Goal: Task Accomplishment & Management: Manage account settings

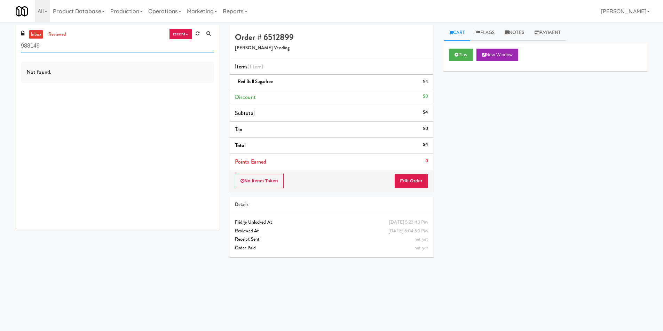
drag, startPoint x: 100, startPoint y: 45, endPoint x: 0, endPoint y: 45, distance: 99.8
click at [0, 45] on div "inbox reviewed recent all unclear take inventory issue suspicious failed recent…" at bounding box center [331, 164] width 663 height 279
paste input "1730 N [PERSON_NAME] - Right - Fridge"
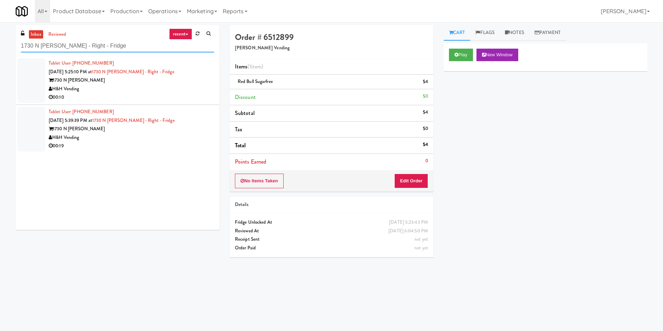
type input "1730 N [PERSON_NAME] - Right - Fridge"
click at [154, 92] on div "H&H Vending" at bounding box center [131, 89] width 165 height 9
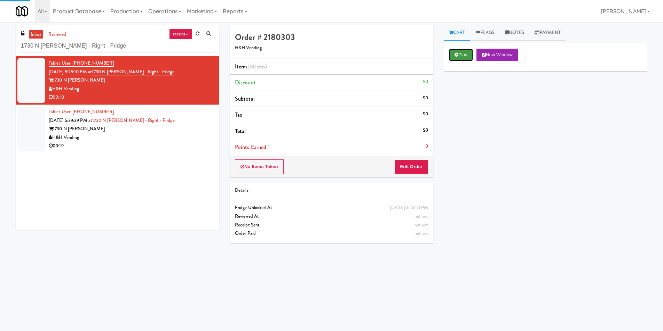
click at [464, 53] on button "Play" at bounding box center [461, 55] width 24 height 13
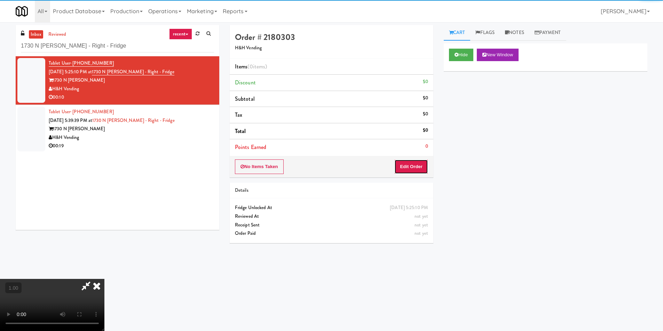
click at [409, 163] on button "Edit Order" at bounding box center [411, 167] width 34 height 15
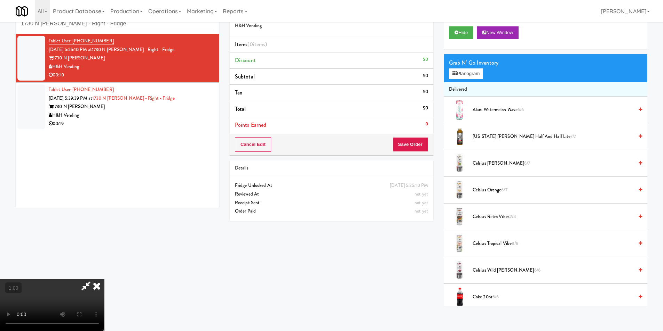
scroll to position [105, 0]
click at [104, 279] on video at bounding box center [52, 305] width 104 height 52
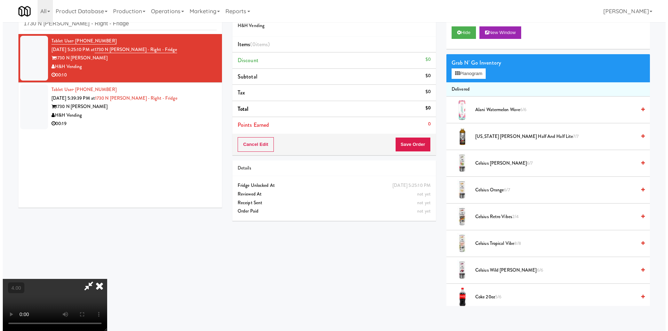
scroll to position [1, 0]
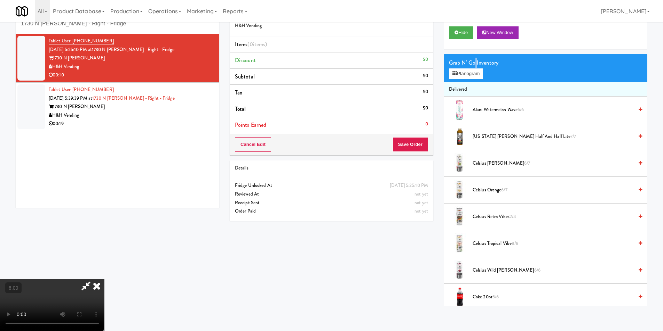
click at [475, 66] on div "Grab N' Go Inventory" at bounding box center [545, 63] width 193 height 10
click at [465, 72] on button "Planogram" at bounding box center [466, 74] width 34 height 10
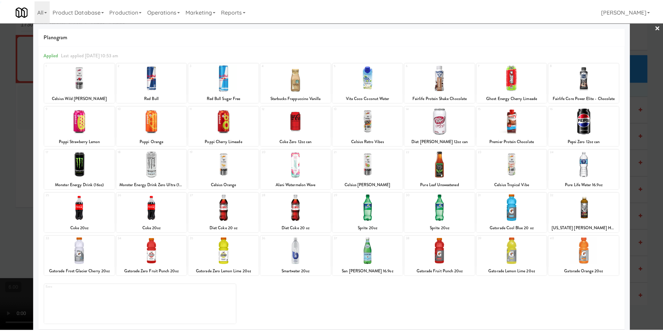
scroll to position [10, 0]
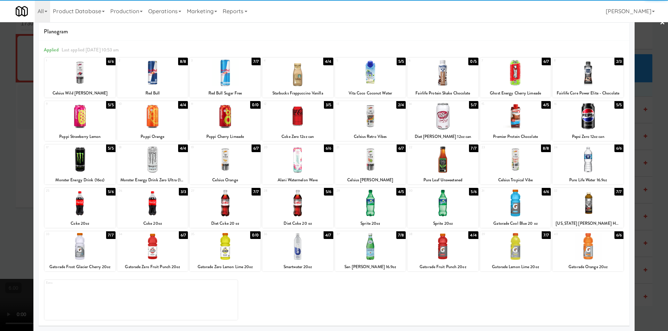
click at [367, 163] on div at bounding box center [370, 159] width 71 height 27
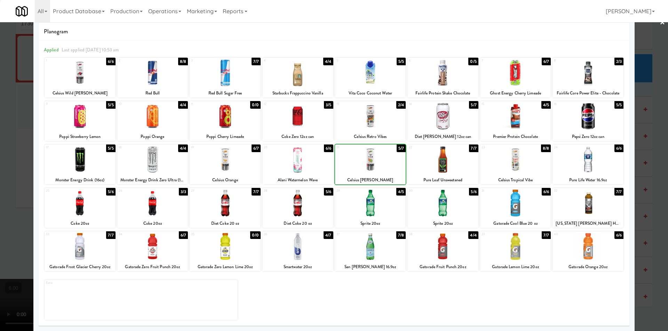
drag, startPoint x: 367, startPoint y: 163, endPoint x: 156, endPoint y: 147, distance: 211.4
click at [367, 161] on div at bounding box center [370, 159] width 71 height 27
click at [17, 126] on div at bounding box center [334, 165] width 668 height 331
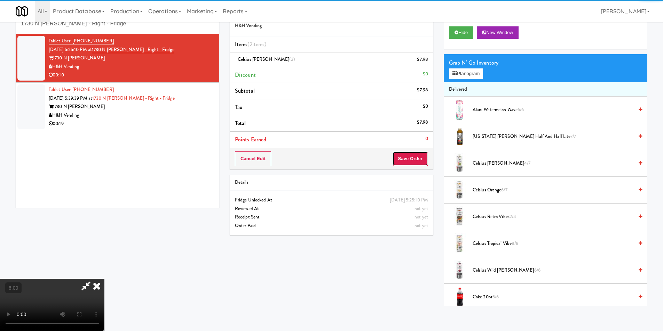
click at [414, 159] on button "Save Order" at bounding box center [409, 159] width 35 height 15
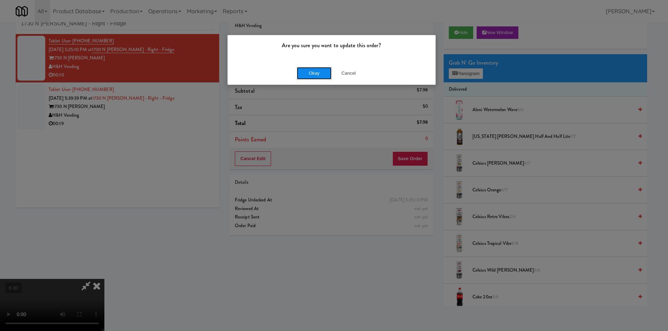
click at [321, 73] on button "Okay" at bounding box center [314, 73] width 35 height 13
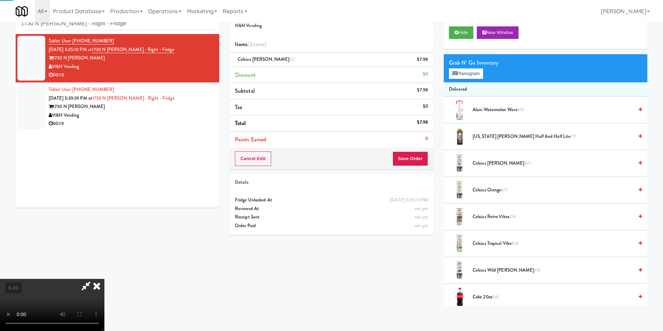
click at [104, 279] on icon at bounding box center [96, 286] width 15 height 14
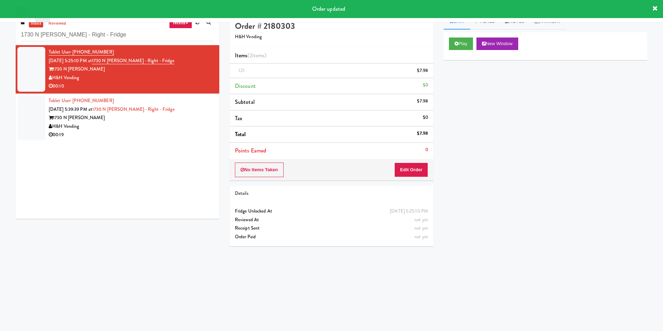
scroll to position [0, 0]
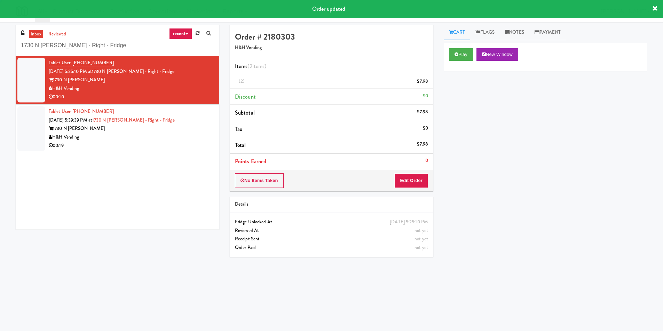
drag, startPoint x: 191, startPoint y: 116, endPoint x: 199, endPoint y: 117, distance: 7.7
click at [192, 116] on div "Tablet User · (214) 773-1947 [DATE] 5:39:39 PM at 1730 N [PERSON_NAME] - Right …" at bounding box center [131, 128] width 165 height 43
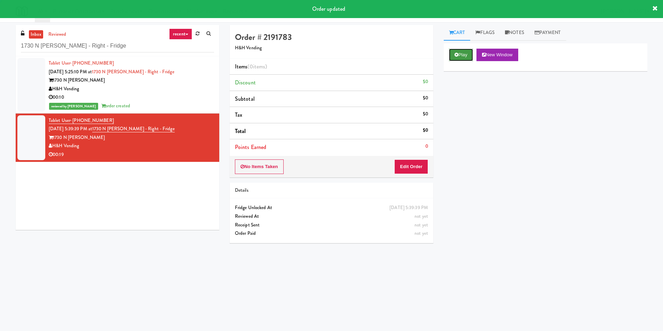
click at [472, 53] on button "Play" at bounding box center [461, 55] width 24 height 13
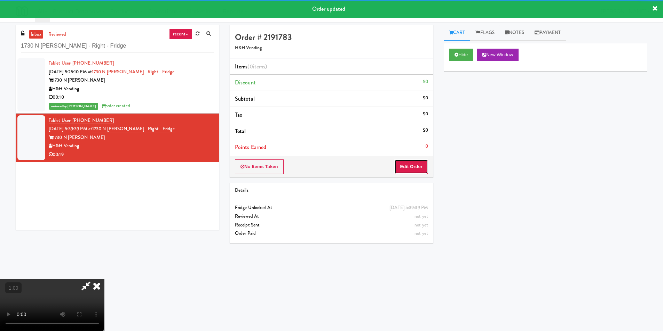
click at [418, 162] on button "Edit Order" at bounding box center [411, 167] width 34 height 15
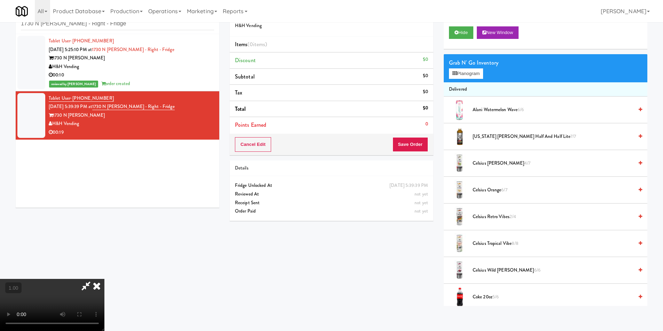
click at [104, 279] on video at bounding box center [52, 305] width 104 height 52
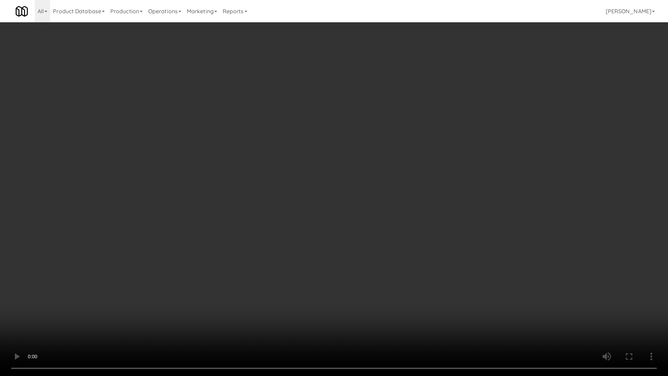
click at [297, 198] on video at bounding box center [334, 188] width 668 height 376
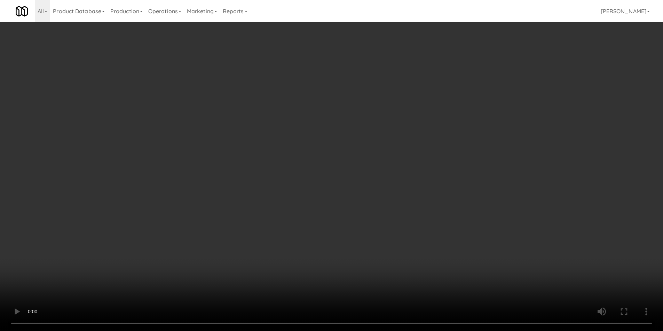
click at [297, 167] on video at bounding box center [331, 165] width 663 height 331
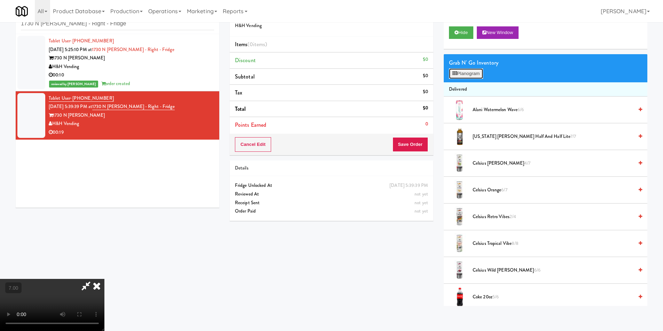
click at [476, 71] on button "Planogram" at bounding box center [466, 74] width 34 height 10
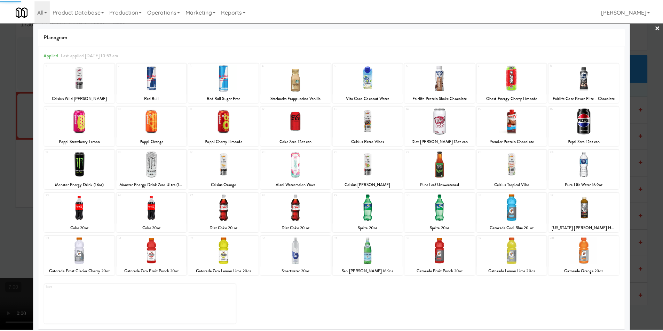
scroll to position [10, 0]
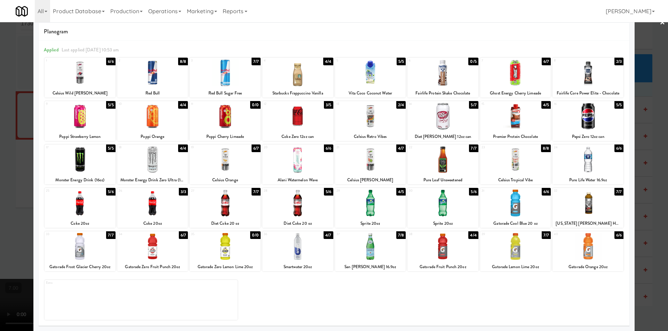
click at [0, 203] on div at bounding box center [334, 165] width 668 height 331
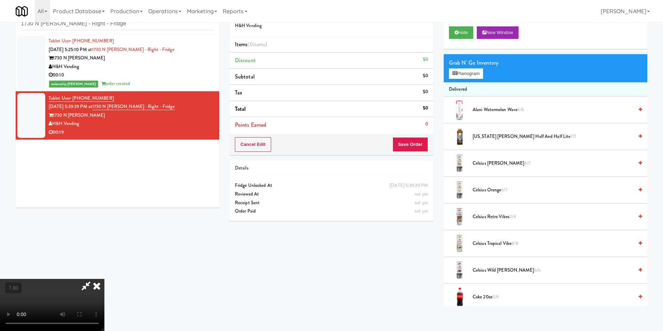
click at [104, 279] on video at bounding box center [52, 305] width 104 height 52
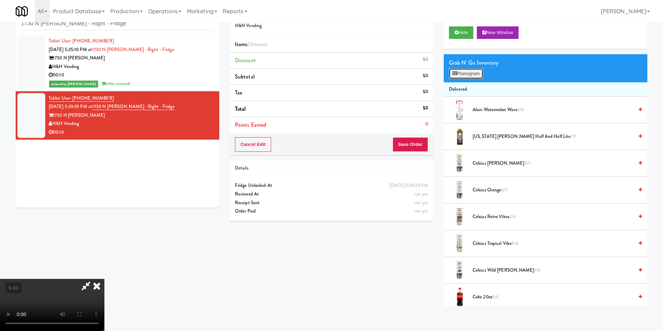
click at [462, 73] on button "Planogram" at bounding box center [466, 74] width 34 height 10
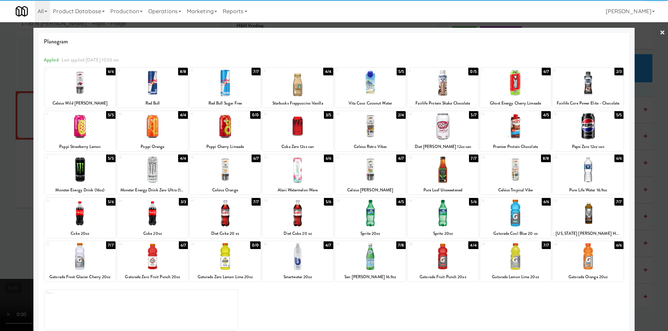
click at [87, 225] on div at bounding box center [80, 213] width 71 height 27
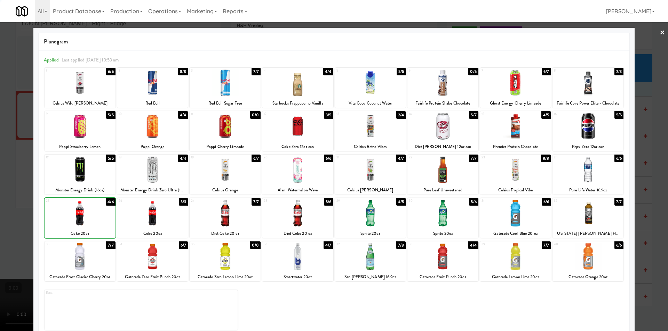
click at [295, 215] on div at bounding box center [297, 213] width 71 height 27
click at [0, 256] on div at bounding box center [334, 165] width 668 height 331
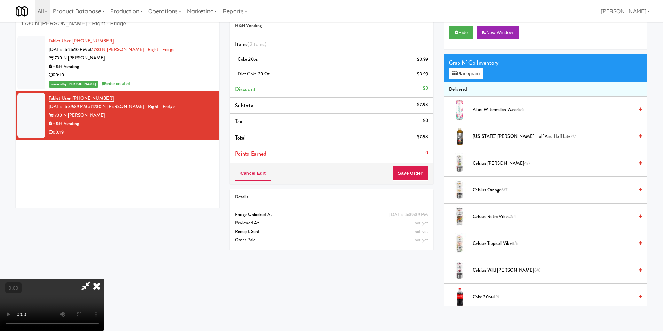
click at [104, 279] on icon at bounding box center [96, 286] width 15 height 14
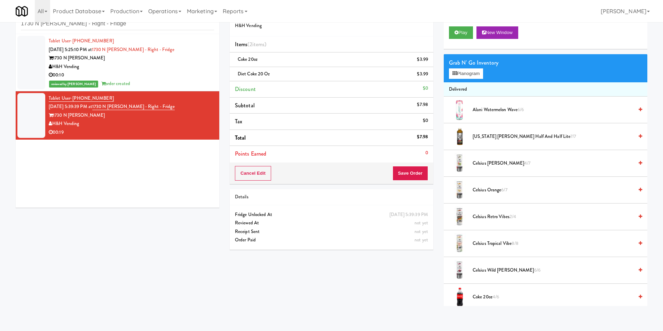
click at [417, 164] on div "Cancel Edit Save Order" at bounding box center [331, 174] width 203 height 22
click at [416, 168] on button "Save Order" at bounding box center [409, 173] width 35 height 15
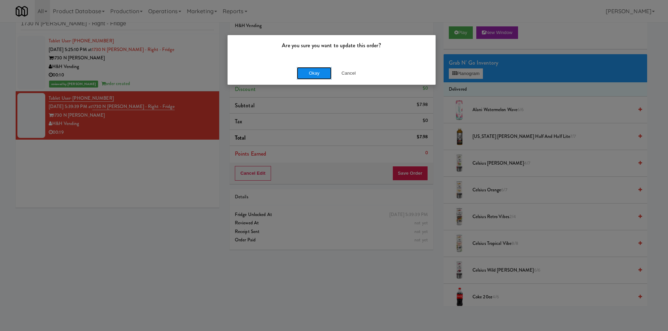
click at [304, 72] on button "Okay" at bounding box center [314, 73] width 35 height 13
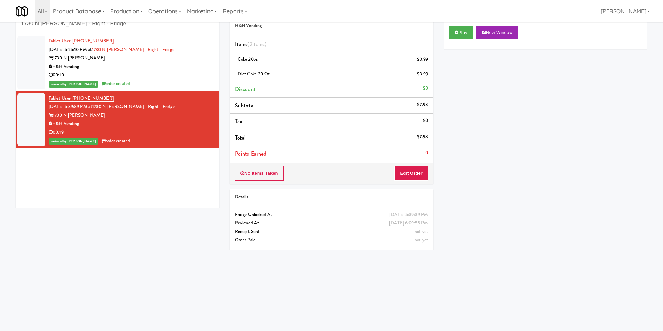
click at [475, 256] on div "Play New Window Primary Flag Clear Flag if unable to determine what was taken o…" at bounding box center [544, 151] width 203 height 261
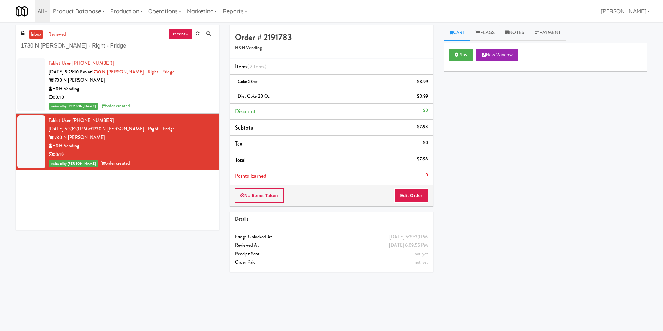
drag, startPoint x: 108, startPoint y: 40, endPoint x: 3, endPoint y: 47, distance: 104.5
click at [0, 46] on div "inbox reviewed recent all unclear take inventory issue suspicious failed recent…" at bounding box center [331, 164] width 663 height 279
paste input "Uptown 550 Cooler #2"
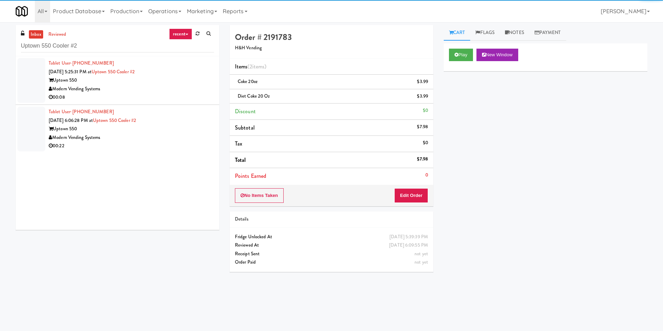
click at [180, 95] on div "00:08" at bounding box center [131, 97] width 165 height 9
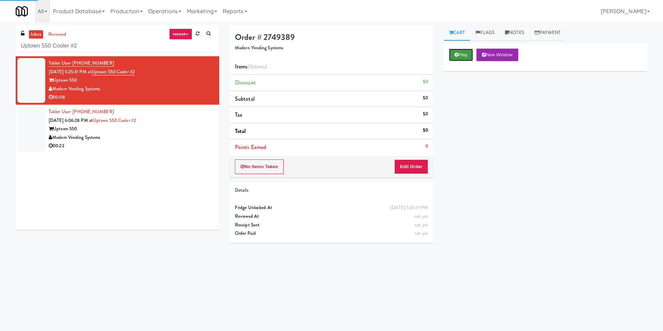
click at [461, 56] on button "Play" at bounding box center [461, 55] width 24 height 13
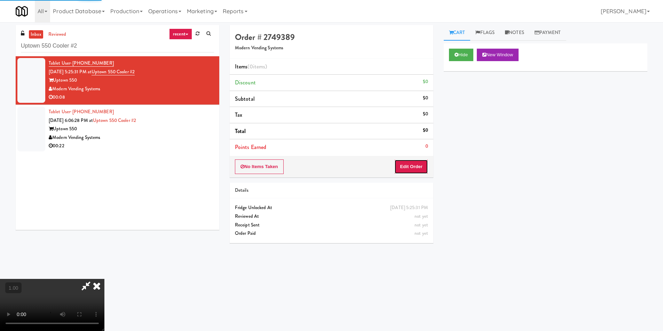
drag, startPoint x: 401, startPoint y: 164, endPoint x: 357, endPoint y: 125, distance: 59.4
click at [401, 164] on button "Edit Order" at bounding box center [411, 167] width 34 height 15
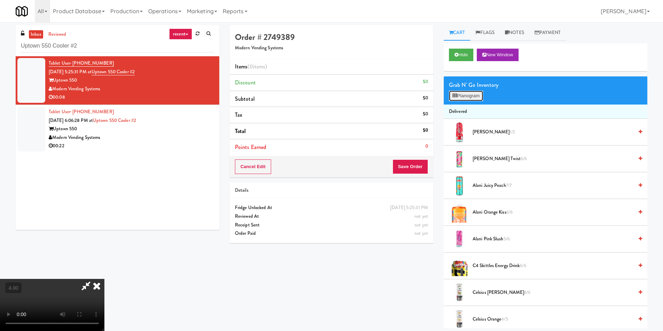
click at [466, 93] on button "Planogram" at bounding box center [466, 96] width 34 height 10
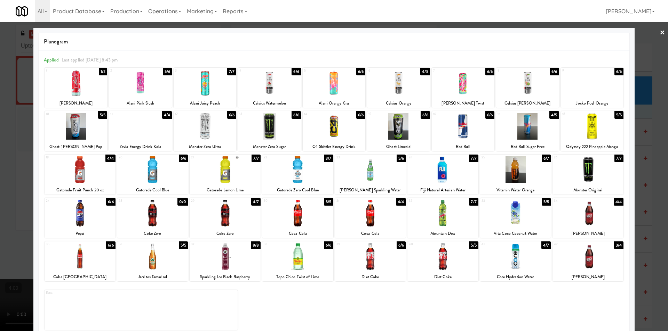
click at [80, 258] on div at bounding box center [80, 256] width 71 height 27
click at [80, 259] on div at bounding box center [80, 256] width 71 height 27
click at [0, 218] on div at bounding box center [334, 165] width 668 height 331
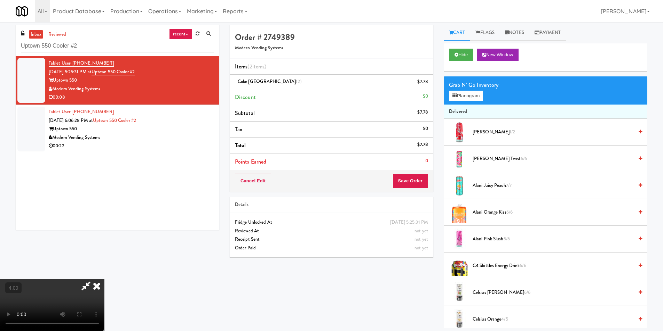
click at [36, 279] on video at bounding box center [52, 305] width 104 height 52
click at [413, 181] on button "Save Order" at bounding box center [409, 181] width 35 height 15
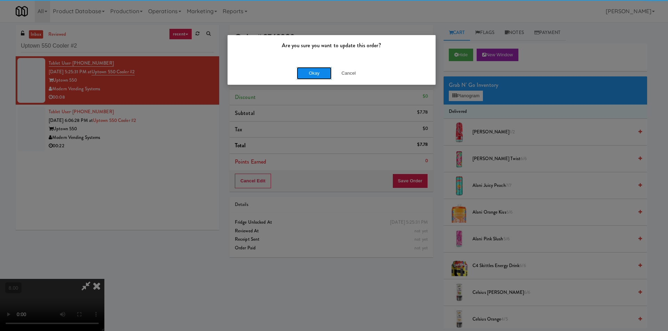
click at [313, 75] on button "Okay" at bounding box center [314, 73] width 35 height 13
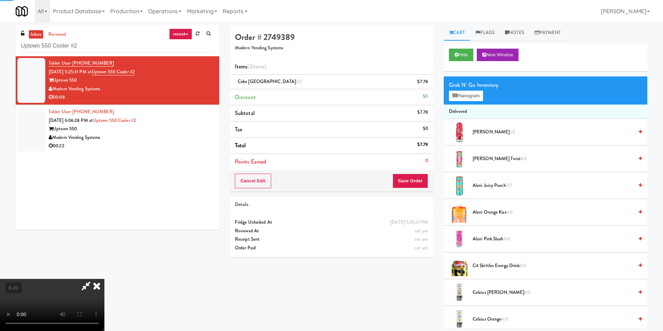
scroll to position [0, 0]
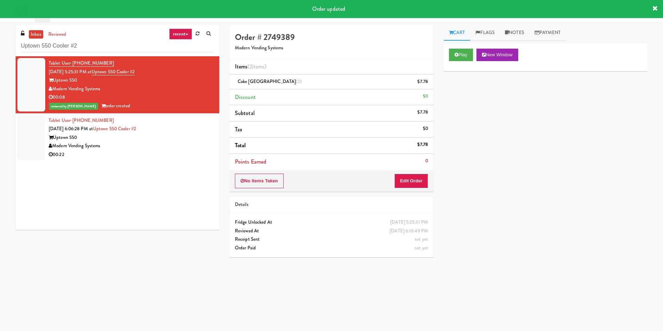
click at [190, 150] on div "Modern Vending Systems" at bounding box center [131, 146] width 165 height 9
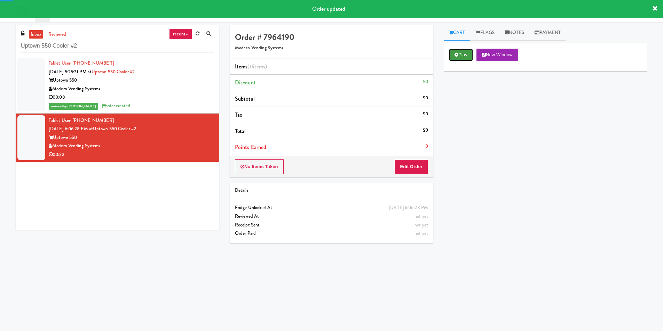
click at [459, 55] on button "Play" at bounding box center [461, 55] width 24 height 13
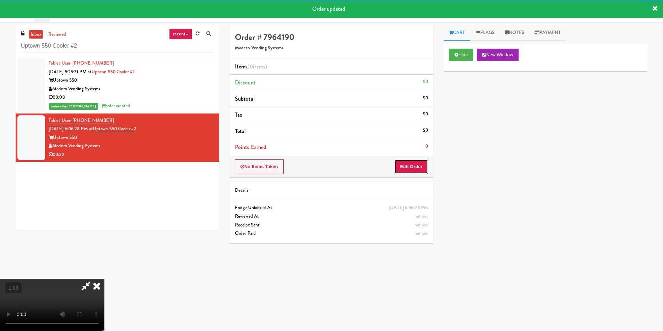
click at [419, 164] on button "Edit Order" at bounding box center [411, 167] width 34 height 15
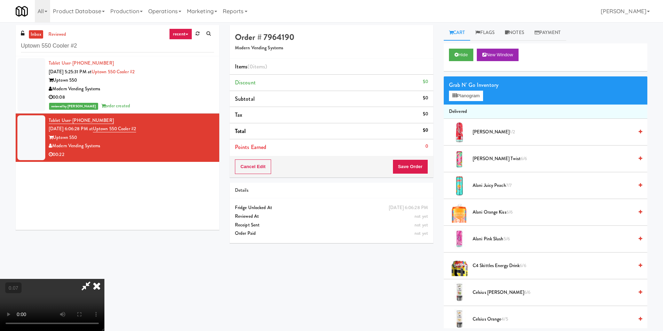
scroll to position [105, 0]
click at [462, 96] on button "Planogram" at bounding box center [466, 96] width 34 height 10
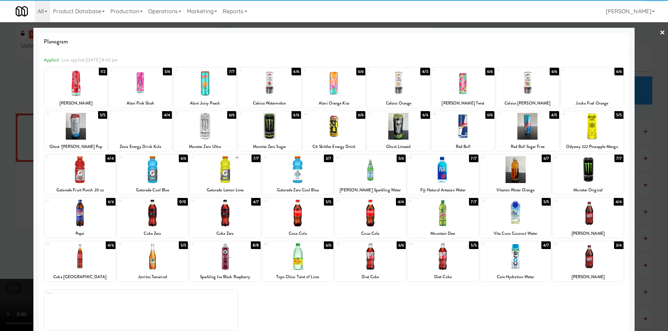
click at [593, 216] on div at bounding box center [587, 213] width 71 height 27
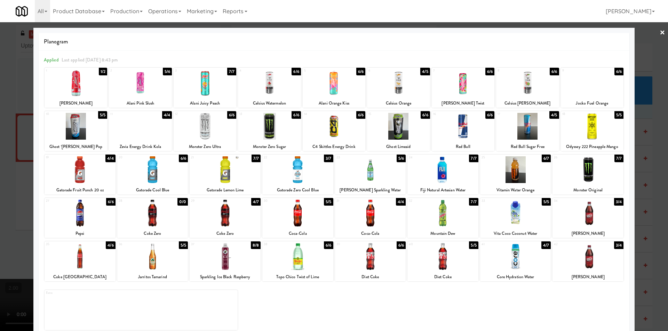
drag, startPoint x: 306, startPoint y: 173, endPoint x: 73, endPoint y: 176, distance: 233.0
click at [305, 173] on div at bounding box center [297, 169] width 71 height 27
drag, startPoint x: 0, startPoint y: 169, endPoint x: 14, endPoint y: 174, distance: 14.2
click at [0, 169] on div at bounding box center [334, 165] width 668 height 331
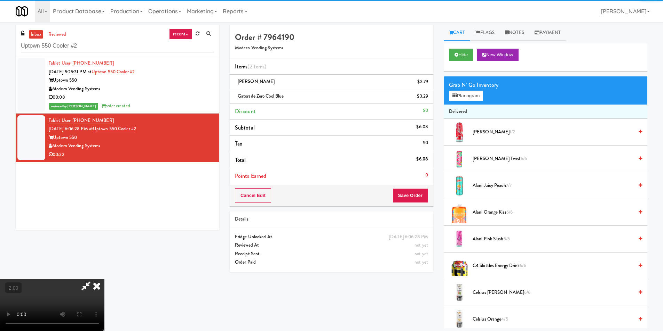
click at [78, 279] on video at bounding box center [52, 305] width 104 height 52
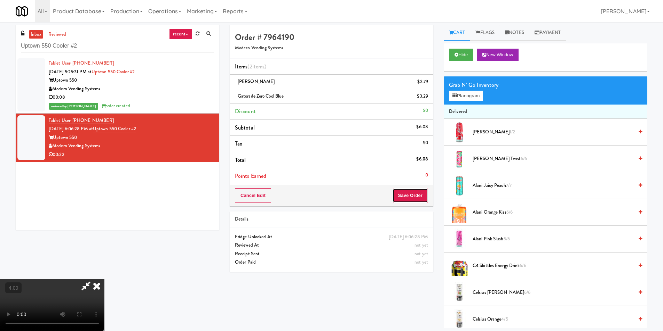
click at [406, 192] on button "Save Order" at bounding box center [409, 195] width 35 height 15
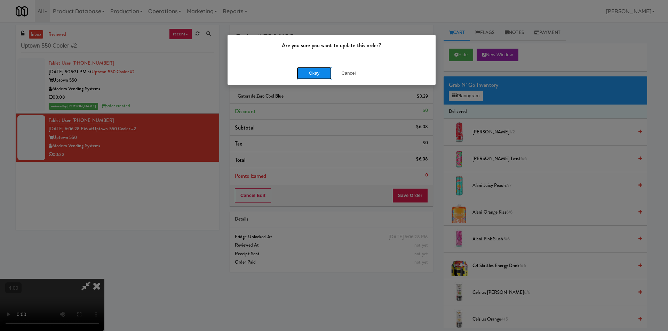
click at [311, 79] on button "Okay" at bounding box center [314, 73] width 35 height 13
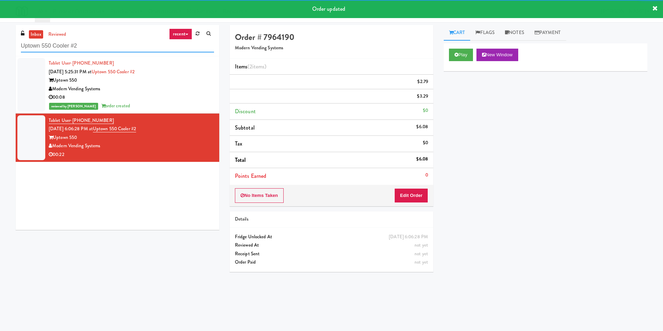
paste input "Pantry Field Two!"
drag, startPoint x: 117, startPoint y: 48, endPoint x: 0, endPoint y: 47, distance: 116.5
click at [0, 47] on div "inbox reviewed recent all unclear take inventory issue suspicious failed recent…" at bounding box center [331, 164] width 663 height 279
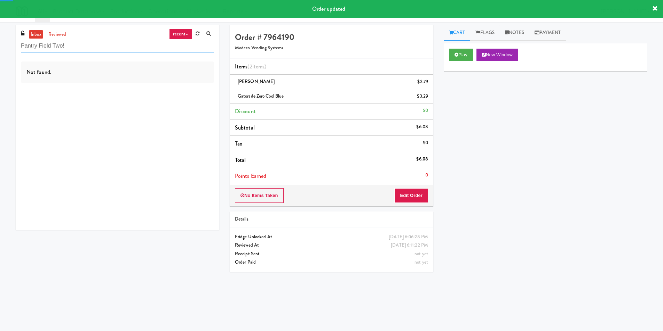
type input "Pantry Field Two!"
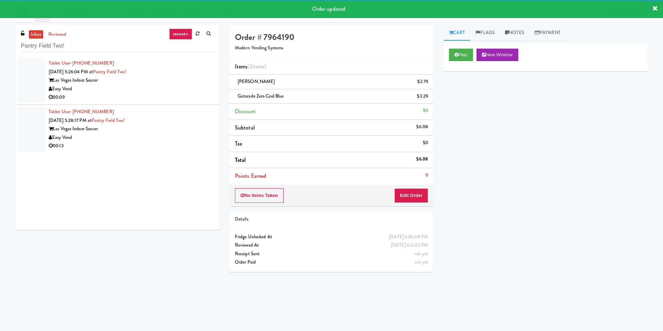
click at [179, 82] on div "Las Vegas Indoor Soccer" at bounding box center [131, 80] width 165 height 9
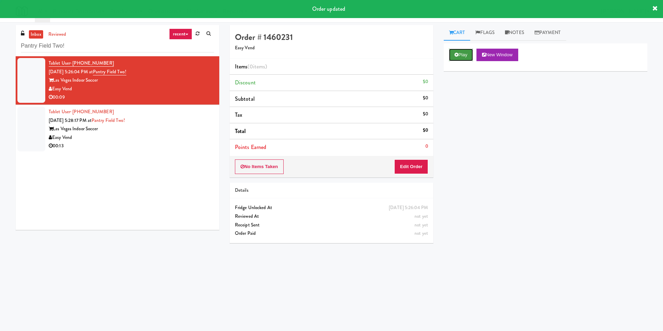
click at [459, 54] on button "Play" at bounding box center [461, 55] width 24 height 13
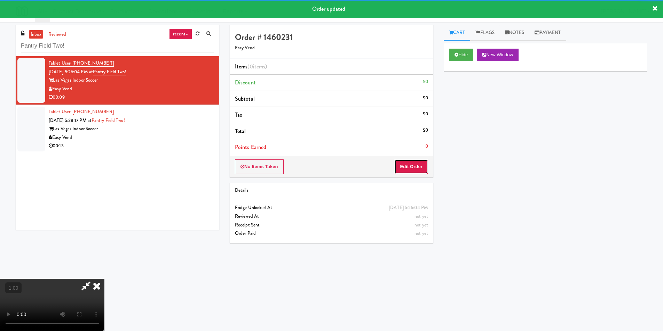
click at [417, 172] on button "Edit Order" at bounding box center [411, 167] width 34 height 15
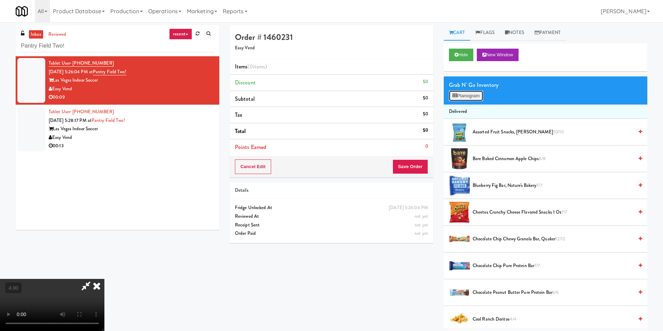
click at [468, 97] on button "Planogram" at bounding box center [466, 96] width 34 height 10
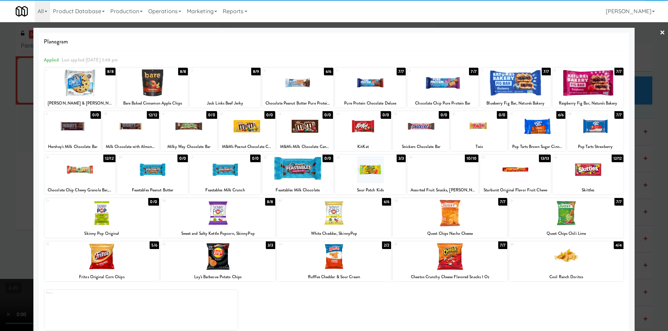
click at [244, 218] on div at bounding box center [218, 213] width 114 height 27
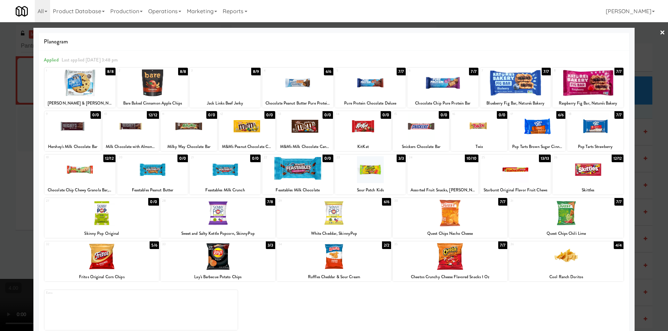
drag, startPoint x: 439, startPoint y: 260, endPoint x: 419, endPoint y: 252, distance: 21.2
click at [439, 259] on div at bounding box center [450, 256] width 114 height 27
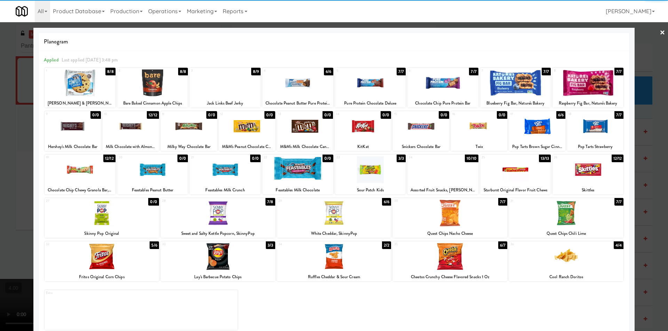
drag, startPoint x: 0, startPoint y: 159, endPoint x: 176, endPoint y: 180, distance: 176.9
click at [1, 158] on div at bounding box center [334, 165] width 668 height 331
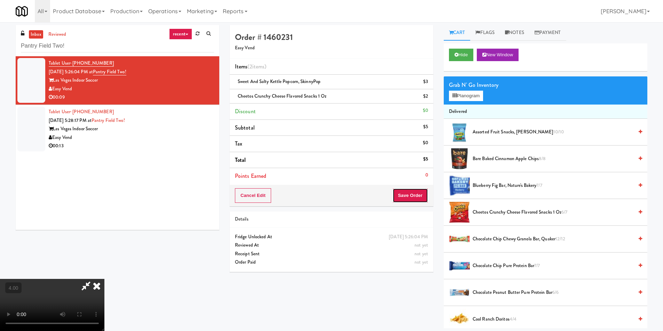
click at [403, 196] on button "Save Order" at bounding box center [409, 195] width 35 height 15
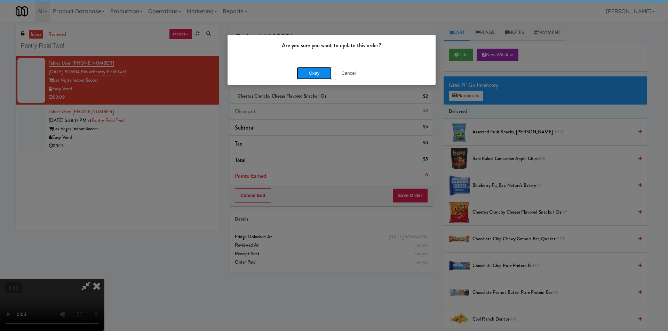
click at [312, 67] on button "Okay" at bounding box center [314, 73] width 35 height 13
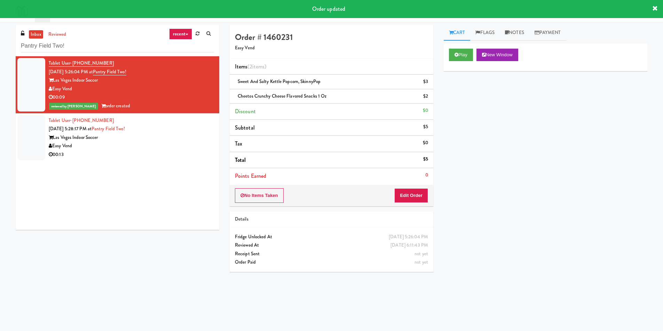
click at [160, 138] on div "Las Vegas Indoor Soccer" at bounding box center [131, 138] width 165 height 9
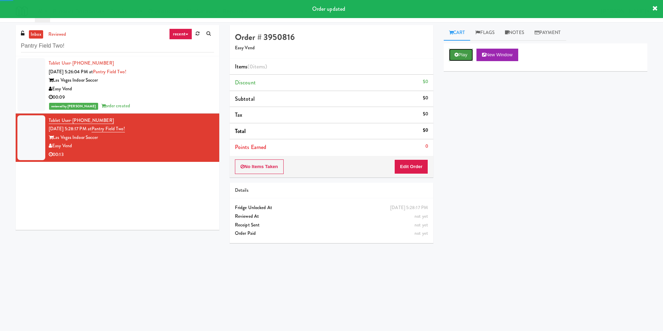
click at [462, 61] on button "Play" at bounding box center [461, 55] width 24 height 13
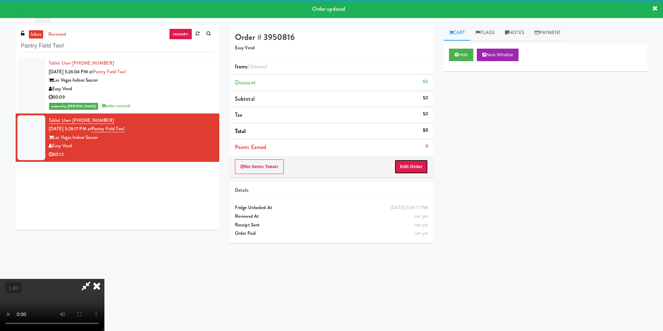
click at [408, 169] on button "Edit Order" at bounding box center [411, 167] width 34 height 15
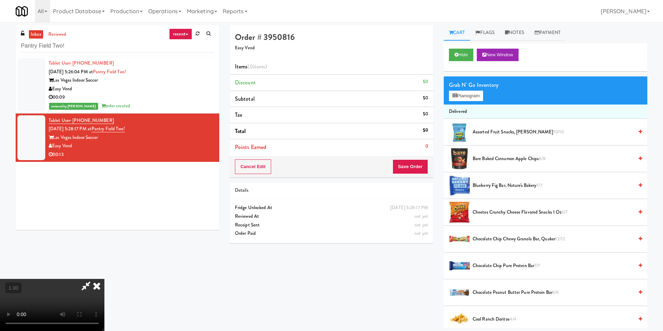
click at [104, 279] on video at bounding box center [52, 305] width 104 height 52
click at [58, 279] on video at bounding box center [52, 305] width 104 height 52
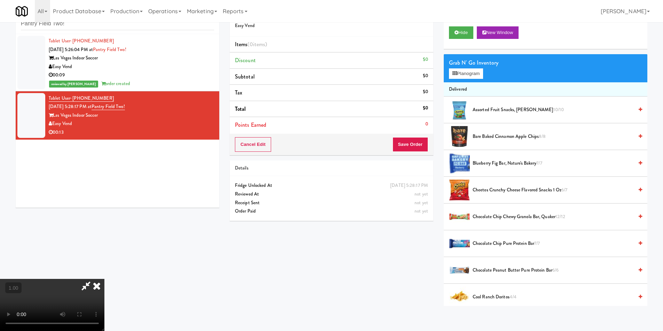
scroll to position [1, 0]
click at [104, 279] on video at bounding box center [52, 305] width 104 height 52
click at [104, 279] on icon at bounding box center [96, 286] width 15 height 14
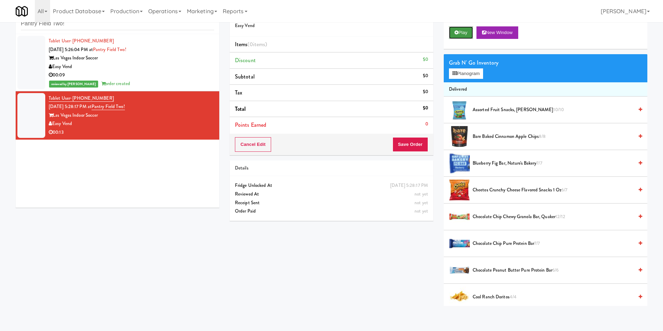
click at [463, 35] on button "Play" at bounding box center [461, 32] width 24 height 13
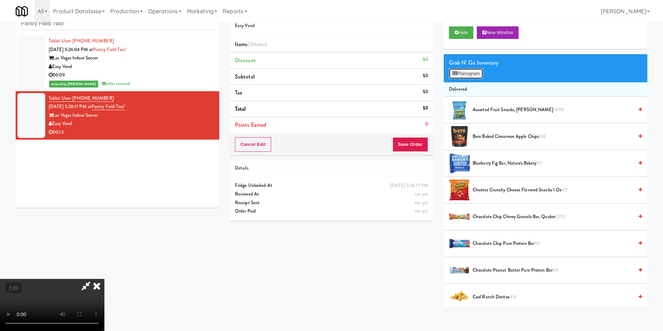
click at [461, 72] on button "Planogram" at bounding box center [466, 74] width 34 height 10
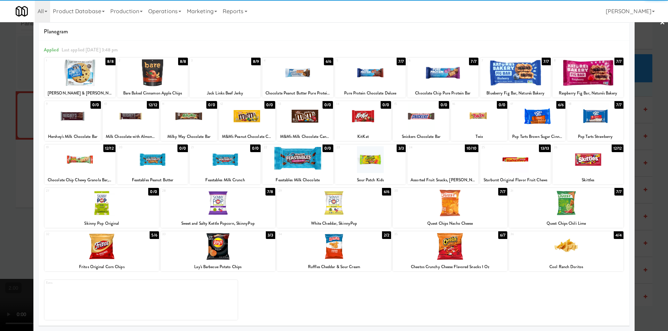
click at [585, 207] on div at bounding box center [566, 203] width 114 height 27
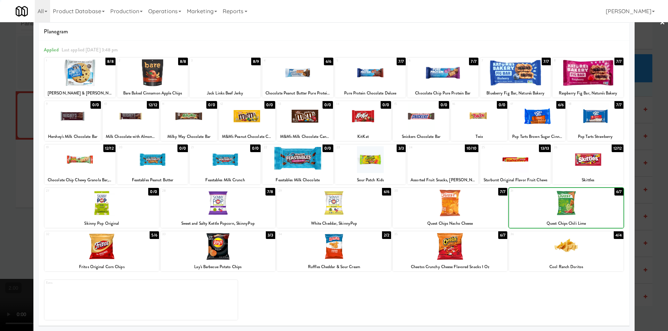
drag, startPoint x: 661, startPoint y: 207, endPoint x: 507, endPoint y: 167, distance: 159.6
click at [659, 207] on div at bounding box center [334, 165] width 668 height 331
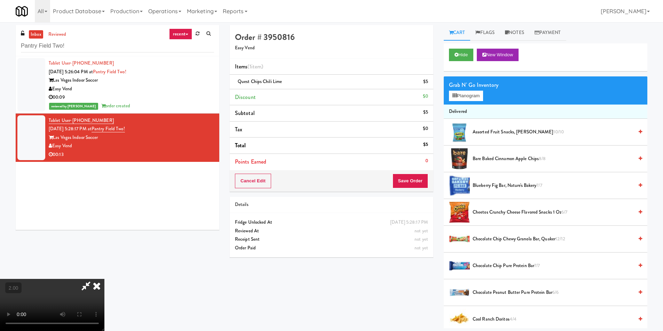
click at [104, 279] on icon at bounding box center [96, 286] width 15 height 14
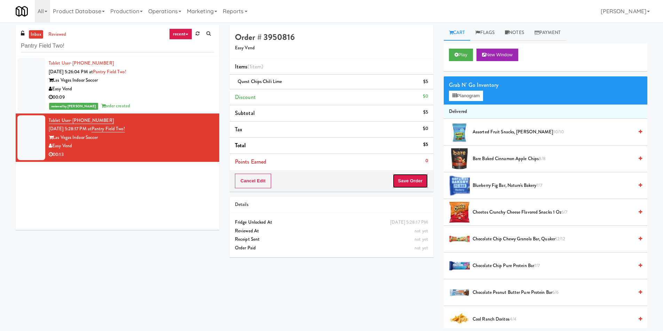
click at [407, 182] on button "Save Order" at bounding box center [409, 181] width 35 height 15
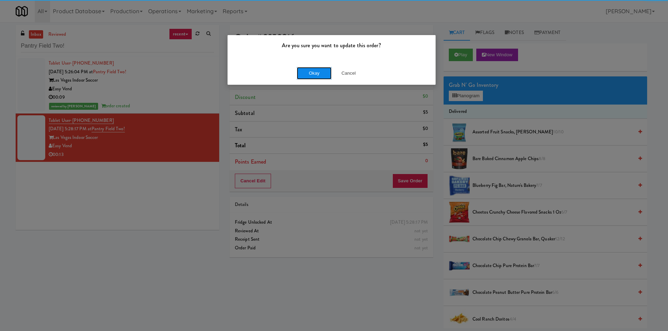
click at [319, 78] on button "Okay" at bounding box center [314, 73] width 35 height 13
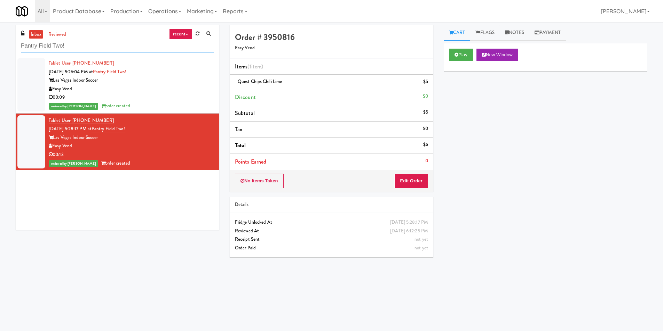
drag, startPoint x: 30, startPoint y: 46, endPoint x: 4, endPoint y: 47, distance: 26.1
click at [0, 47] on div "inbox reviewed recent all unclear take inventory issue suspicious failed recent…" at bounding box center [331, 164] width 663 height 279
paste input "The Mo - Pantry"
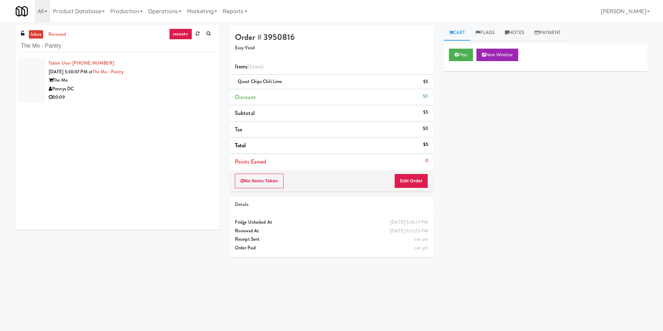
click at [149, 87] on div "Pennys DC" at bounding box center [131, 89] width 165 height 9
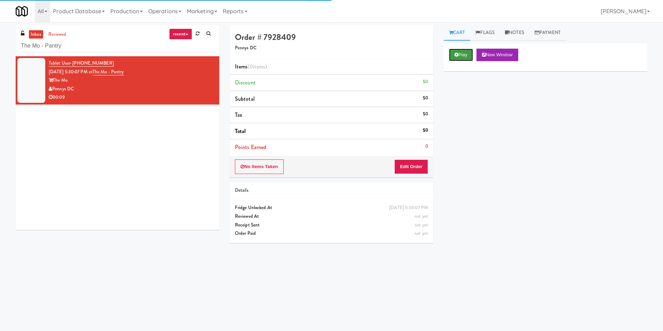
click at [459, 55] on button "Play" at bounding box center [461, 55] width 24 height 13
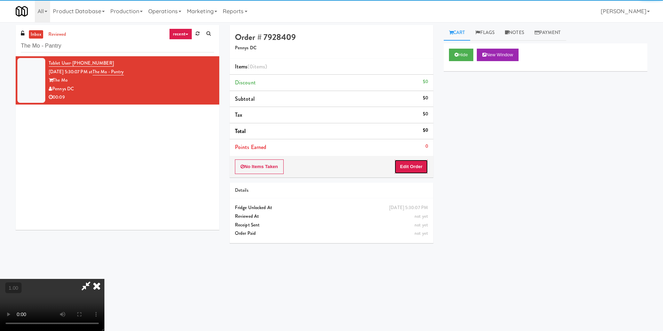
click at [411, 166] on button "Edit Order" at bounding box center [411, 167] width 34 height 15
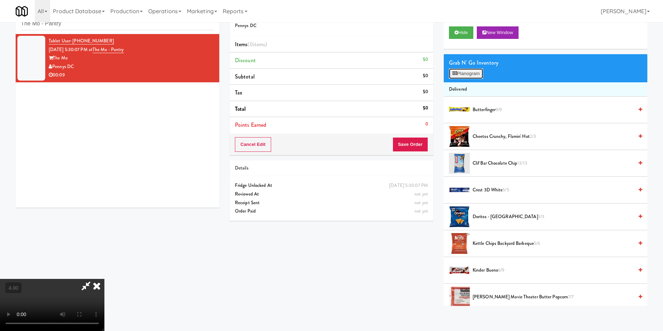
click at [458, 72] on button "Planogram" at bounding box center [466, 74] width 34 height 10
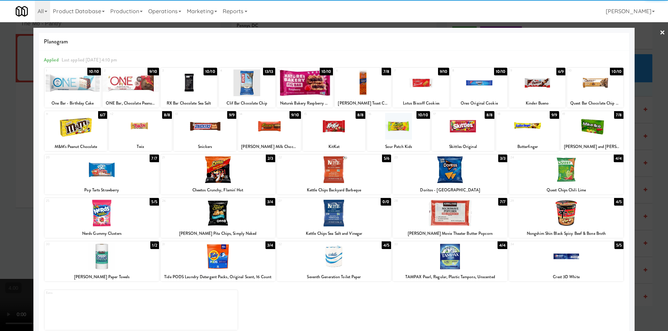
click at [225, 177] on div at bounding box center [218, 169] width 114 height 27
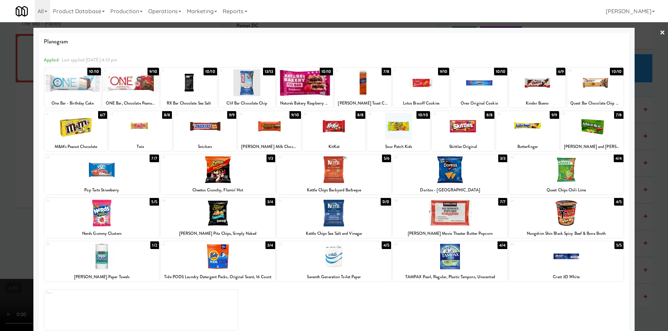
click at [526, 78] on div at bounding box center [537, 83] width 56 height 27
click at [0, 116] on div at bounding box center [334, 165] width 668 height 331
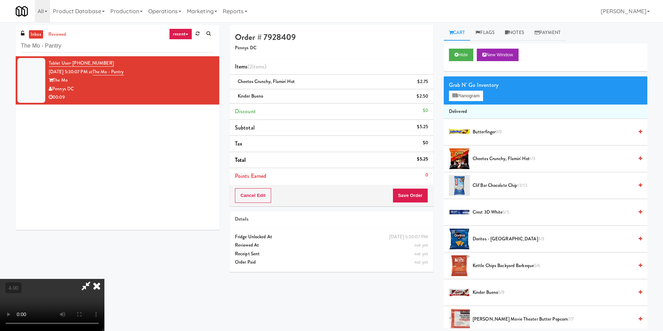
click at [104, 279] on icon at bounding box center [96, 286] width 15 height 14
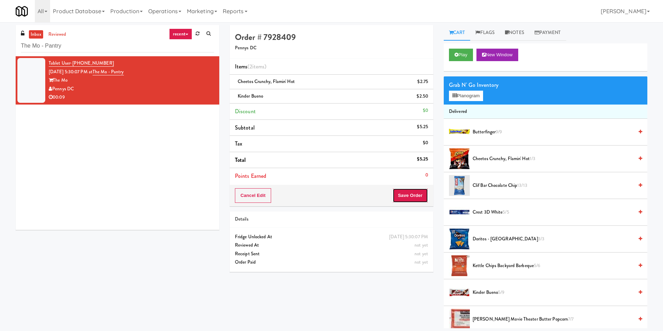
click at [408, 188] on button "Save Order" at bounding box center [409, 195] width 35 height 15
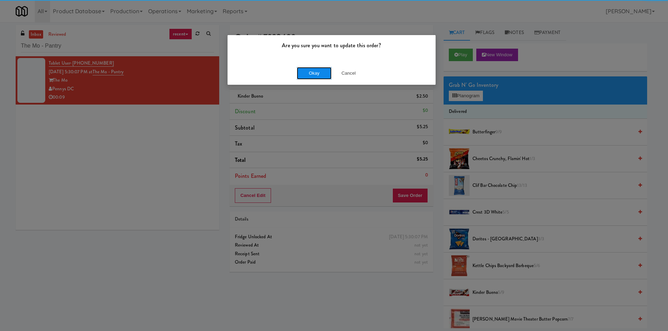
click at [312, 75] on button "Okay" at bounding box center [314, 73] width 35 height 13
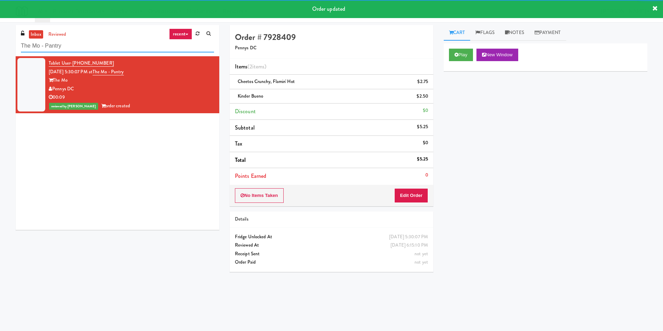
drag, startPoint x: 104, startPoint y: 45, endPoint x: 0, endPoint y: 47, distance: 104.0
click at [0, 47] on div "inbox reviewed recent all unclear take inventory issue suspicious failed recent…" at bounding box center [331, 164] width 663 height 279
paste input "Gallery 64 - Pantry - Right"
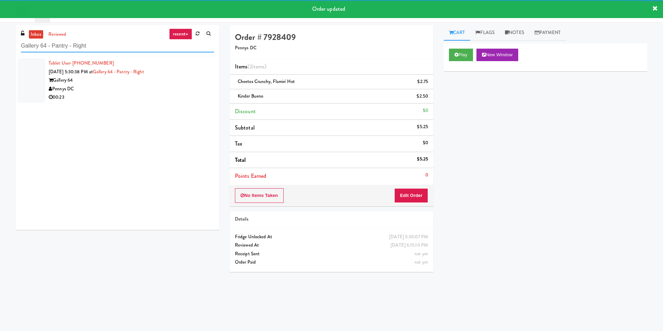
type input "Gallery 64 - Pantry - Right"
click at [161, 94] on div "00:23" at bounding box center [131, 97] width 165 height 9
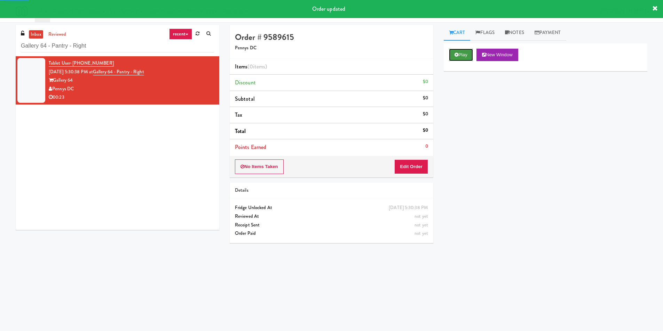
click at [463, 57] on button "Play" at bounding box center [461, 55] width 24 height 13
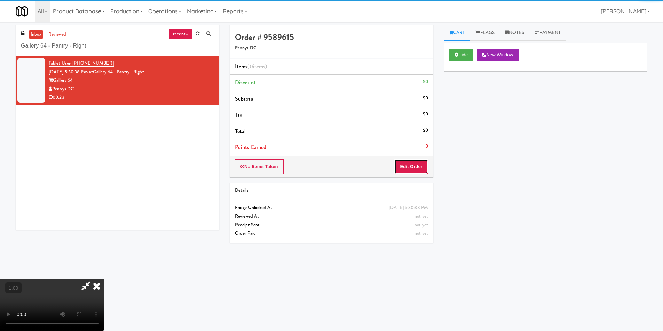
click at [416, 168] on button "Edit Order" at bounding box center [411, 167] width 34 height 15
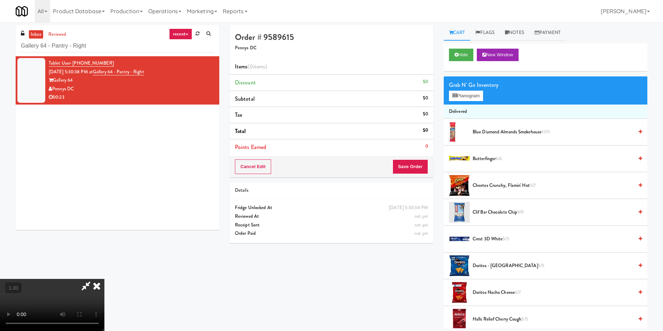
scroll to position [22, 0]
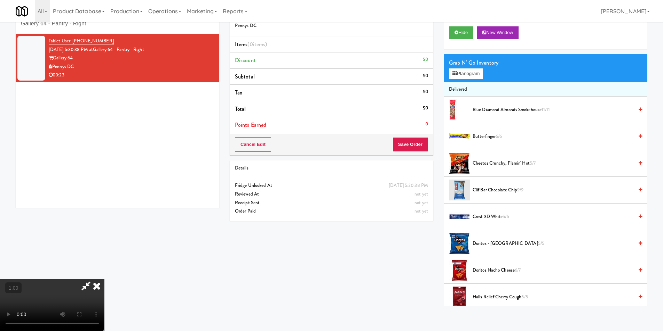
click at [104, 279] on video at bounding box center [52, 305] width 104 height 52
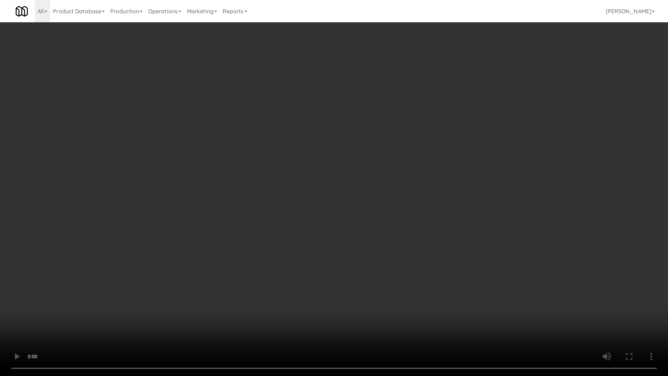
click at [276, 280] on video at bounding box center [334, 188] width 668 height 376
click at [248, 271] on video at bounding box center [334, 188] width 668 height 376
click at [231, 286] on video at bounding box center [334, 188] width 668 height 376
click at [230, 284] on video at bounding box center [334, 188] width 668 height 376
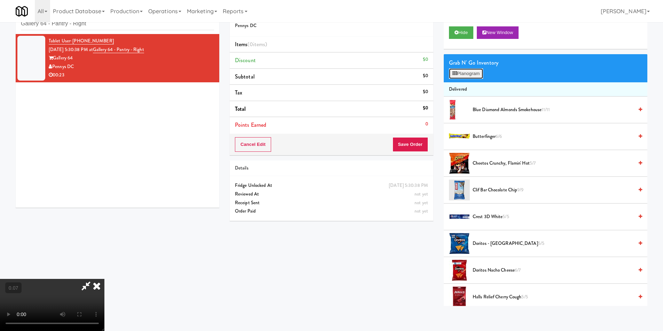
click at [462, 75] on button "Planogram" at bounding box center [466, 74] width 34 height 10
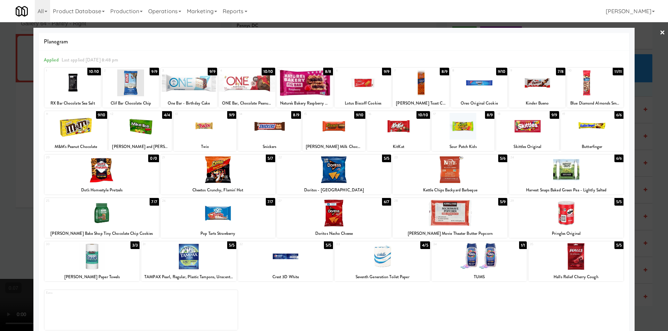
click at [410, 86] on div at bounding box center [421, 83] width 56 height 27
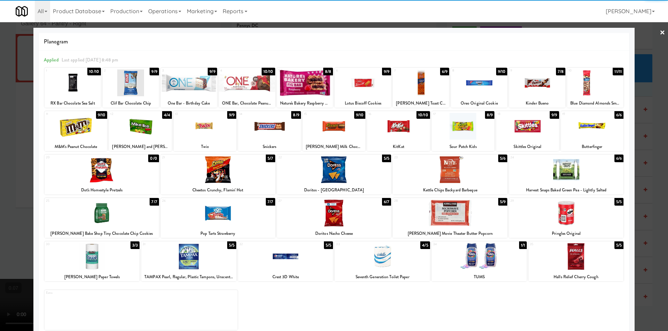
click at [0, 168] on div at bounding box center [334, 165] width 668 height 331
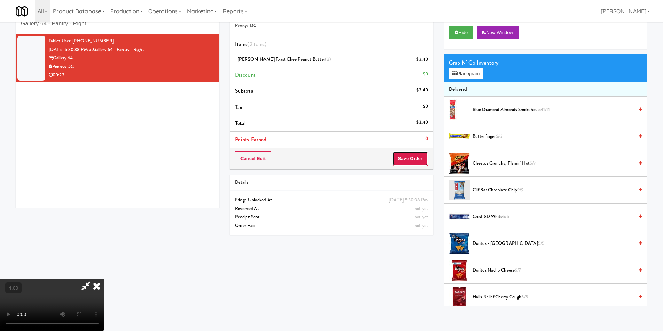
click at [410, 161] on button "Save Order" at bounding box center [409, 159] width 35 height 15
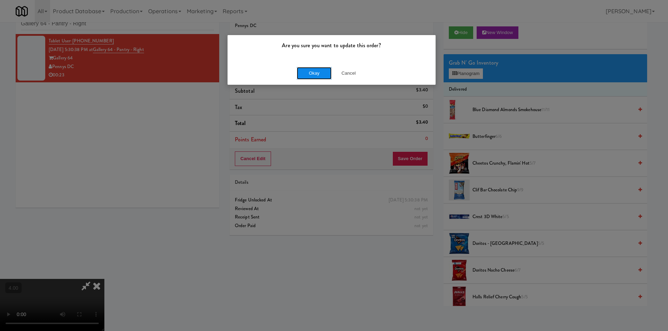
click at [314, 75] on button "Okay" at bounding box center [314, 73] width 35 height 13
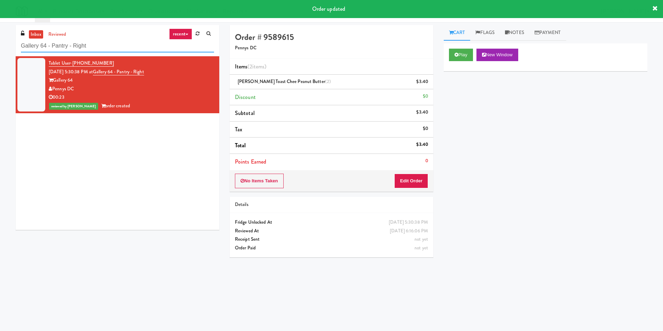
paste input "Union Heights - Fridge"
drag, startPoint x: 107, startPoint y: 45, endPoint x: 0, endPoint y: 43, distance: 106.8
click at [0, 43] on div "inbox reviewed recent all unclear take inventory issue suspicious failed recent…" at bounding box center [331, 164] width 663 height 279
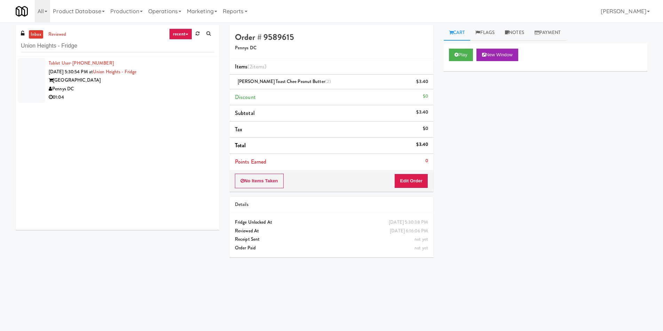
click at [158, 82] on div "[GEOGRAPHIC_DATA]" at bounding box center [131, 80] width 165 height 9
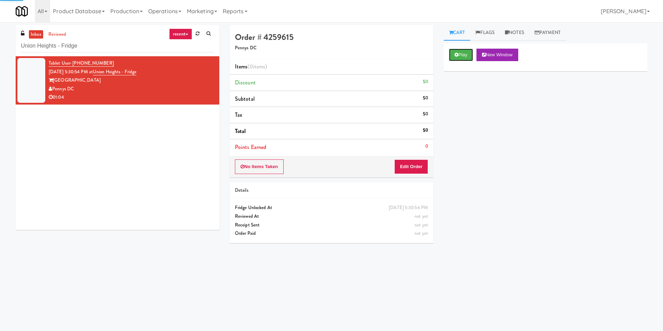
drag, startPoint x: 456, startPoint y: 56, endPoint x: 442, endPoint y: 76, distance: 24.7
click at [456, 55] on icon at bounding box center [456, 55] width 4 height 5
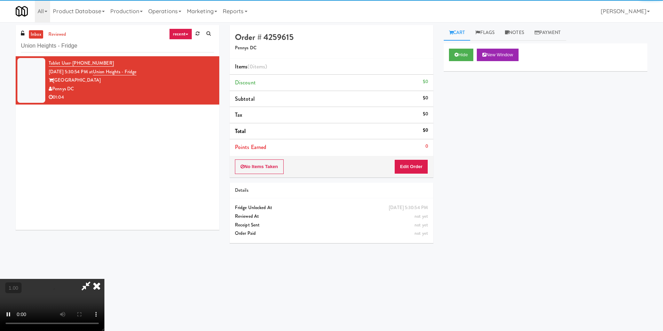
drag, startPoint x: 413, startPoint y: 182, endPoint x: 414, endPoint y: 169, distance: 12.6
click at [413, 180] on div "Order # 4259615 Pennys DC Items (0 items ) Discount $0 Subtotal $0 Tax $0 Total…" at bounding box center [331, 137] width 214 height 224
click at [414, 168] on button "Edit Order" at bounding box center [411, 167] width 34 height 15
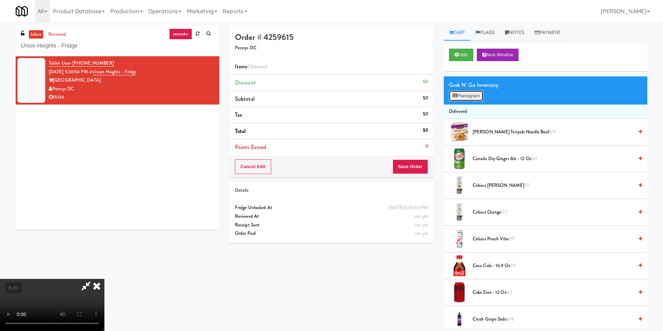
click at [460, 94] on button "Planogram" at bounding box center [466, 96] width 34 height 10
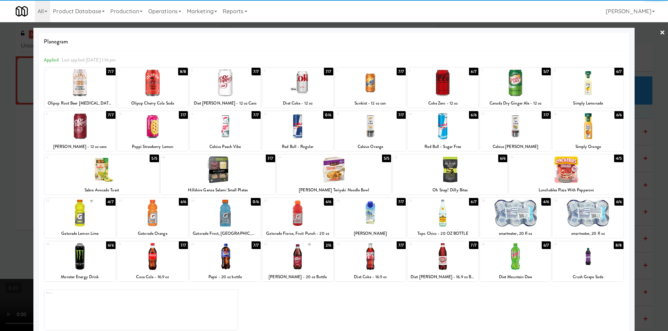
click at [513, 85] on div at bounding box center [515, 83] width 71 height 27
drag, startPoint x: 0, startPoint y: 119, endPoint x: 8, endPoint y: 119, distance: 8.3
click at [3, 119] on div at bounding box center [334, 165] width 668 height 331
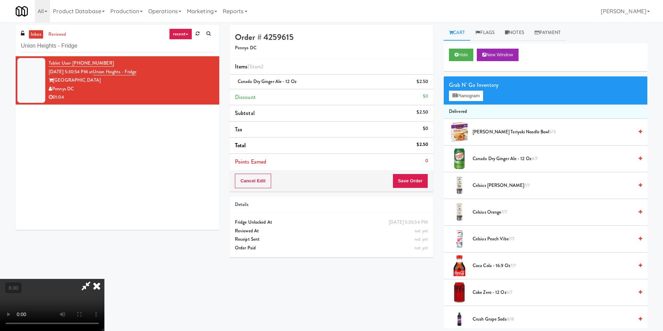
click at [94, 279] on icon at bounding box center [86, 286] width 16 height 14
drag, startPoint x: 400, startPoint y: 187, endPoint x: 399, endPoint y: 183, distance: 4.8
click at [401, 187] on button "Save Order" at bounding box center [409, 181] width 35 height 15
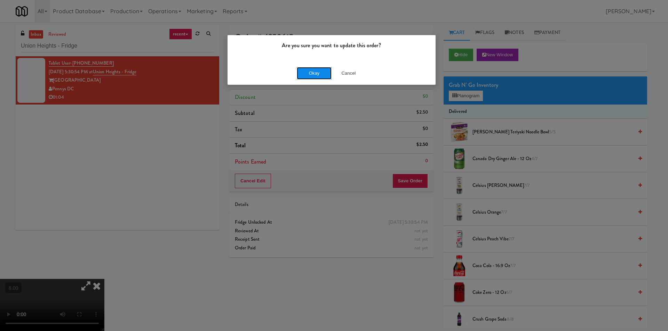
click at [311, 70] on button "Okay" at bounding box center [314, 73] width 35 height 13
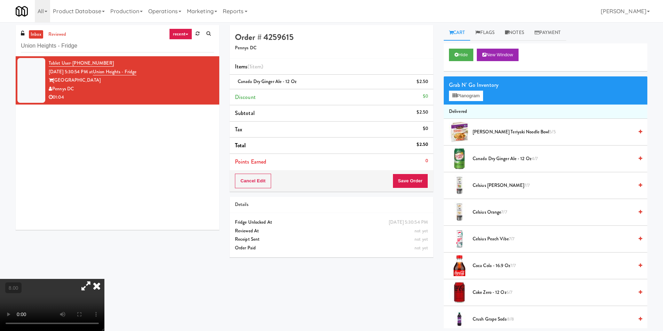
click at [104, 279] on icon at bounding box center [96, 286] width 15 height 14
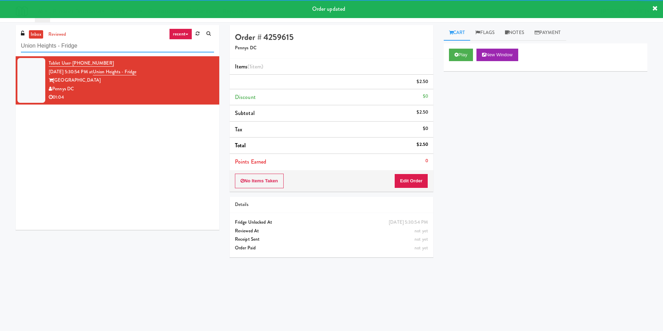
drag, startPoint x: 48, startPoint y: 52, endPoint x: 0, endPoint y: 53, distance: 48.0
click at [0, 53] on div "inbox reviewed recent all unclear take inventory issue suspicious failed recent…" at bounding box center [331, 164] width 663 height 279
paste input "Gallery 64 - Combo Cooler - Middl"
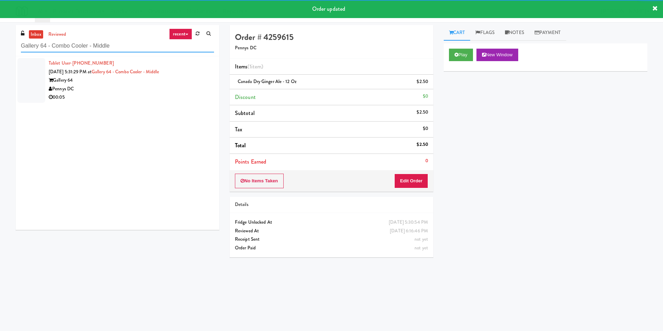
type input "Gallery 64 - Combo Cooler - Middle"
click at [187, 87] on div "Pennys DC" at bounding box center [131, 89] width 165 height 9
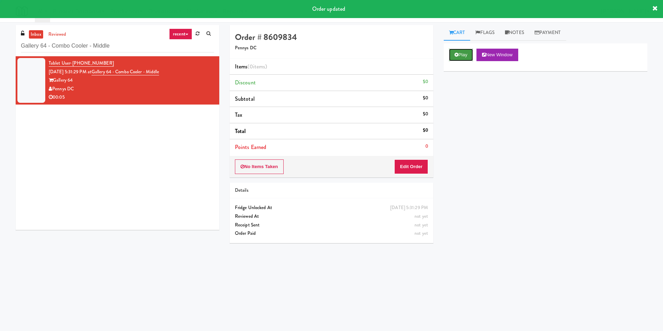
click at [459, 56] on button "Play" at bounding box center [461, 55] width 24 height 13
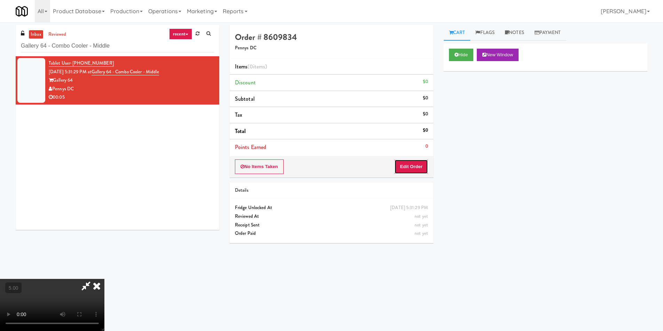
click at [414, 168] on button "Edit Order" at bounding box center [411, 167] width 34 height 15
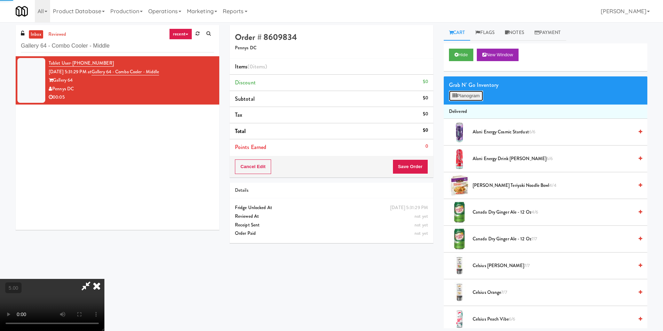
click at [473, 98] on button "Planogram" at bounding box center [466, 96] width 34 height 10
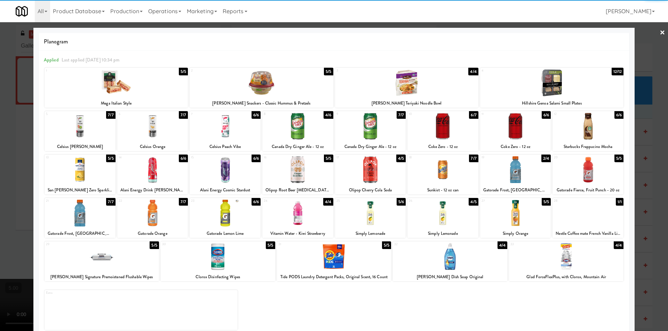
click at [224, 212] on div at bounding box center [225, 213] width 71 height 27
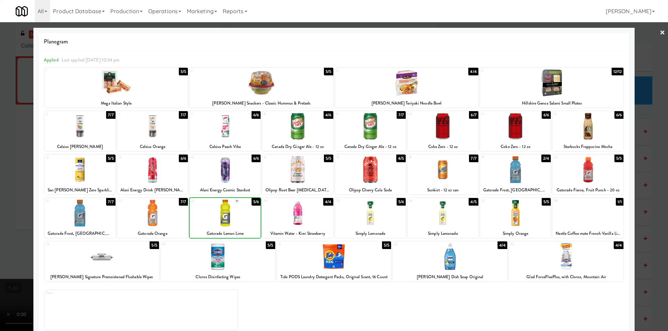
click at [2, 146] on div at bounding box center [334, 165] width 668 height 331
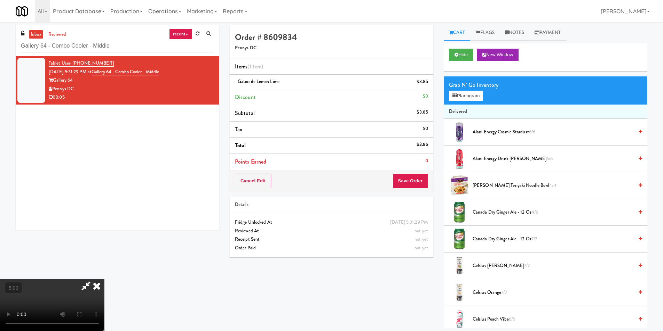
click at [104, 279] on icon at bounding box center [96, 286] width 15 height 14
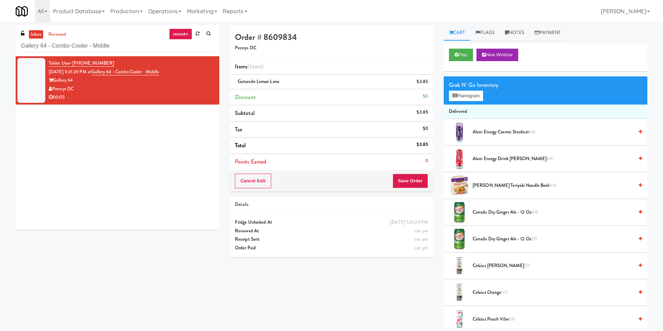
drag, startPoint x: 406, startPoint y: 168, endPoint x: 409, endPoint y: 174, distance: 6.7
click at [406, 169] on li "Points Earned 0" at bounding box center [331, 162] width 203 height 16
click at [409, 174] on button "Save Order" at bounding box center [409, 181] width 35 height 15
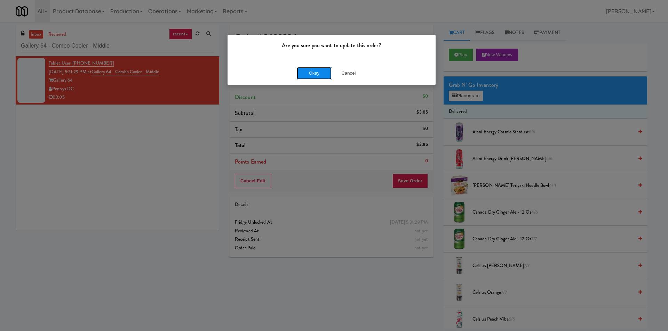
click at [301, 71] on button "Okay" at bounding box center [314, 73] width 35 height 13
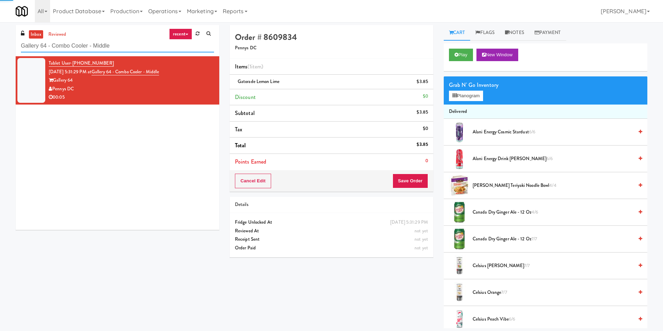
drag, startPoint x: 138, startPoint y: 46, endPoint x: 0, endPoint y: 23, distance: 139.6
click at [0, 25] on div "inbox reviewed recent all unclear take inventory issue suspicious failed recent…" at bounding box center [331, 177] width 663 height 304
paste input "Staff Dormitory"
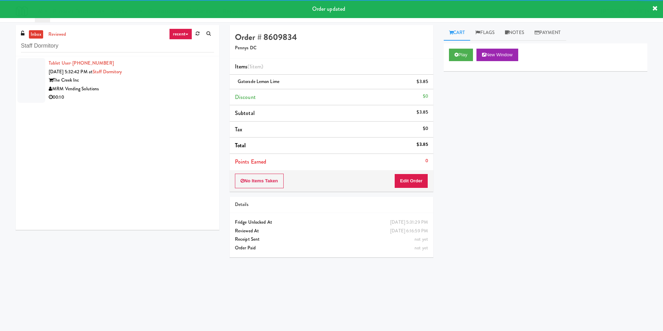
click at [177, 92] on div "MRM Vending Solutions" at bounding box center [131, 89] width 165 height 9
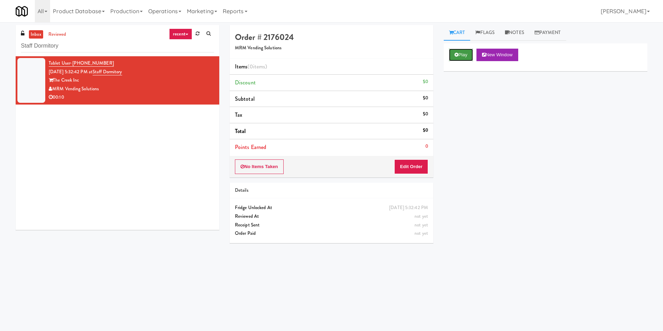
drag, startPoint x: 463, startPoint y: 57, endPoint x: 457, endPoint y: 59, distance: 6.5
click at [459, 58] on button "Play" at bounding box center [461, 55] width 24 height 13
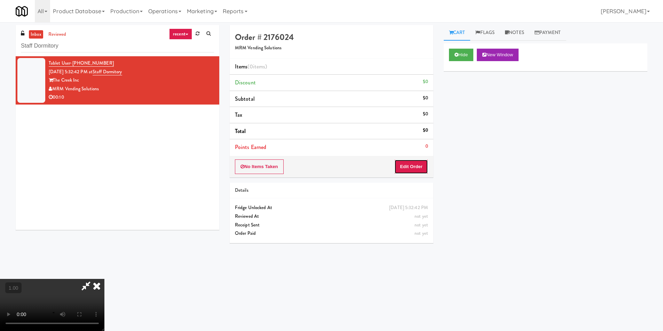
click at [407, 170] on button "Edit Order" at bounding box center [411, 167] width 34 height 15
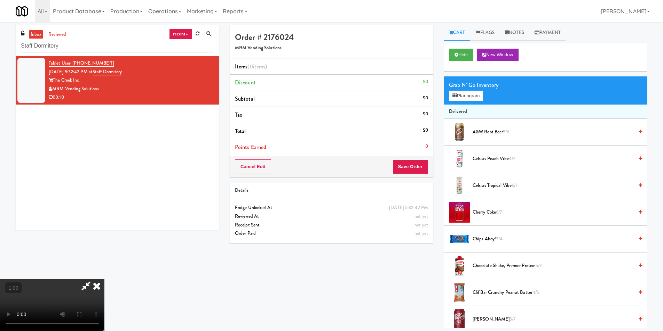
scroll to position [1, 0]
click at [465, 96] on button "Planogram" at bounding box center [466, 96] width 34 height 10
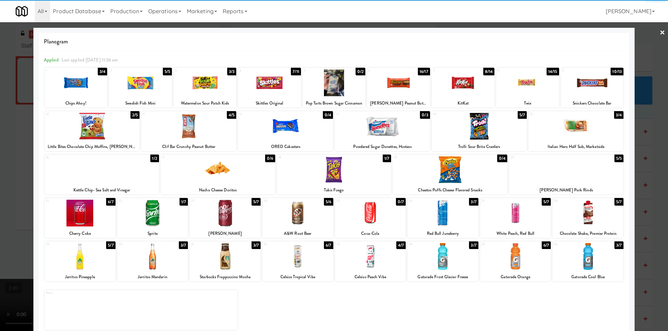
drag, startPoint x: 598, startPoint y: 85, endPoint x: 582, endPoint y: 85, distance: 15.7
click at [597, 85] on div at bounding box center [592, 83] width 63 height 27
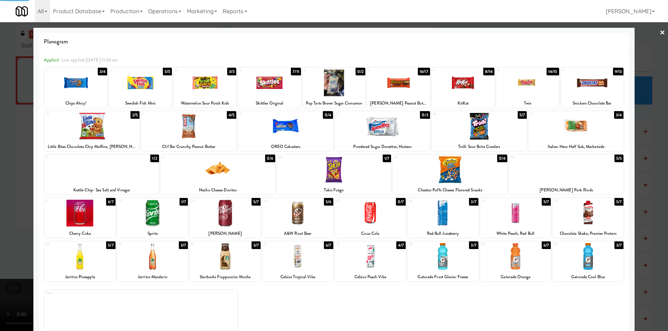
click at [3, 98] on div at bounding box center [334, 165] width 668 height 331
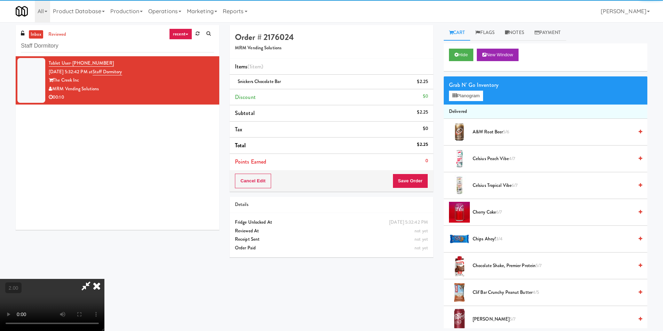
click at [104, 279] on video at bounding box center [52, 305] width 104 height 52
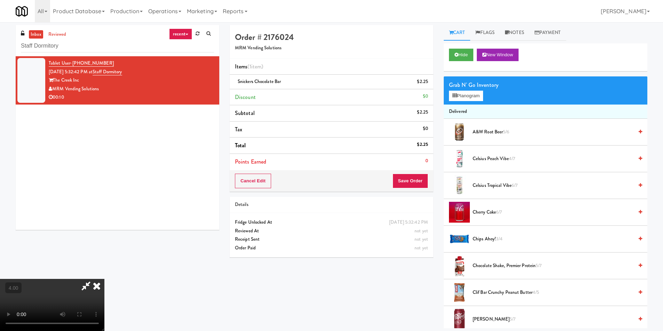
click at [104, 279] on icon at bounding box center [96, 286] width 15 height 14
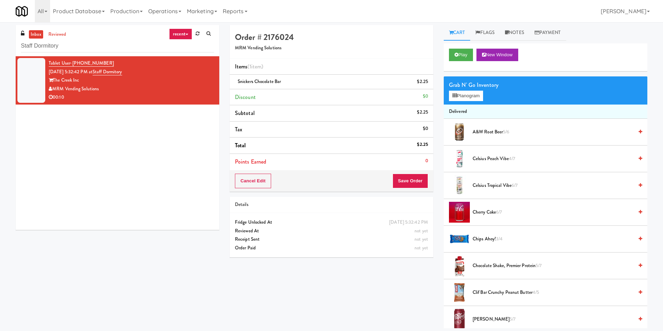
click at [422, 170] on div "Items (1 item ) Snickers Chocolate Bar $2.25 Discount $0 Subtotal $2.25 Tax $0 …" at bounding box center [331, 115] width 203 height 112
click at [420, 171] on div "Cancel Edit Save Order" at bounding box center [331, 181] width 203 height 22
click at [414, 176] on button "Save Order" at bounding box center [409, 181] width 35 height 15
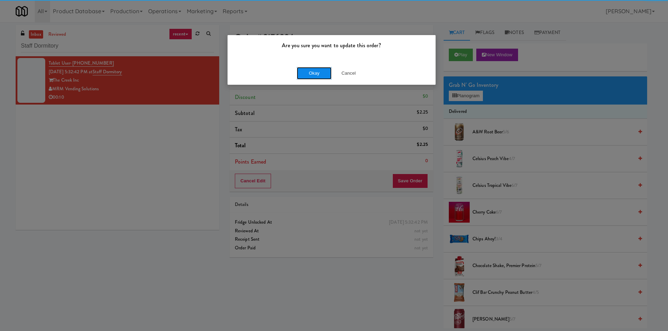
click at [310, 77] on button "Okay" at bounding box center [314, 73] width 35 height 13
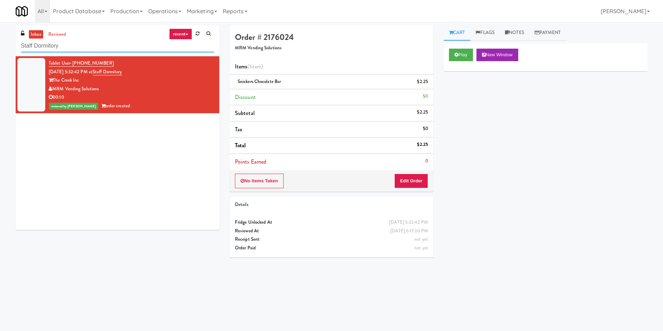
drag, startPoint x: 96, startPoint y: 49, endPoint x: 3, endPoint y: 50, distance: 92.5
click at [0, 50] on div "inbox reviewed recent all unclear take inventory issue suspicious failed recent…" at bounding box center [331, 164] width 663 height 279
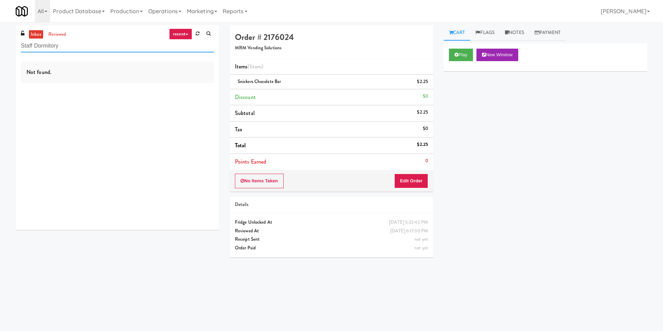
paste input "(Snack & Drink) EWR-4-TC-PUBLIC"
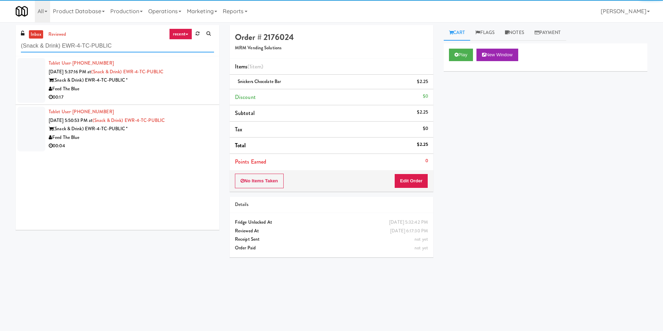
type input "(Snack & Drink) EWR-4-TC-PUBLIC"
click at [148, 87] on div "Feed The Blue" at bounding box center [131, 89] width 165 height 9
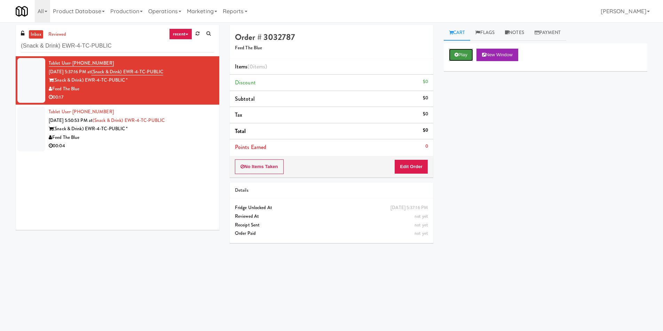
click at [468, 51] on button "Play" at bounding box center [461, 55] width 24 height 13
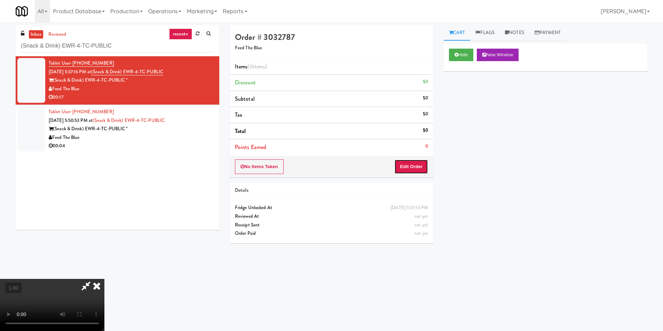
click at [409, 168] on button "Edit Order" at bounding box center [411, 167] width 34 height 15
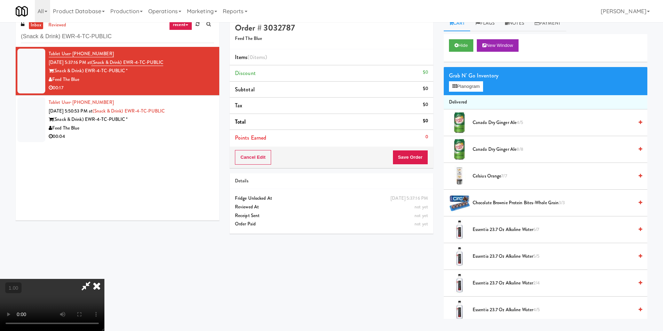
scroll to position [22, 0]
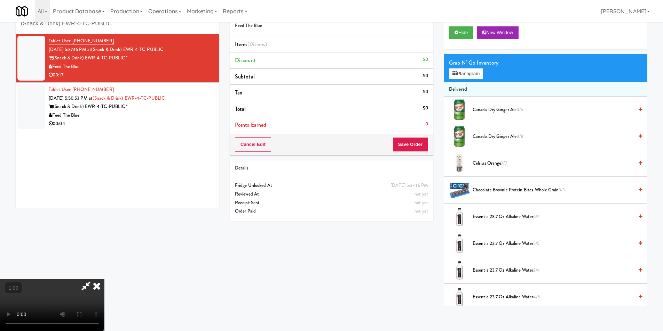
click at [104, 279] on video at bounding box center [52, 305] width 104 height 52
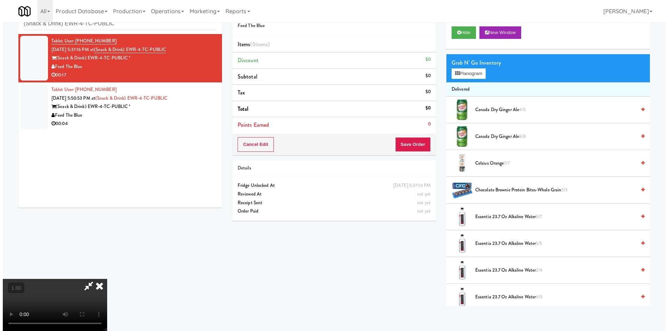
scroll to position [14, 0]
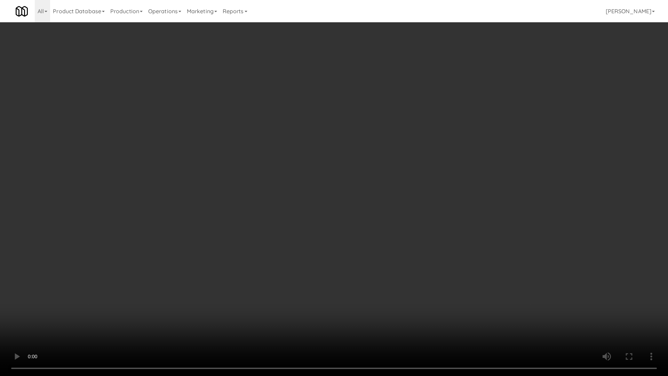
click at [110, 312] on video at bounding box center [334, 188] width 668 height 376
click at [316, 278] on video at bounding box center [334, 188] width 668 height 376
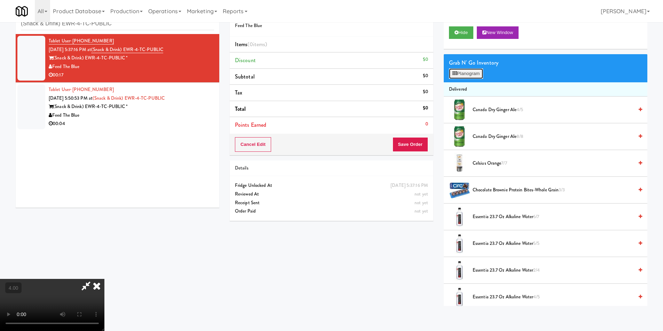
click at [451, 77] on button "Planogram" at bounding box center [466, 74] width 34 height 10
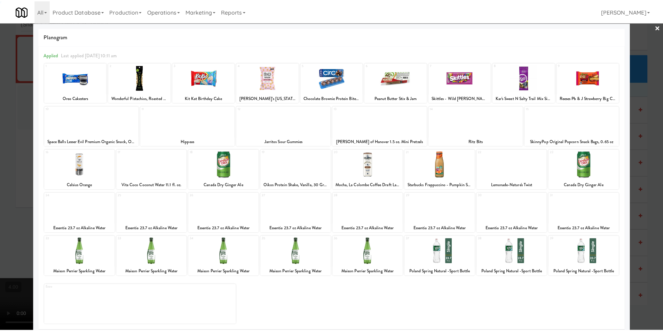
scroll to position [10, 0]
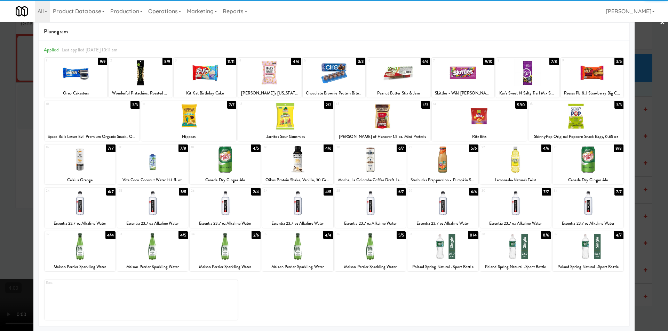
click at [606, 253] on div at bounding box center [587, 246] width 71 height 27
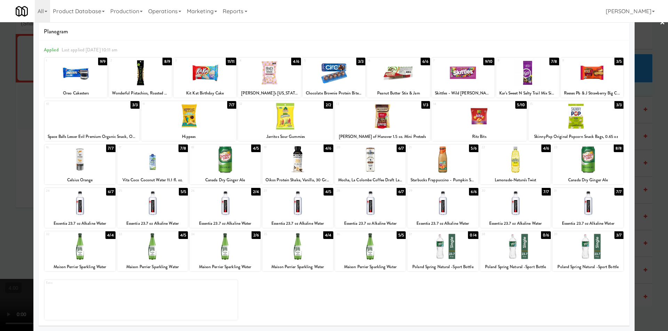
click at [650, 174] on div at bounding box center [334, 165] width 668 height 331
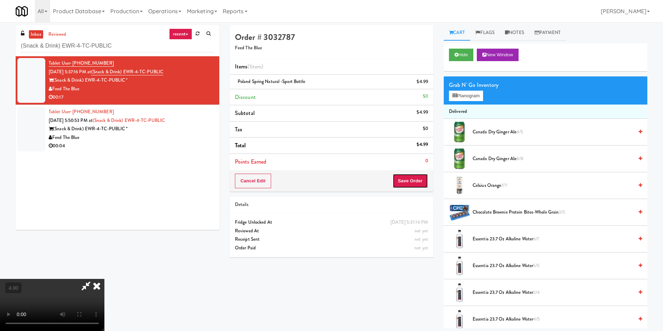
click at [408, 177] on button "Save Order" at bounding box center [409, 181] width 35 height 15
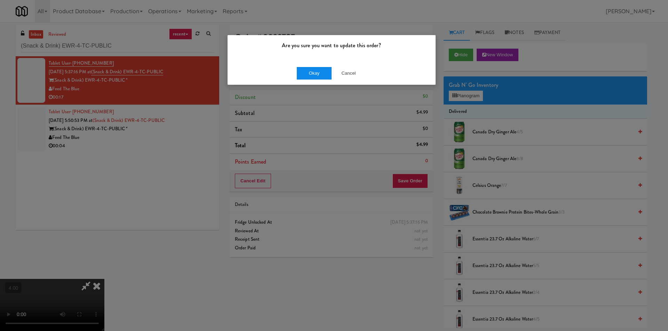
drag, startPoint x: 304, startPoint y: 83, endPoint x: 318, endPoint y: 78, distance: 15.0
click at [306, 80] on div "Okay Cancel" at bounding box center [331, 73] width 208 height 23
click at [328, 75] on button "Okay" at bounding box center [314, 73] width 35 height 13
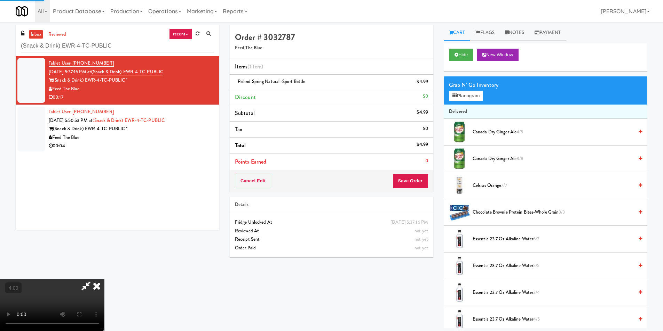
click at [385, 33] on h4 "Order # 3032787" at bounding box center [331, 37] width 193 height 9
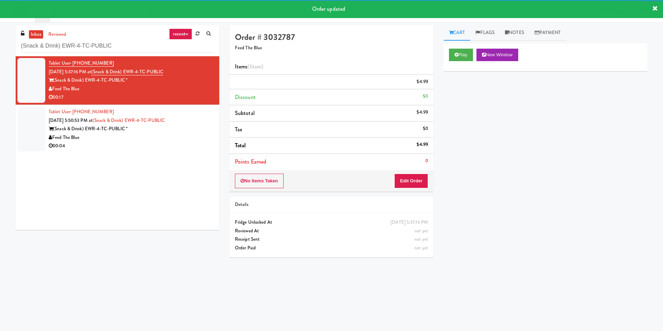
click at [188, 131] on div "Tablet User · (267) 255-1520 [DATE] 5:50:53 PM at (Snack & Drink) EWR-4-TC-PUBL…" at bounding box center [131, 129] width 165 height 43
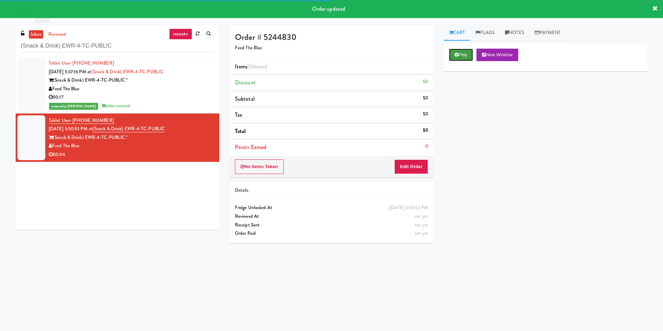
click at [459, 55] on button "Play" at bounding box center [461, 55] width 24 height 13
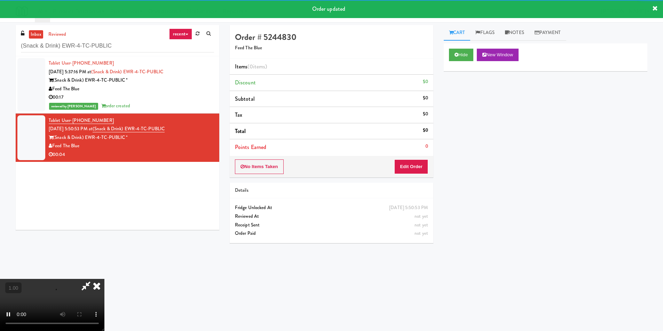
click at [401, 180] on div "Order # 5244830 Feed The Blue Items (0 items ) Discount $0 Subtotal $0 Tax $0 T…" at bounding box center [331, 137] width 214 height 224
click at [404, 163] on button "Edit Order" at bounding box center [411, 167] width 34 height 15
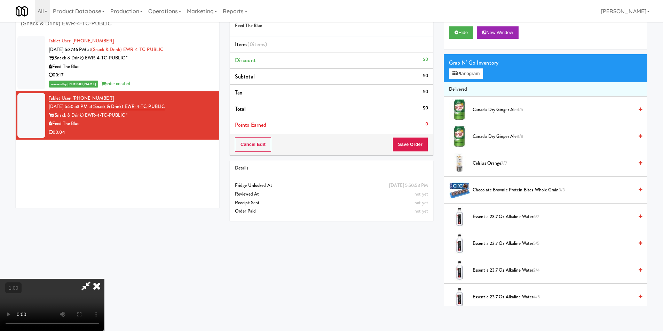
scroll to position [105, 0]
click at [104, 279] on video at bounding box center [52, 305] width 104 height 52
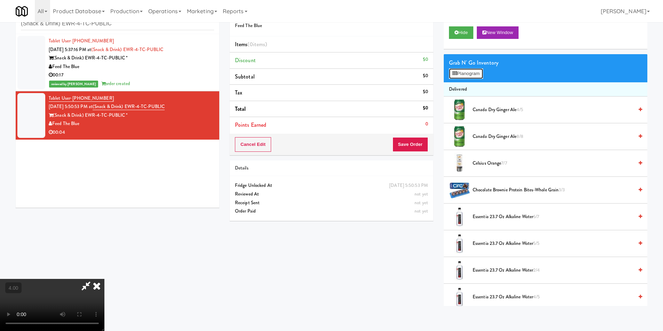
click at [464, 77] on button "Planogram" at bounding box center [466, 74] width 34 height 10
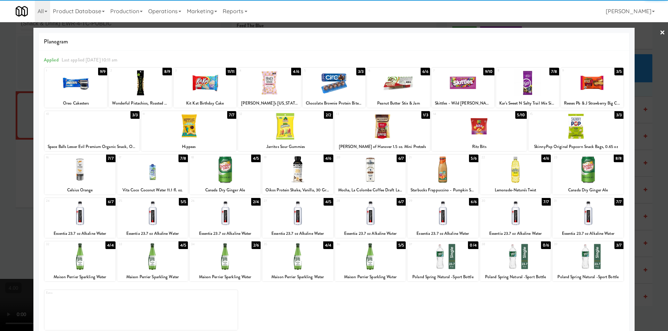
click at [216, 211] on div at bounding box center [225, 213] width 71 height 27
click at [2, 113] on div at bounding box center [334, 165] width 668 height 331
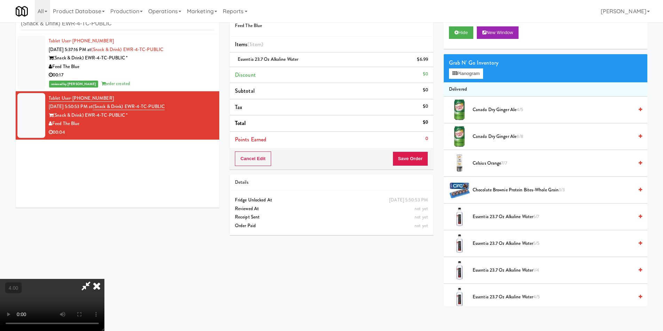
scroll to position [1, 0]
click at [104, 279] on icon at bounding box center [96, 286] width 15 height 14
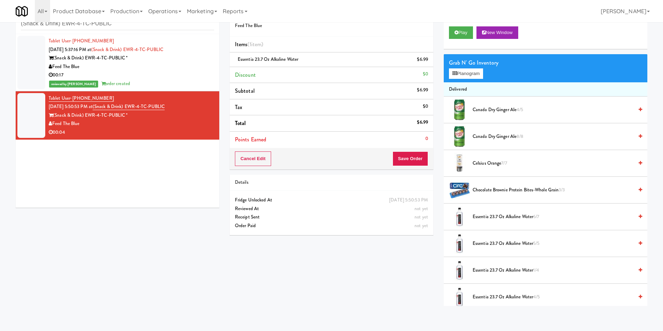
click at [401, 167] on div "Cancel Edit Save Order" at bounding box center [331, 159] width 203 height 22
click at [402, 161] on button "Save Order" at bounding box center [409, 159] width 35 height 15
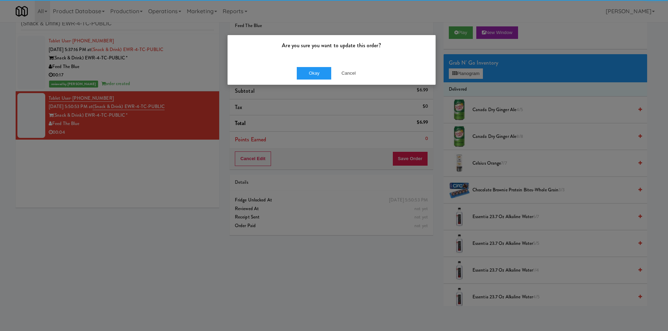
click at [300, 81] on div "Okay Cancel" at bounding box center [331, 73] width 208 height 23
click at [302, 74] on button "Okay" at bounding box center [314, 73] width 35 height 13
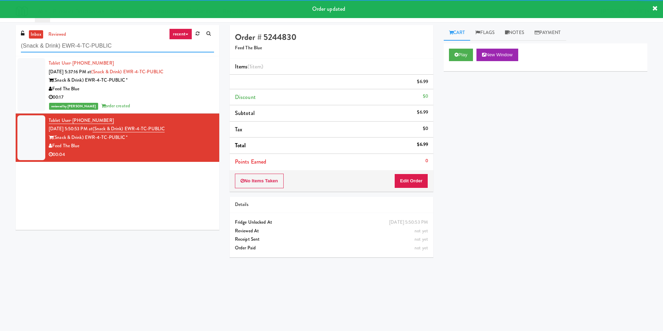
drag, startPoint x: 121, startPoint y: 48, endPoint x: 41, endPoint y: 68, distance: 83.3
click at [0, 43] on div "inbox reviewed recent all unclear take inventory issue suspicious failed recent…" at bounding box center [331, 164] width 663 height 279
paste input "JVT Cooler 1 Soda"
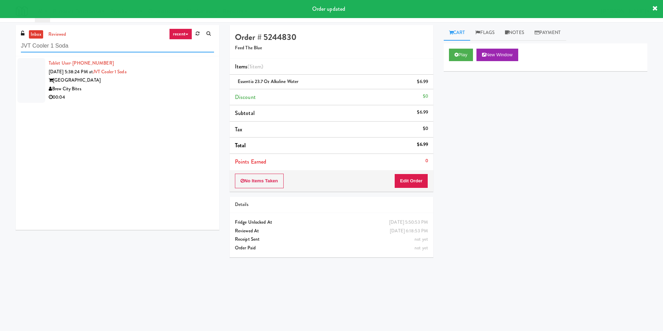
type input "JVT Cooler 1 Soda"
click at [187, 98] on div "00:04" at bounding box center [131, 97] width 165 height 9
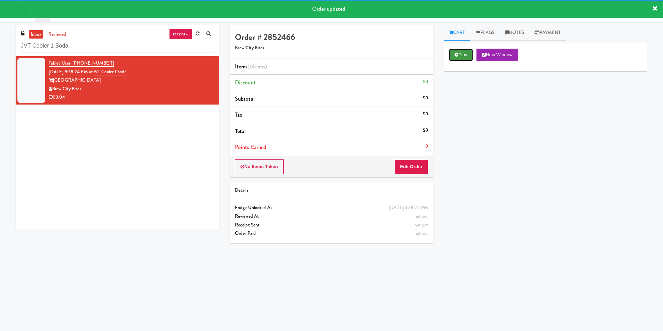
click at [454, 56] on button "Play" at bounding box center [461, 55] width 24 height 13
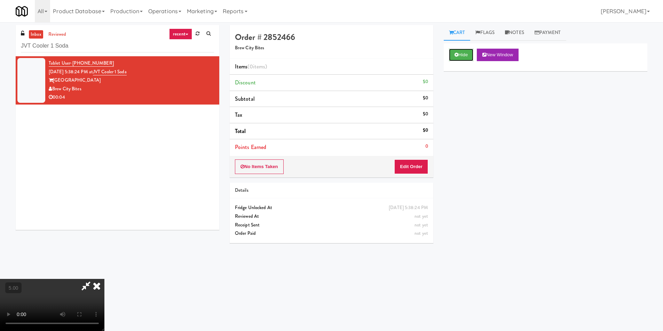
scroll to position [35, 0]
click at [420, 166] on button "Edit Order" at bounding box center [411, 167] width 34 height 15
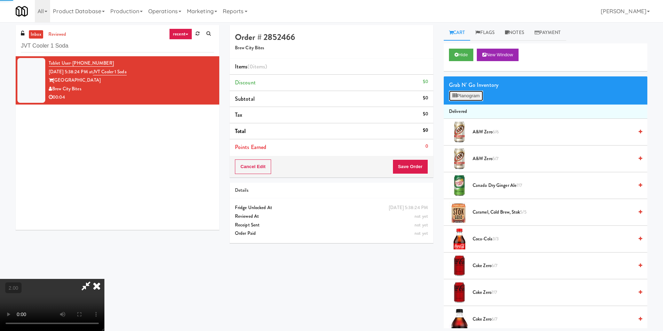
click at [467, 98] on button "Planogram" at bounding box center [466, 96] width 34 height 10
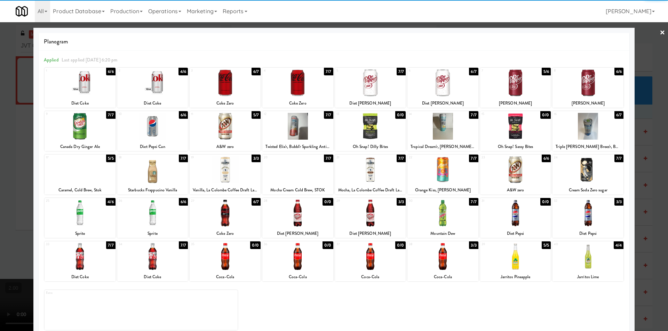
click at [223, 134] on div at bounding box center [225, 126] width 71 height 27
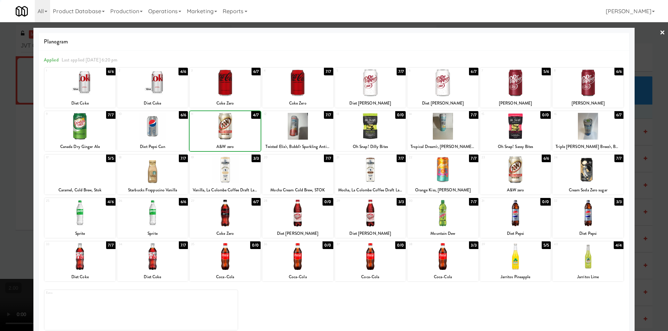
drag, startPoint x: 0, startPoint y: 69, endPoint x: 16, endPoint y: 68, distance: 15.7
click at [6, 69] on div at bounding box center [334, 165] width 668 height 331
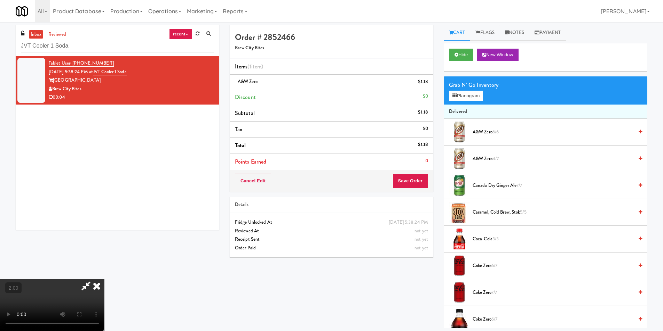
click at [104, 279] on icon at bounding box center [96, 286] width 15 height 14
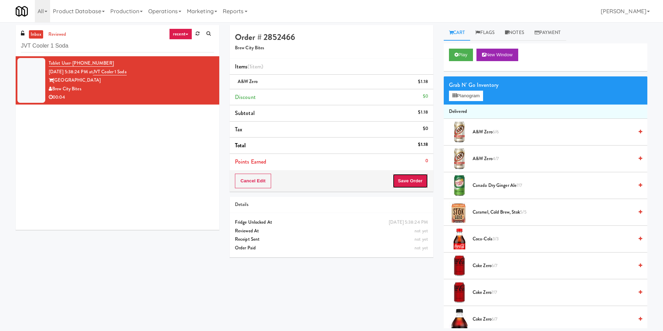
click at [416, 177] on button "Save Order" at bounding box center [409, 181] width 35 height 15
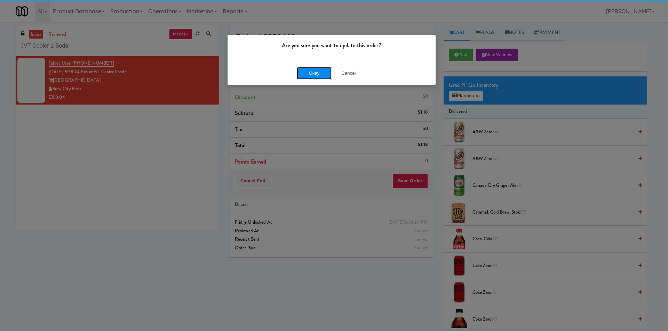
click at [315, 75] on button "Okay" at bounding box center [314, 73] width 35 height 13
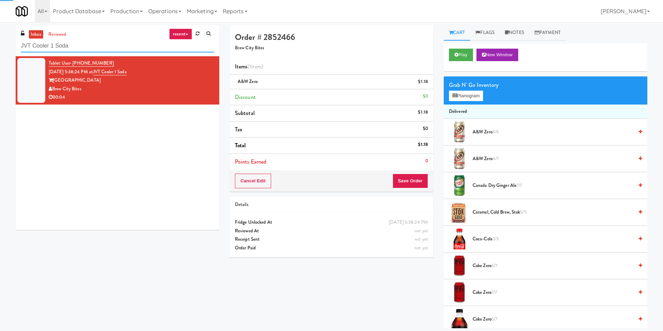
drag, startPoint x: 25, startPoint y: 45, endPoint x: 0, endPoint y: 42, distance: 25.5
click at [0, 42] on div "inbox reviewed recent all unclear take inventory issue suspicious failed recent…" at bounding box center [331, 177] width 663 height 304
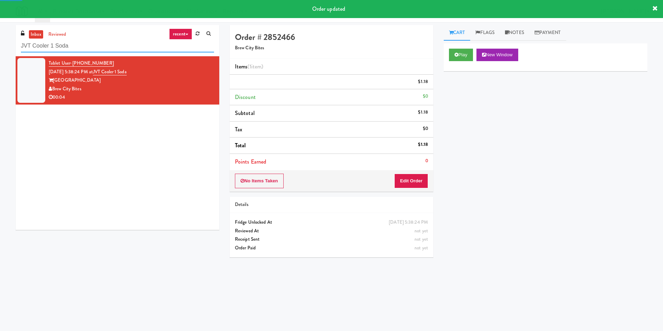
paste input "[GEOGRAPHIC_DATA] - Trillium Health"
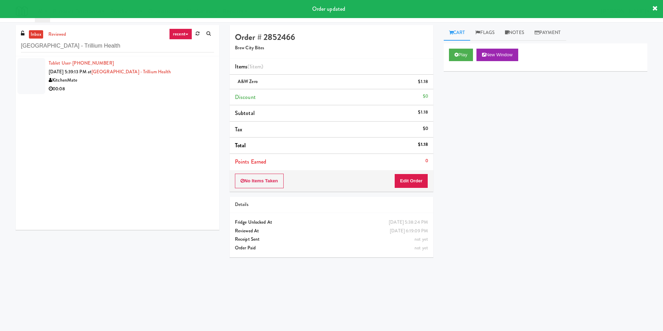
click at [179, 94] on li "Tablet User · (403) 993-6866 [DATE] 5:39:13 PM at [GEOGRAPHIC_DATA] - Trillium …" at bounding box center [117, 76] width 203 height 40
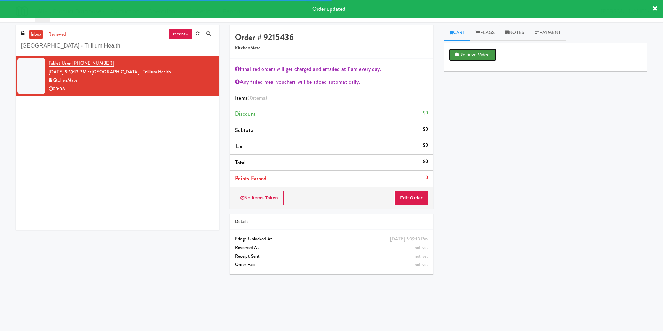
click at [458, 56] on icon at bounding box center [456, 55] width 5 height 5
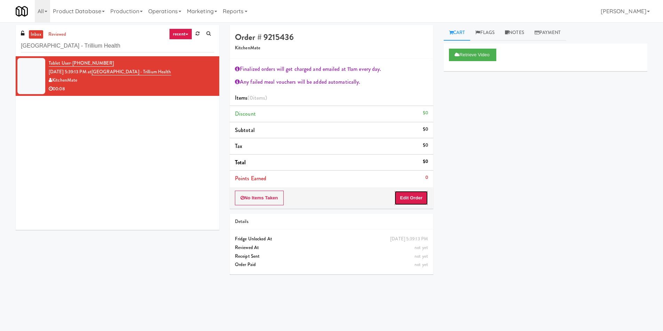
click at [410, 202] on button "Edit Order" at bounding box center [411, 198] width 34 height 15
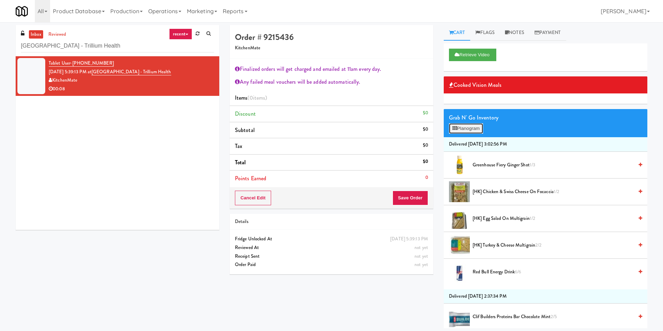
click at [478, 128] on button "Planogram" at bounding box center [466, 128] width 34 height 10
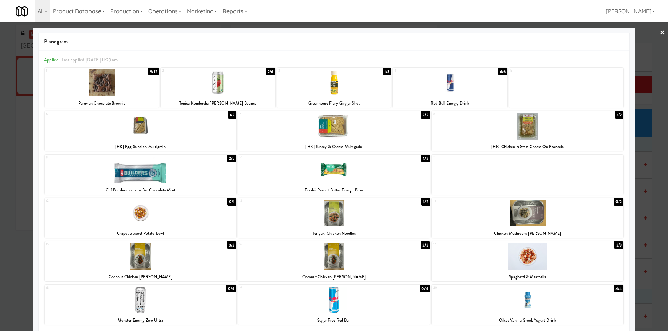
click at [350, 120] on div at bounding box center [334, 126] width 192 height 27
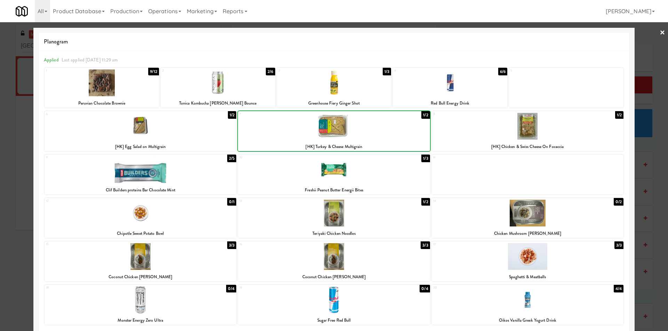
click at [343, 72] on div at bounding box center [334, 83] width 114 height 27
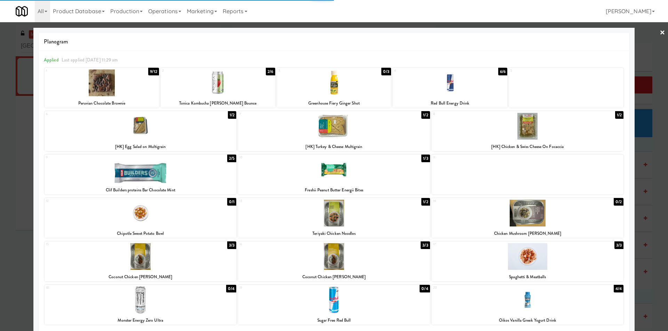
drag, startPoint x: 0, startPoint y: 114, endPoint x: 224, endPoint y: 174, distance: 232.1
click at [7, 114] on div at bounding box center [334, 165] width 668 height 331
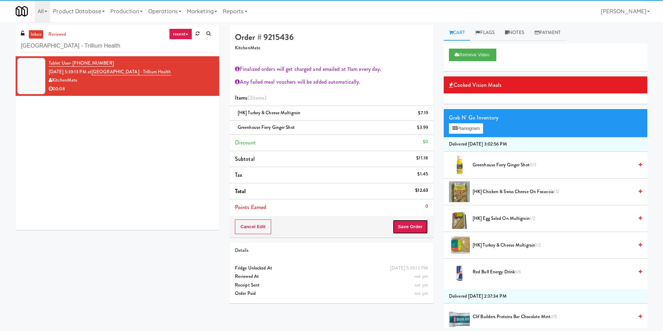
drag, startPoint x: 420, startPoint y: 234, endPoint x: 416, endPoint y: 229, distance: 7.1
click at [420, 233] on button "Save Order" at bounding box center [409, 227] width 35 height 15
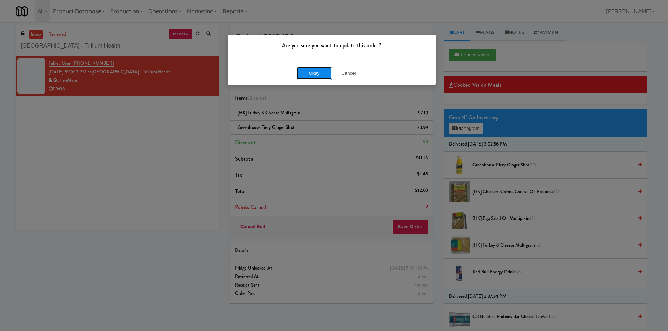
click at [304, 72] on button "Okay" at bounding box center [314, 73] width 35 height 13
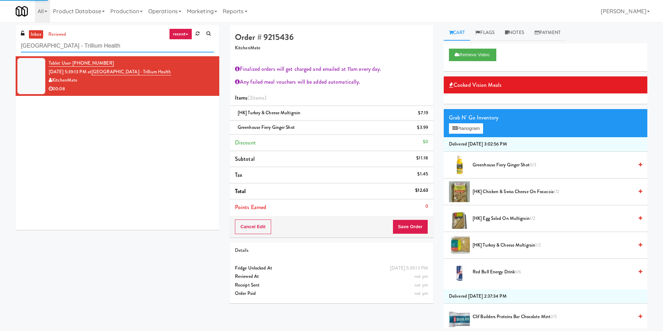
drag, startPoint x: 143, startPoint y: 41, endPoint x: 0, endPoint y: 34, distance: 143.4
click at [0, 34] on div "inbox reviewed recent all unclear take inventory issue suspicious failed recent…" at bounding box center [331, 177] width 663 height 304
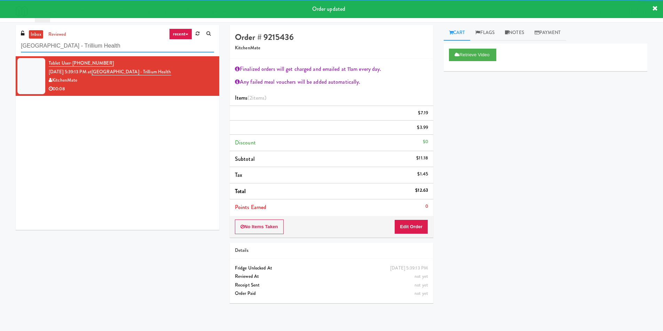
paste input "The Horizons - Cooler #2"
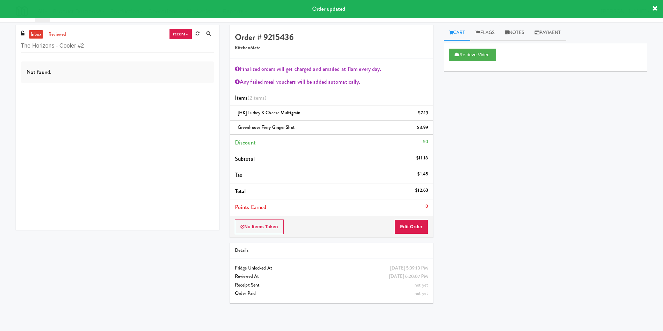
click at [177, 93] on div "Not found." at bounding box center [117, 143] width 203 height 174
click at [177, 93] on div "[PERSON_NAME] Vending" at bounding box center [131, 89] width 165 height 9
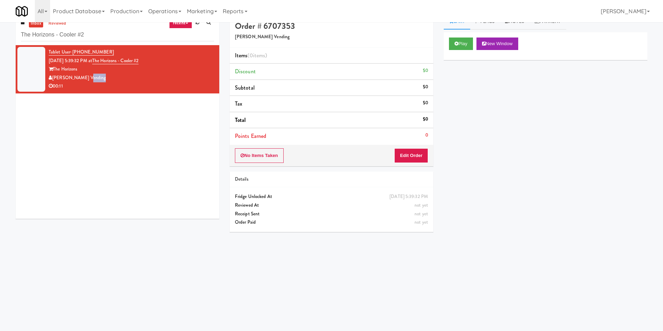
scroll to position [22, 0]
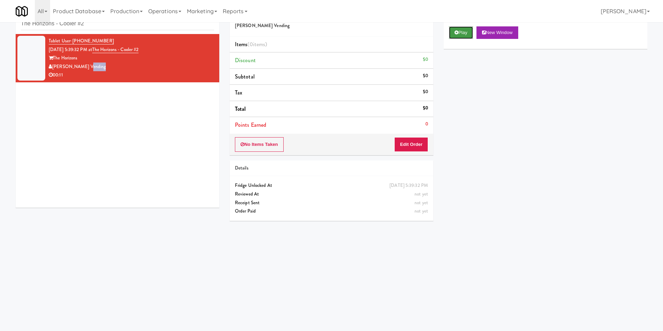
click at [459, 32] on button "Play" at bounding box center [461, 32] width 24 height 13
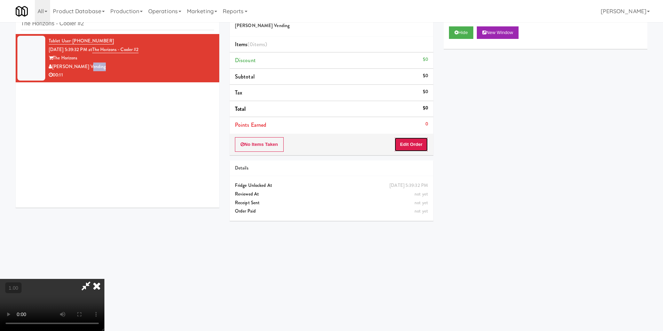
click at [412, 148] on button "Edit Order" at bounding box center [411, 144] width 34 height 15
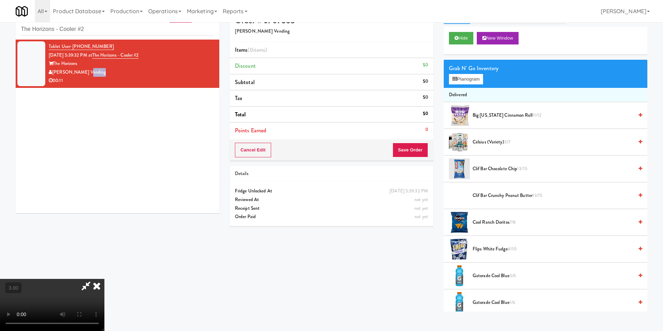
scroll to position [0, 0]
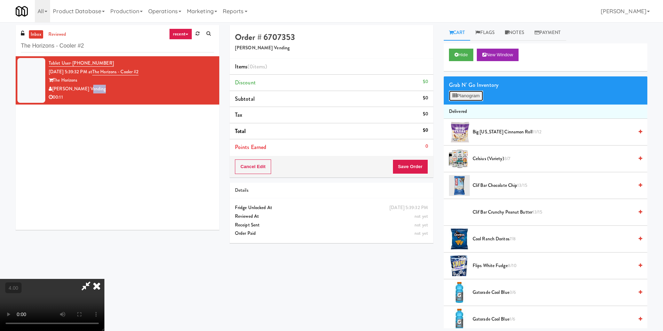
click at [473, 95] on button "Planogram" at bounding box center [466, 96] width 34 height 10
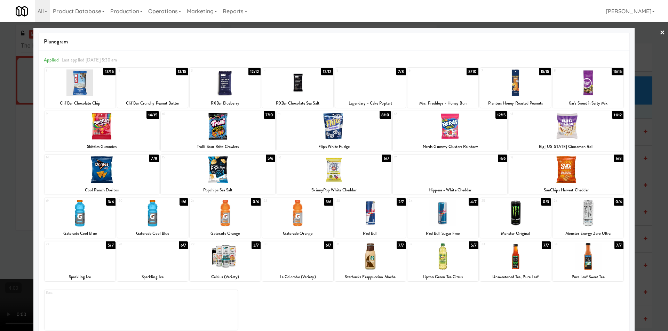
click at [224, 258] on div at bounding box center [225, 256] width 71 height 27
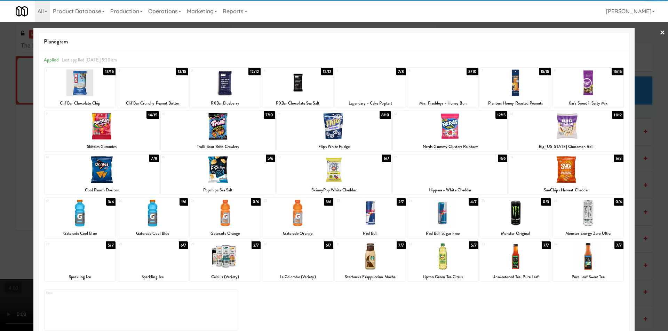
click at [229, 122] on div at bounding box center [218, 126] width 114 height 27
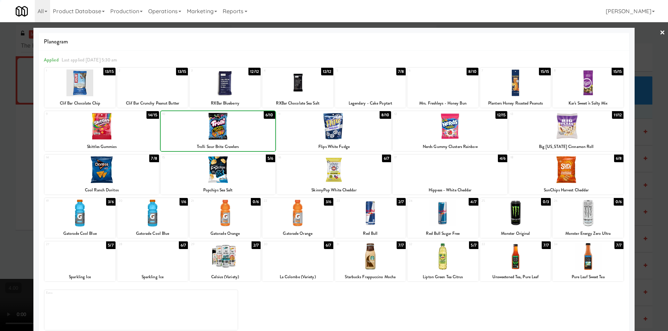
click at [1, 119] on div at bounding box center [334, 165] width 668 height 331
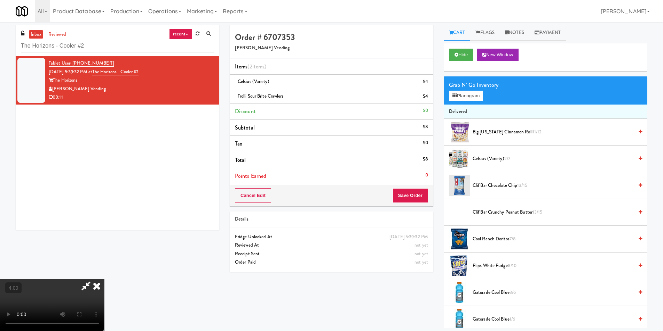
click at [104, 279] on icon at bounding box center [96, 286] width 15 height 14
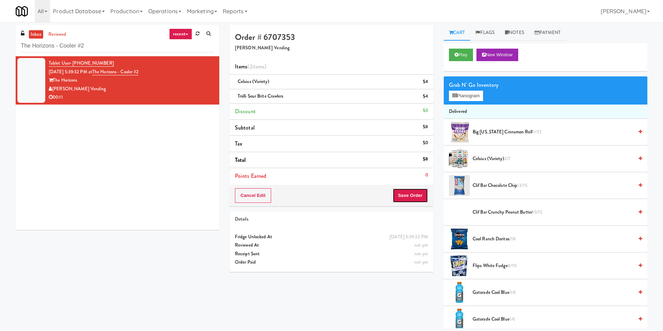
click at [401, 194] on button "Save Order" at bounding box center [409, 195] width 35 height 15
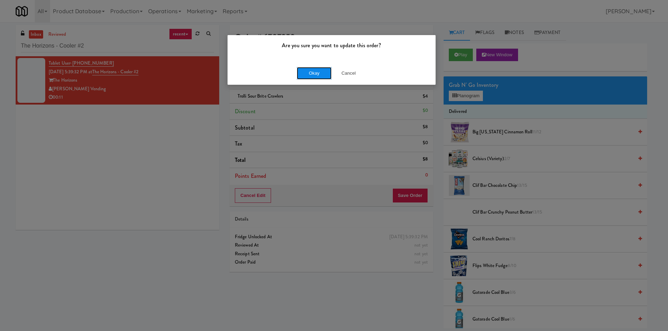
click at [313, 68] on button "Okay" at bounding box center [314, 73] width 35 height 13
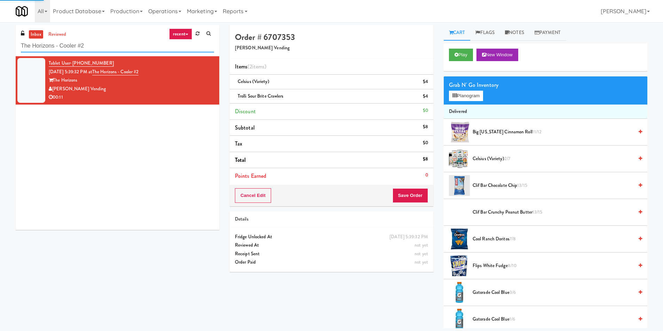
drag, startPoint x: 133, startPoint y: 44, endPoint x: 0, endPoint y: 41, distance: 132.9
click at [0, 41] on div "inbox reviewed recent all unclear take inventory issue suspicious failed recent…" at bounding box center [331, 177] width 663 height 304
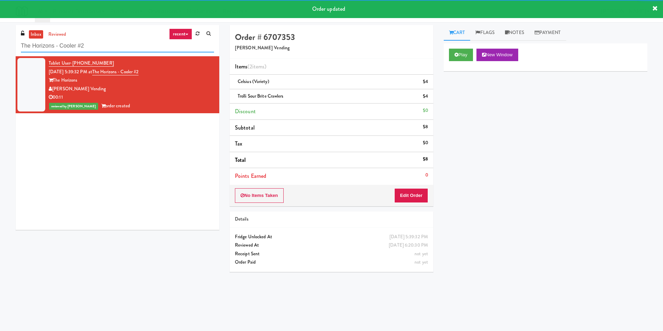
paste input "Westgate on University - Drink"
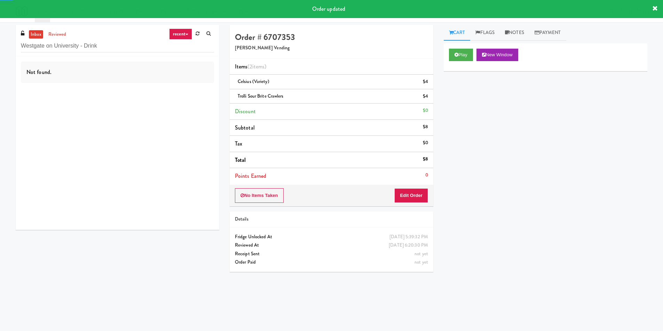
click at [177, 95] on div "Not found." at bounding box center [117, 143] width 203 height 174
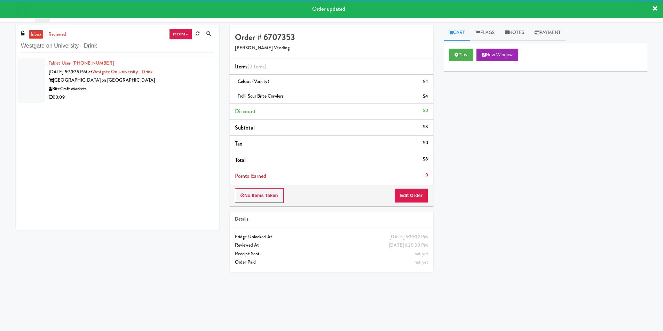
drag, startPoint x: 177, startPoint y: 95, endPoint x: 245, endPoint y: 81, distance: 70.1
click at [196, 93] on div "BiteCraft Markets" at bounding box center [131, 89] width 165 height 9
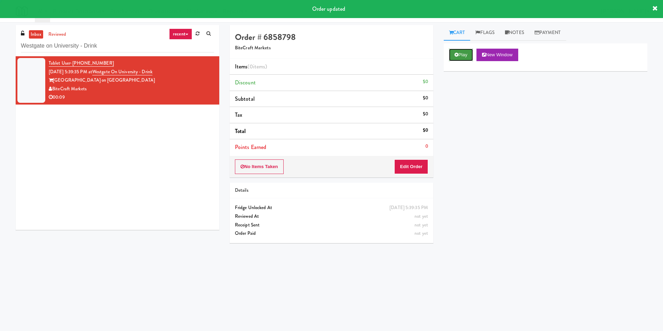
click at [456, 56] on icon at bounding box center [456, 55] width 4 height 5
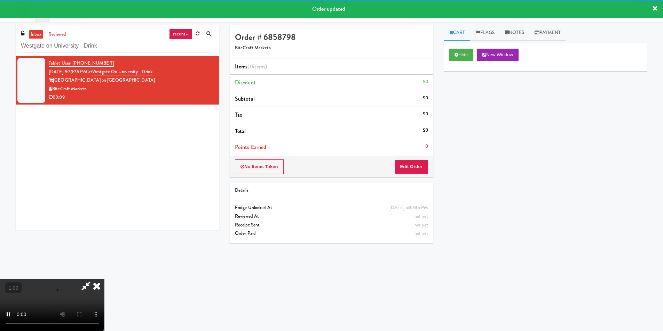
drag, startPoint x: 413, startPoint y: 150, endPoint x: 410, endPoint y: 161, distance: 12.1
click at [411, 154] on li "Points Earned 0" at bounding box center [331, 147] width 203 height 16
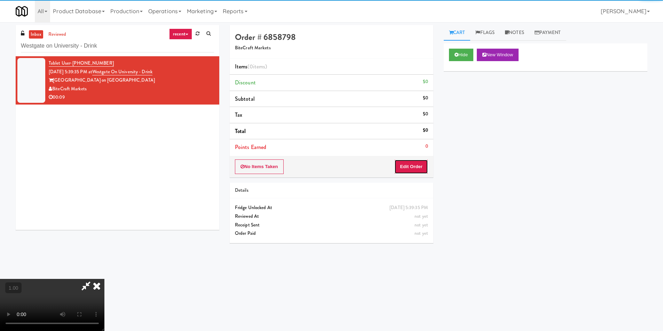
click at [411, 164] on button "Edit Order" at bounding box center [411, 167] width 34 height 15
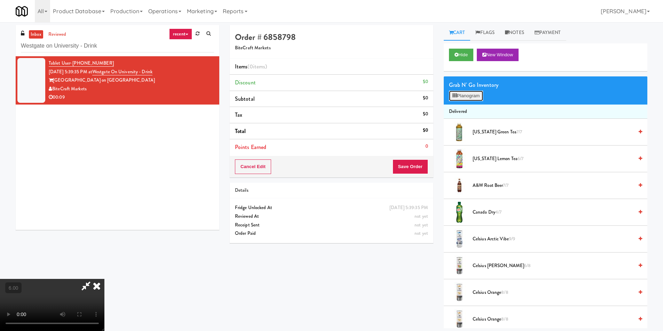
click at [471, 99] on button "Planogram" at bounding box center [466, 96] width 34 height 10
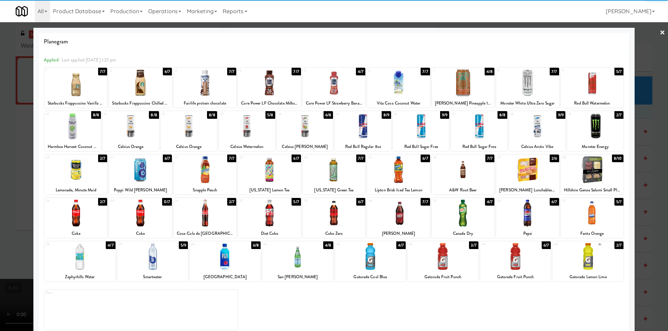
click at [465, 86] on div at bounding box center [463, 83] width 63 height 27
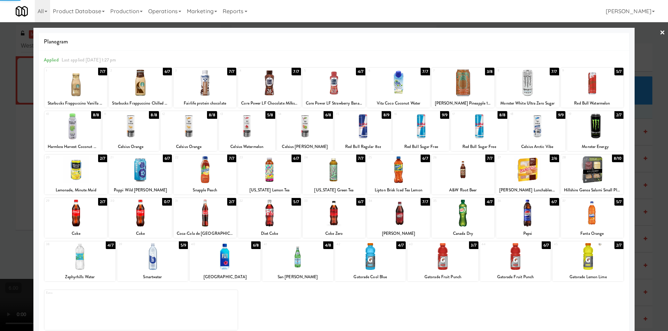
drag, startPoint x: 0, startPoint y: 93, endPoint x: 268, endPoint y: 77, distance: 268.6
click at [0, 92] on div at bounding box center [334, 165] width 668 height 331
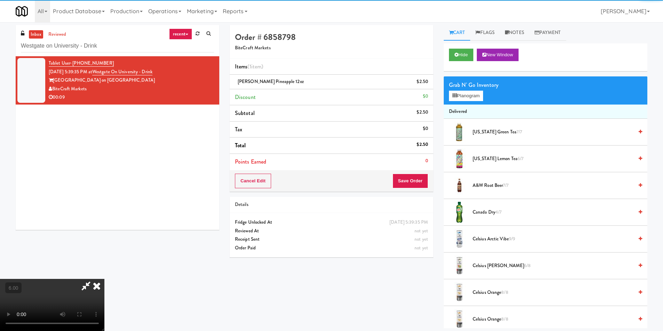
click at [104, 279] on icon at bounding box center [96, 286] width 15 height 14
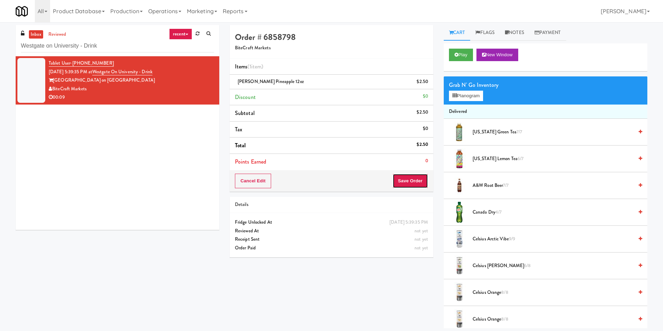
click at [400, 177] on button "Save Order" at bounding box center [409, 181] width 35 height 15
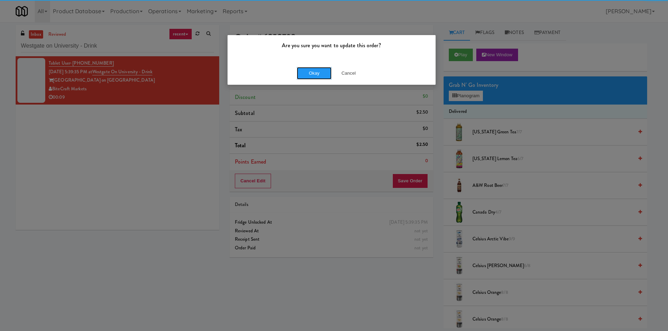
click at [316, 71] on button "Okay" at bounding box center [314, 73] width 35 height 13
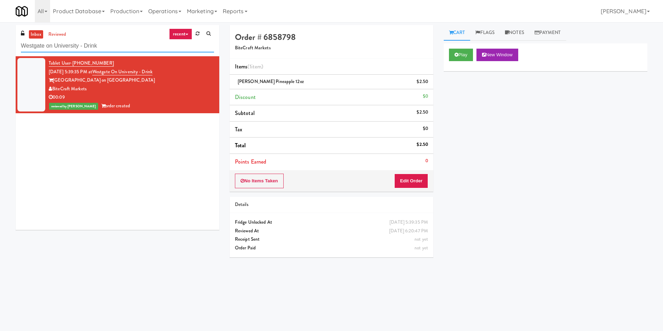
paste input "Queen St. Cargo Planogram"
drag, startPoint x: 120, startPoint y: 47, endPoint x: 1, endPoint y: 61, distance: 120.4
click at [0, 59] on div "inbox reviewed recent all unclear take inventory issue suspicious failed recent…" at bounding box center [331, 164] width 663 height 279
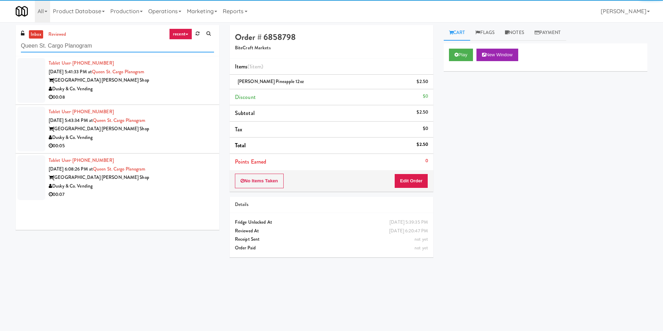
type input "Queen St. Cargo Planogram"
click at [176, 83] on div "[GEOGRAPHIC_DATA] [PERSON_NAME] Shop" at bounding box center [131, 80] width 165 height 9
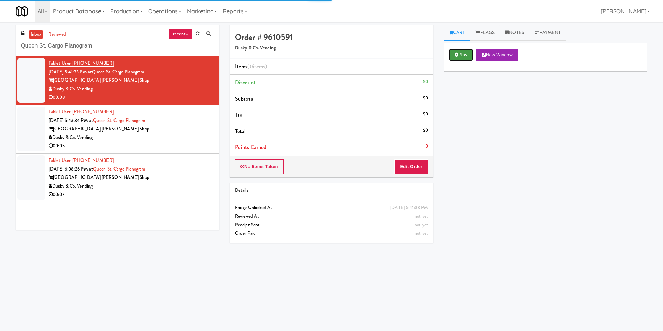
click at [469, 57] on button "Play" at bounding box center [461, 55] width 24 height 13
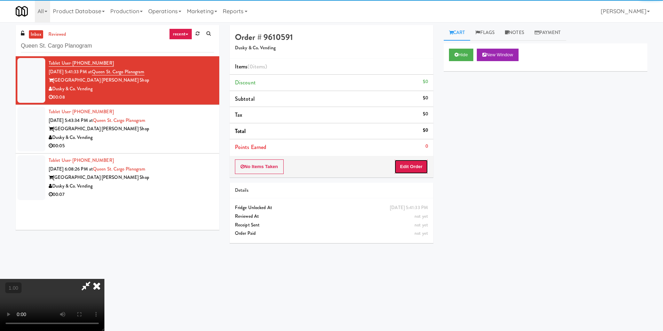
click at [408, 163] on button "Edit Order" at bounding box center [411, 167] width 34 height 15
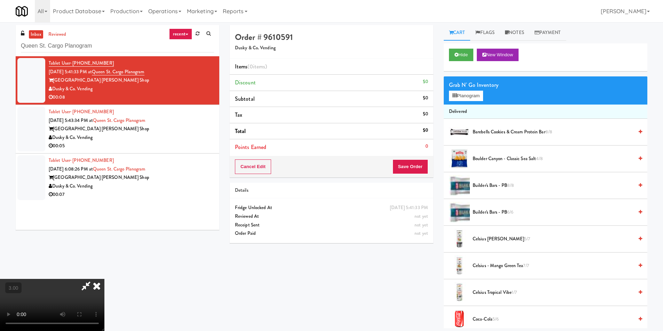
scroll to position [1, 0]
click at [471, 94] on button "Planogram" at bounding box center [466, 96] width 34 height 10
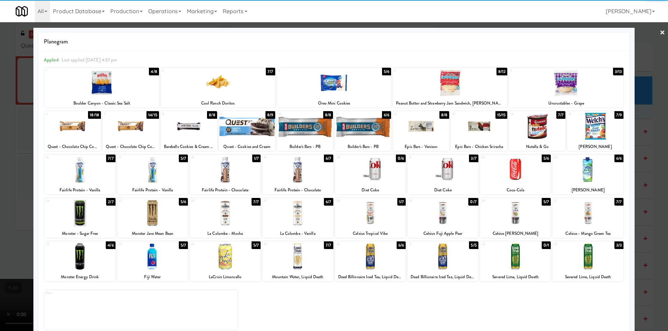
drag, startPoint x: 297, startPoint y: 221, endPoint x: 275, endPoint y: 215, distance: 22.7
click at [297, 221] on div at bounding box center [297, 213] width 71 height 27
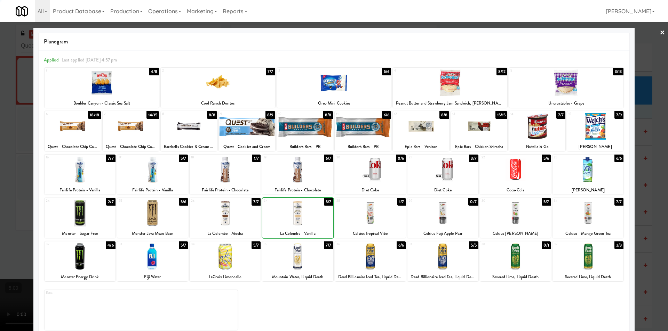
click at [2, 168] on div at bounding box center [334, 165] width 668 height 331
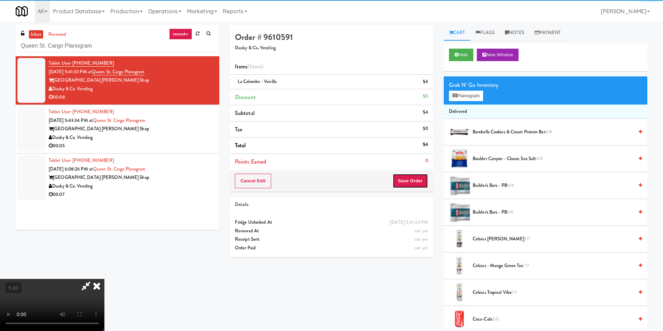
click at [414, 187] on button "Save Order" at bounding box center [409, 181] width 35 height 15
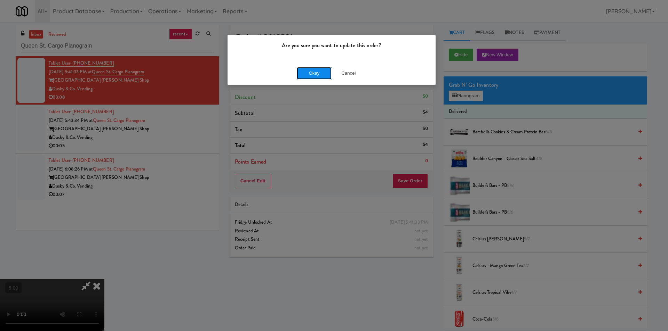
click at [312, 70] on button "Okay" at bounding box center [314, 73] width 35 height 13
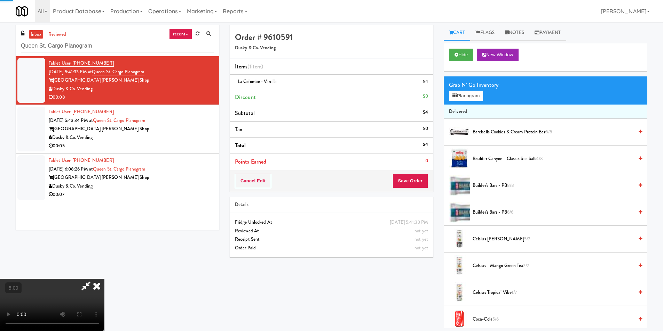
click at [104, 279] on icon at bounding box center [96, 286] width 15 height 14
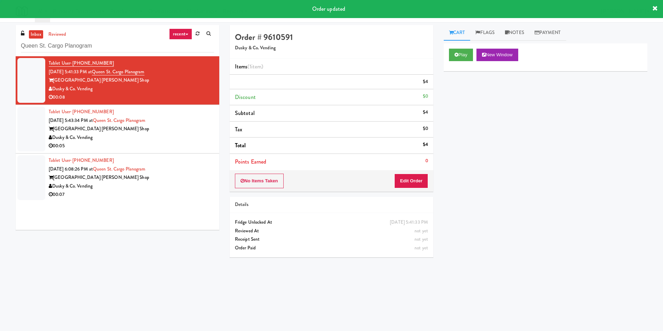
click at [188, 123] on div "Tablet User · (631) 384-6639 [DATE] 5:43:34 PM at [GEOGRAPHIC_DATA] [PERSON_NAM…" at bounding box center [131, 129] width 165 height 43
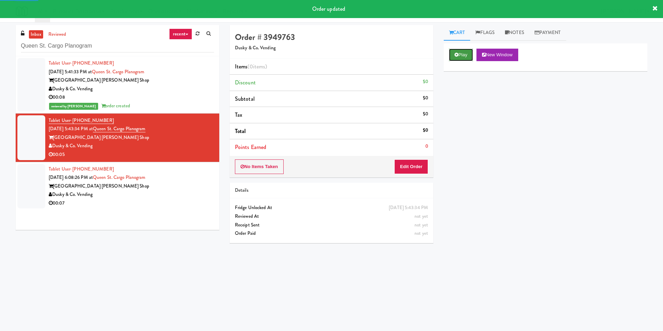
click at [459, 57] on button "Play" at bounding box center [461, 55] width 24 height 13
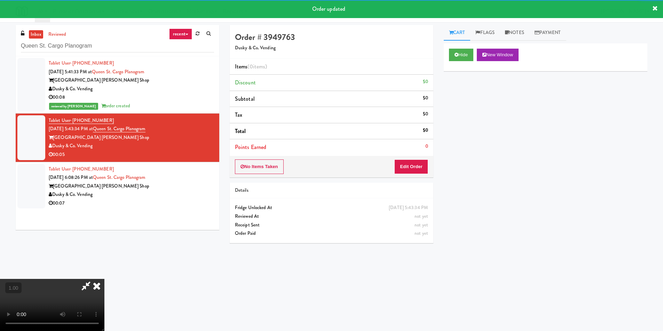
click at [407, 184] on div "Details" at bounding box center [331, 191] width 203 height 16
click at [411, 166] on button "Edit Order" at bounding box center [411, 167] width 34 height 15
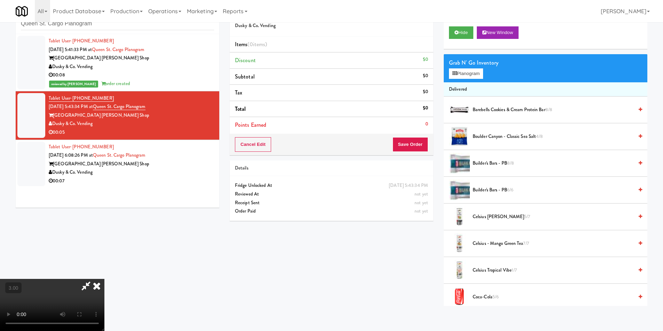
scroll to position [105, 0]
click at [471, 71] on button "Planogram" at bounding box center [466, 74] width 34 height 10
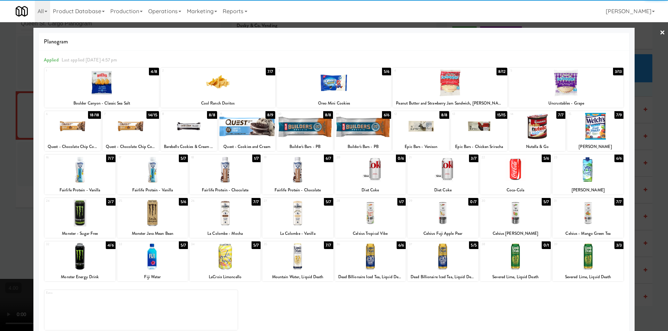
click at [375, 255] on div at bounding box center [370, 256] width 71 height 27
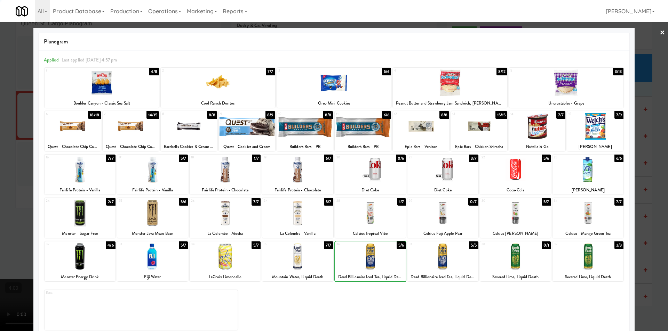
click at [3, 172] on div at bounding box center [334, 165] width 668 height 331
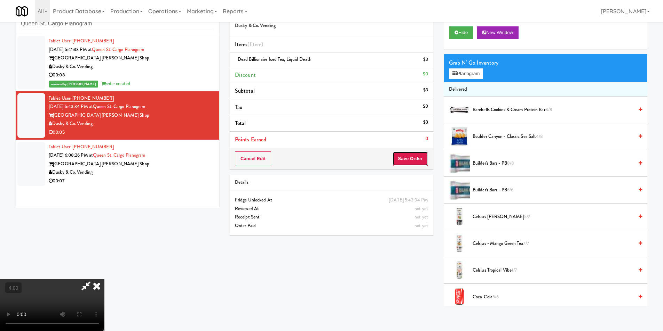
click at [417, 160] on button "Save Order" at bounding box center [409, 159] width 35 height 15
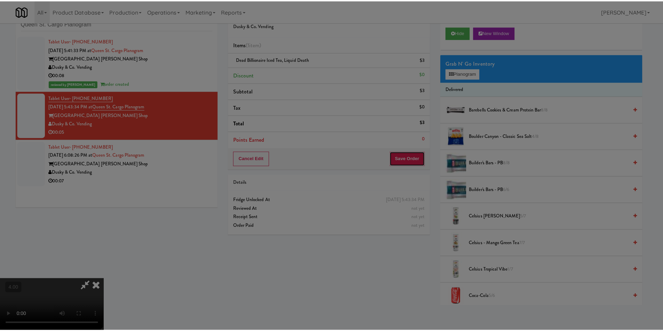
scroll to position [1, 0]
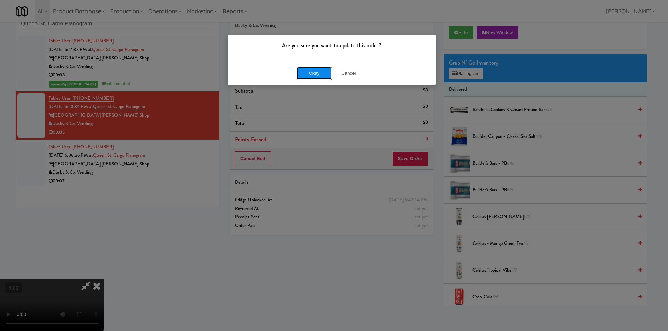
click at [324, 69] on button "Okay" at bounding box center [314, 73] width 35 height 13
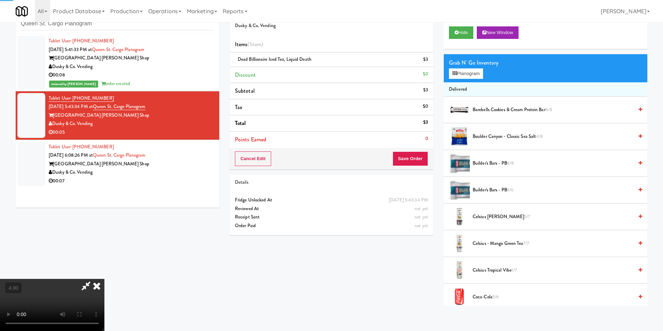
click at [104, 279] on icon at bounding box center [96, 286] width 15 height 14
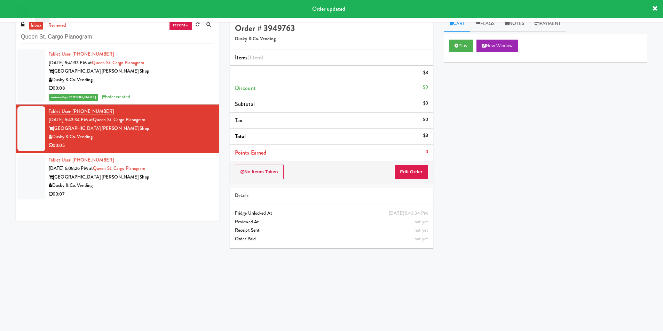
scroll to position [0, 0]
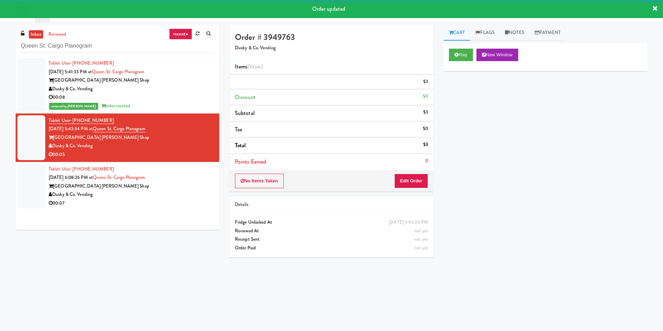
click at [172, 190] on div "[GEOGRAPHIC_DATA] [PERSON_NAME] Shop" at bounding box center [131, 186] width 165 height 9
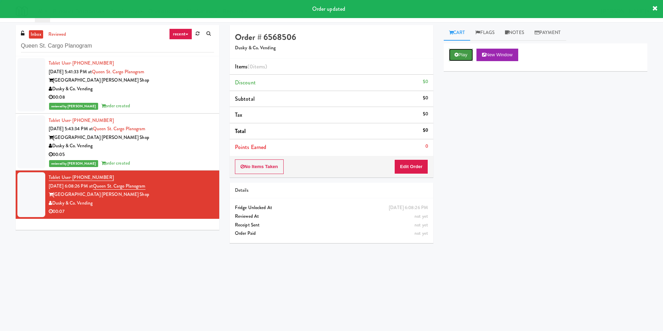
click at [451, 52] on button "Play" at bounding box center [461, 55] width 24 height 13
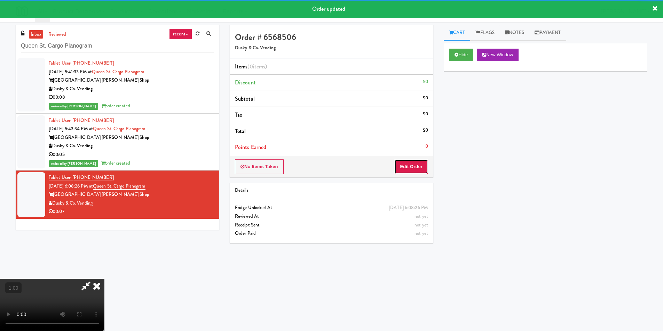
click at [410, 169] on button "Edit Order" at bounding box center [411, 167] width 34 height 15
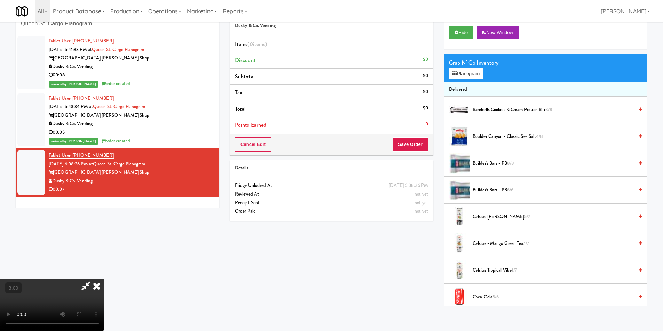
scroll to position [1, 0]
click at [465, 72] on button "Planogram" at bounding box center [466, 74] width 34 height 10
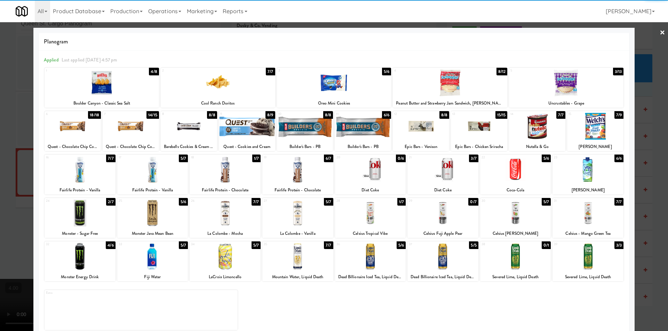
click at [135, 134] on div at bounding box center [131, 126] width 56 height 27
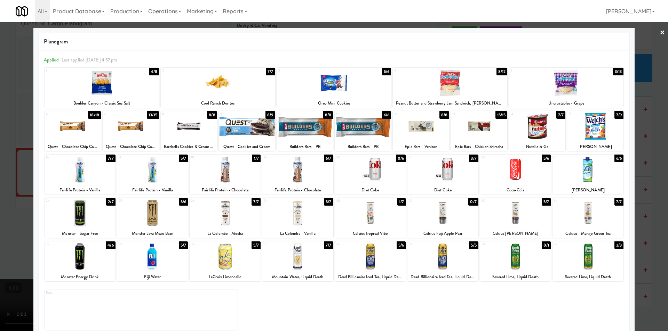
click at [441, 170] on div at bounding box center [442, 169] width 71 height 27
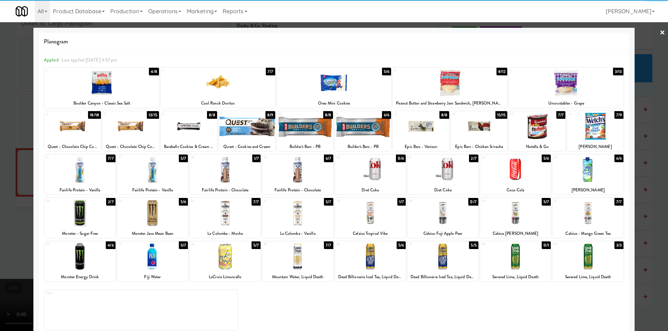
click at [0, 172] on div at bounding box center [334, 165] width 668 height 331
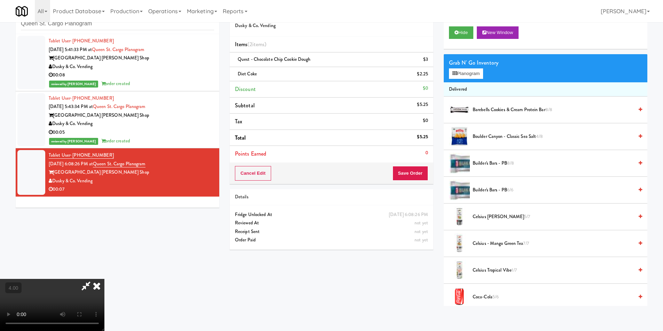
click at [104, 279] on video at bounding box center [52, 305] width 104 height 52
click at [430, 78] on li "Diet Coke $2.25" at bounding box center [331, 74] width 203 height 15
click at [428, 74] on link at bounding box center [427, 77] width 6 height 9
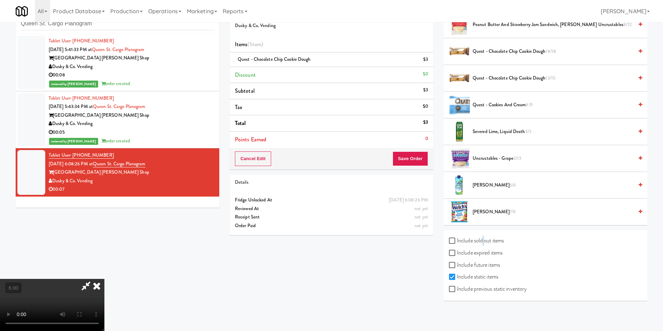
click at [482, 241] on label "Include sold out items" at bounding box center [476, 241] width 55 height 10
click at [467, 240] on label "Include sold out items" at bounding box center [476, 241] width 55 height 10
click at [457, 240] on input "Include sold out items" at bounding box center [453, 242] width 8 height 6
checkbox input "true"
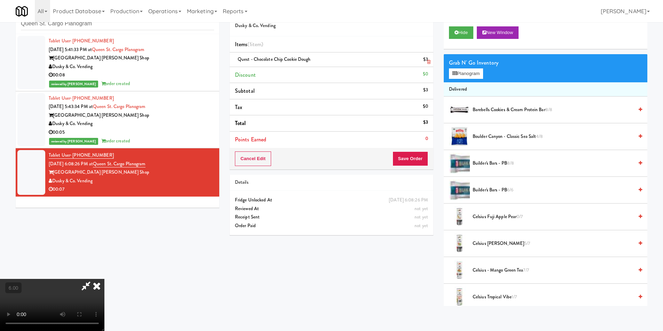
click at [428, 63] on icon at bounding box center [428, 62] width 3 height 5
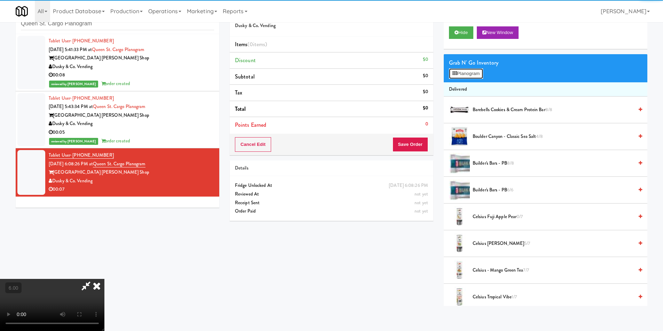
click at [450, 70] on button "Planogram" at bounding box center [466, 74] width 34 height 10
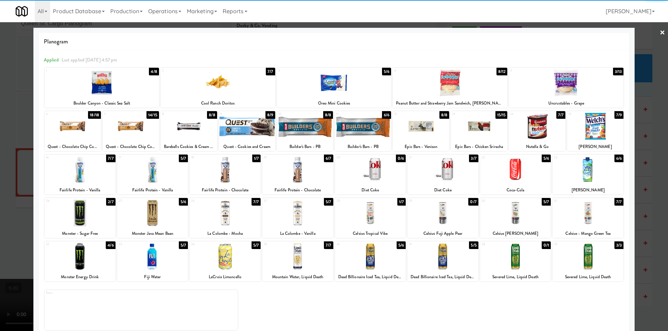
click at [139, 137] on div at bounding box center [131, 126] width 56 height 27
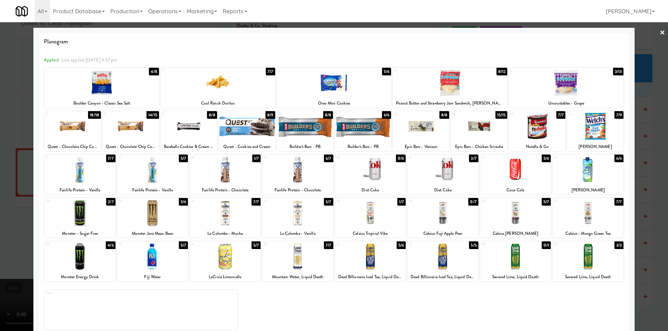
drag, startPoint x: 366, startPoint y: 172, endPoint x: 356, endPoint y: 170, distance: 9.3
click at [366, 172] on div at bounding box center [370, 169] width 71 height 27
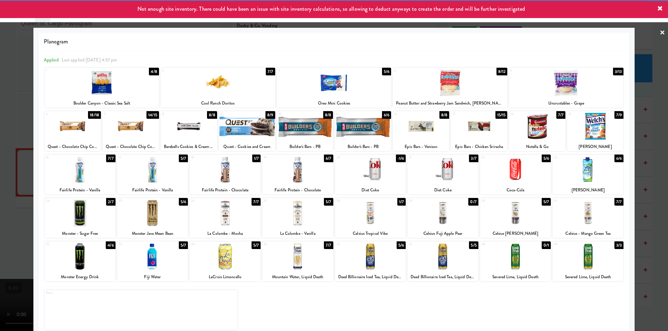
click at [0, 138] on div at bounding box center [334, 165] width 668 height 331
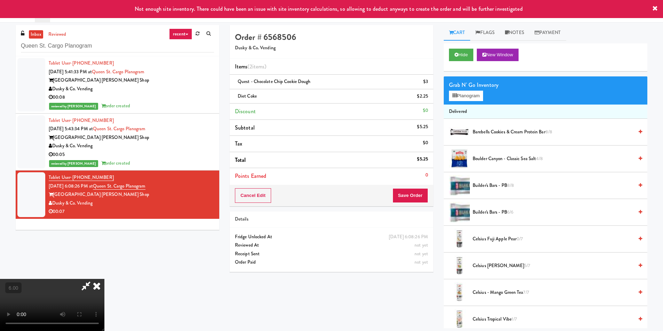
drag, startPoint x: 385, startPoint y: 35, endPoint x: 382, endPoint y: 49, distance: 14.2
click at [104, 279] on icon at bounding box center [96, 286] width 15 height 14
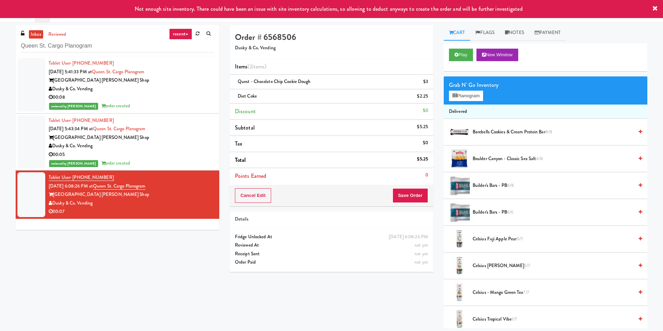
drag, startPoint x: 405, startPoint y: 208, endPoint x: 400, endPoint y: 200, distance: 8.6
click at [405, 207] on div "Order # 6568506 Dusky & Co. Vending Items (2 items ) Quest - Chocolate Chip Coo…" at bounding box center [331, 151] width 214 height 252
drag, startPoint x: 399, startPoint y: 198, endPoint x: 388, endPoint y: 195, distance: 10.8
click at [399, 197] on button "Save Order" at bounding box center [409, 195] width 35 height 15
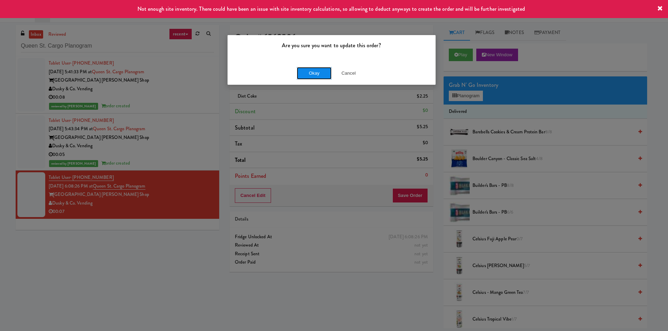
click at [304, 73] on button "Okay" at bounding box center [314, 73] width 35 height 13
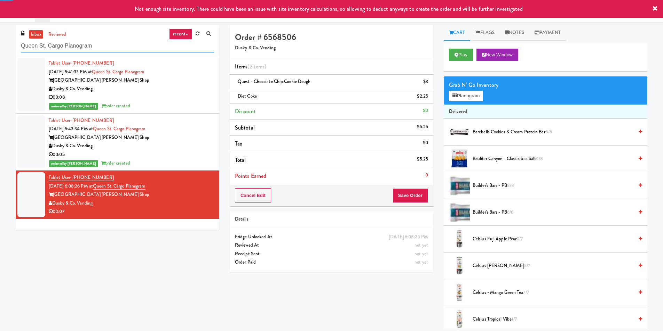
drag, startPoint x: 120, startPoint y: 41, endPoint x: 0, endPoint y: 43, distance: 120.0
click at [0, 43] on div "inbox reviewed recent all unclear take inventory issue suspicious failed recent…" at bounding box center [331, 177] width 663 height 304
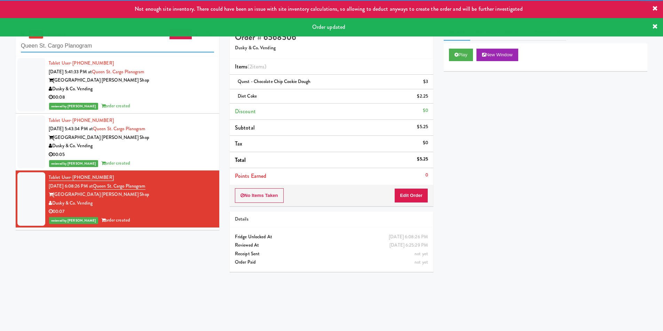
paste input "481 on [PERSON_NAME]"
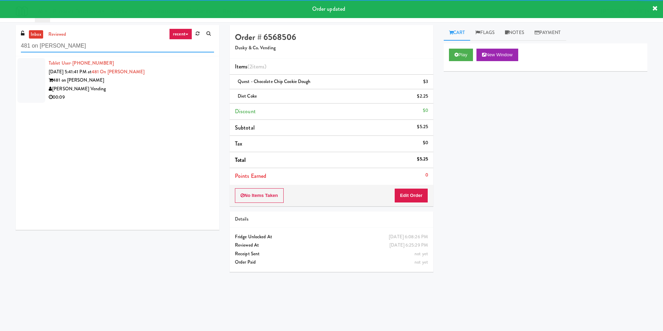
type input "481 on [PERSON_NAME]"
click at [156, 93] on div "[PERSON_NAME] Vending" at bounding box center [131, 89] width 165 height 9
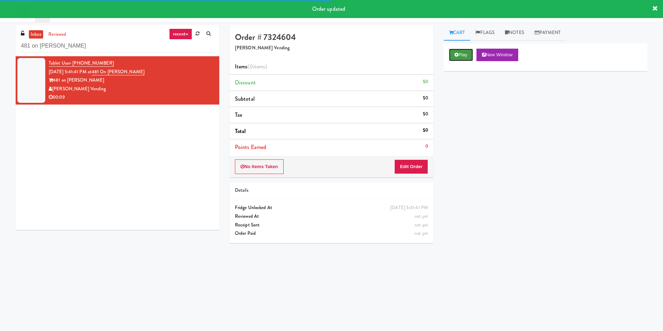
click at [455, 53] on icon at bounding box center [456, 55] width 4 height 5
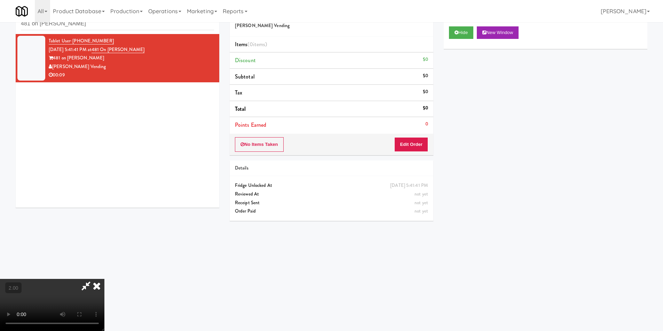
click at [104, 279] on video at bounding box center [52, 305] width 104 height 52
click at [403, 146] on button "Edit Order" at bounding box center [411, 144] width 34 height 15
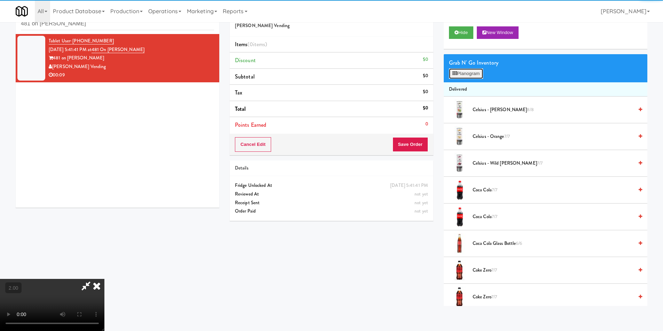
click at [469, 75] on button "Planogram" at bounding box center [466, 74] width 34 height 10
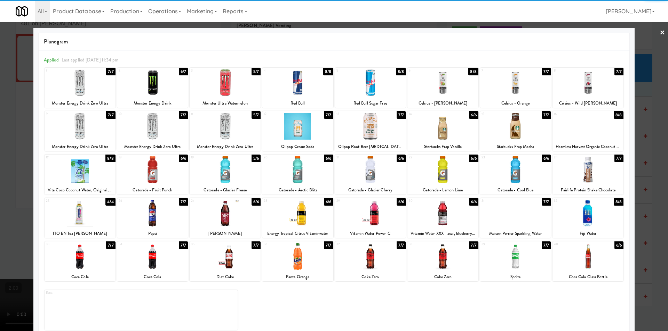
click at [243, 86] on div at bounding box center [225, 83] width 71 height 27
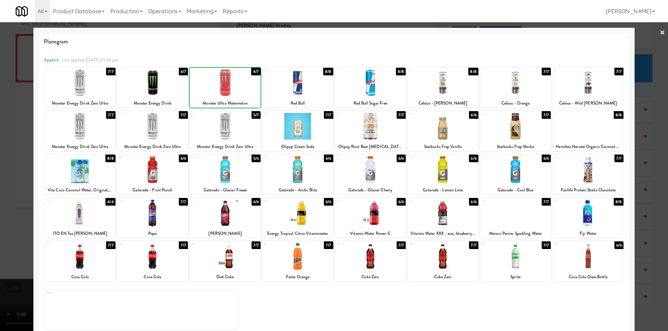
click at [298, 85] on div at bounding box center [297, 83] width 71 height 27
drag, startPoint x: 0, startPoint y: 85, endPoint x: 22, endPoint y: 89, distance: 22.7
click at [6, 85] on div at bounding box center [334, 165] width 668 height 331
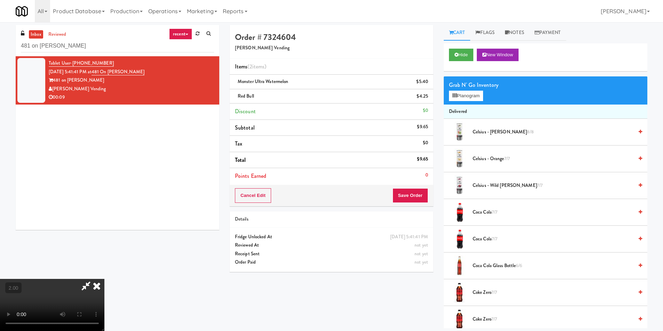
click at [104, 279] on icon at bounding box center [96, 286] width 15 height 14
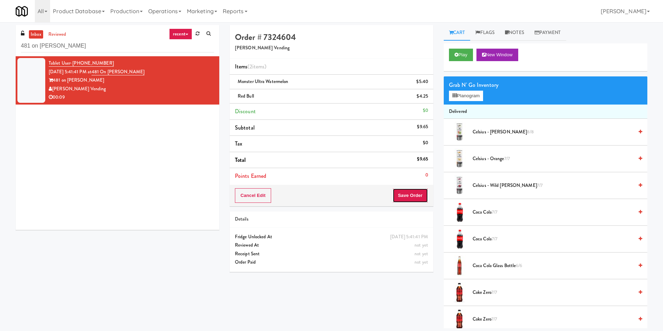
click at [413, 191] on button "Save Order" at bounding box center [409, 195] width 35 height 15
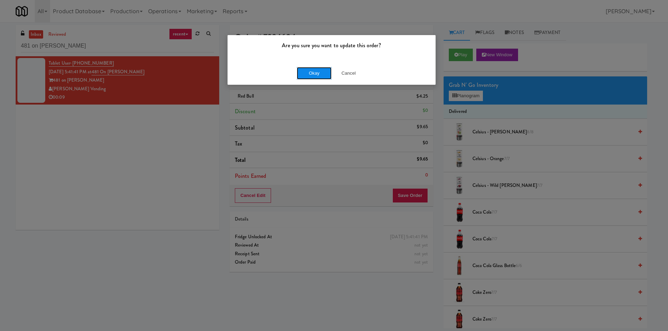
click at [306, 71] on button "Okay" at bounding box center [314, 73] width 35 height 13
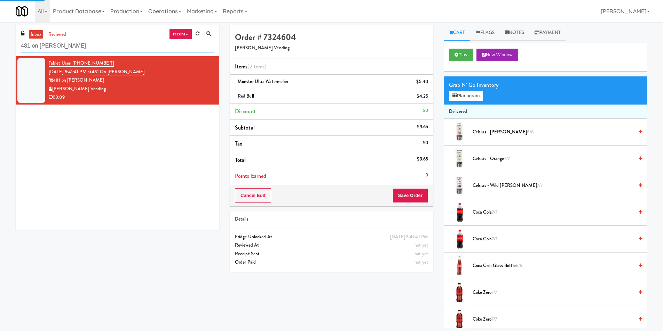
drag, startPoint x: 137, startPoint y: 50, endPoint x: 0, endPoint y: 52, distance: 136.7
click at [0, 52] on div "inbox reviewed recent all unclear take inventory issue suspicious failed recent…" at bounding box center [331, 177] width 663 height 304
paste input "Axis Cooler - Right"
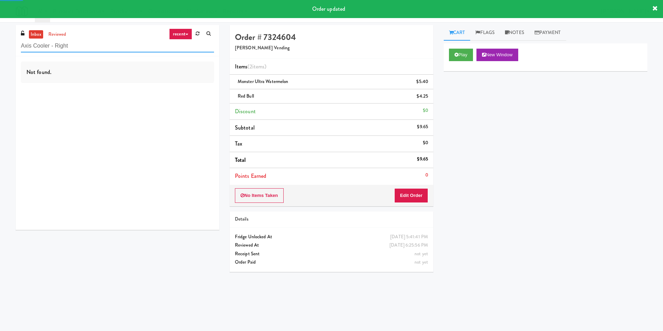
type input "Axis Cooler - Right"
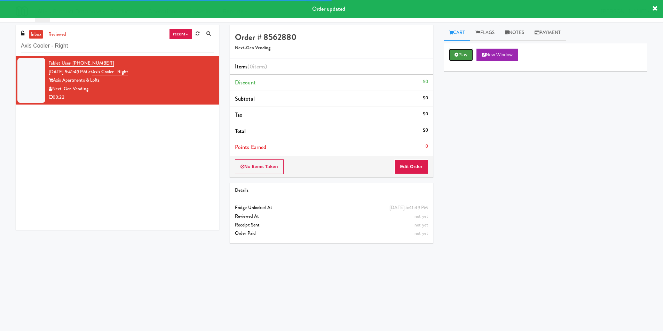
click at [459, 56] on button "Play" at bounding box center [461, 55] width 24 height 13
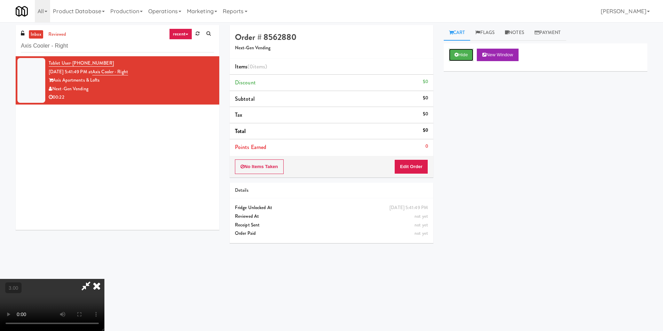
scroll to position [105, 0]
click at [104, 279] on video at bounding box center [52, 305] width 104 height 52
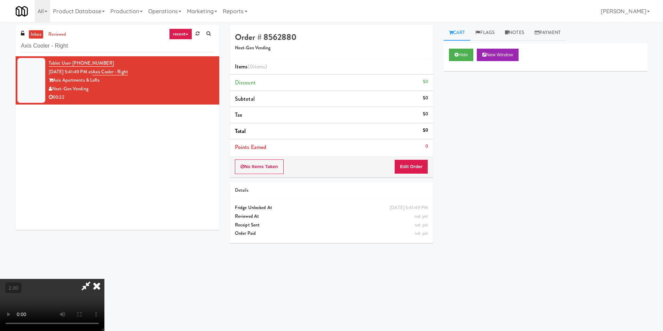
scroll to position [0, 0]
drag, startPoint x: 418, startPoint y: 172, endPoint x: 442, endPoint y: 127, distance: 51.3
click at [418, 171] on button "Edit Order" at bounding box center [411, 167] width 34 height 15
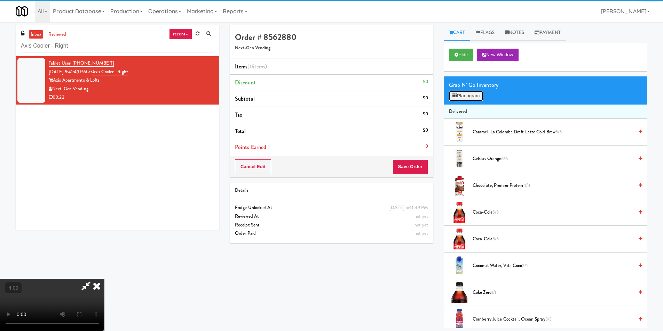
click at [473, 96] on button "Planogram" at bounding box center [466, 96] width 34 height 10
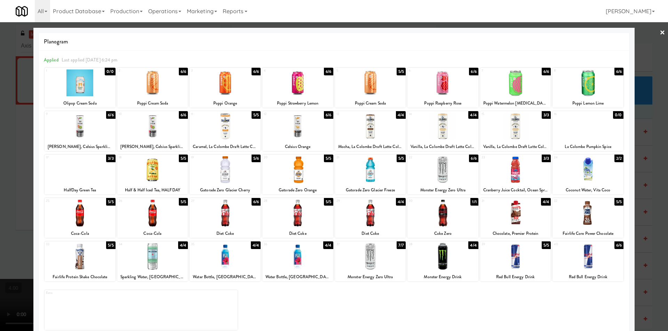
click at [645, 122] on div at bounding box center [334, 165] width 668 height 331
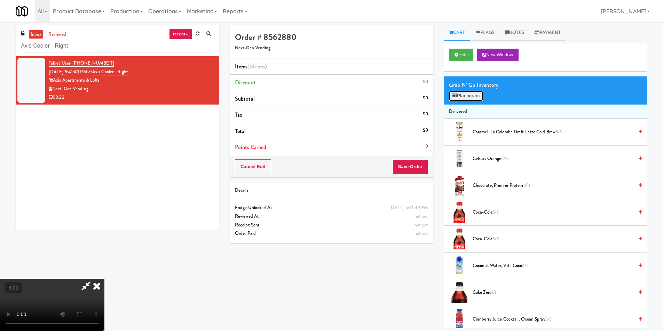
click at [463, 96] on button "Planogram" at bounding box center [466, 96] width 34 height 10
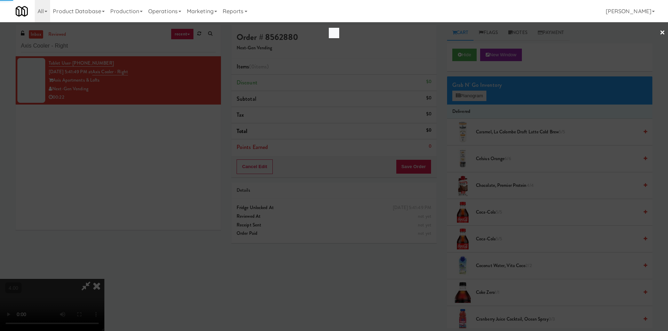
click at [463, 96] on div at bounding box center [334, 165] width 668 height 331
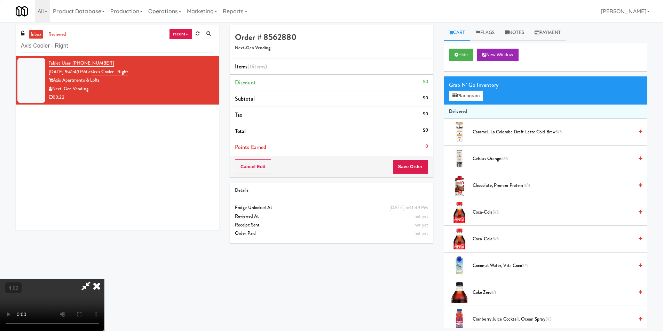
click at [462, 101] on div "Grab N' Go Inventory Planogram" at bounding box center [544, 91] width 203 height 28
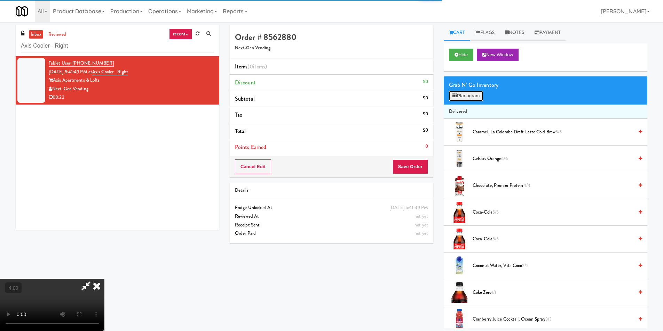
click at [464, 98] on button "Planogram" at bounding box center [466, 96] width 34 height 10
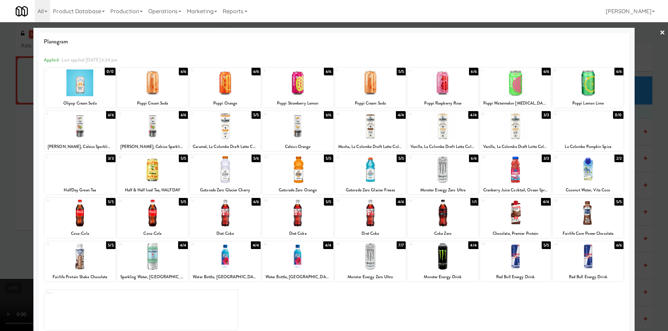
click at [0, 176] on div at bounding box center [334, 165] width 668 height 331
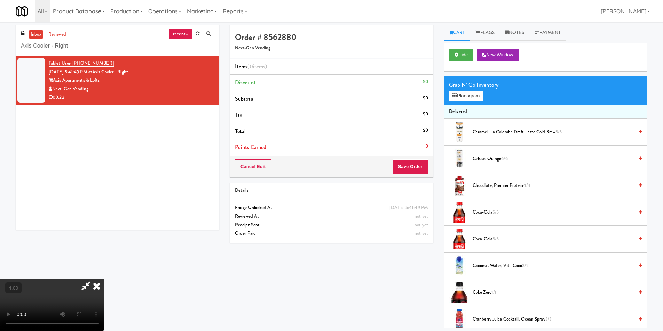
click at [104, 279] on video at bounding box center [52, 305] width 104 height 52
click at [104, 279] on icon at bounding box center [96, 286] width 15 height 14
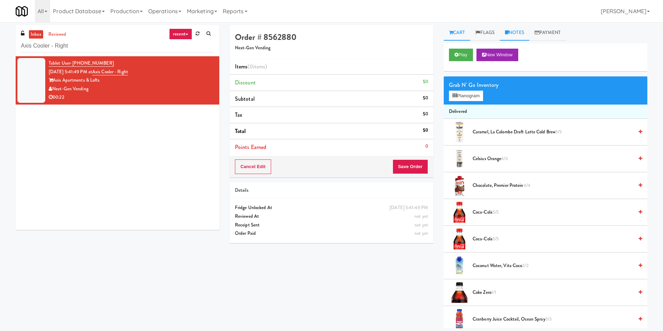
click at [518, 32] on link "Notes" at bounding box center [514, 33] width 30 height 16
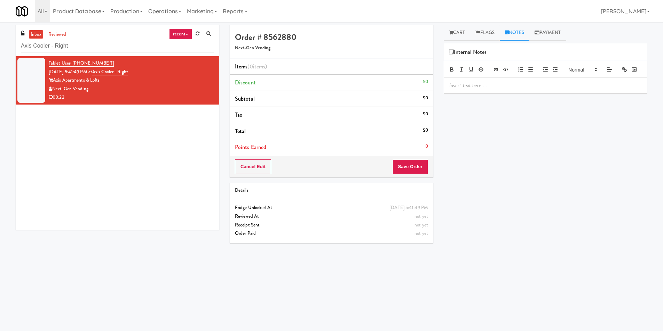
click at [499, 89] on p at bounding box center [545, 86] width 192 height 8
paste input "Vertex - Drink"
drag, startPoint x: 107, startPoint y: 44, endPoint x: 1, endPoint y: 51, distance: 106.6
click at [4, 49] on div "inbox reviewed recent all unclear take inventory issue suspicious failed recent…" at bounding box center [331, 164] width 663 height 279
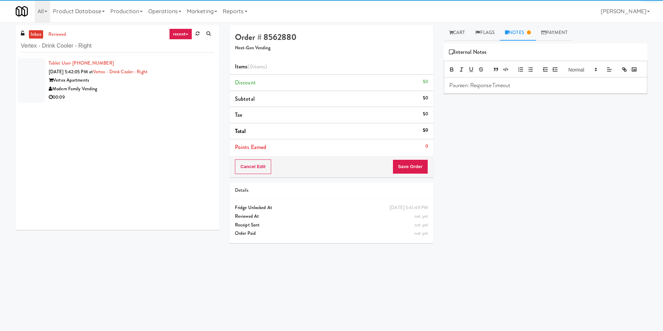
drag, startPoint x: 172, startPoint y: 90, endPoint x: 227, endPoint y: 97, distance: 54.7
click at [173, 90] on div "Modern Family Vending" at bounding box center [131, 89] width 165 height 9
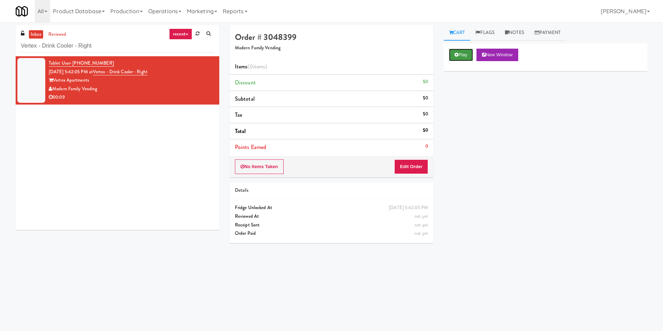
click at [466, 56] on button "Play" at bounding box center [461, 55] width 24 height 13
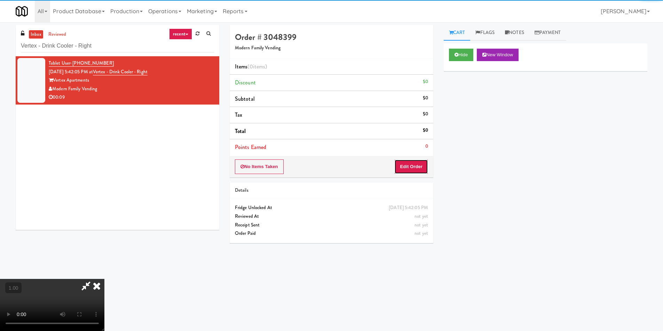
click at [417, 169] on button "Edit Order" at bounding box center [411, 167] width 34 height 15
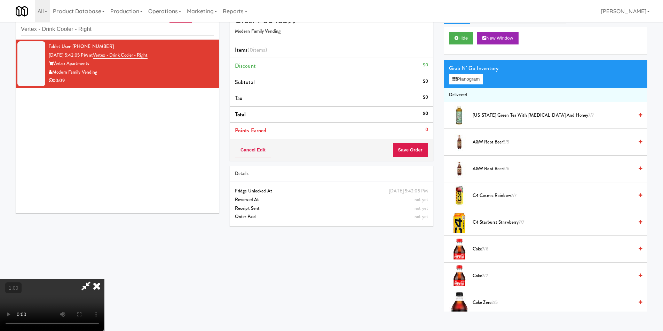
scroll to position [22, 0]
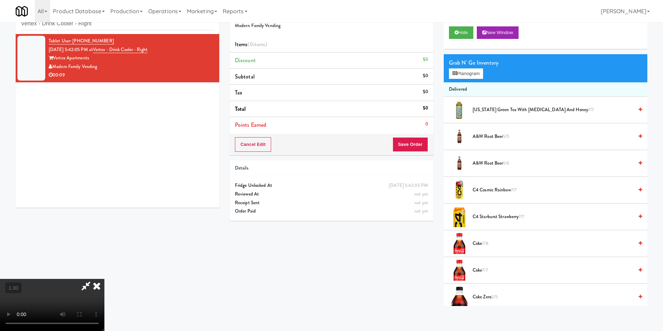
click at [104, 279] on video at bounding box center [52, 305] width 104 height 52
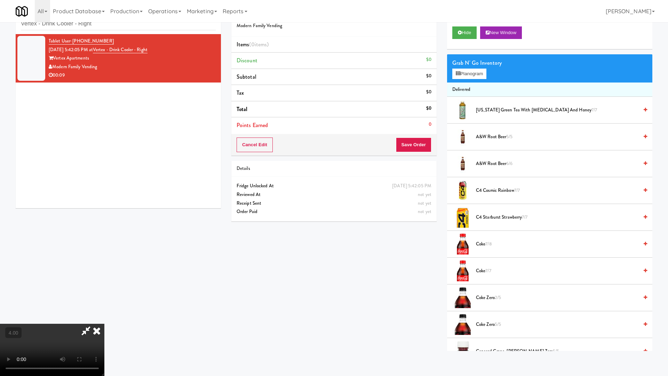
click at [104, 323] on video at bounding box center [52, 349] width 104 height 52
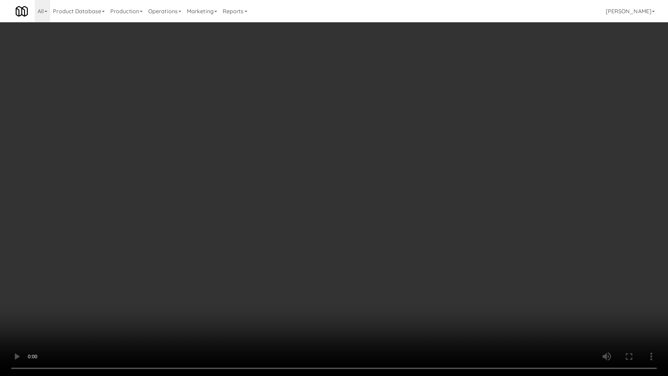
click at [367, 214] on video at bounding box center [334, 188] width 668 height 376
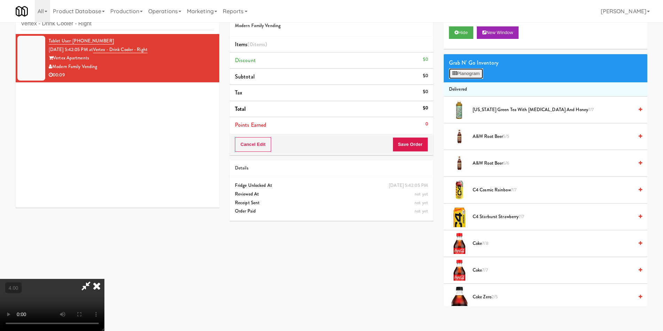
click at [464, 78] on button "Planogram" at bounding box center [466, 74] width 34 height 10
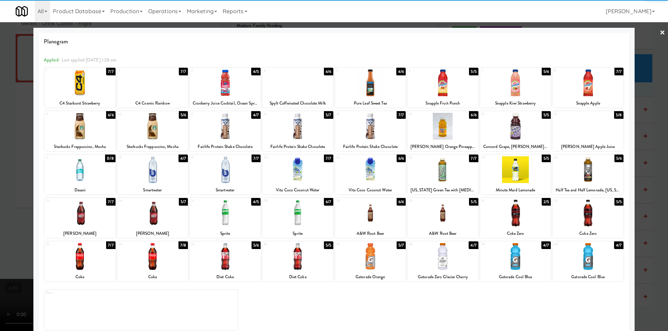
click at [505, 175] on div at bounding box center [515, 169] width 71 height 27
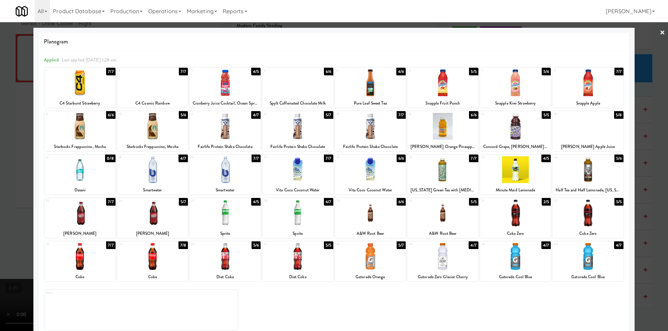
drag, startPoint x: 303, startPoint y: 212, endPoint x: 0, endPoint y: 128, distance: 314.5
click at [301, 212] on div at bounding box center [297, 213] width 71 height 27
click at [5, 120] on div at bounding box center [334, 165] width 668 height 331
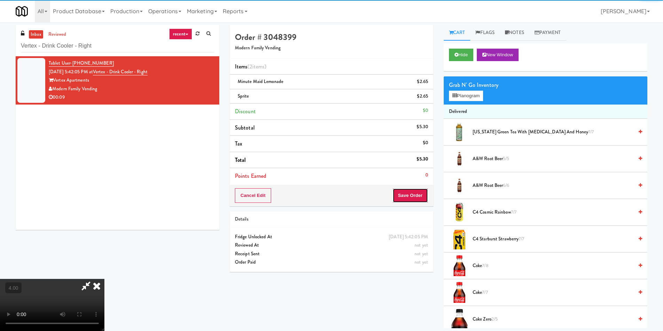
click at [409, 195] on button "Save Order" at bounding box center [409, 195] width 35 height 15
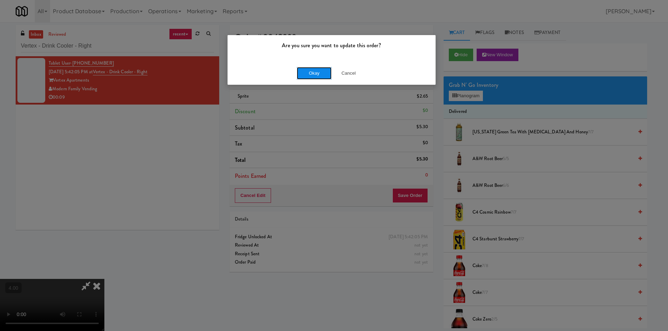
click at [300, 77] on button "Okay" at bounding box center [314, 73] width 35 height 13
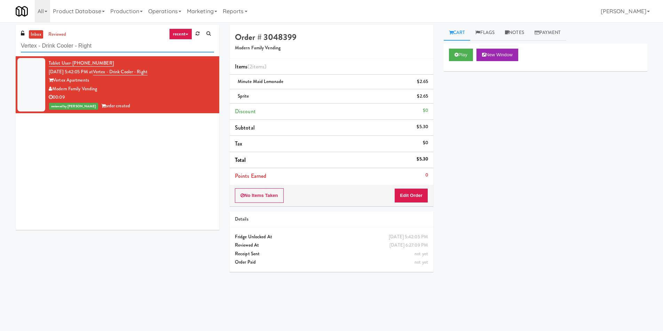
paste input "360 W [PERSON_NAME] - Left - Fridge"
drag, startPoint x: 129, startPoint y: 49, endPoint x: 0, endPoint y: 58, distance: 129.4
click at [0, 57] on div "inbox reviewed recent all unclear take inventory issue suspicious failed recent…" at bounding box center [331, 164] width 663 height 279
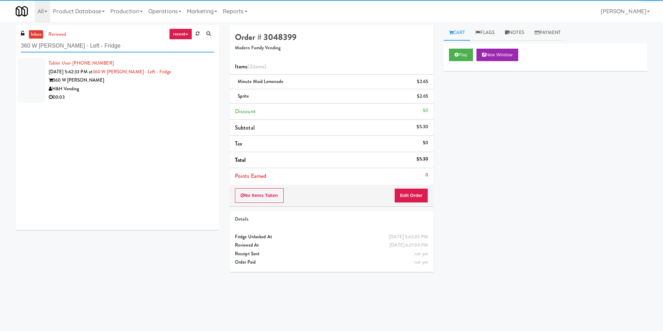
type input "360 W [PERSON_NAME] - Left - Fridge"
click at [190, 89] on div "H&H Vending" at bounding box center [131, 89] width 165 height 9
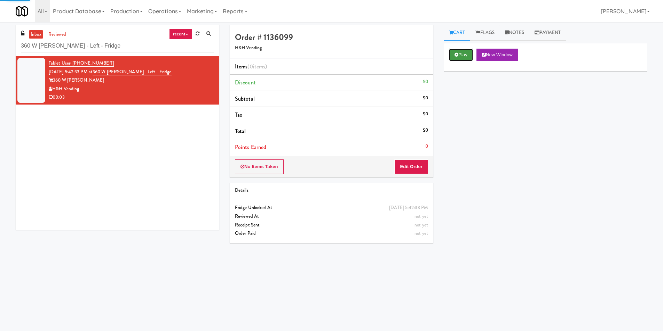
click at [453, 51] on button "Play" at bounding box center [461, 55] width 24 height 13
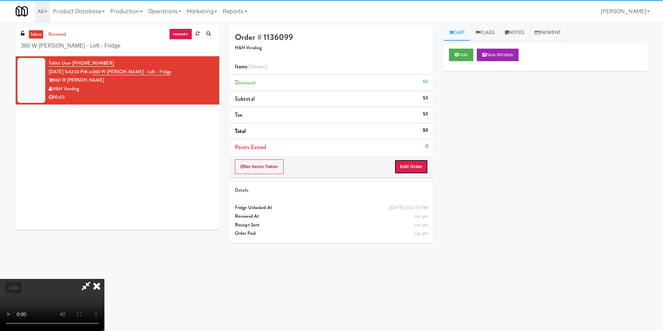
click at [416, 167] on button "Edit Order" at bounding box center [411, 167] width 34 height 15
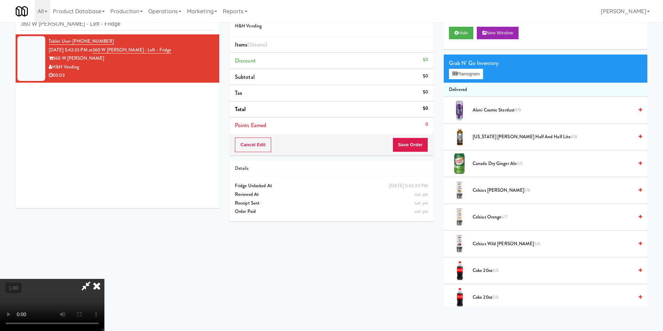
scroll to position [22, 0]
click at [104, 279] on video at bounding box center [52, 305] width 104 height 52
click at [450, 78] on button "Planogram" at bounding box center [466, 74] width 34 height 10
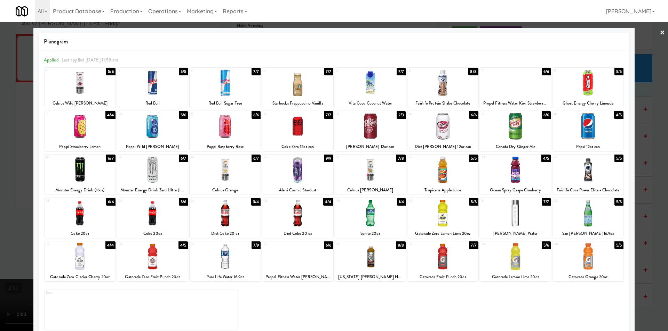
click at [0, 200] on div at bounding box center [334, 165] width 668 height 331
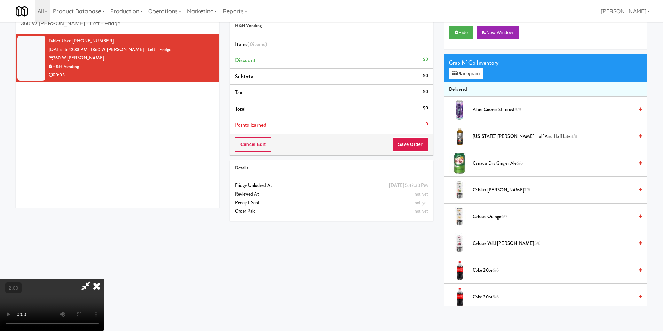
click at [102, 279] on video at bounding box center [52, 305] width 104 height 52
click at [452, 74] on icon at bounding box center [454, 73] width 5 height 5
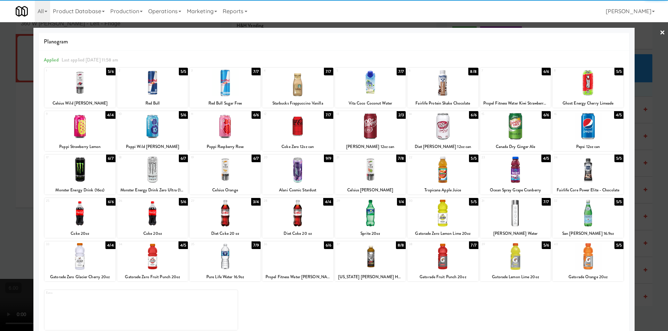
click at [292, 133] on div at bounding box center [297, 126] width 71 height 27
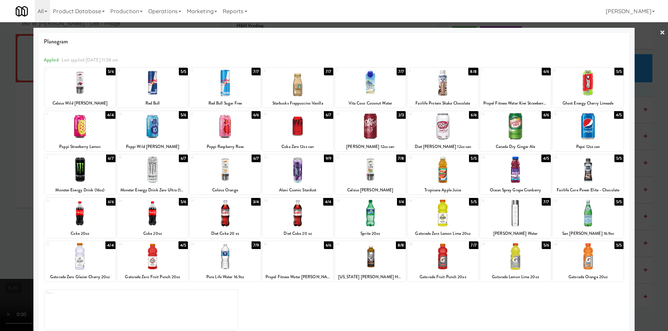
click at [0, 137] on div at bounding box center [334, 165] width 668 height 331
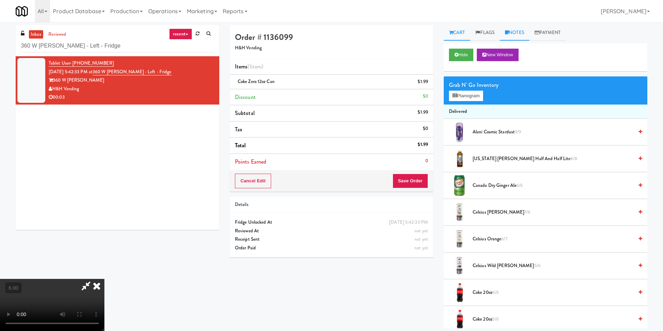
click at [508, 32] on icon at bounding box center [507, 32] width 4 height 5
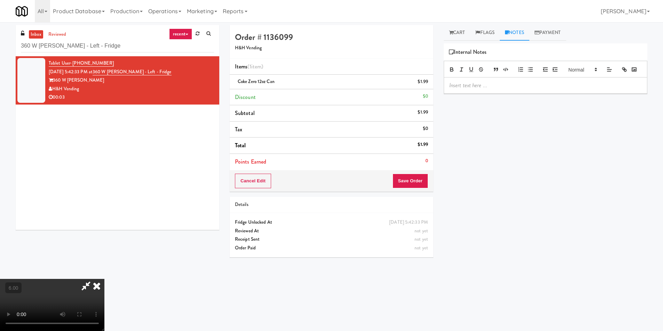
click at [485, 89] on p at bounding box center [545, 86] width 192 height 8
click at [406, 180] on button "Save Order" at bounding box center [409, 181] width 35 height 15
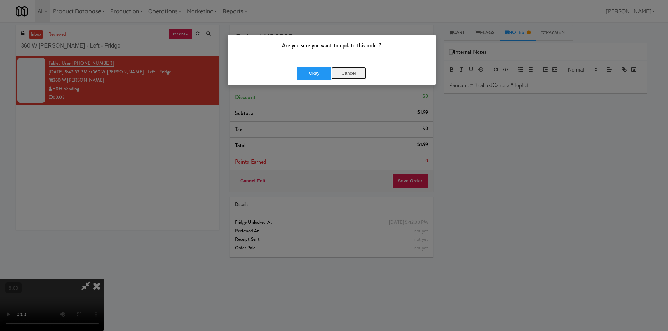
click at [343, 70] on button "Cancel" at bounding box center [348, 73] width 35 height 13
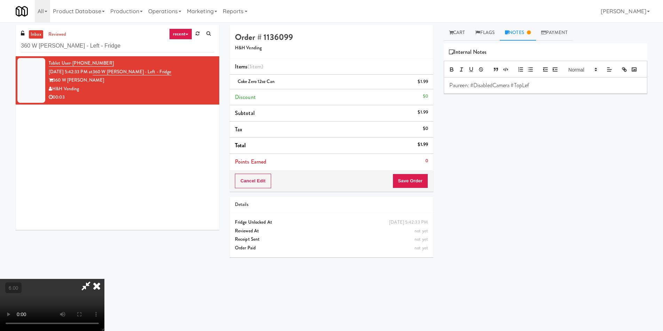
click at [559, 89] on p "Paureen: #DisabledCamera #TopLef" at bounding box center [545, 86] width 192 height 8
click at [415, 184] on button "Save Order" at bounding box center [409, 181] width 35 height 15
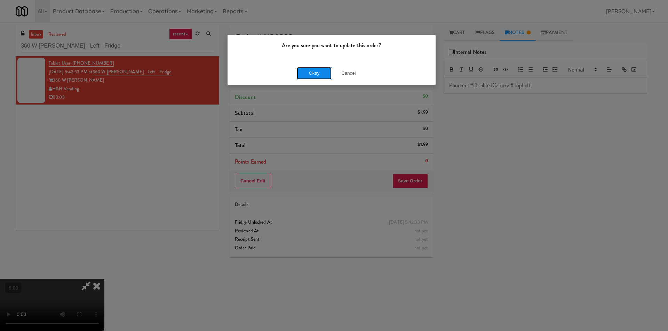
click at [309, 73] on button "Okay" at bounding box center [314, 73] width 35 height 13
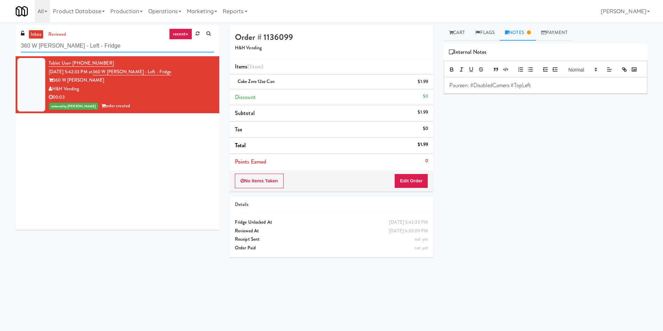
drag, startPoint x: 50, startPoint y: 49, endPoint x: 0, endPoint y: 49, distance: 49.7
click at [0, 49] on div "inbox reviewed recent all unclear take inventory issue suspicious failed recent…" at bounding box center [331, 164] width 663 height 279
paste input "UHN - [PERSON_NAME] Center - The Meeting Plac"
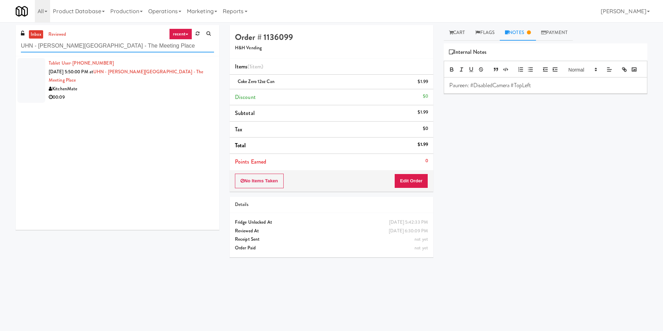
type input "UHN - [PERSON_NAME][GEOGRAPHIC_DATA] - The Meeting Place"
click at [180, 93] on div "00:09" at bounding box center [131, 97] width 165 height 9
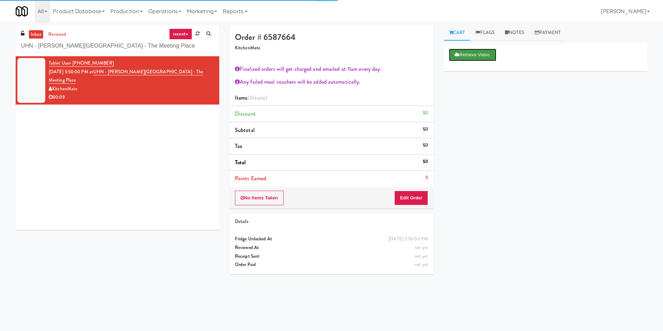
click at [459, 58] on button "Retrieve Video" at bounding box center [472, 55] width 47 height 13
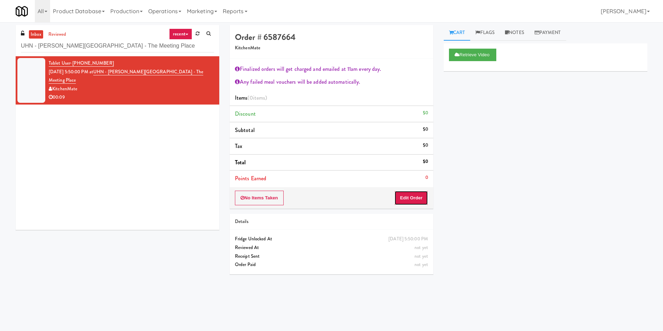
click at [412, 200] on button "Edit Order" at bounding box center [411, 198] width 34 height 15
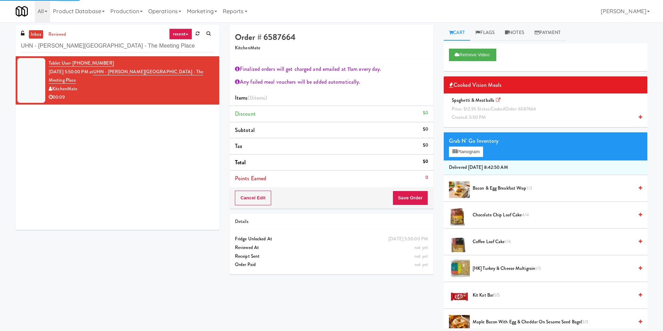
click at [480, 112] on span "Price: $12.95 Status: cooked Order: 6587664" at bounding box center [493, 109] width 84 height 7
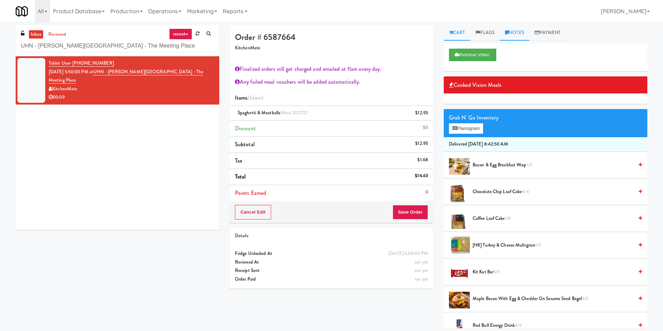
click at [514, 35] on link "Notes" at bounding box center [514, 33] width 30 height 16
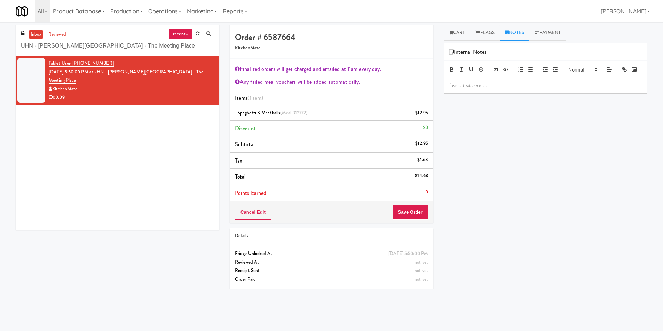
click at [495, 94] on div at bounding box center [545, 86] width 203 height 16
click at [469, 89] on p at bounding box center [545, 86] width 192 height 8
drag, startPoint x: 477, startPoint y: 96, endPoint x: 431, endPoint y: 102, distance: 46.6
click at [431, 102] on div "Order # 6587664 KitchenMate Finalized orders will get charged and emailed at 11…" at bounding box center [438, 164] width 428 height 279
click at [408, 207] on button "Save Order" at bounding box center [409, 212] width 35 height 15
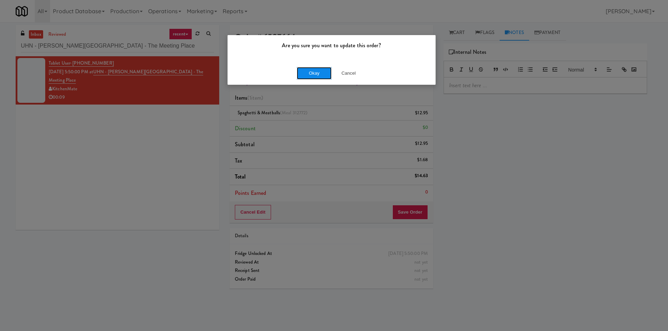
click at [304, 72] on button "Okay" at bounding box center [314, 73] width 35 height 13
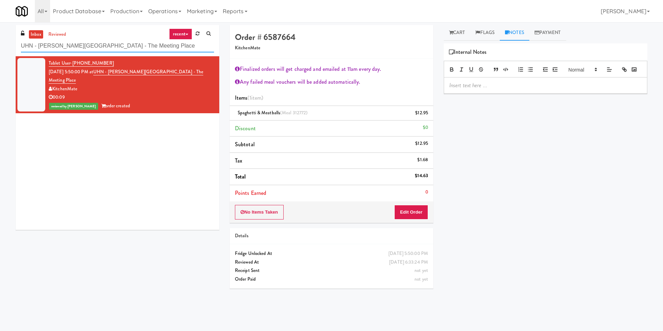
drag, startPoint x: 127, startPoint y: 46, endPoint x: 0, endPoint y: 48, distance: 126.9
click at [0, 48] on div "inbox reviewed recent all unclear take inventory issue suspicious failed recent…" at bounding box center [331, 164] width 663 height 279
paste input "HaNoBe - w/ Gym"
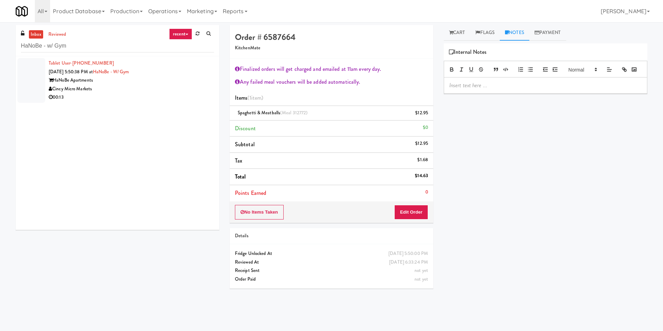
drag, startPoint x: 176, startPoint y: 85, endPoint x: 182, endPoint y: 86, distance: 6.0
click at [176, 85] on div "Cincy Micro Markets" at bounding box center [131, 89] width 165 height 9
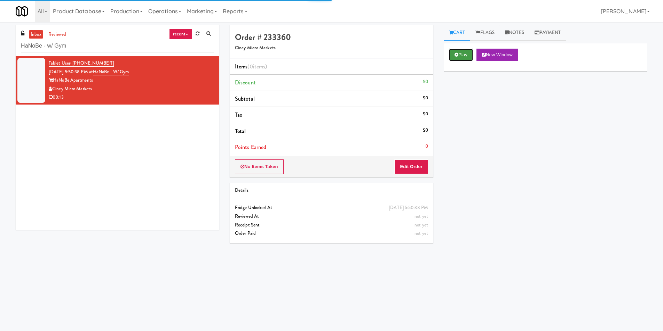
click at [457, 51] on button "Play" at bounding box center [461, 55] width 24 height 13
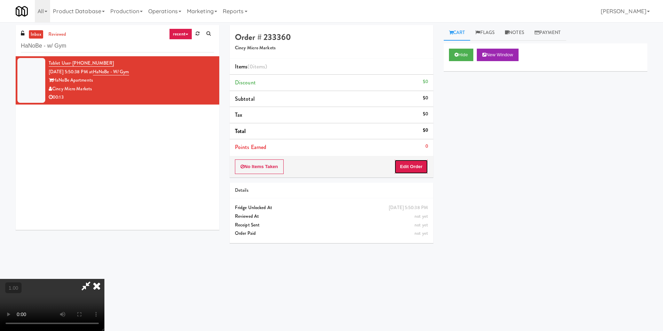
click at [413, 166] on button "Edit Order" at bounding box center [411, 167] width 34 height 15
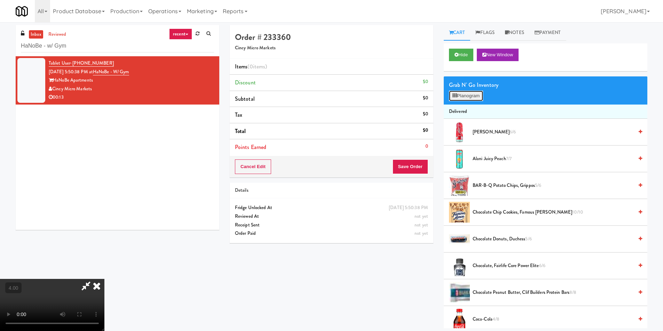
click at [468, 94] on button "Planogram" at bounding box center [466, 96] width 34 height 10
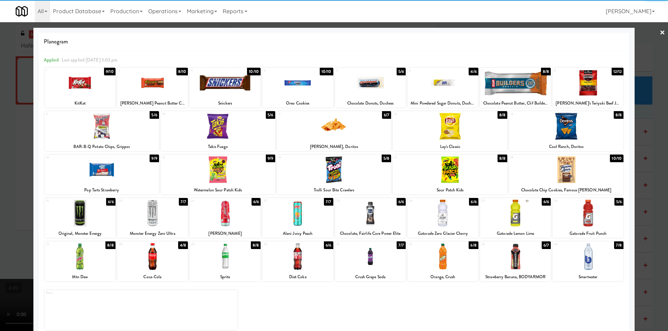
click at [292, 84] on div at bounding box center [297, 83] width 71 height 27
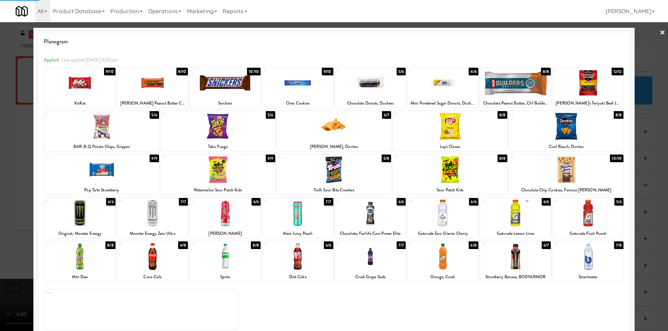
click at [165, 252] on div at bounding box center [152, 256] width 71 height 27
click at [1, 161] on div at bounding box center [334, 165] width 668 height 331
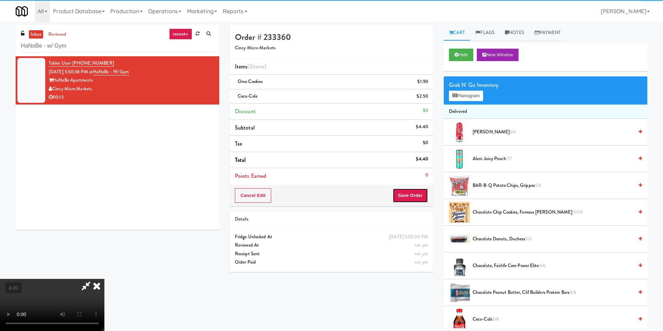
click at [414, 198] on button "Save Order" at bounding box center [409, 195] width 35 height 15
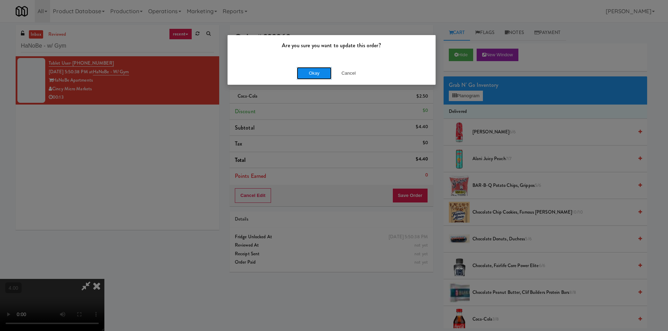
click at [323, 70] on button "Okay" at bounding box center [314, 73] width 35 height 13
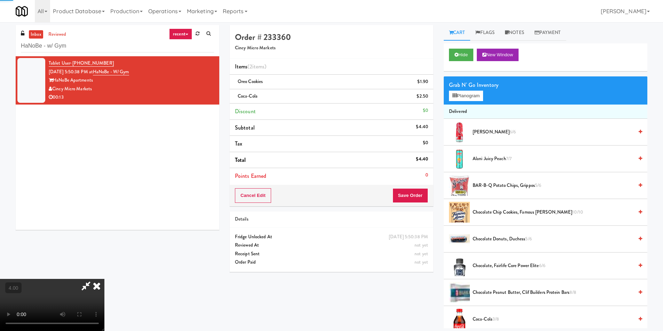
click at [94, 279] on icon at bounding box center [86, 286] width 16 height 14
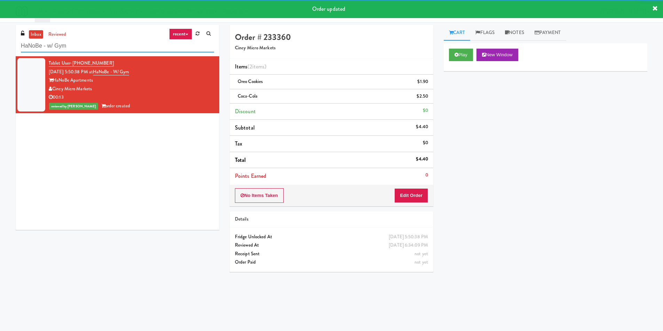
drag, startPoint x: 95, startPoint y: 42, endPoint x: 1, endPoint y: 40, distance: 94.6
click at [0, 40] on div "inbox reviewed recent all unclear take inventory issue suspicious failed recent…" at bounding box center [331, 164] width 663 height 279
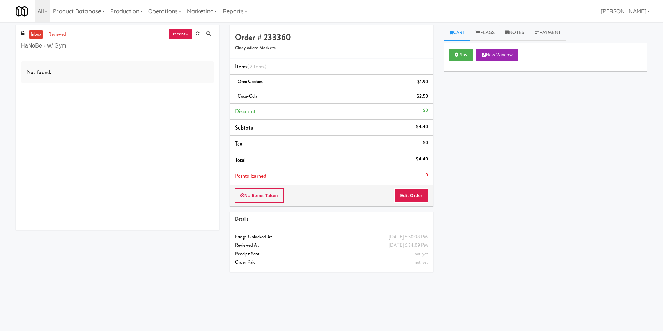
paste input "Ambient - Vantage - Pre Opening"
drag, startPoint x: 109, startPoint y: 49, endPoint x: 0, endPoint y: 43, distance: 109.0
click at [0, 43] on div "inbox reviewed recent all unclear take inventory issue suspicious failed recent…" at bounding box center [331, 164] width 663 height 279
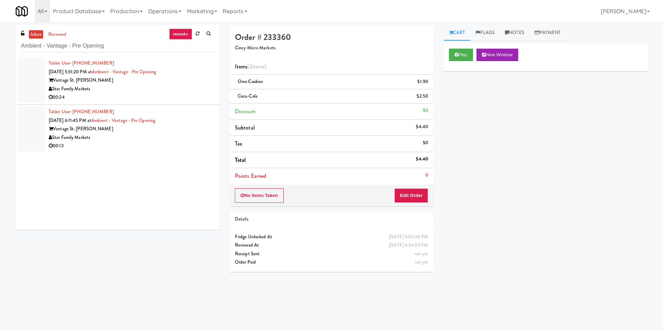
click at [151, 77] on div "Vantage St. [PERSON_NAME]" at bounding box center [131, 80] width 165 height 9
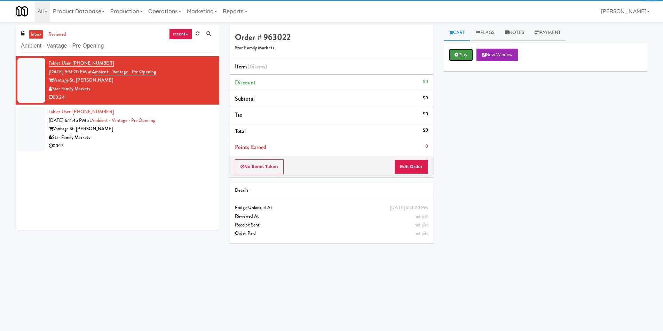
click at [457, 55] on icon at bounding box center [456, 55] width 4 height 5
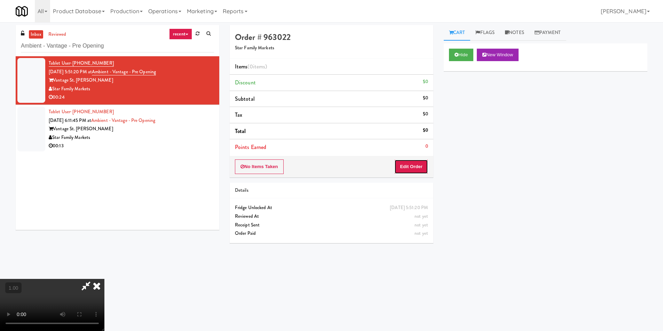
click at [412, 168] on button "Edit Order" at bounding box center [411, 167] width 34 height 15
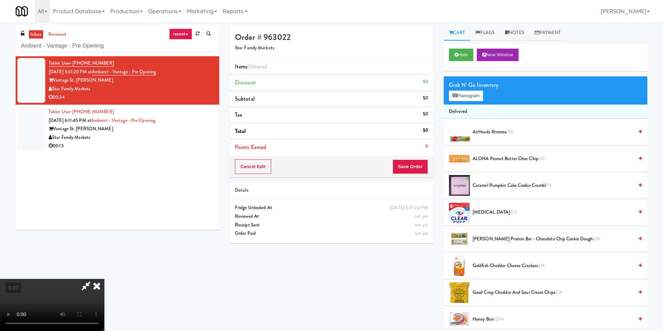
scroll to position [1, 0]
click at [104, 279] on video at bounding box center [52, 305] width 104 height 52
click at [462, 93] on button "Planogram" at bounding box center [466, 96] width 34 height 10
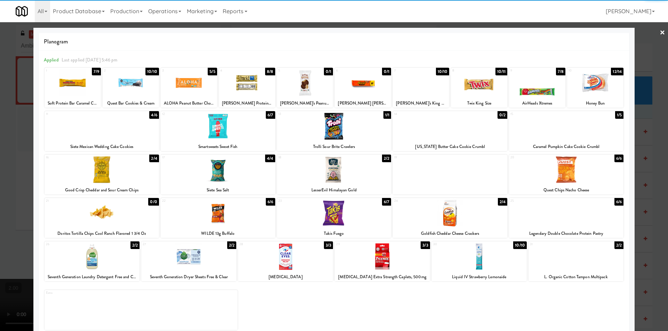
click at [530, 88] on div at bounding box center [537, 83] width 56 height 27
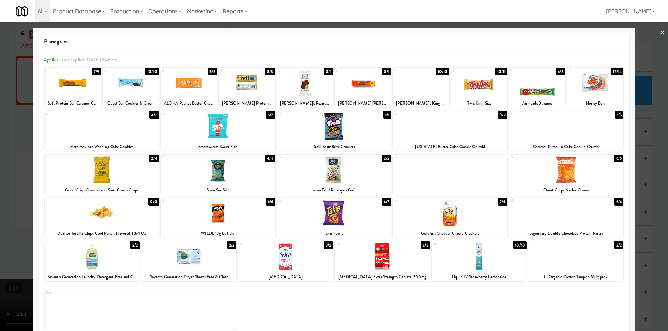
click at [334, 214] on div at bounding box center [334, 213] width 114 height 27
click at [0, 184] on div at bounding box center [334, 165] width 668 height 331
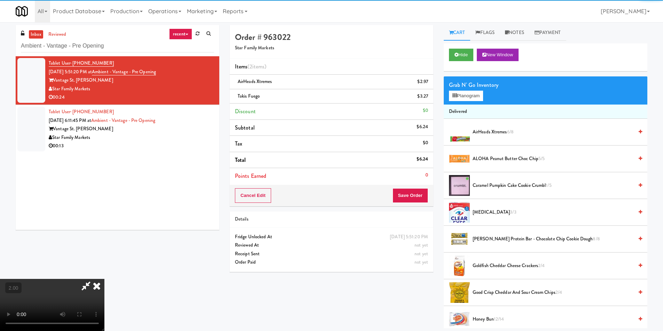
scroll to position [105, 0]
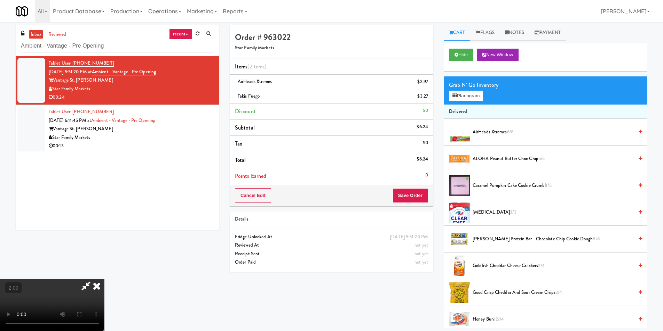
click at [104, 279] on video at bounding box center [52, 305] width 104 height 52
click at [104, 279] on icon at bounding box center [96, 286] width 15 height 14
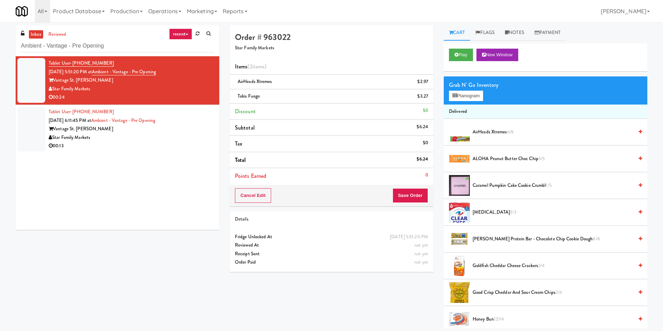
click at [406, 179] on li "Points Earned 0" at bounding box center [331, 176] width 203 height 16
click at [405, 189] on button "Save Order" at bounding box center [409, 195] width 35 height 15
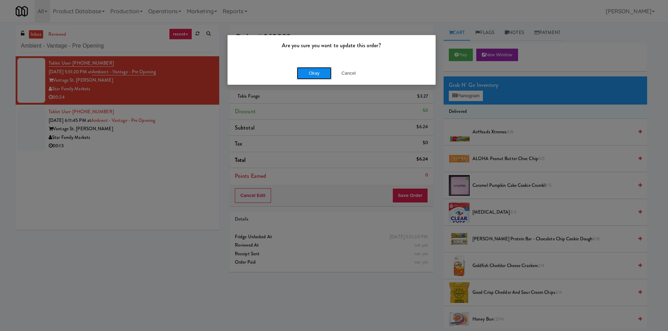
click at [304, 76] on button "Okay" at bounding box center [314, 73] width 35 height 13
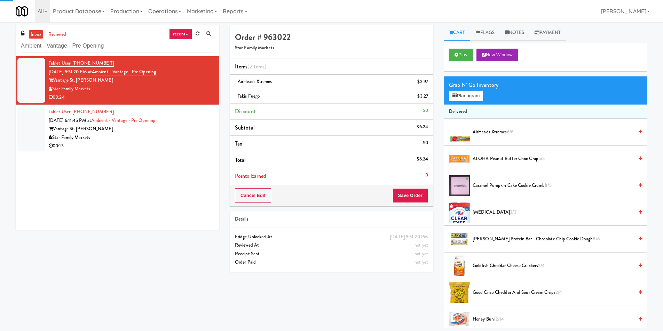
click at [175, 145] on div "00:13" at bounding box center [131, 146] width 165 height 9
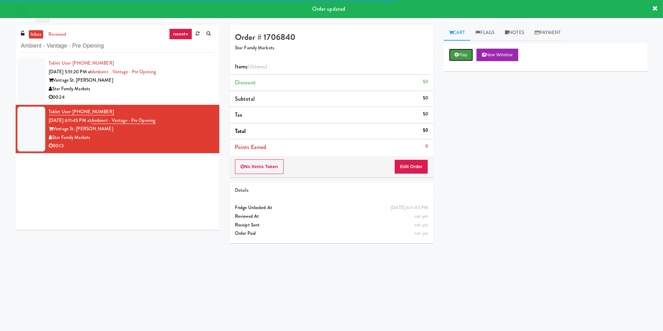
click at [462, 54] on button "Play" at bounding box center [461, 55] width 24 height 13
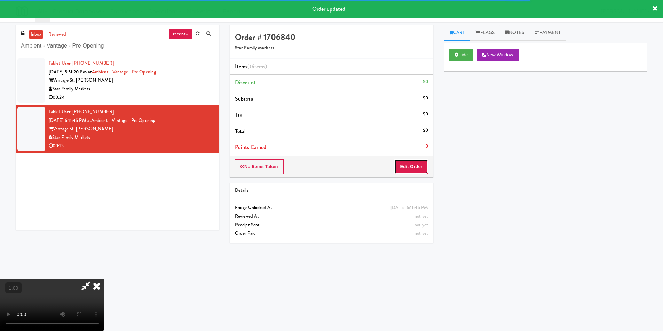
click at [414, 169] on button "Edit Order" at bounding box center [411, 167] width 34 height 15
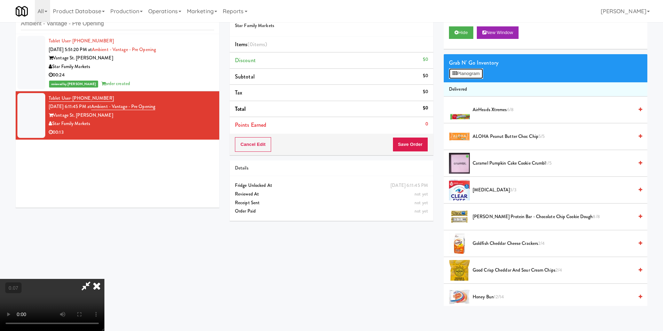
click at [463, 71] on button "Planogram" at bounding box center [466, 74] width 34 height 10
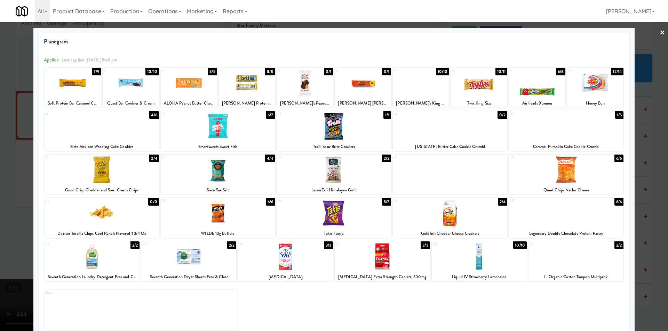
click at [140, 131] on div at bounding box center [102, 126] width 114 height 27
click at [209, 173] on div at bounding box center [218, 169] width 114 height 27
click at [54, 160] on div "16" at bounding box center [74, 158] width 56 height 6
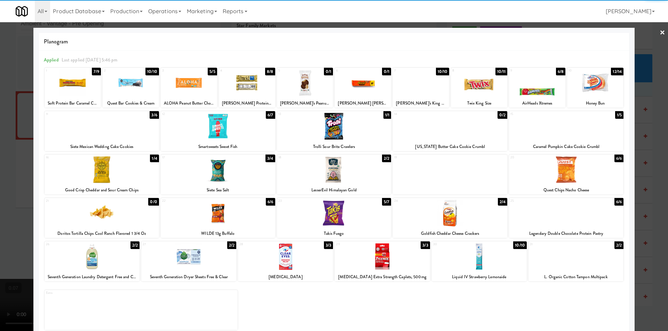
click at [4, 146] on div at bounding box center [334, 165] width 668 height 331
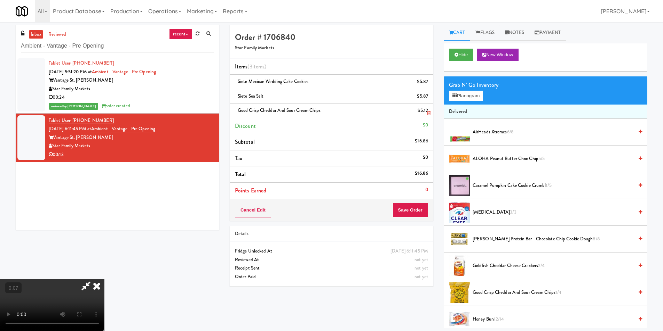
click at [429, 110] on link at bounding box center [427, 113] width 6 height 9
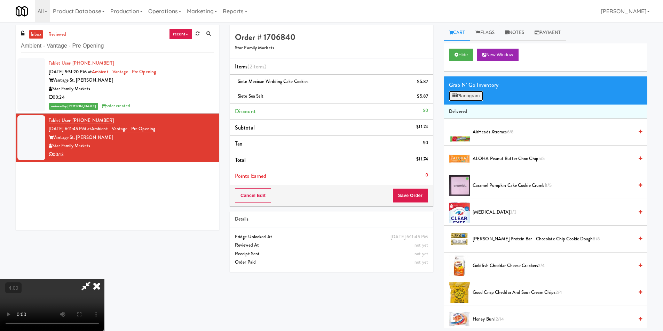
click at [476, 96] on button "Planogram" at bounding box center [466, 96] width 34 height 10
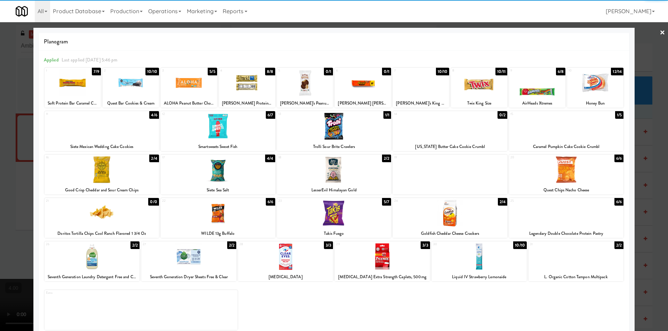
click at [252, 85] on div at bounding box center [247, 83] width 56 height 27
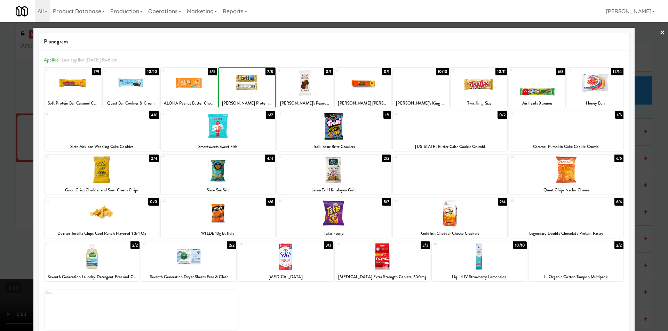
drag, startPoint x: 0, startPoint y: 84, endPoint x: 78, endPoint y: 86, distance: 77.9
click at [0, 85] on div at bounding box center [334, 165] width 668 height 331
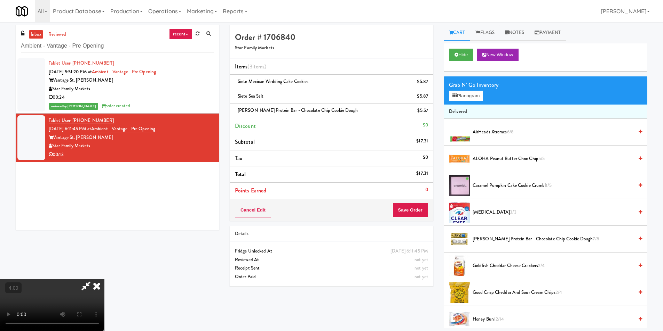
click at [104, 279] on icon at bounding box center [96, 286] width 15 height 14
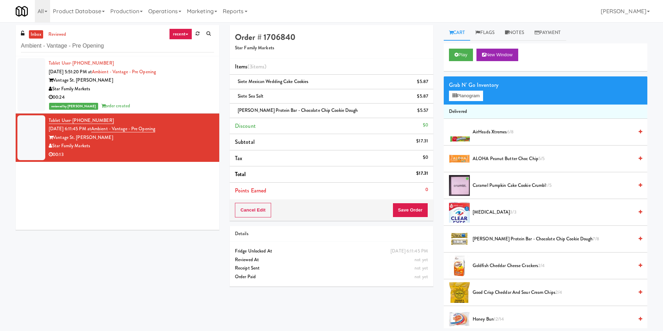
click at [412, 197] on li "Points Earned 0" at bounding box center [331, 191] width 203 height 16
click at [401, 205] on button "Save Order" at bounding box center [409, 210] width 35 height 15
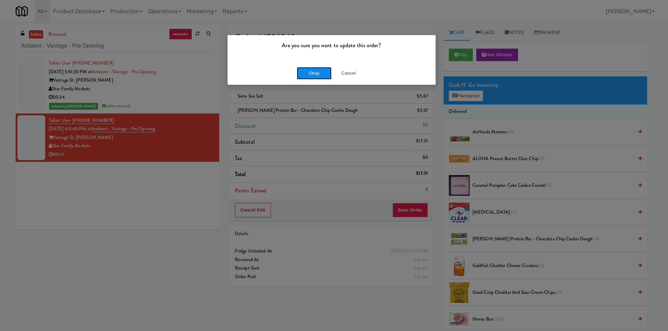
click at [308, 75] on button "Okay" at bounding box center [314, 73] width 35 height 13
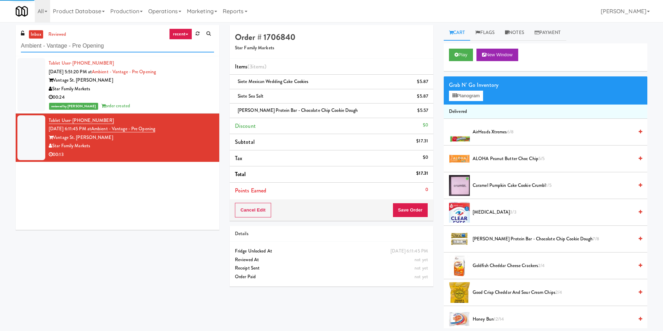
drag, startPoint x: 139, startPoint y: 49, endPoint x: 0, endPoint y: 50, distance: 139.1
click at [0, 50] on div "inbox reviewed recent all unclear take inventory issue suspicious failed recent…" at bounding box center [331, 177] width 663 height 304
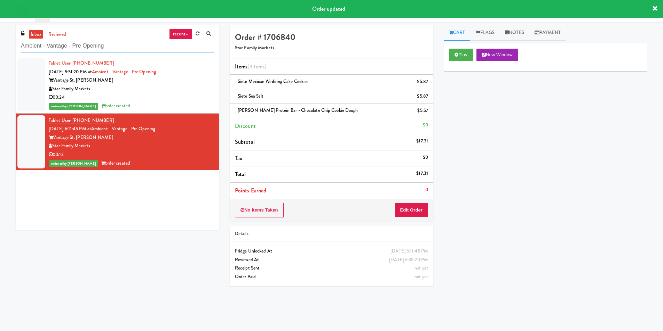
paste input "444 Social Main Lobby"
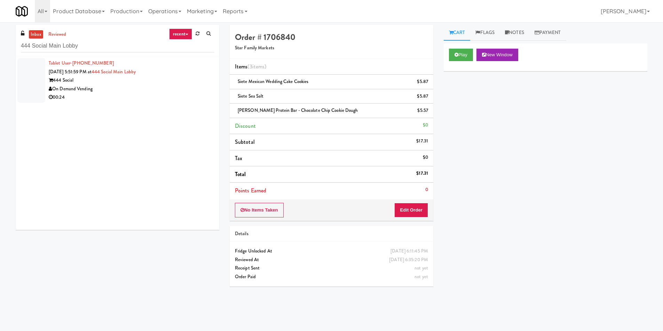
click at [141, 99] on div "00:24" at bounding box center [131, 97] width 165 height 9
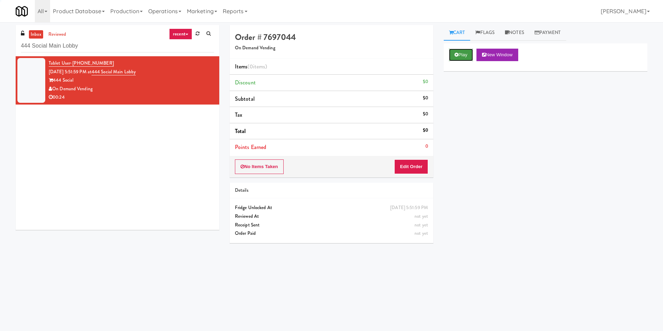
click at [453, 59] on button "Play" at bounding box center [461, 55] width 24 height 13
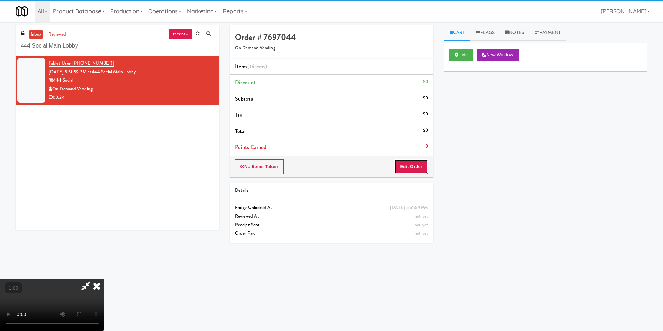
click at [395, 169] on button "Edit Order" at bounding box center [411, 167] width 34 height 15
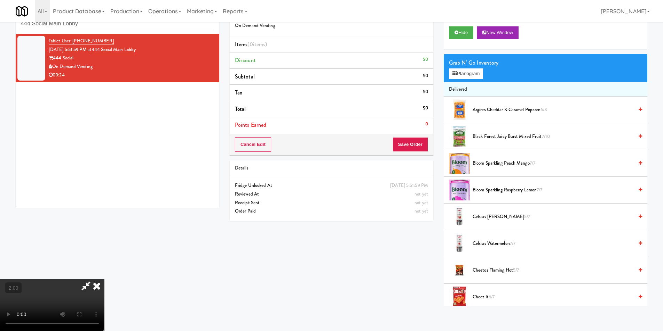
scroll to position [70, 0]
click at [465, 74] on button "Planogram" at bounding box center [466, 74] width 34 height 10
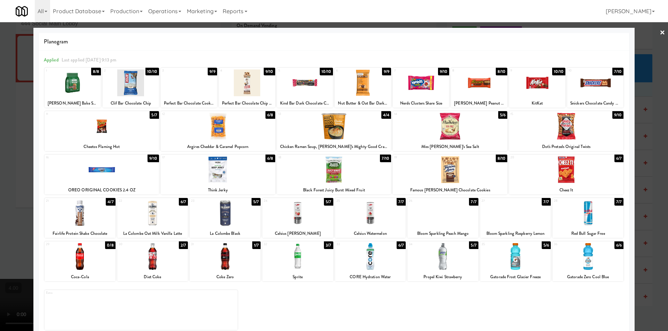
click at [223, 200] on div "23" at bounding box center [208, 201] width 34 height 6
click at [221, 200] on div "23" at bounding box center [208, 201] width 34 height 6
click at [0, 122] on div at bounding box center [334, 165] width 668 height 331
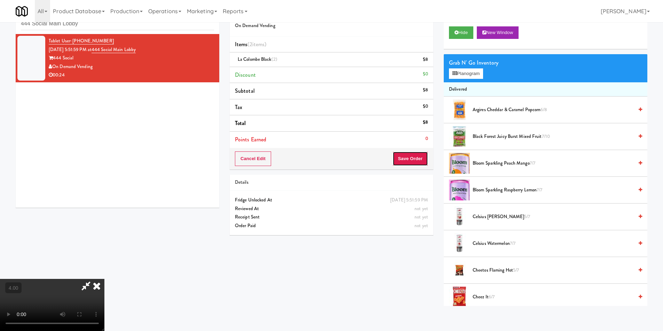
click at [420, 161] on button "Save Order" at bounding box center [409, 159] width 35 height 15
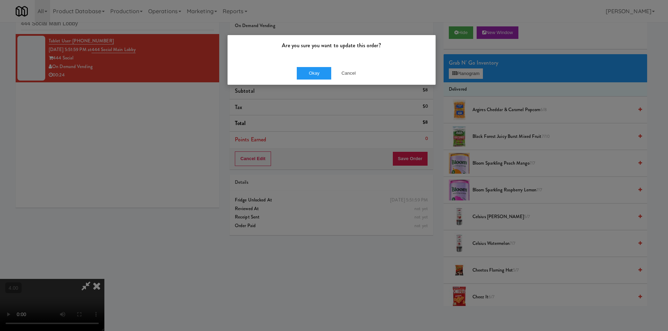
click at [315, 62] on div "Okay Cancel" at bounding box center [331, 73] width 208 height 23
click at [315, 67] on button "Okay" at bounding box center [314, 73] width 35 height 13
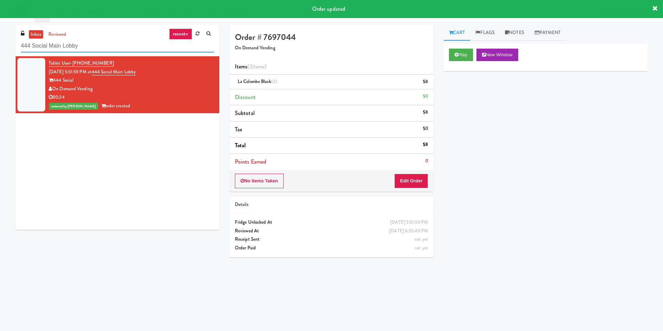
drag, startPoint x: 109, startPoint y: 47, endPoint x: 1, endPoint y: 57, distance: 108.0
click at [0, 55] on div "inbox reviewed recent all unclear take inventory issue suspicious failed recent…" at bounding box center [331, 164] width 663 height 279
paste input "Cosmo Combo Unit"
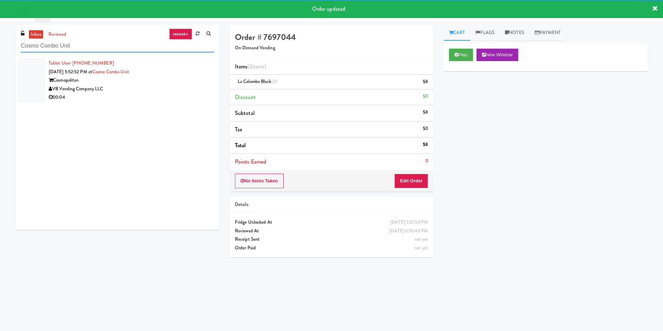
type input "Cosmo Combo Unit"
click at [138, 100] on div "00:04" at bounding box center [131, 97] width 165 height 9
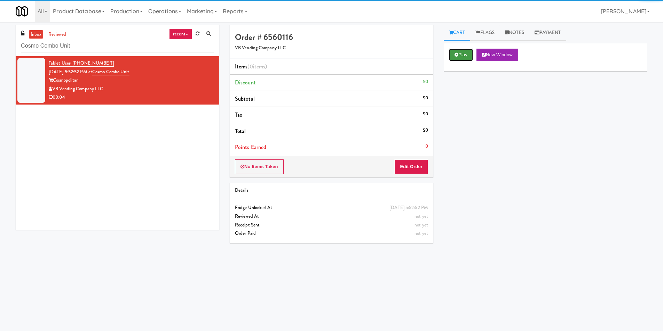
click at [473, 56] on button "Play" at bounding box center [461, 55] width 24 height 13
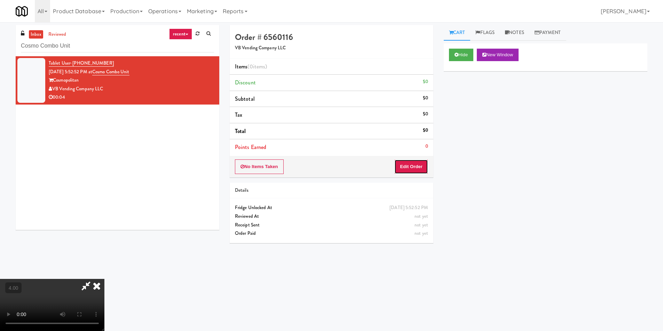
click at [420, 161] on button "Edit Order" at bounding box center [411, 167] width 34 height 15
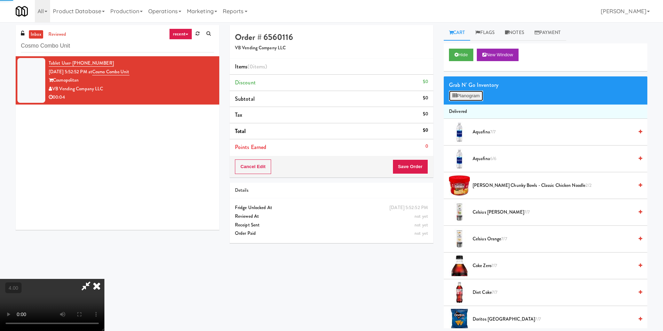
click at [471, 98] on button "Planogram" at bounding box center [466, 96] width 34 height 10
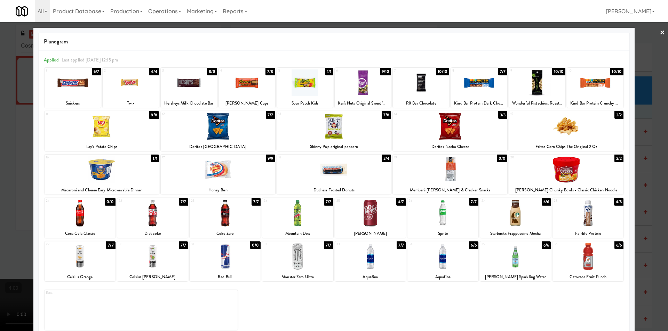
click at [458, 270] on div at bounding box center [442, 256] width 71 height 27
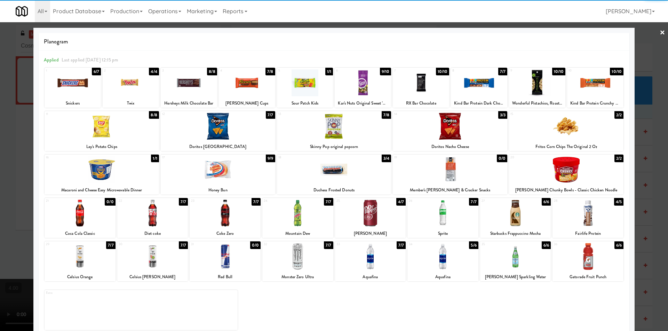
drag, startPoint x: 0, startPoint y: 115, endPoint x: 4, endPoint y: 115, distance: 3.9
click at [0, 115] on div at bounding box center [334, 165] width 668 height 331
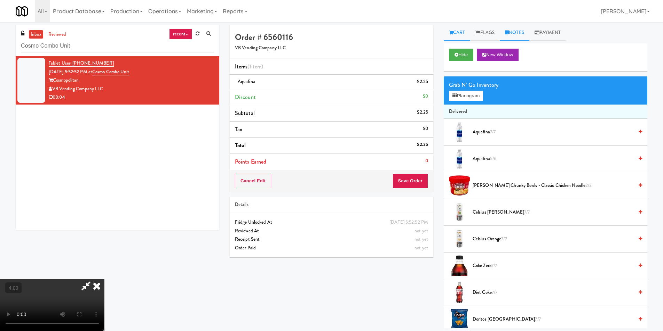
click at [517, 32] on link "Notes" at bounding box center [514, 33] width 30 height 16
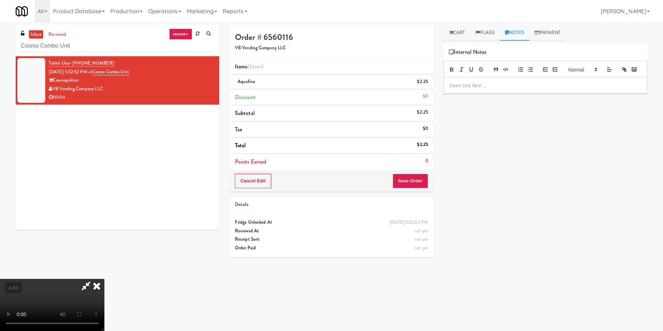
click at [495, 94] on div at bounding box center [544, 86] width 203 height 16
click at [499, 89] on p at bounding box center [545, 86] width 192 height 8
click at [500, 89] on p at bounding box center [545, 86] width 192 height 8
click at [411, 181] on button "Save Order" at bounding box center [409, 181] width 35 height 15
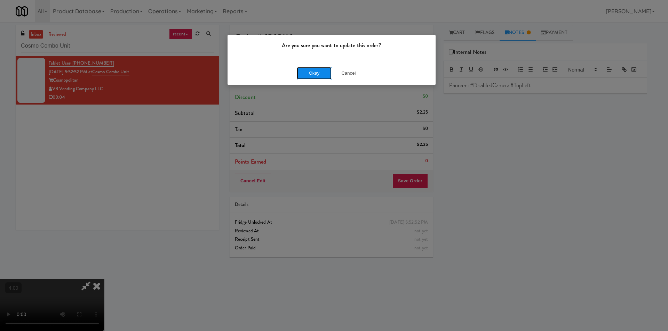
click at [320, 72] on button "Okay" at bounding box center [314, 73] width 35 height 13
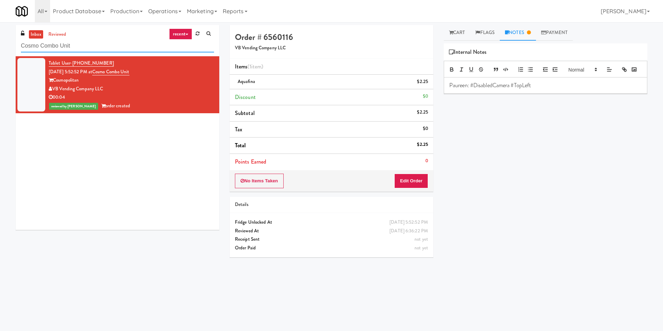
paste input "Terra Cooler"
drag, startPoint x: 71, startPoint y: 46, endPoint x: 0, endPoint y: 45, distance: 71.0
click at [0, 45] on div "inbox reviewed recent all unclear take inventory issue suspicious failed recent…" at bounding box center [331, 164] width 663 height 279
type input "Terra Cooler"
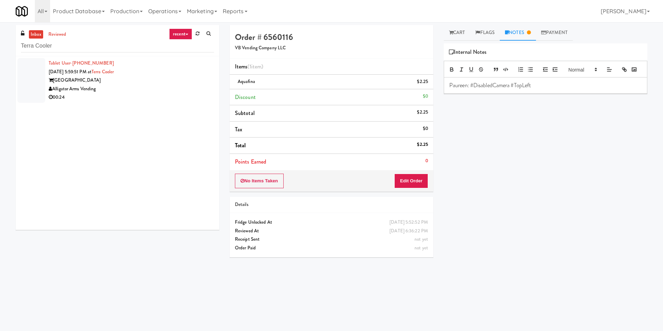
click at [163, 81] on div "[GEOGRAPHIC_DATA]" at bounding box center [131, 80] width 165 height 9
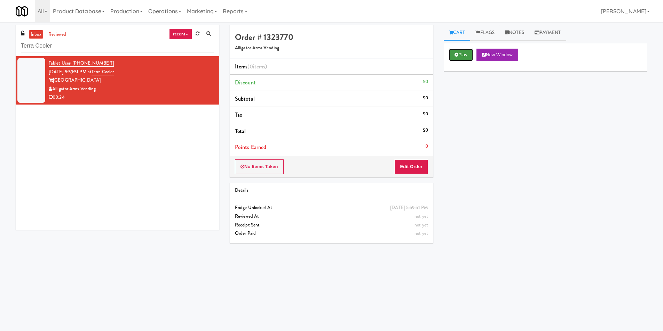
click at [458, 54] on button "Play" at bounding box center [461, 55] width 24 height 13
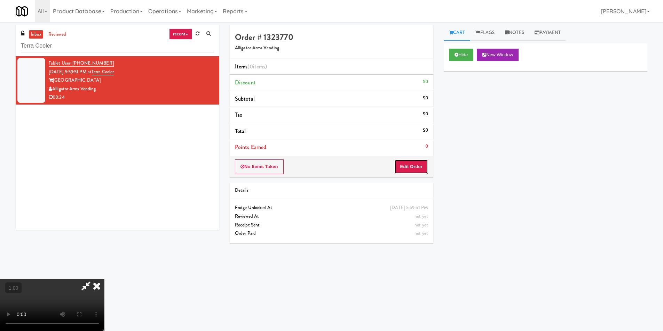
click at [400, 162] on button "Edit Order" at bounding box center [411, 167] width 34 height 15
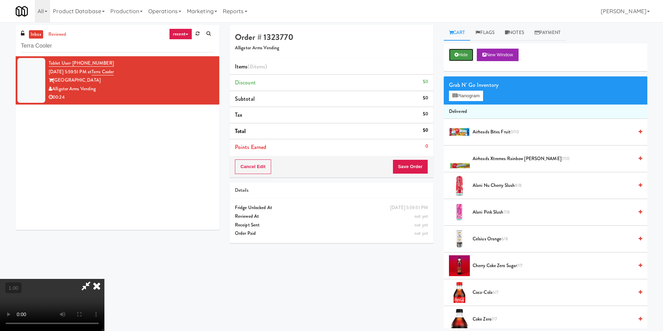
click at [456, 55] on icon at bounding box center [456, 55] width 4 height 5
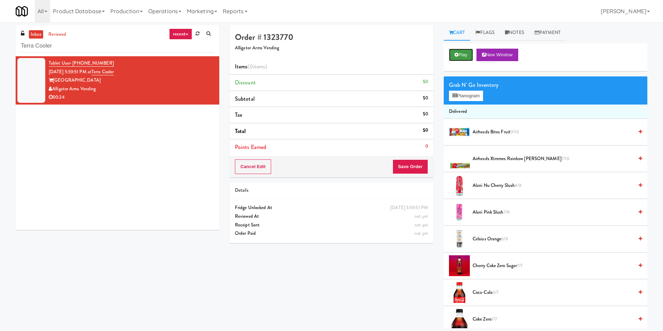
click at [456, 55] on icon at bounding box center [456, 55] width 4 height 5
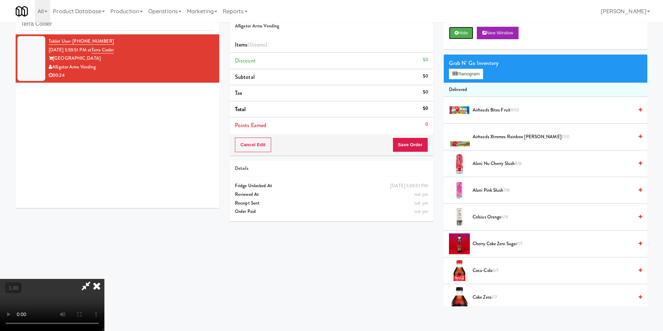
scroll to position [22, 0]
click at [16, 323] on video at bounding box center [52, 305] width 104 height 52
click at [104, 279] on video at bounding box center [52, 305] width 104 height 52
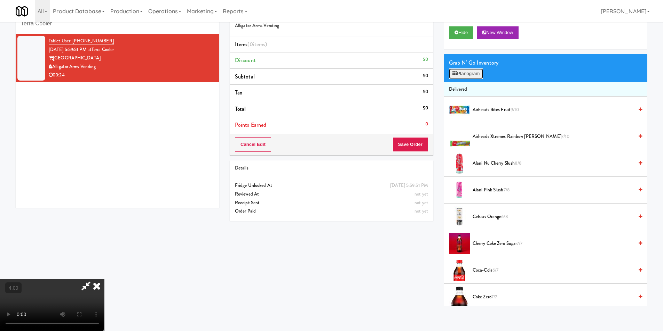
click at [464, 75] on button "Planogram" at bounding box center [466, 74] width 34 height 10
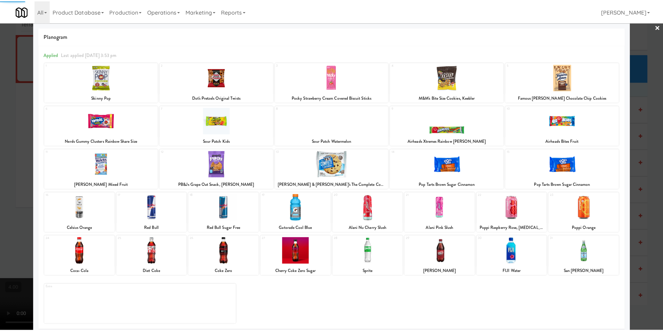
scroll to position [10, 0]
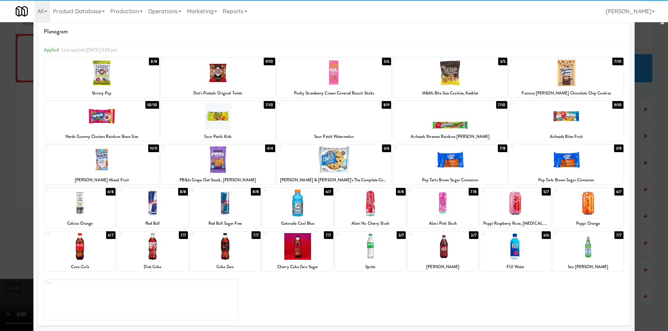
click at [516, 245] on div at bounding box center [515, 246] width 71 height 27
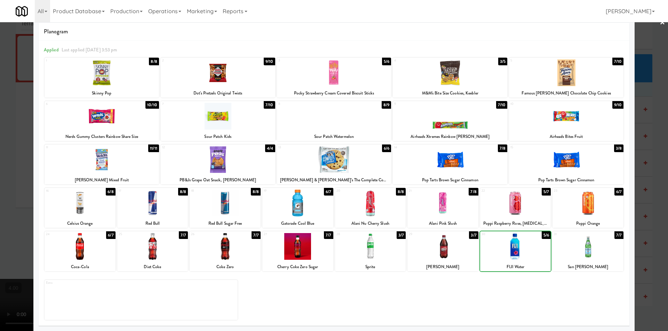
click at [516, 245] on div at bounding box center [515, 246] width 71 height 27
click at [652, 244] on div at bounding box center [334, 165] width 668 height 331
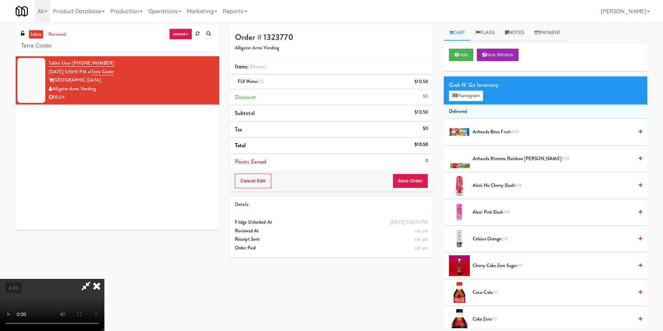
drag, startPoint x: 382, startPoint y: 29, endPoint x: 383, endPoint y: 51, distance: 22.3
click at [104, 279] on div at bounding box center [52, 305] width 104 height 52
click at [104, 279] on icon at bounding box center [96, 286] width 15 height 14
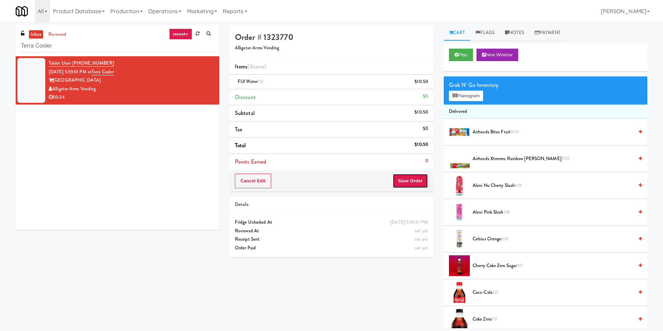
click at [417, 184] on button "Save Order" at bounding box center [409, 181] width 35 height 15
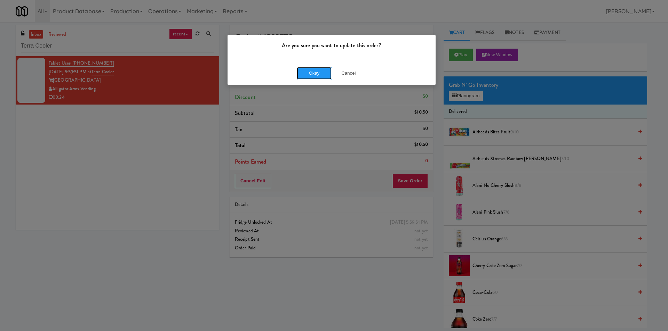
drag, startPoint x: 308, startPoint y: 71, endPoint x: 253, endPoint y: 7, distance: 85.1
click at [308, 70] on button "Okay" at bounding box center [314, 73] width 35 height 13
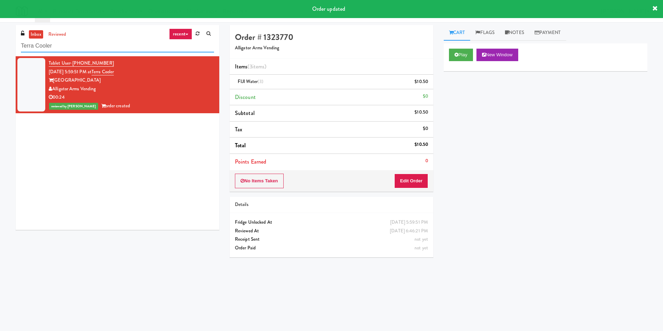
drag, startPoint x: 78, startPoint y: 42, endPoint x: 0, endPoint y: 42, distance: 77.6
click at [0, 42] on div "inbox reviewed recent all unclear take inventory issue suspicious failed recent…" at bounding box center [331, 164] width 663 height 279
paste input "Aura - Cooler Combo"
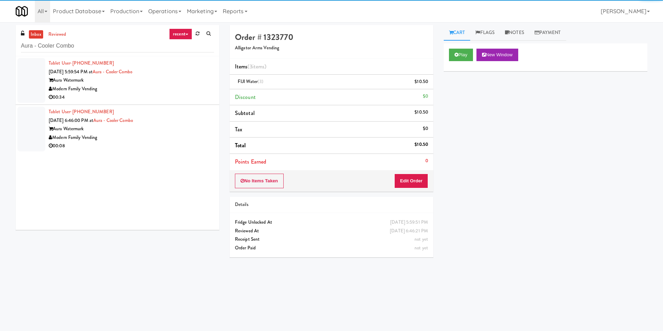
click at [161, 100] on div "00:34" at bounding box center [131, 97] width 165 height 9
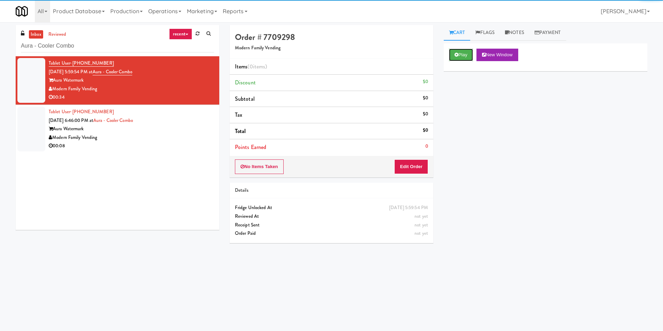
drag, startPoint x: 457, startPoint y: 54, endPoint x: 451, endPoint y: 67, distance: 14.9
click at [457, 54] on icon at bounding box center [456, 55] width 4 height 5
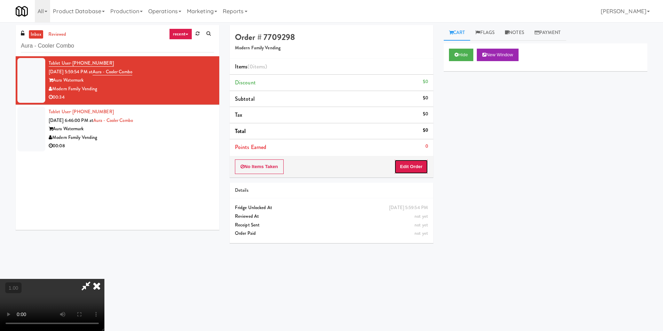
click at [410, 172] on button "Edit Order" at bounding box center [411, 167] width 34 height 15
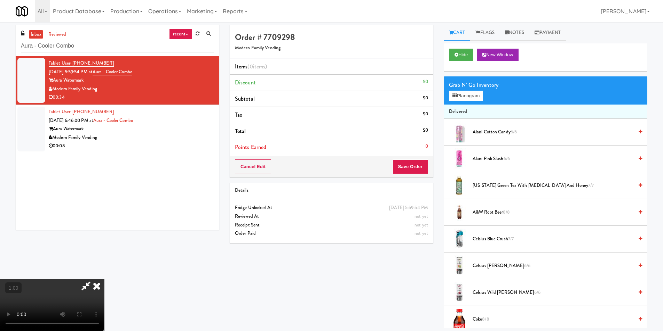
click at [104, 279] on video at bounding box center [52, 305] width 104 height 52
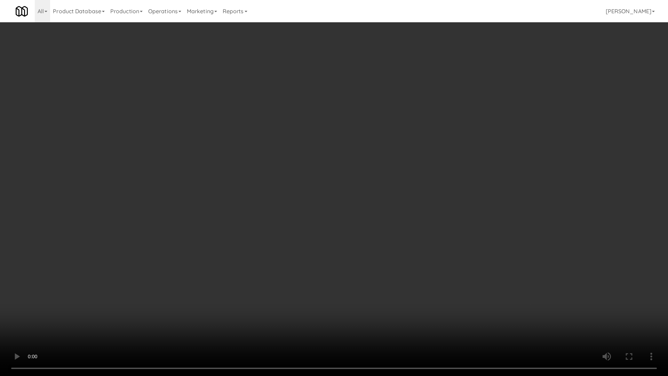
click at [295, 173] on video at bounding box center [334, 188] width 668 height 376
click at [296, 173] on video at bounding box center [334, 188] width 668 height 376
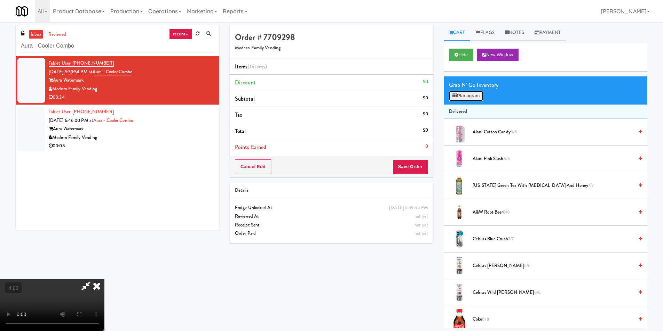
click at [457, 92] on button "Planogram" at bounding box center [466, 96] width 34 height 10
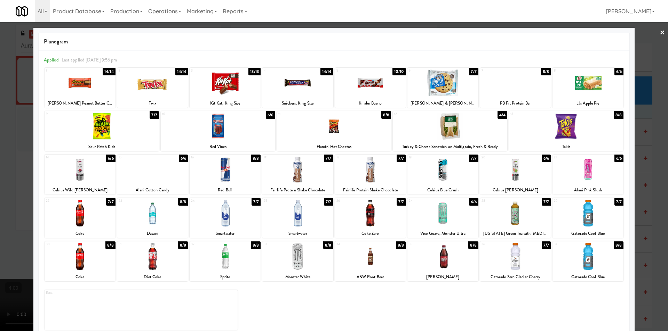
click at [595, 174] on div at bounding box center [587, 169] width 71 height 27
click at [102, 130] on div at bounding box center [102, 126] width 114 height 27
drag, startPoint x: 0, startPoint y: 105, endPoint x: 5, endPoint y: 102, distance: 5.6
click at [0, 102] on div at bounding box center [334, 165] width 668 height 331
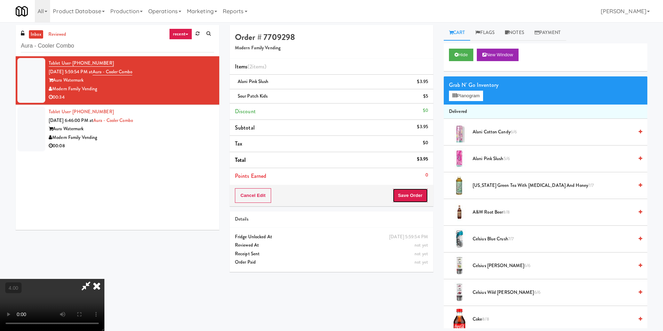
click at [418, 196] on button "Save Order" at bounding box center [409, 195] width 35 height 15
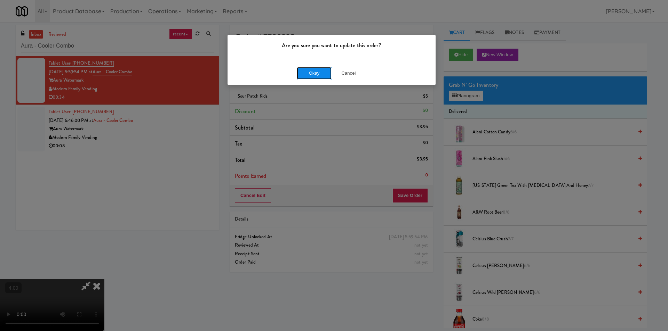
click at [313, 73] on button "Okay" at bounding box center [314, 73] width 35 height 13
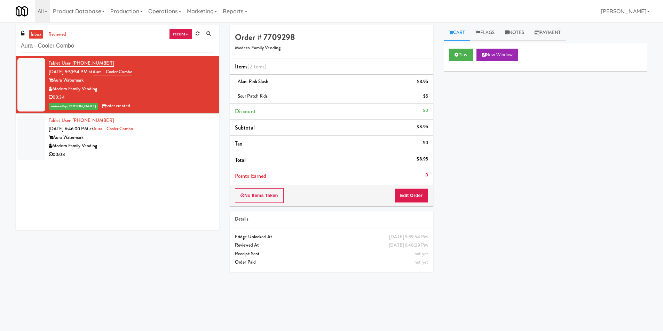
click at [195, 152] on div "00:08" at bounding box center [131, 155] width 165 height 9
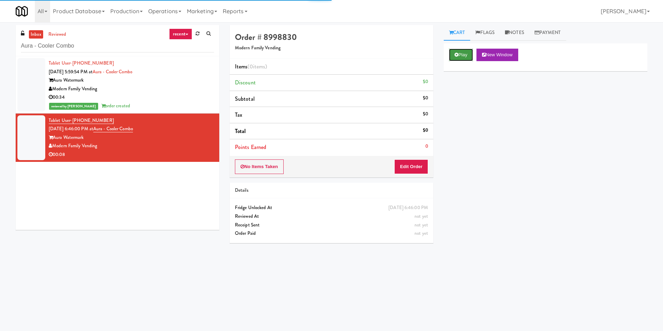
click at [451, 61] on button "Play" at bounding box center [461, 55] width 24 height 13
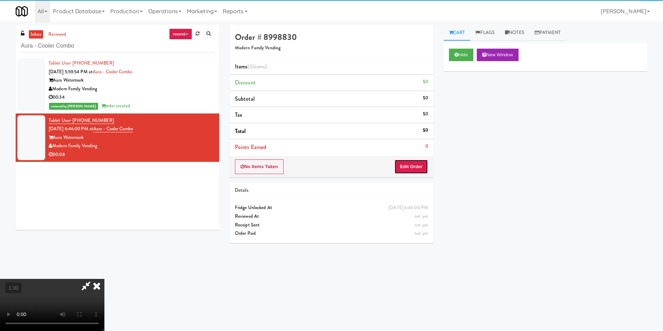
click at [407, 166] on button "Edit Order" at bounding box center [411, 167] width 34 height 15
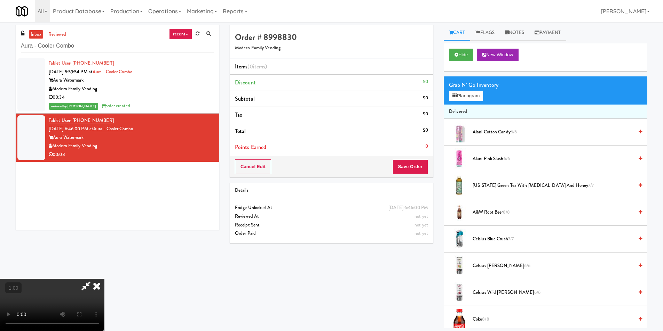
click at [104, 279] on video at bounding box center [52, 305] width 104 height 52
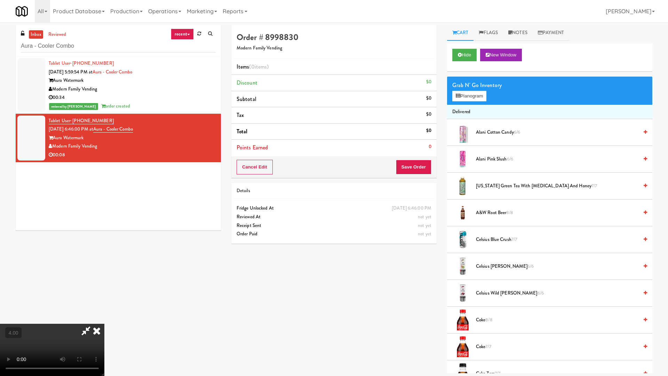
click at [104, 323] on video at bounding box center [52, 349] width 104 height 52
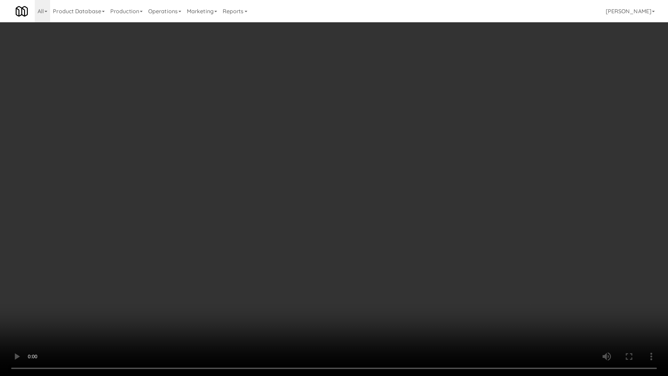
drag, startPoint x: 348, startPoint y: 177, endPoint x: 361, endPoint y: 140, distance: 39.6
click at [349, 177] on video at bounding box center [334, 188] width 668 height 376
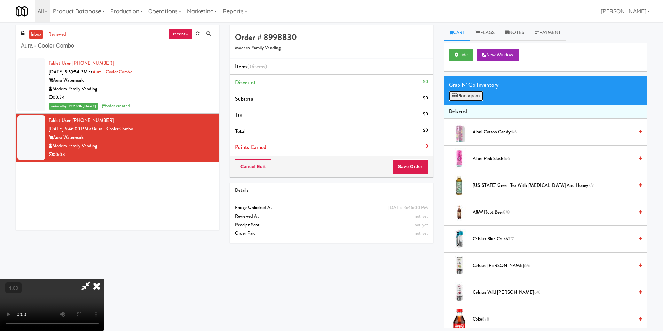
click at [468, 91] on button "Planogram" at bounding box center [466, 96] width 34 height 10
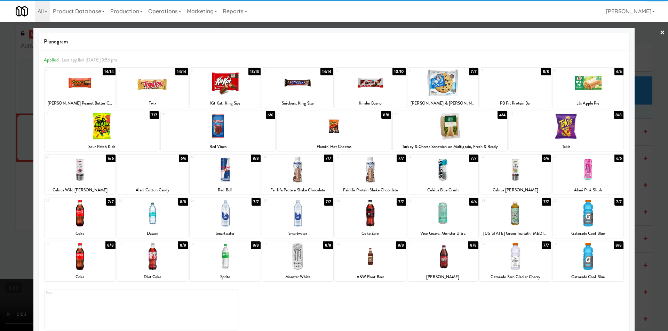
click at [234, 254] on div at bounding box center [225, 256] width 71 height 27
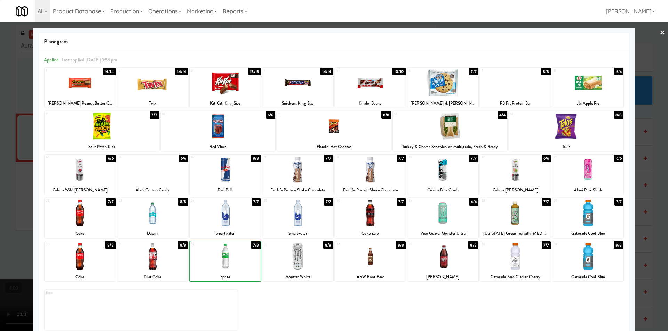
click at [55, 151] on div "Sour Patch Kids" at bounding box center [102, 147] width 112 height 9
drag, startPoint x: 0, startPoint y: 138, endPoint x: 139, endPoint y: 148, distance: 139.5
click at [0, 137] on div at bounding box center [334, 165] width 668 height 331
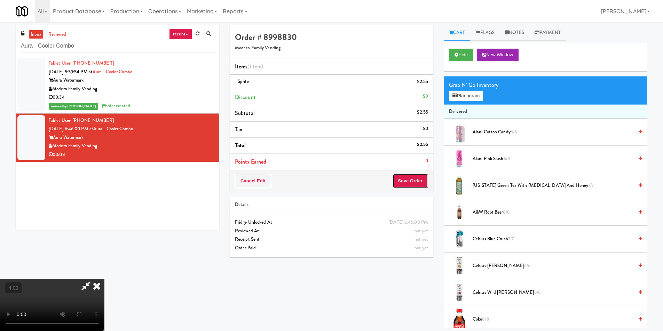
click at [415, 178] on button "Save Order" at bounding box center [409, 181] width 35 height 15
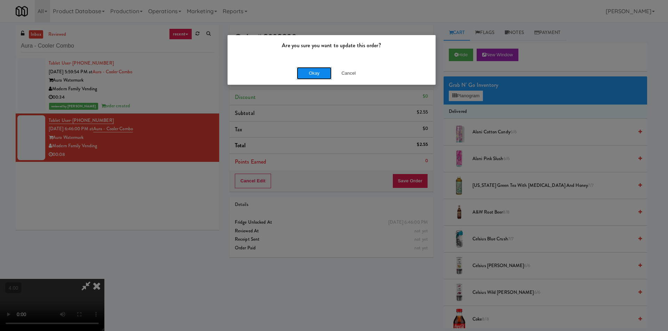
click at [301, 73] on button "Okay" at bounding box center [314, 73] width 35 height 13
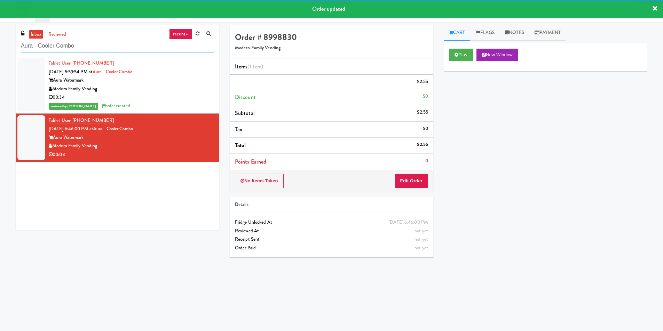
drag, startPoint x: 98, startPoint y: 48, endPoint x: 0, endPoint y: 51, distance: 98.5
click at [0, 51] on div "inbox reviewed recent all unclear take inventory issue suspicious failed recent…" at bounding box center [331, 164] width 663 height 279
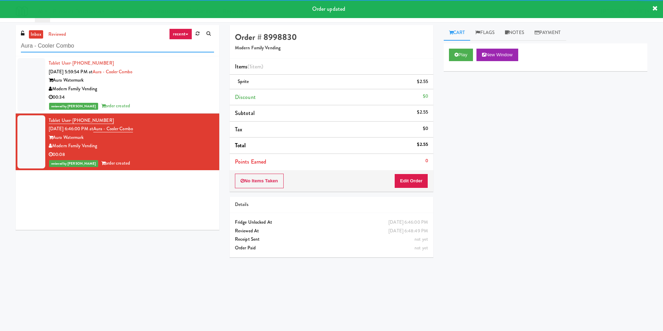
paste input "IKEA [GEOGRAPHIC_DATA]"
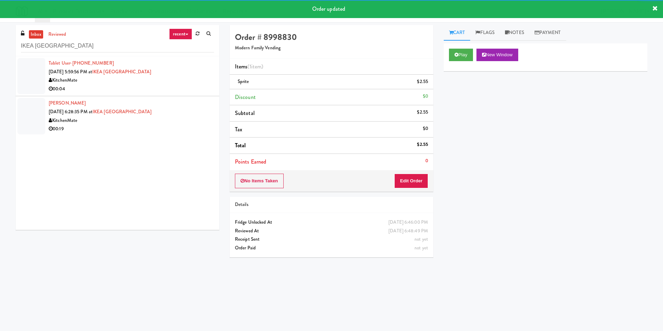
click at [171, 93] on li "Tablet User · (905) 809-4925 [DATE] 5:59:56 PM at [GEOGRAPHIC_DATA] [GEOGRAPHIC…" at bounding box center [117, 76] width 203 height 40
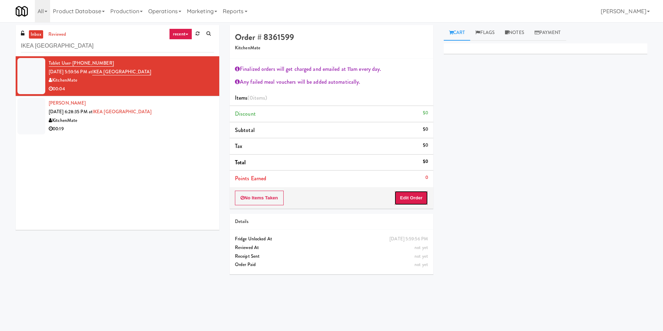
click at [408, 192] on button "Edit Order" at bounding box center [411, 198] width 34 height 15
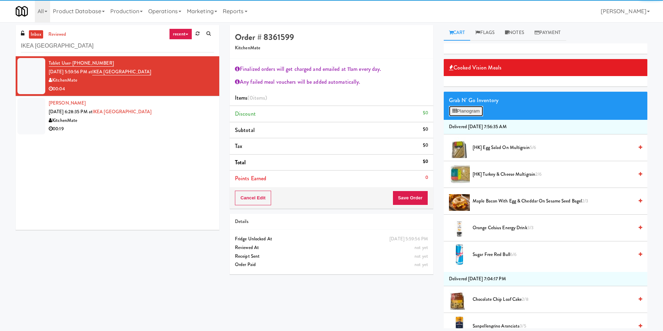
click at [470, 110] on button "Planogram" at bounding box center [466, 111] width 34 height 10
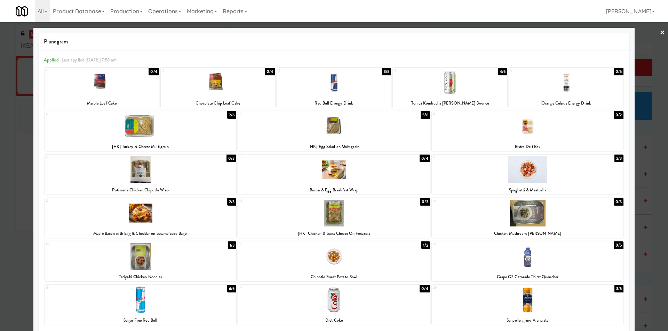
click at [334, 134] on div at bounding box center [334, 126] width 192 height 27
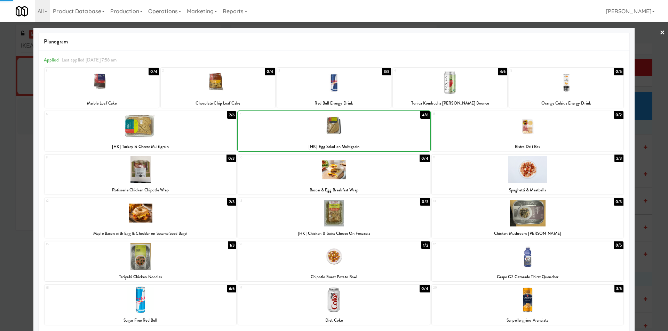
drag, startPoint x: 0, startPoint y: 113, endPoint x: 198, endPoint y: 157, distance: 203.2
click at [0, 113] on div at bounding box center [334, 165] width 668 height 331
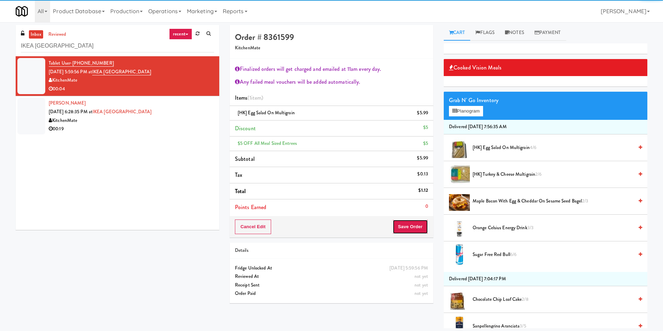
click at [416, 233] on button "Save Order" at bounding box center [409, 227] width 35 height 15
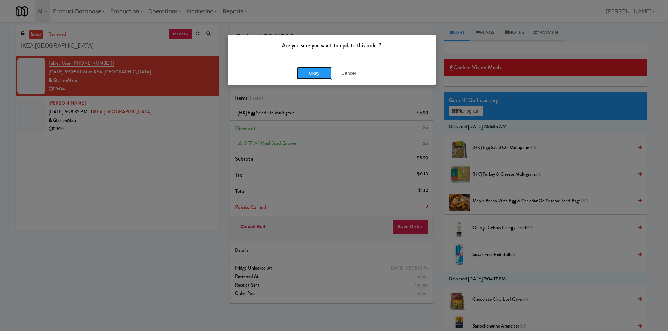
click at [316, 69] on button "Okay" at bounding box center [314, 73] width 35 height 13
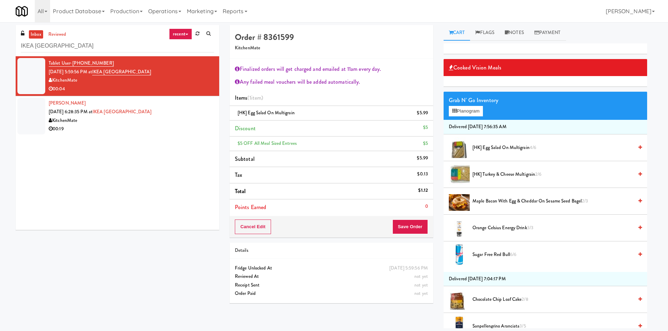
click at [162, 136] on div at bounding box center [334, 165] width 668 height 331
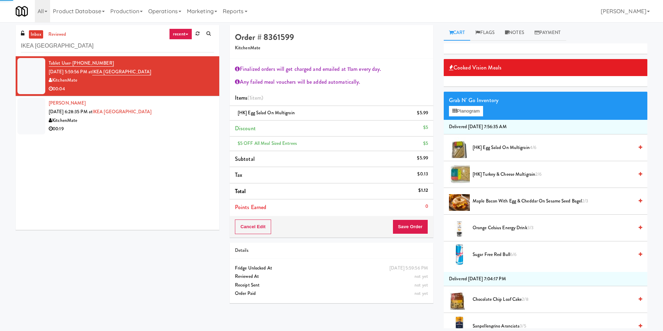
click at [186, 130] on div "00:19" at bounding box center [131, 129] width 165 height 9
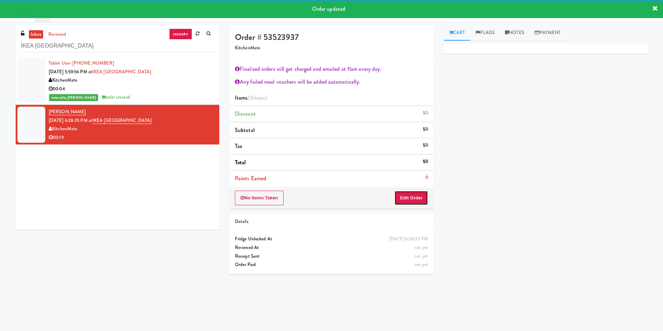
click at [415, 199] on button "Edit Order" at bounding box center [411, 198] width 34 height 15
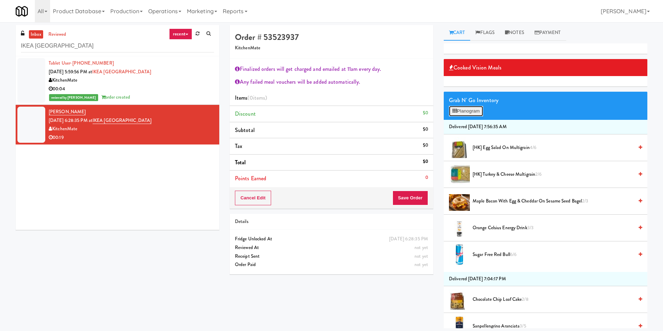
click at [478, 113] on button "Planogram" at bounding box center [466, 111] width 34 height 10
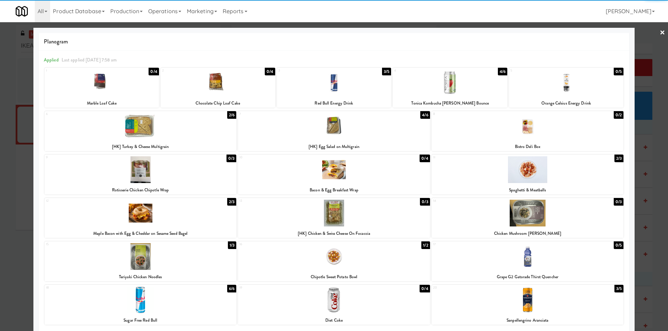
click at [156, 220] on div at bounding box center [141, 213] width 192 height 27
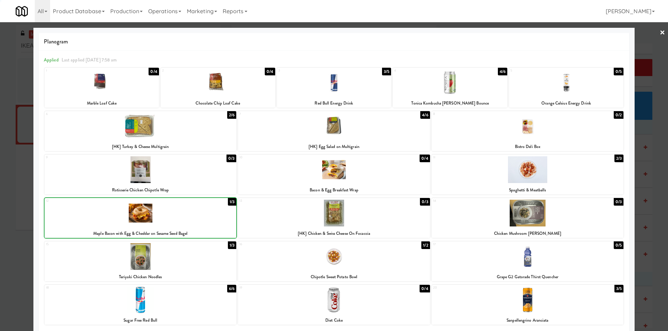
drag, startPoint x: 156, startPoint y: 220, endPoint x: 135, endPoint y: 219, distance: 20.9
click at [155, 220] on div at bounding box center [141, 213] width 192 height 27
drag, startPoint x: 0, startPoint y: 139, endPoint x: 7, endPoint y: 140, distance: 7.0
click at [6, 140] on div at bounding box center [334, 165] width 668 height 331
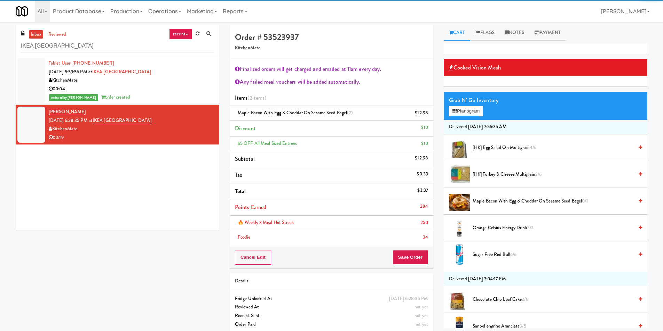
drag, startPoint x: 409, startPoint y: 243, endPoint x: 405, endPoint y: 250, distance: 8.2
click at [407, 246] on div "Finalized orders will get charged and emailed at 11am every day. Any failed mea…" at bounding box center [331, 153] width 203 height 188
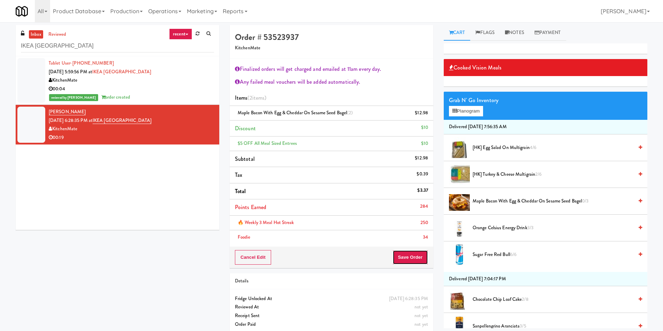
click at [406, 257] on button "Save Order" at bounding box center [409, 257] width 35 height 15
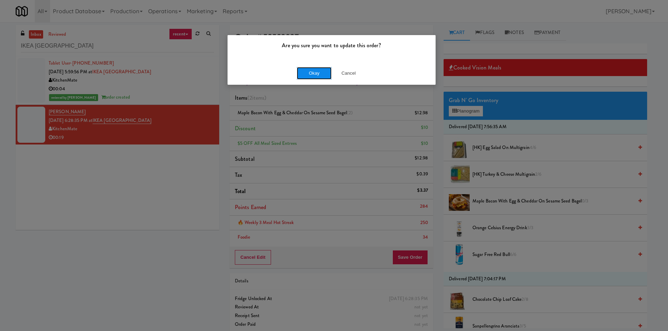
click at [306, 69] on button "Okay" at bounding box center [314, 73] width 35 height 13
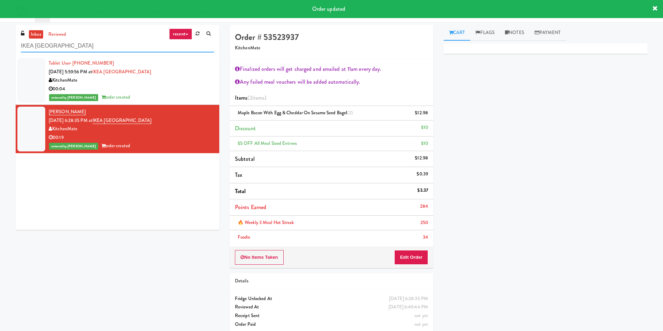
drag, startPoint x: 124, startPoint y: 39, endPoint x: 0, endPoint y: 38, distance: 123.8
click at [0, 38] on div "inbox reviewed recent all unclear take inventory issue suspicious failed recent…" at bounding box center [331, 182] width 663 height 314
paste input "Paradox - Cooler - Right"
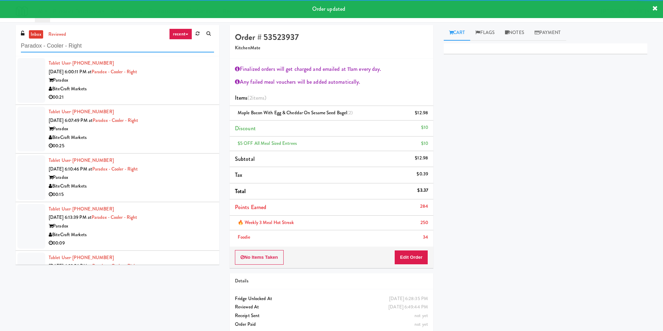
type input "Paradox - Cooler - Right"
click at [189, 96] on div "00:21" at bounding box center [131, 97] width 165 height 9
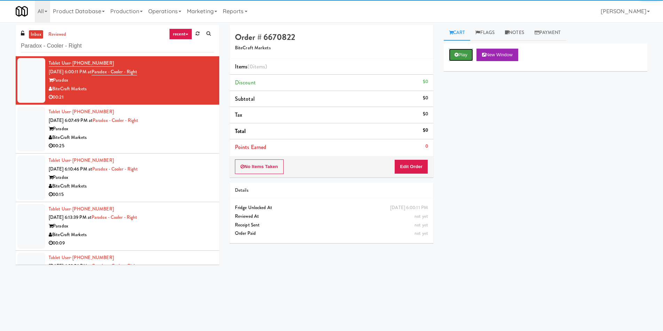
click at [463, 56] on button "Play" at bounding box center [461, 55] width 24 height 13
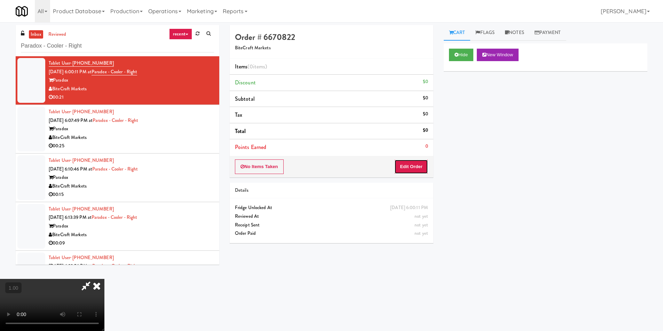
click at [415, 165] on button "Edit Order" at bounding box center [411, 167] width 34 height 15
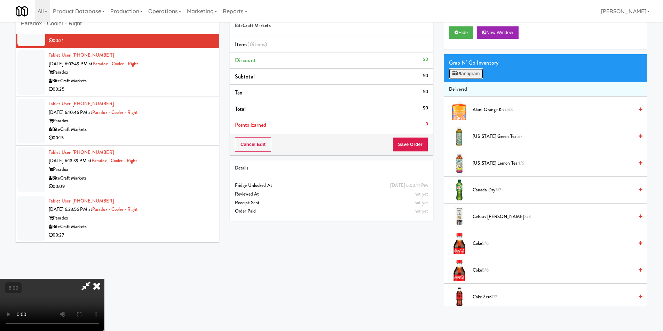
click at [466, 77] on button "Planogram" at bounding box center [466, 74] width 34 height 10
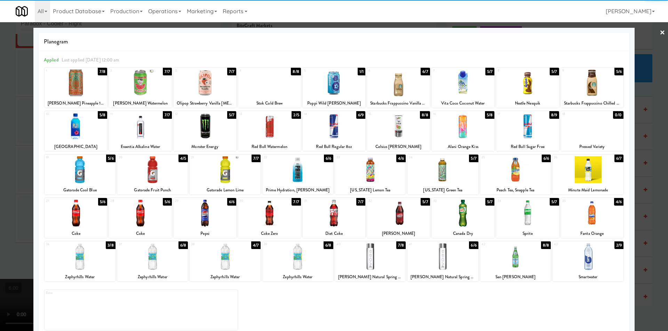
click at [597, 91] on div at bounding box center [592, 83] width 63 height 27
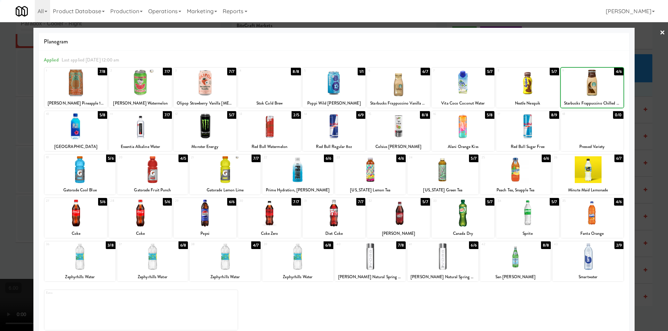
click at [645, 101] on div at bounding box center [334, 165] width 668 height 331
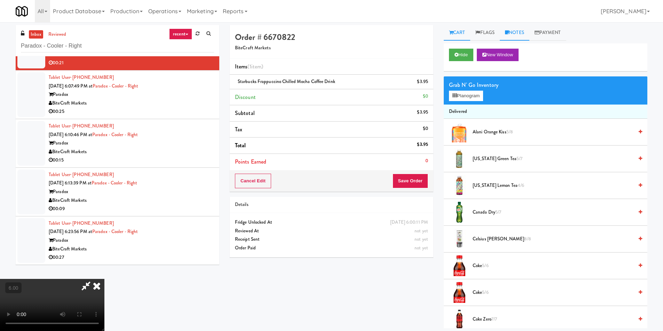
click at [529, 28] on link "Notes" at bounding box center [514, 33] width 30 height 16
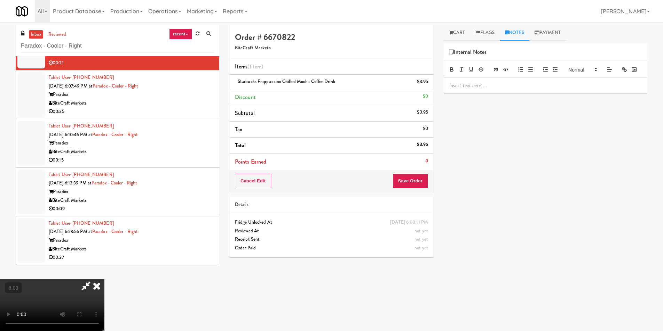
click at [502, 88] on div at bounding box center [545, 86] width 203 height 16
click at [417, 183] on button "Save Order" at bounding box center [409, 181] width 35 height 15
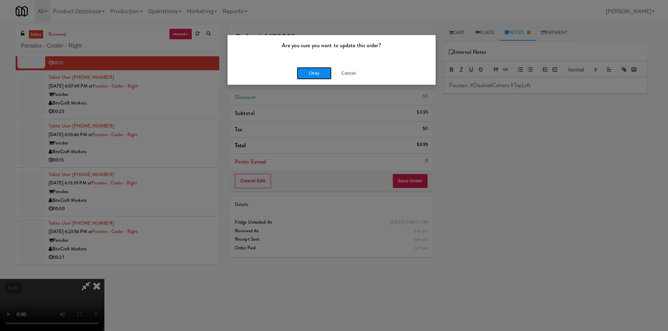
click at [308, 75] on button "Okay" at bounding box center [314, 73] width 35 height 13
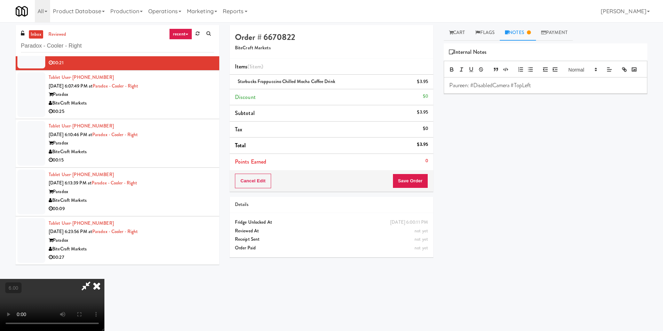
click at [104, 279] on icon at bounding box center [96, 286] width 15 height 14
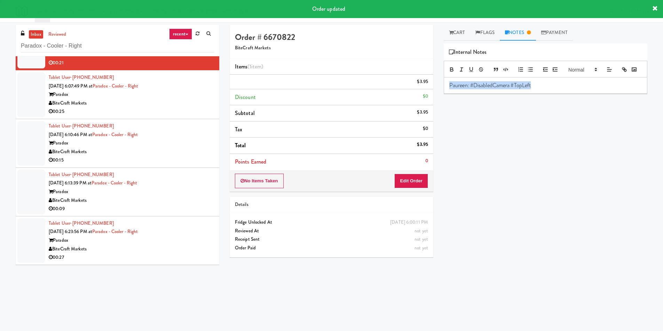
drag, startPoint x: 539, startPoint y: 97, endPoint x: 426, endPoint y: 97, distance: 112.7
click at [427, 97] on div "Order # 6670822 BiteCraft Markets Items (1 item ) $3.95 Discount $0 Subtotal $3…" at bounding box center [438, 164] width 428 height 279
copy p "Paureen: #DisabledCamera #TopLeft"
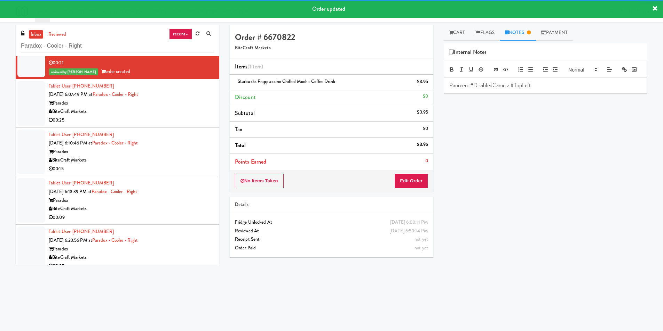
click at [186, 117] on div "00:25" at bounding box center [131, 120] width 165 height 9
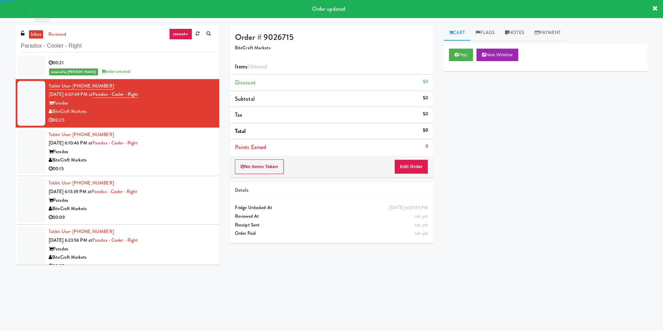
drag, startPoint x: 523, startPoint y: 32, endPoint x: 513, endPoint y: 67, distance: 36.5
click at [523, 32] on link "Notes" at bounding box center [514, 33] width 30 height 16
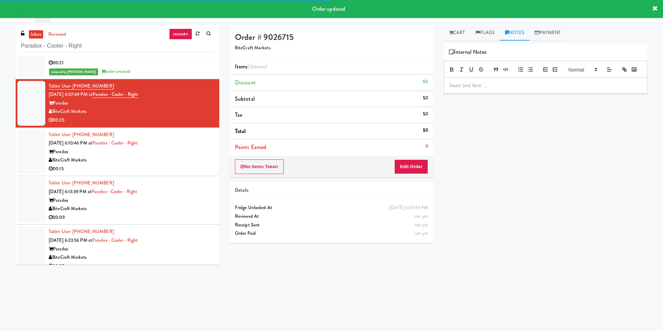
click at [507, 90] on div at bounding box center [544, 77] width 203 height 33
click at [505, 89] on p at bounding box center [545, 86] width 192 height 8
click at [461, 37] on link "Cart" at bounding box center [456, 33] width 27 height 16
click at [0, 0] on button "Play" at bounding box center [0, 0] width 0 height 0
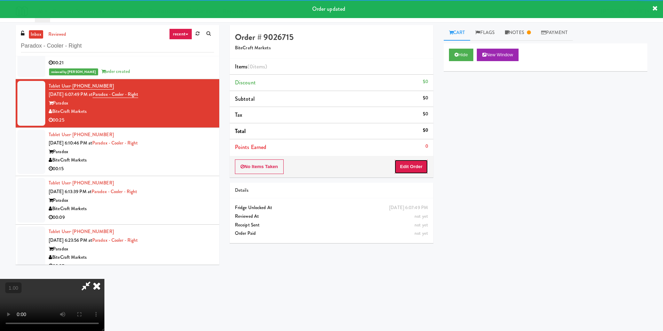
click at [410, 169] on button "Edit Order" at bounding box center [411, 167] width 34 height 15
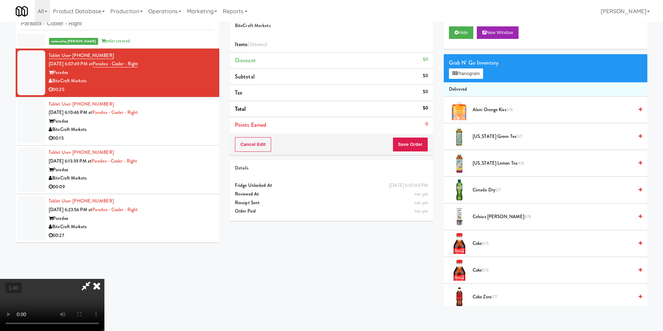
scroll to position [105, 0]
click at [104, 279] on video at bounding box center [52, 305] width 104 height 52
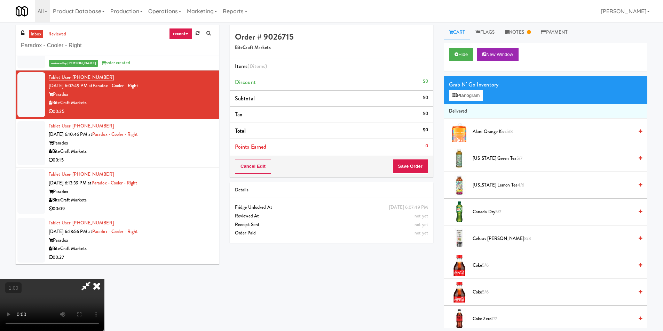
scroll to position [0, 0]
click at [457, 61] on button "Hide" at bounding box center [461, 55] width 24 height 13
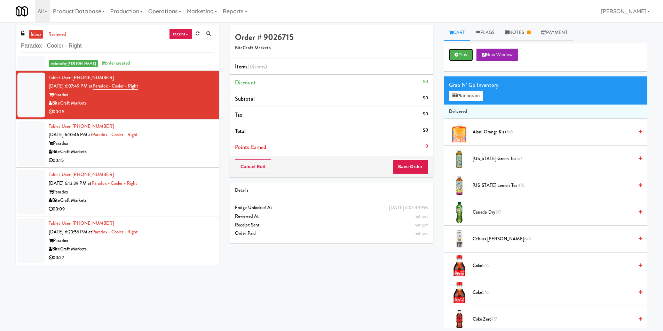
click at [457, 62] on div "Play New Window" at bounding box center [544, 57] width 203 height 28
click at [461, 53] on button "Play" at bounding box center [461, 55] width 24 height 13
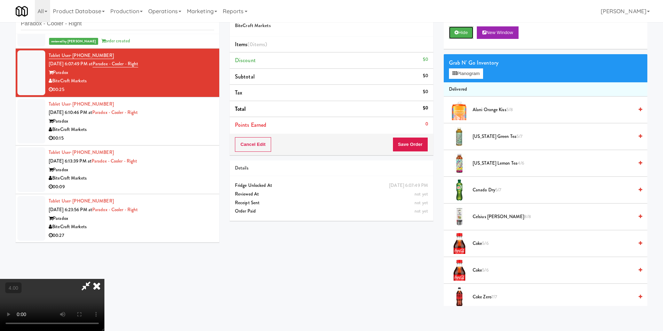
scroll to position [105, 0]
click at [458, 77] on button "Planogram" at bounding box center [466, 74] width 34 height 10
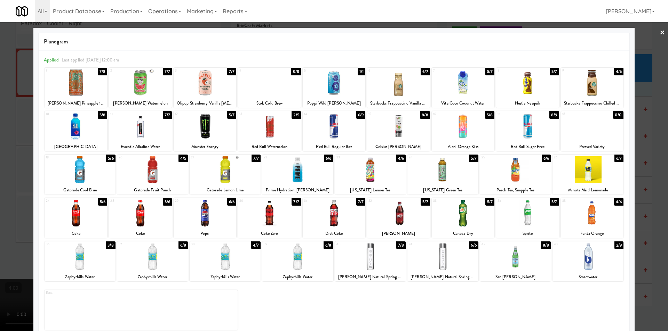
click at [591, 218] on div at bounding box center [592, 213] width 63 height 27
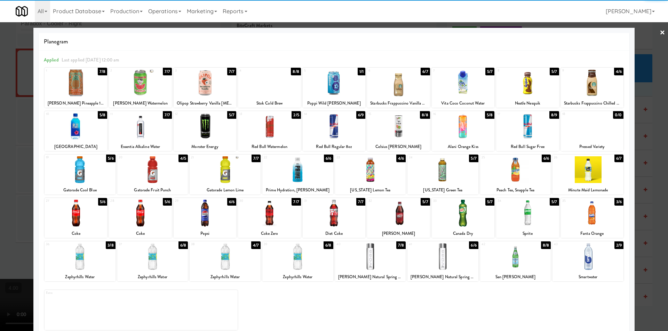
click at [143, 170] on div at bounding box center [152, 169] width 71 height 27
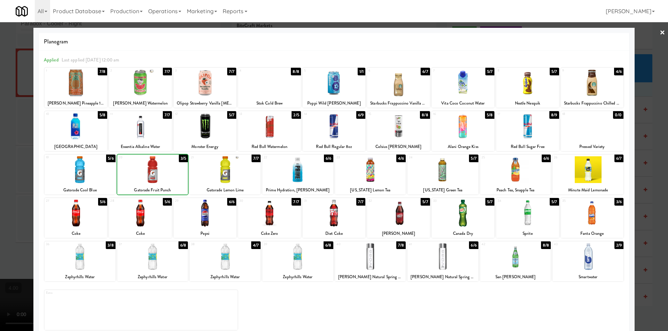
click at [0, 165] on div at bounding box center [334, 165] width 668 height 331
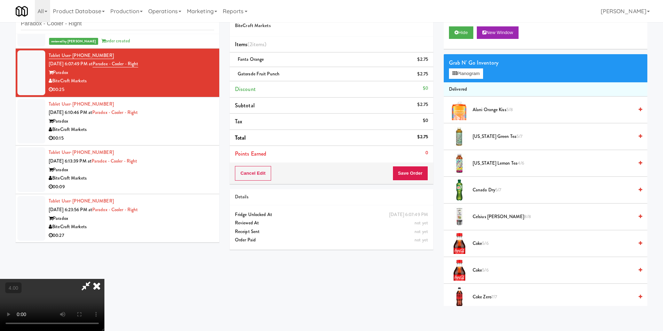
click at [104, 279] on video at bounding box center [52, 305] width 104 height 52
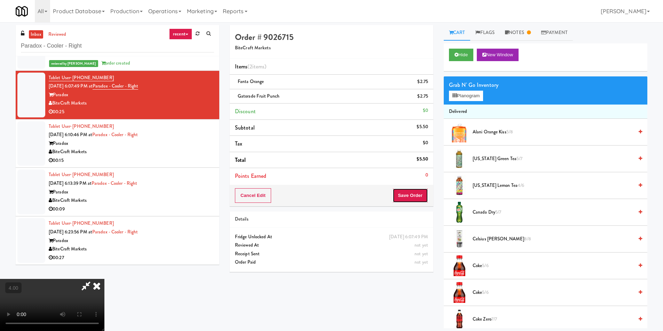
click at [417, 193] on button "Save Order" at bounding box center [409, 195] width 35 height 15
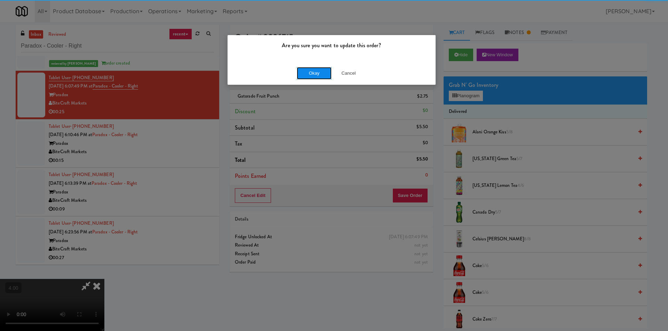
click at [318, 77] on button "Okay" at bounding box center [314, 73] width 35 height 13
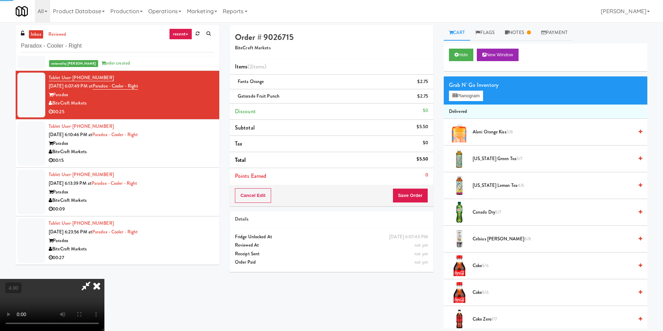
scroll to position [1, 0]
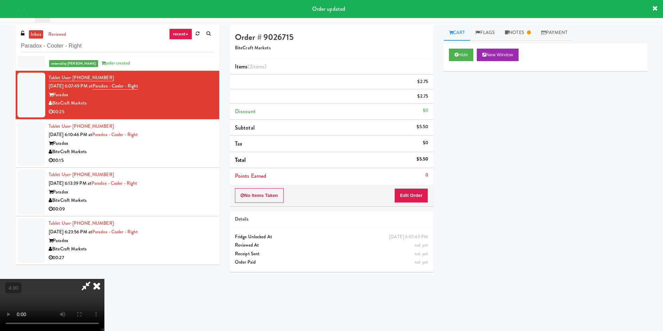
click at [104, 279] on icon at bounding box center [96, 286] width 15 height 14
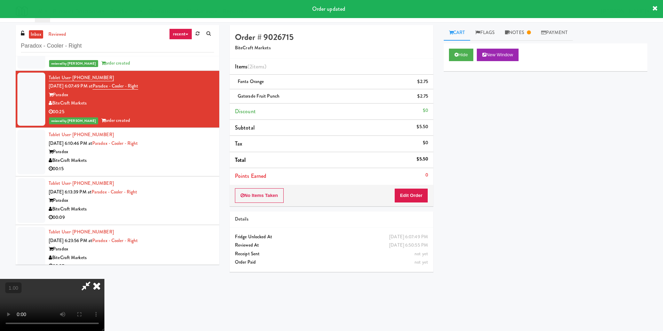
click at [94, 279] on icon at bounding box center [86, 286] width 16 height 14
click at [104, 279] on icon at bounding box center [96, 286] width 15 height 14
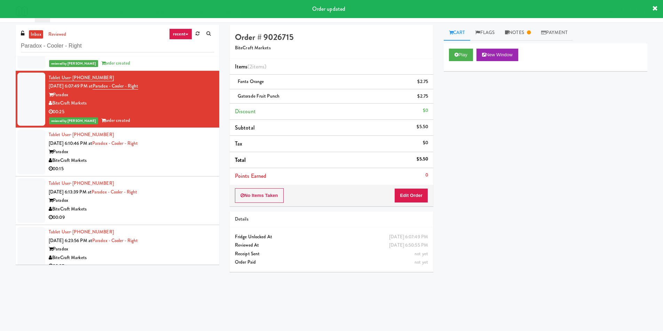
click at [175, 182] on div "Tablet User · (305) 898-9849 [DATE] 6:13:39 PM at Paradox - Cooler - Right Para…" at bounding box center [131, 200] width 165 height 43
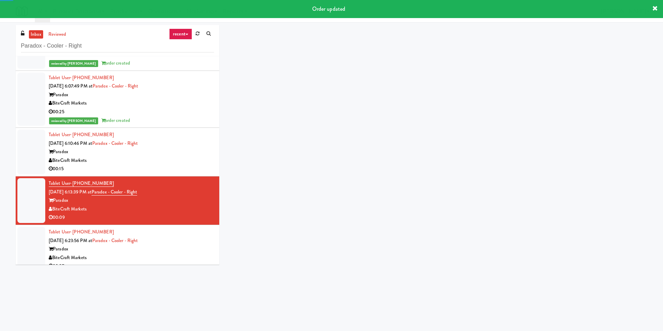
click at [182, 161] on div "BiteCraft Markets" at bounding box center [131, 160] width 165 height 9
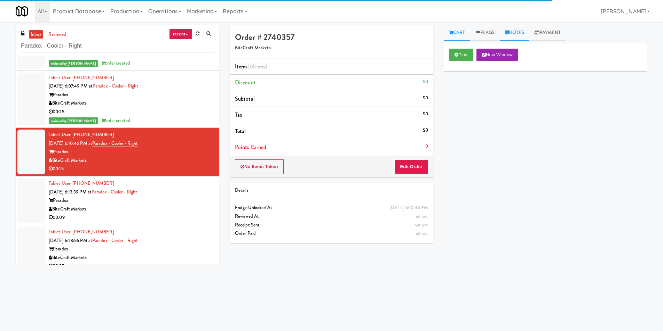
click at [518, 35] on link "Notes" at bounding box center [514, 33] width 30 height 16
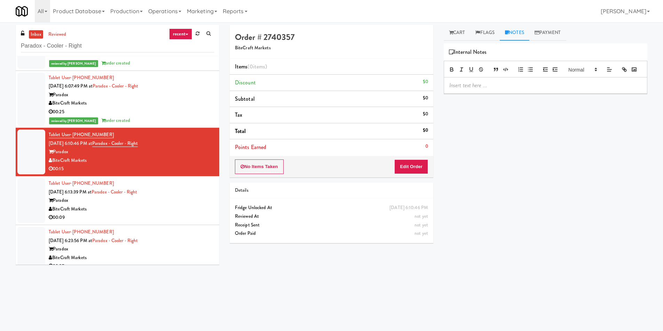
click at [470, 89] on div at bounding box center [544, 77] width 203 height 33
click at [470, 89] on p at bounding box center [545, 86] width 192 height 8
click at [468, 89] on p at bounding box center [545, 86] width 192 height 8
click at [447, 33] on link "Cart" at bounding box center [456, 33] width 27 height 16
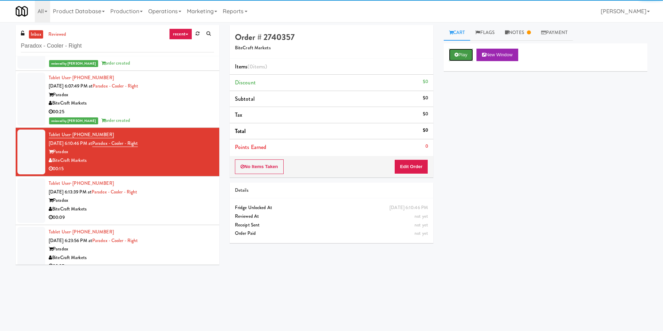
click at [459, 54] on button "Play" at bounding box center [461, 55] width 24 height 13
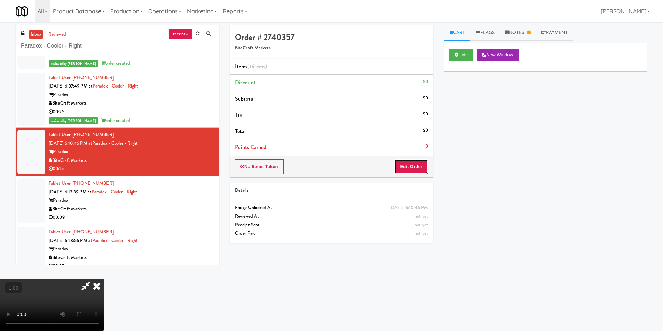
click at [423, 166] on button "Edit Order" at bounding box center [411, 167] width 34 height 15
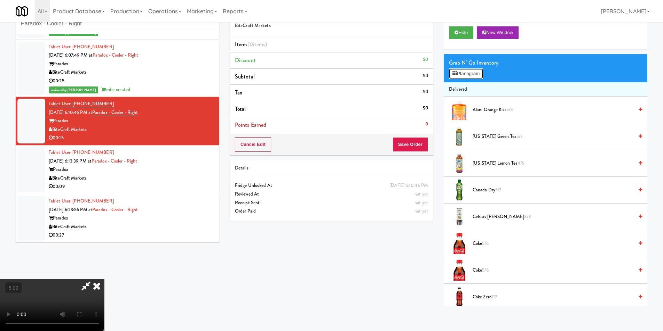
click at [463, 73] on button "Planogram" at bounding box center [466, 74] width 34 height 10
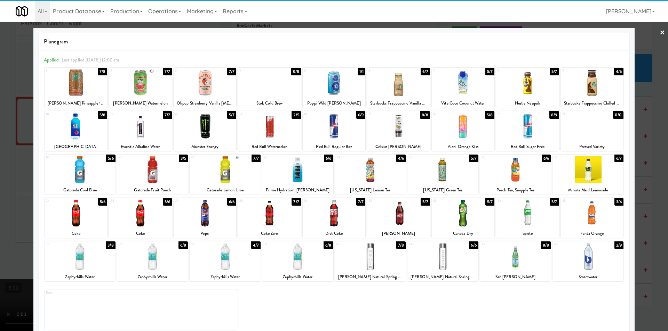
click at [228, 260] on div at bounding box center [225, 256] width 71 height 27
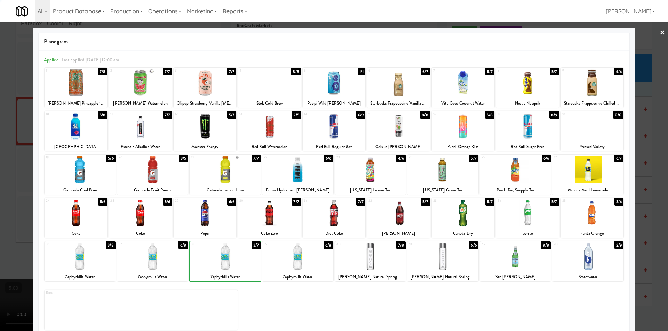
click at [228, 259] on div at bounding box center [225, 256] width 71 height 27
drag, startPoint x: 0, startPoint y: 175, endPoint x: 279, endPoint y: 205, distance: 280.9
click at [0, 175] on div at bounding box center [334, 165] width 668 height 331
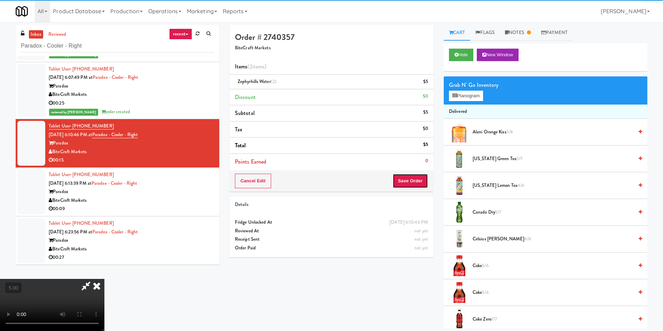
drag, startPoint x: 406, startPoint y: 185, endPoint x: 407, endPoint y: 179, distance: 5.3
click at [407, 183] on button "Save Order" at bounding box center [409, 181] width 35 height 15
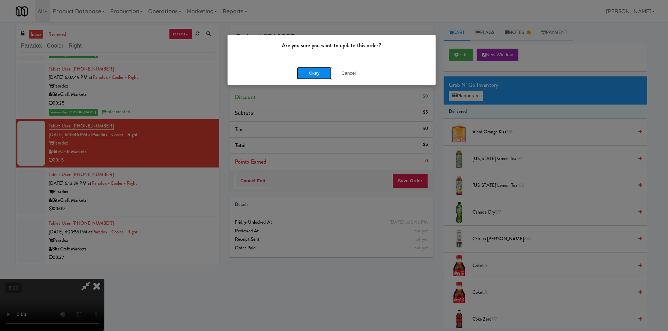
click at [321, 73] on button "Okay" at bounding box center [314, 73] width 35 height 13
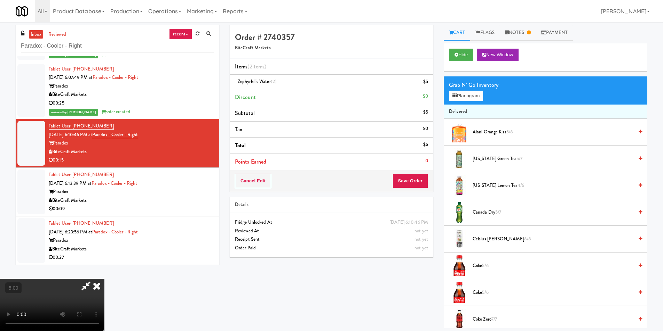
click at [104, 279] on icon at bounding box center [96, 286] width 15 height 14
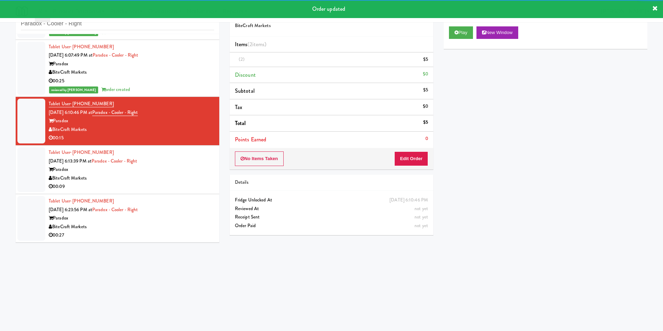
click at [189, 170] on div "Tablet User · (305) 898-9849 [DATE] 6:13:39 PM at Paradox - Cooler - Right Para…" at bounding box center [131, 170] width 165 height 43
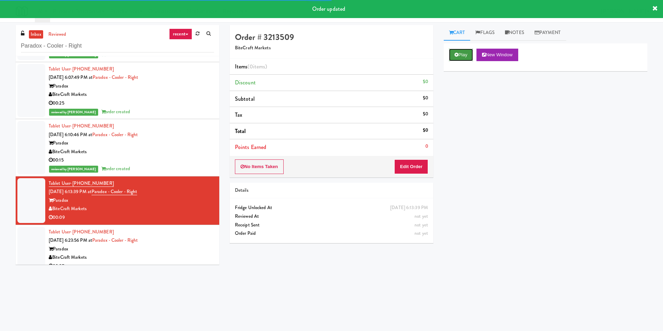
click at [456, 53] on icon at bounding box center [456, 55] width 4 height 5
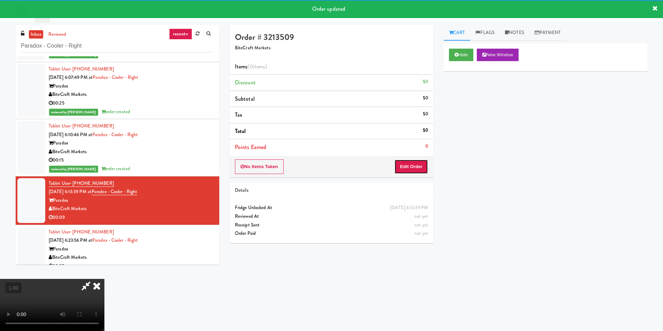
click at [416, 170] on button "Edit Order" at bounding box center [411, 167] width 34 height 15
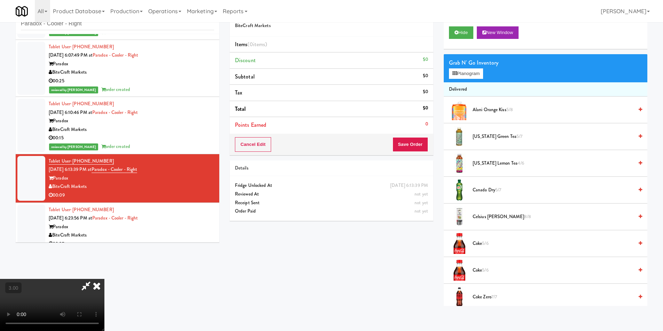
scroll to position [35, 0]
click at [474, 71] on button "Planogram" at bounding box center [466, 74] width 34 height 10
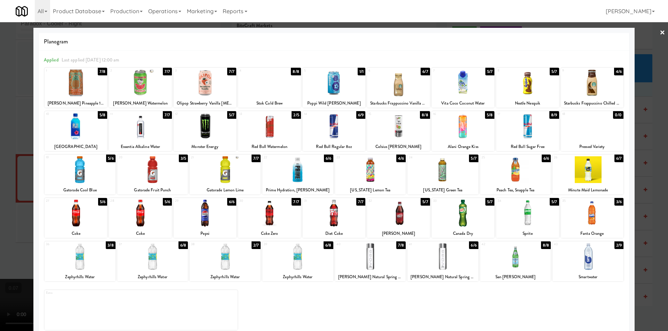
click at [640, 185] on div at bounding box center [334, 165] width 668 height 331
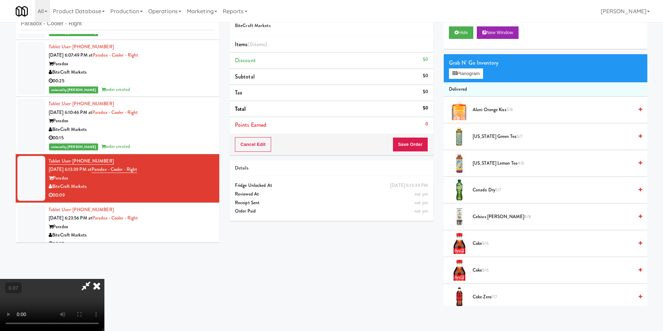
scroll to position [105, 0]
click at [104, 282] on video at bounding box center [52, 305] width 104 height 52
click at [104, 279] on video at bounding box center [52, 305] width 104 height 52
click at [463, 76] on button "Planogram" at bounding box center [466, 74] width 34 height 10
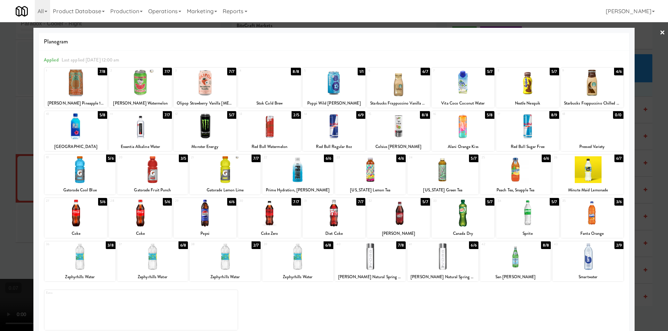
click at [592, 167] on div at bounding box center [587, 169] width 71 height 27
click at [514, 257] on div at bounding box center [515, 256] width 71 height 27
click at [639, 204] on div at bounding box center [334, 165] width 668 height 331
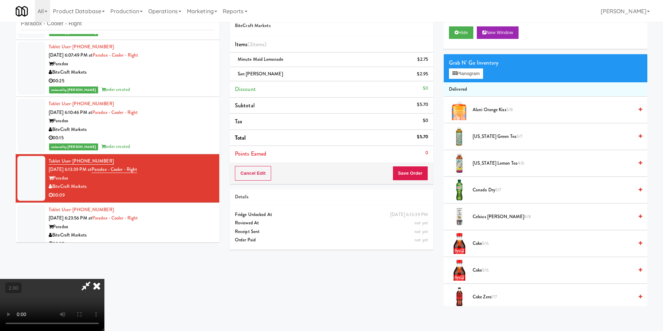
click at [94, 279] on icon at bounding box center [86, 286] width 16 height 14
click at [413, 172] on button "Save Order" at bounding box center [409, 173] width 35 height 15
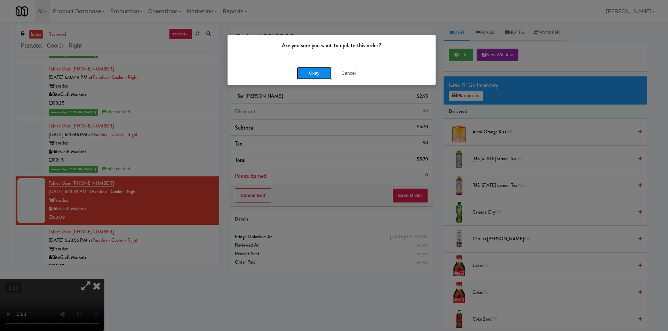
click at [310, 72] on button "Okay" at bounding box center [314, 73] width 35 height 13
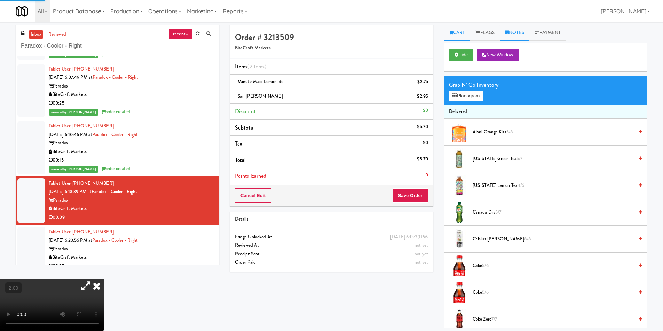
click at [520, 34] on link "Notes" at bounding box center [514, 33] width 30 height 16
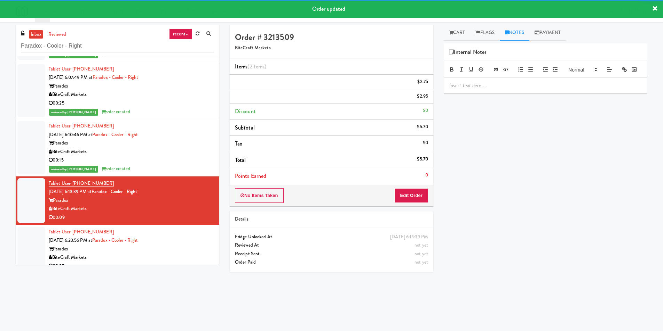
click at [520, 88] on div at bounding box center [545, 86] width 203 height 16
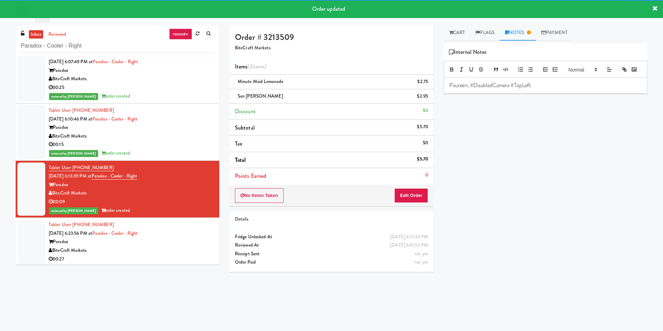
scroll to position [69, 0]
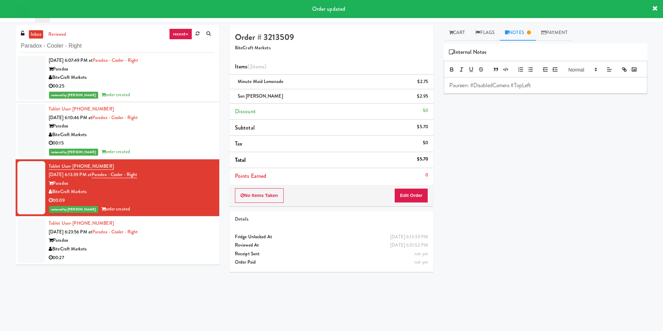
click at [191, 237] on div "Paradox" at bounding box center [131, 240] width 165 height 9
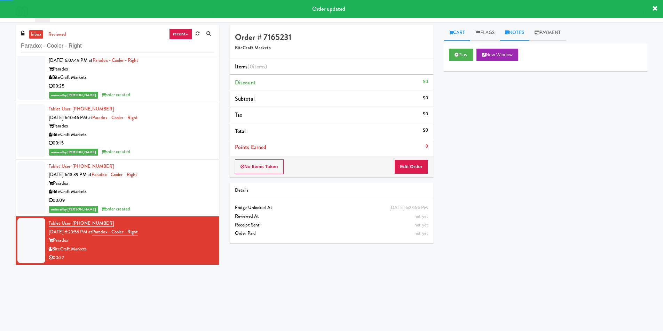
click at [517, 31] on link "Notes" at bounding box center [514, 33] width 30 height 16
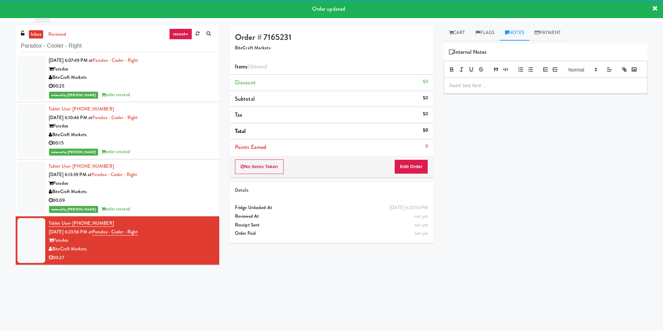
click at [512, 88] on div at bounding box center [544, 77] width 203 height 33
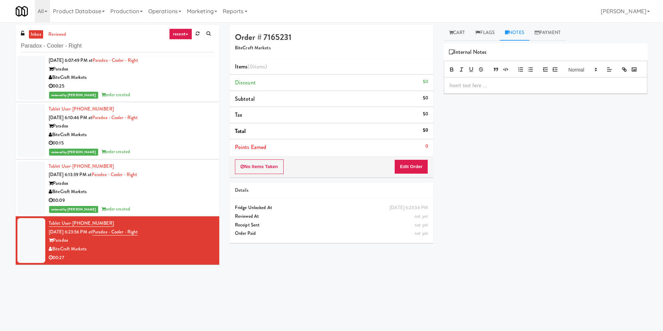
drag, startPoint x: 476, startPoint y: 101, endPoint x: 474, endPoint y: 96, distance: 5.8
click at [476, 94] on div at bounding box center [545, 86] width 203 height 16
click at [467, 94] on div at bounding box center [545, 86] width 203 height 16
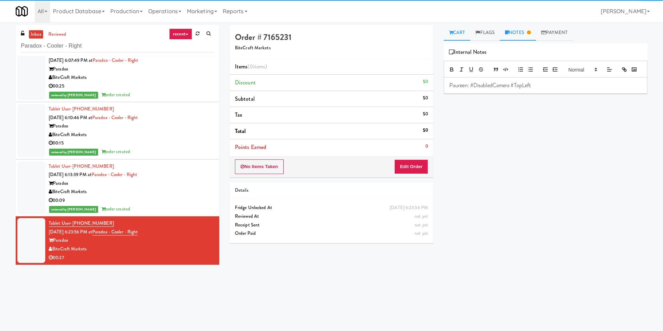
click at [455, 30] on link "Cart" at bounding box center [456, 33] width 27 height 16
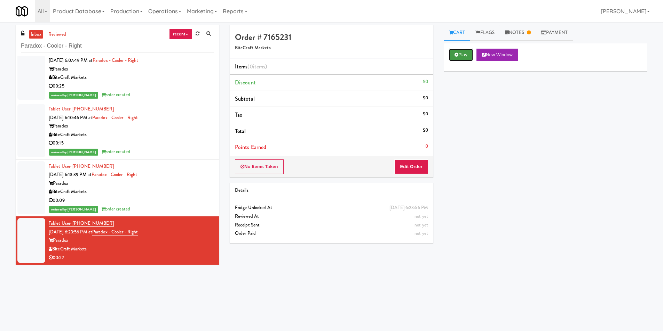
click at [460, 55] on button "Play" at bounding box center [461, 55] width 24 height 13
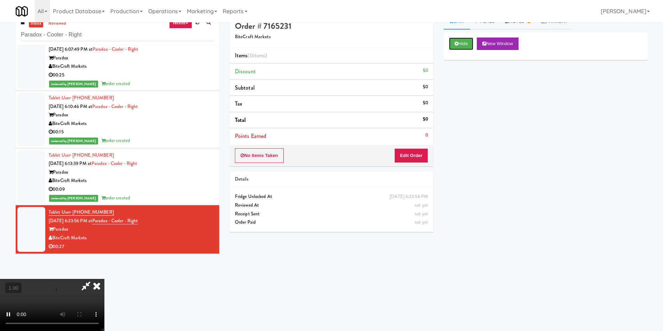
scroll to position [22, 0]
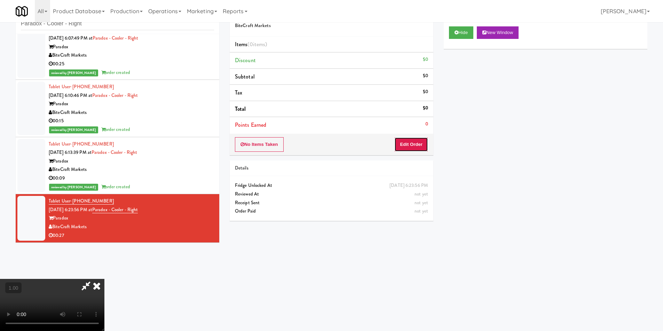
click at [408, 145] on button "Edit Order" at bounding box center [411, 144] width 34 height 15
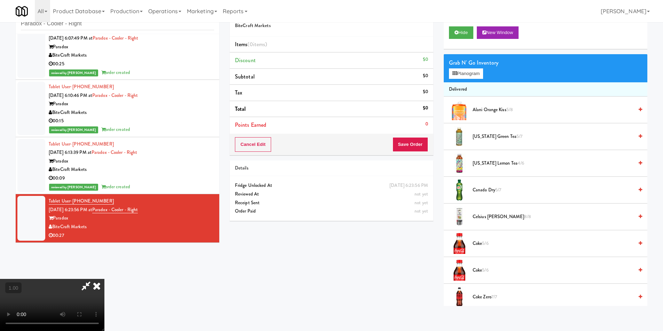
scroll to position [105, 0]
drag, startPoint x: 83, startPoint y: 279, endPoint x: 90, endPoint y: 274, distance: 8.7
click at [83, 279] on video at bounding box center [52, 305] width 104 height 52
click at [102, 279] on video at bounding box center [52, 305] width 104 height 52
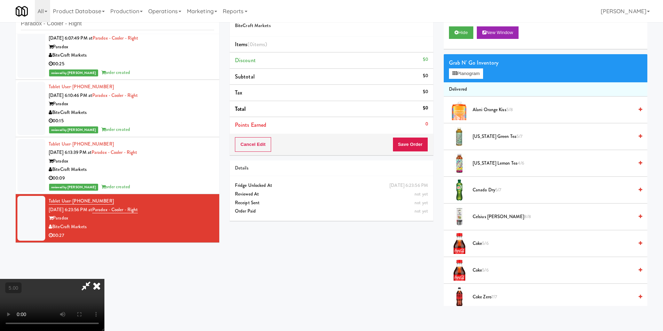
click at [94, 279] on icon at bounding box center [86, 286] width 16 height 14
click at [462, 31] on button "Hide" at bounding box center [461, 32] width 24 height 13
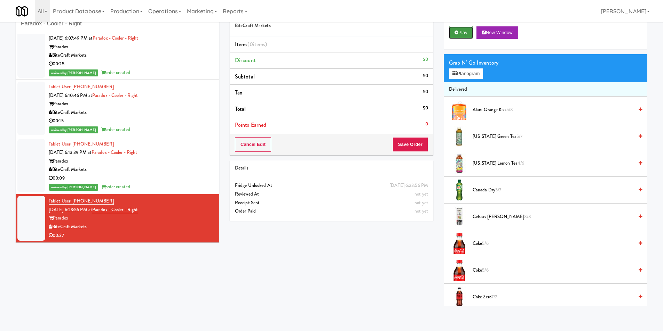
click at [462, 31] on button "Play" at bounding box center [461, 32] width 24 height 13
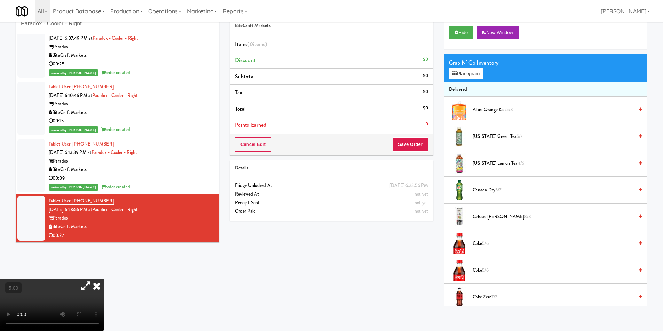
click at [104, 293] on video at bounding box center [52, 305] width 104 height 52
click at [104, 291] on video at bounding box center [52, 305] width 104 height 52
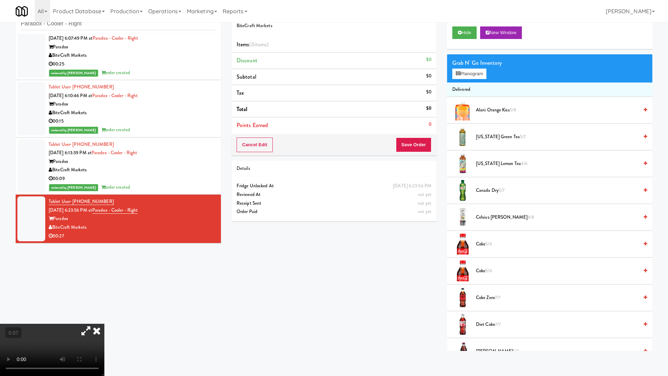
click at [104, 323] on video at bounding box center [52, 349] width 104 height 52
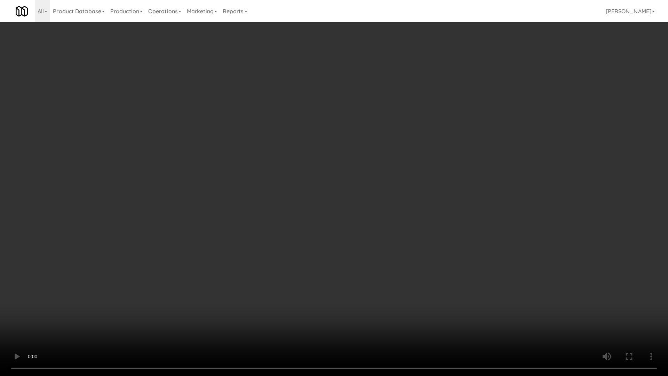
click at [217, 252] on video at bounding box center [334, 188] width 668 height 376
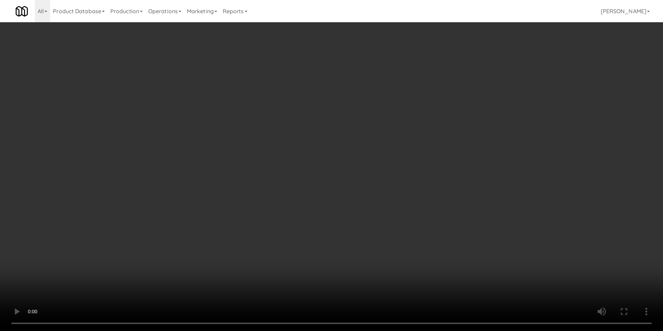
click at [463, 80] on div "Grab N' Go Inventory Planogram" at bounding box center [544, 68] width 203 height 28
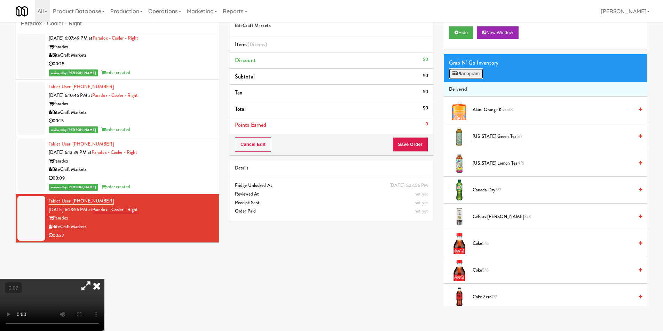
click at [463, 77] on button "Planogram" at bounding box center [466, 74] width 34 height 10
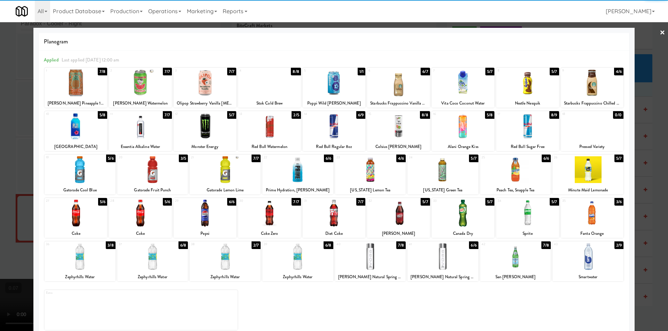
click at [525, 82] on div at bounding box center [527, 83] width 63 height 27
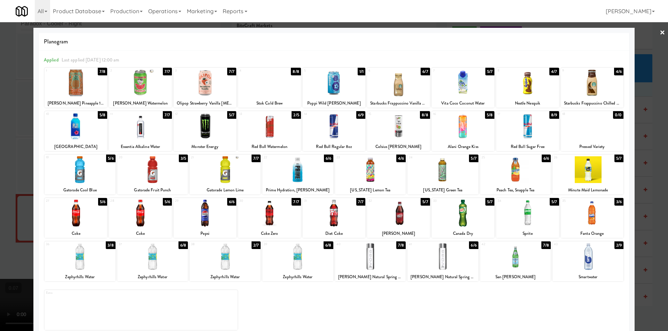
click at [331, 82] on div at bounding box center [334, 83] width 63 height 27
click at [365, 167] on div at bounding box center [370, 169] width 71 height 27
click at [3, 190] on div at bounding box center [334, 165] width 668 height 331
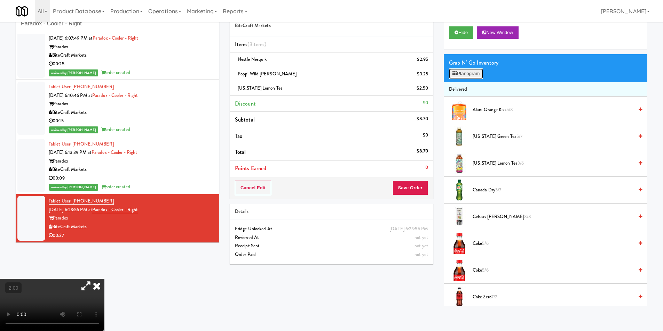
click at [464, 77] on button "Planogram" at bounding box center [466, 74] width 34 height 10
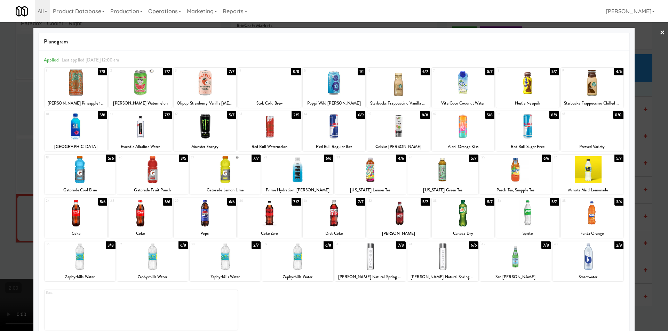
click at [0, 198] on div at bounding box center [334, 165] width 668 height 331
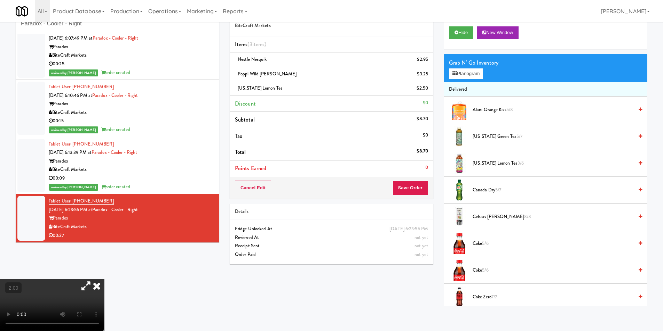
click at [104, 279] on video at bounding box center [52, 305] width 104 height 52
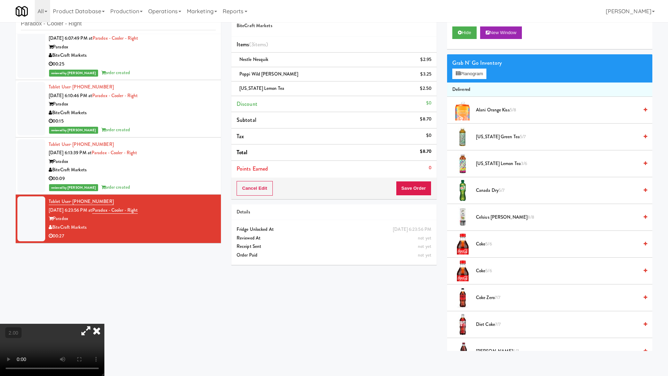
click at [104, 323] on video at bounding box center [52, 349] width 104 height 52
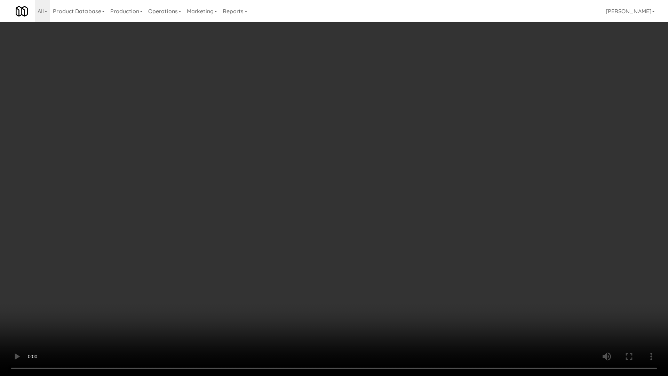
click at [372, 109] on video at bounding box center [334, 188] width 668 height 376
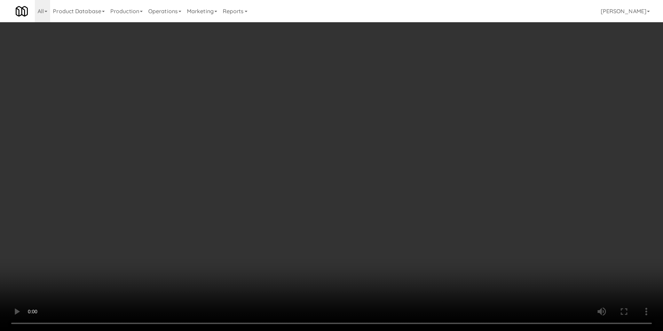
click at [456, 79] on div "Grab N' Go Inventory Planogram" at bounding box center [544, 68] width 203 height 28
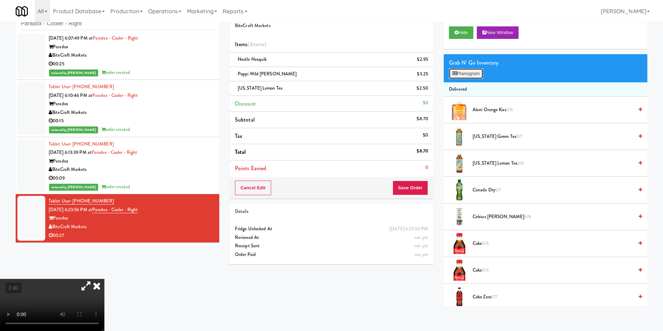
click at [456, 76] on button "Planogram" at bounding box center [466, 74] width 34 height 10
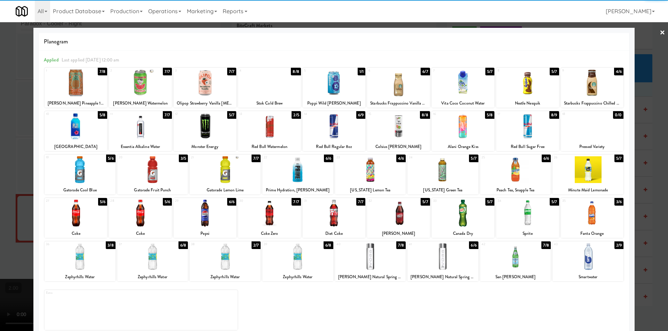
click at [338, 136] on div at bounding box center [334, 126] width 63 height 27
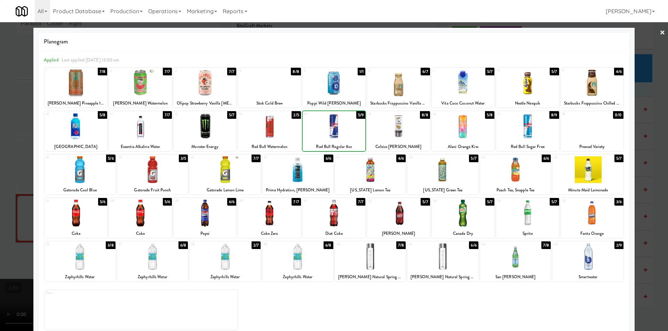
click at [0, 185] on div at bounding box center [334, 165] width 668 height 331
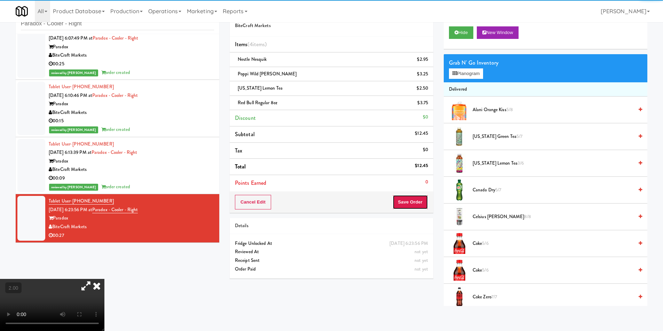
click at [403, 206] on button "Save Order" at bounding box center [409, 202] width 35 height 15
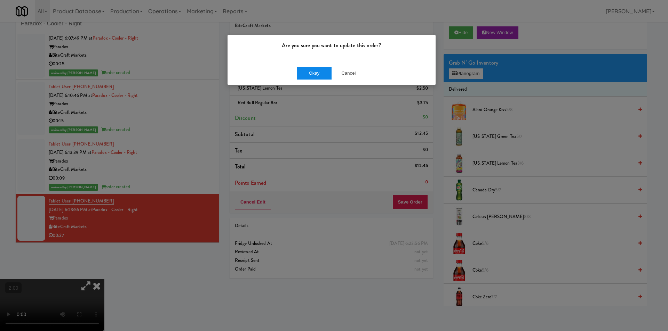
click at [325, 80] on div "Okay Cancel" at bounding box center [331, 73] width 208 height 23
click at [314, 75] on button "Okay" at bounding box center [314, 73] width 35 height 13
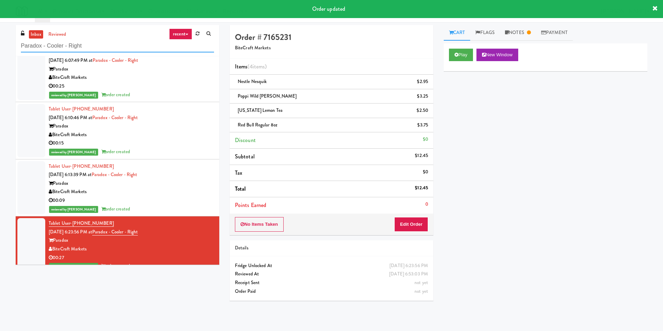
paste input "k Place"
drag, startPoint x: 125, startPoint y: 48, endPoint x: 0, endPoint y: 50, distance: 124.9
click at [0, 50] on div "inbox reviewed recent all unclear take inventory issue suspicious failed recent…" at bounding box center [331, 165] width 663 height 281
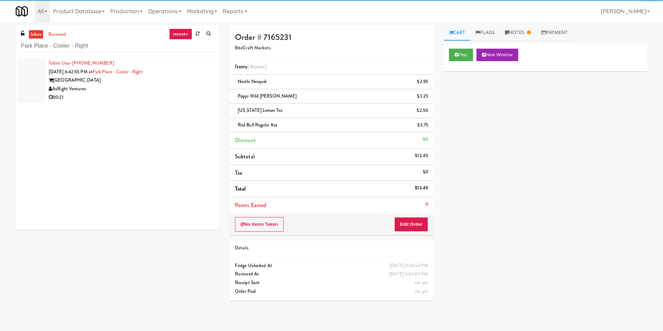
drag, startPoint x: 182, startPoint y: 94, endPoint x: 312, endPoint y: 75, distance: 131.4
click at [182, 94] on div "00:21" at bounding box center [131, 97] width 165 height 9
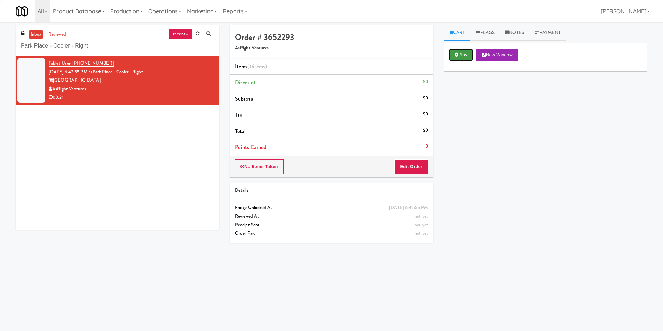
click at [456, 53] on icon at bounding box center [456, 55] width 4 height 5
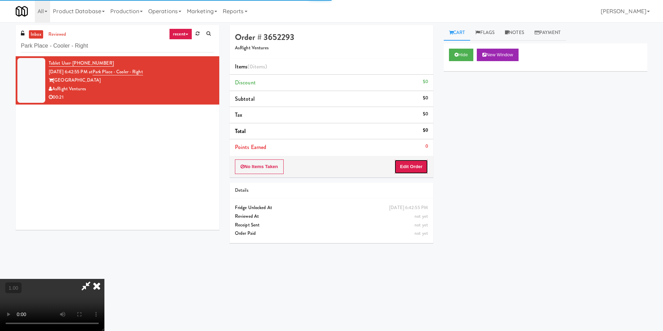
click at [415, 167] on button "Edit Order" at bounding box center [411, 167] width 34 height 15
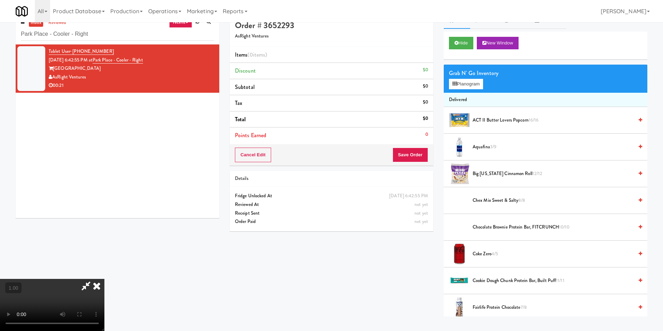
scroll to position [22, 0]
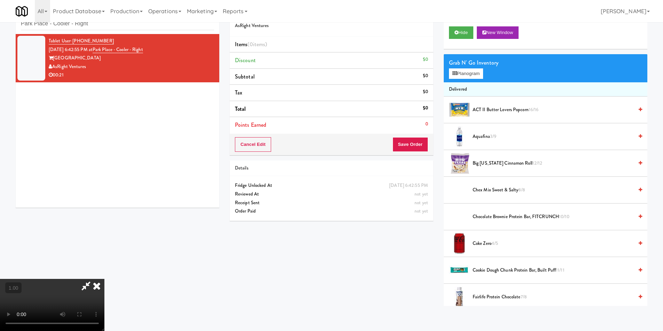
click at [104, 279] on video at bounding box center [52, 305] width 104 height 52
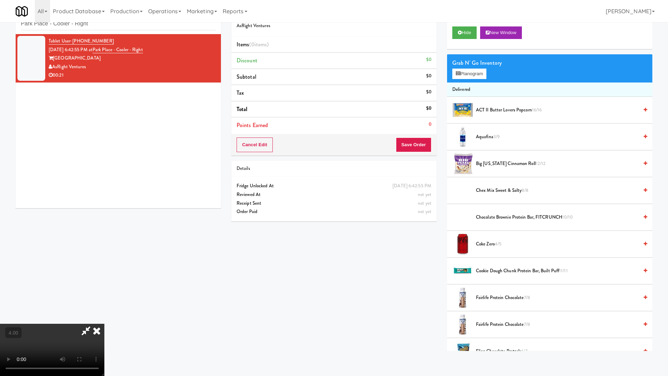
click at [104, 323] on video at bounding box center [52, 349] width 104 height 52
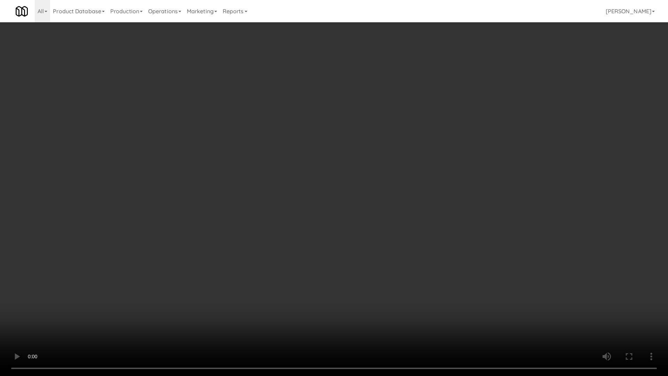
click at [332, 271] on video at bounding box center [334, 188] width 668 height 376
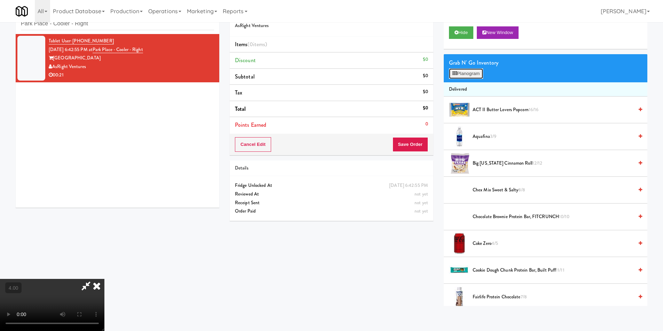
click at [481, 72] on button "Planogram" at bounding box center [466, 74] width 34 height 10
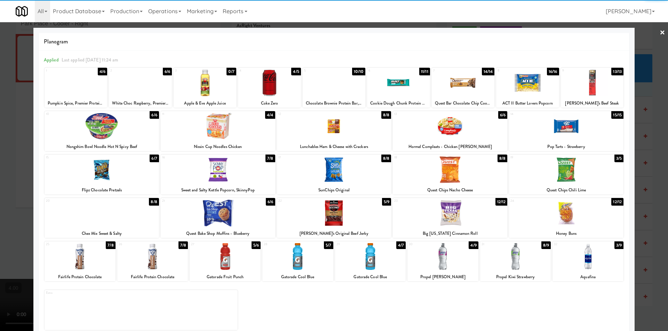
click at [116, 223] on div at bounding box center [102, 213] width 114 height 27
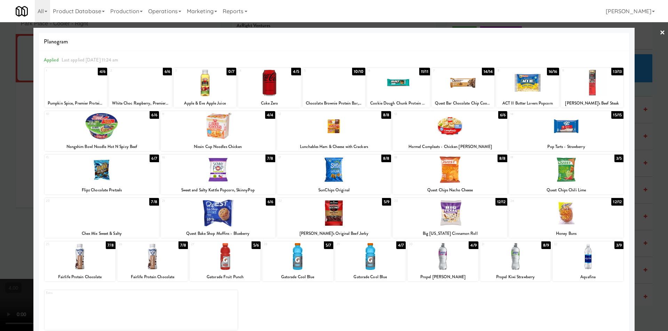
click at [564, 214] on div at bounding box center [566, 213] width 114 height 27
click at [637, 207] on div at bounding box center [334, 165] width 668 height 331
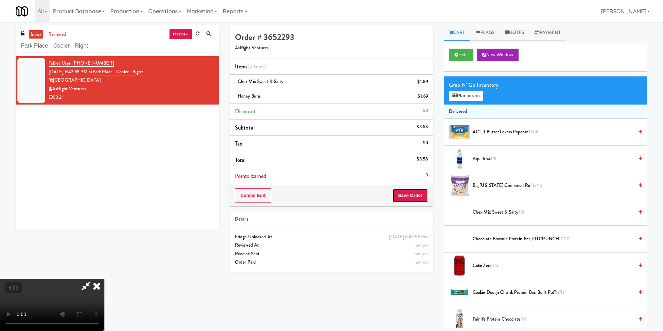
click at [417, 192] on button "Save Order" at bounding box center [409, 195] width 35 height 15
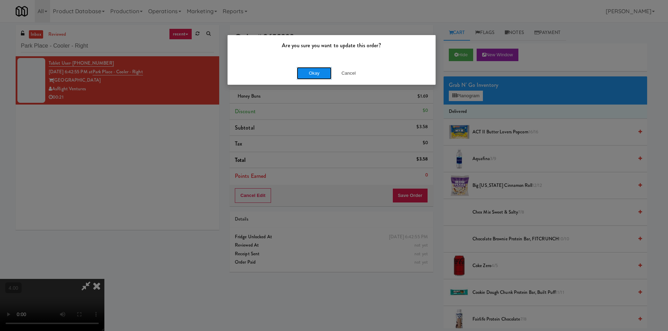
click at [307, 70] on button "Okay" at bounding box center [314, 73] width 35 height 13
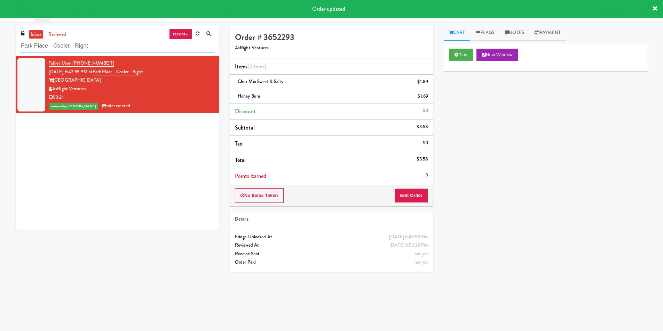
drag, startPoint x: 109, startPoint y: 50, endPoint x: 53, endPoint y: 89, distance: 68.9
click at [0, 61] on div "inbox reviewed recent all unclear take inventory issue suspicious failed recent…" at bounding box center [331, 164] width 663 height 279
paste input "Fridge - Vantage - Pre Opening"
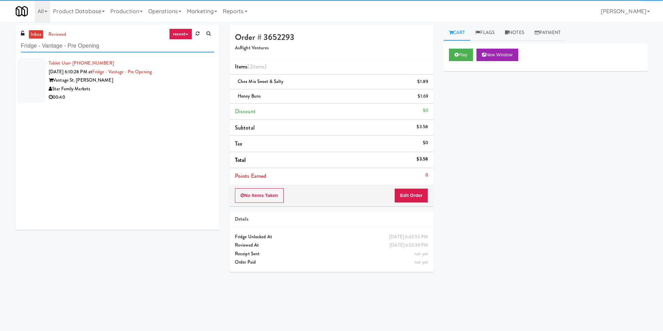
type input "Fridge - Vantage - Pre Opening"
click at [170, 99] on div "00:40" at bounding box center [131, 97] width 165 height 9
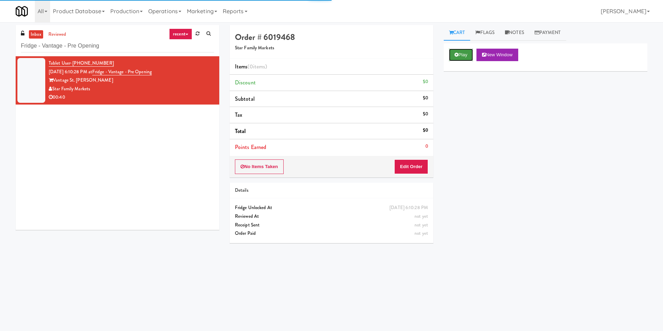
click at [450, 56] on button "Play" at bounding box center [461, 55] width 24 height 13
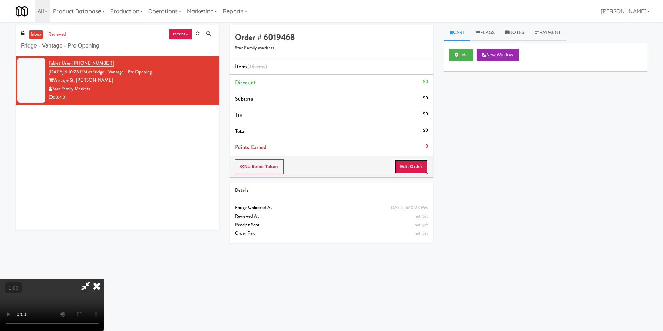
click at [420, 165] on button "Edit Order" at bounding box center [411, 167] width 34 height 15
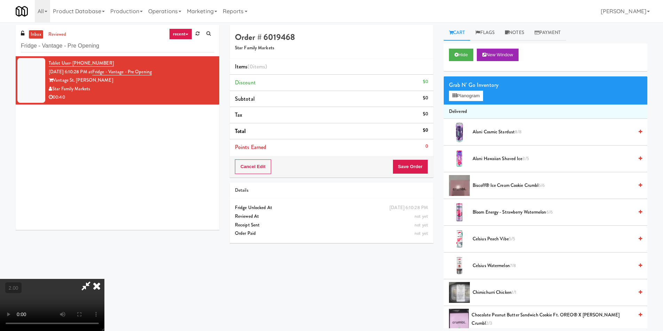
click at [104, 279] on video at bounding box center [52, 305] width 104 height 52
drag, startPoint x: 463, startPoint y: 95, endPoint x: 460, endPoint y: 96, distance: 3.6
click at [463, 94] on button "Planogram" at bounding box center [466, 96] width 34 height 10
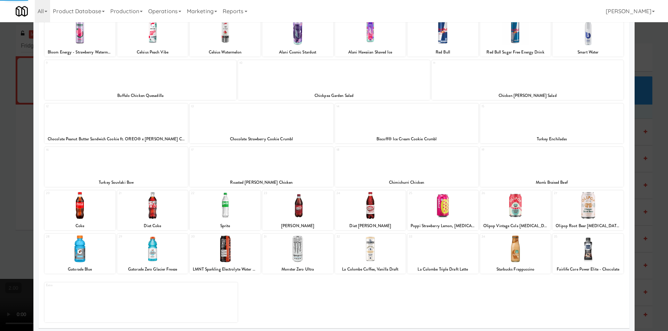
scroll to position [54, 0]
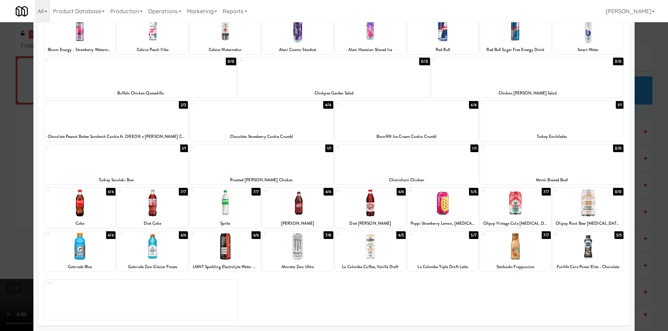
click at [366, 206] on div at bounding box center [370, 203] width 71 height 27
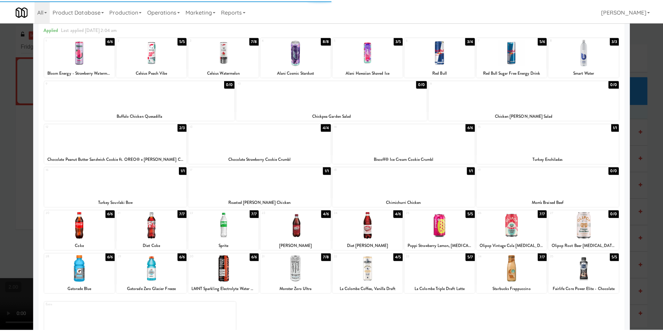
scroll to position [0, 0]
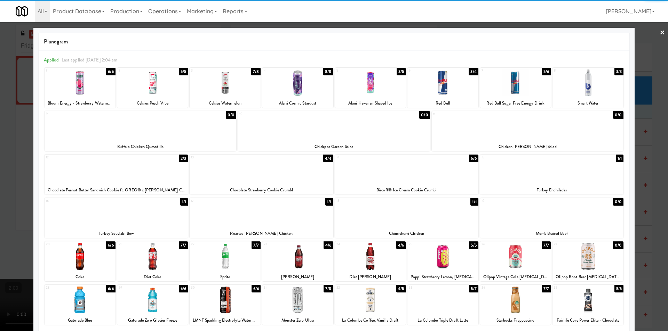
click at [594, 85] on div at bounding box center [587, 83] width 71 height 27
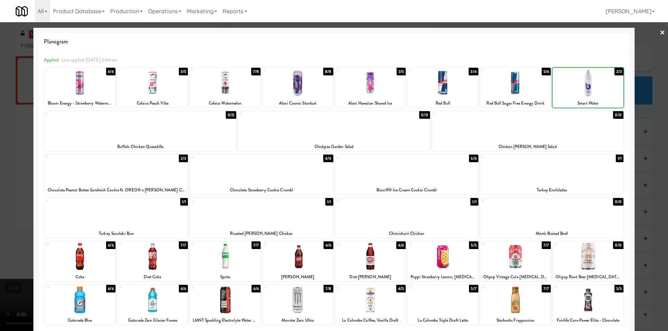
click at [638, 116] on div at bounding box center [334, 165] width 668 height 331
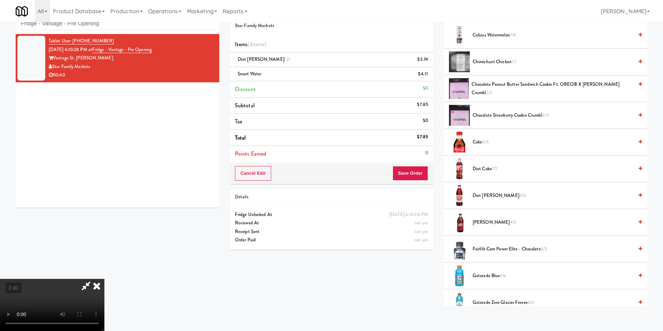
click at [104, 279] on video at bounding box center [52, 305] width 104 height 52
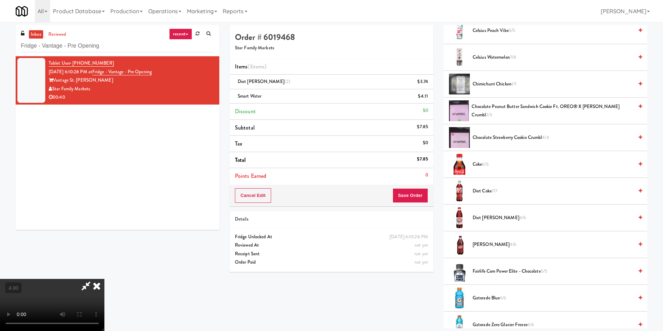
click at [104, 279] on video at bounding box center [52, 305] width 104 height 52
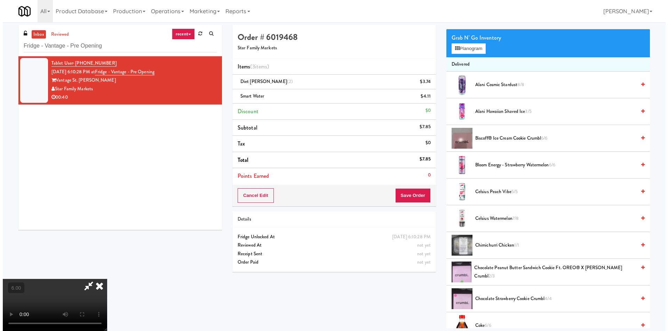
scroll to position [35, 0]
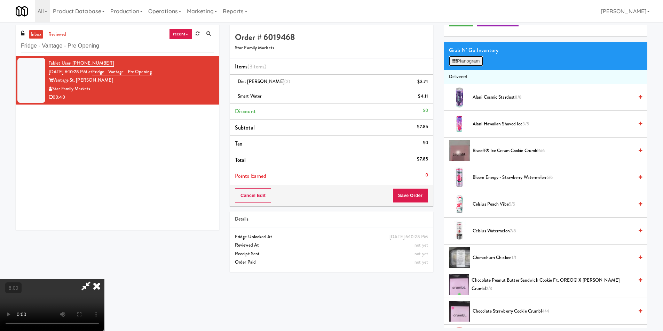
click at [463, 62] on button "Planogram" at bounding box center [466, 61] width 34 height 10
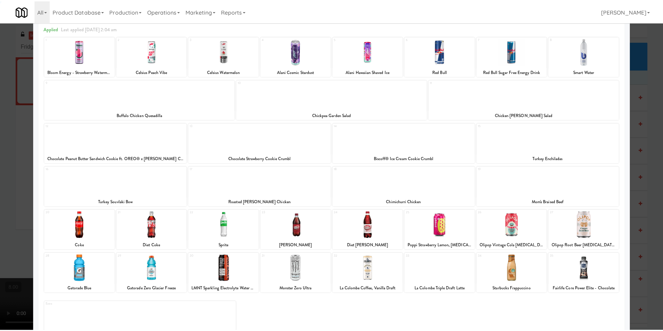
scroll to position [35, 0]
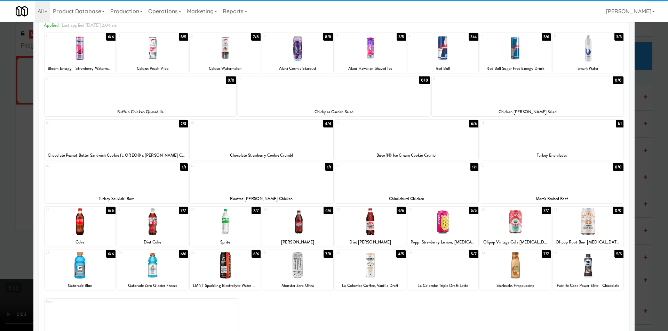
click at [560, 146] on div at bounding box center [551, 135] width 143 height 27
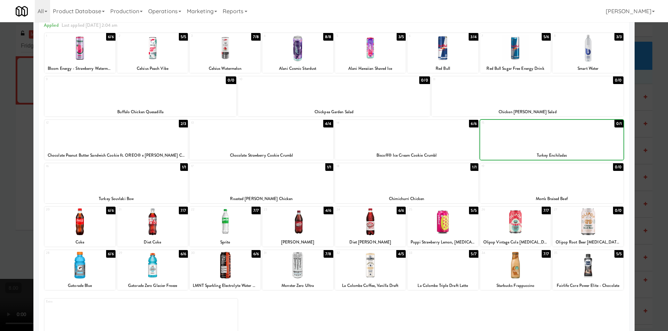
click at [636, 150] on div at bounding box center [334, 165] width 668 height 331
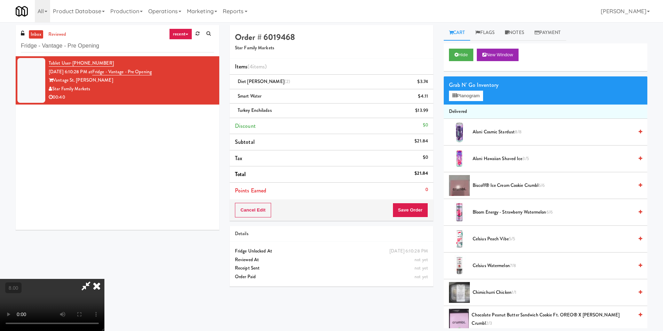
click at [104, 279] on icon at bounding box center [96, 286] width 15 height 14
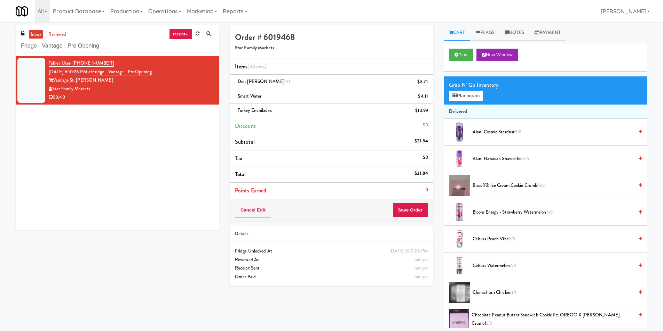
click at [411, 223] on div "Order # 6019468 Star Family Markets Items (4 items ) Diet [PERSON_NAME] (2) $3.…" at bounding box center [331, 158] width 214 height 267
click at [409, 209] on button "Save Order" at bounding box center [409, 210] width 35 height 15
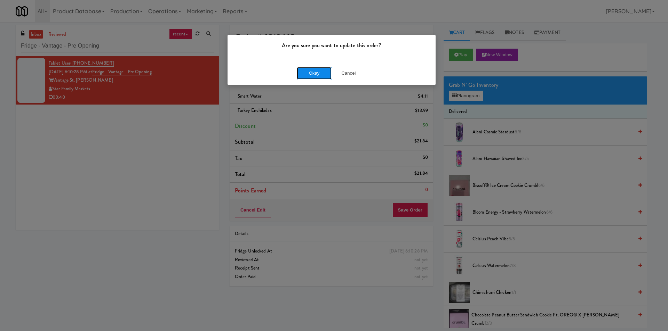
click at [305, 69] on button "Okay" at bounding box center [314, 73] width 35 height 13
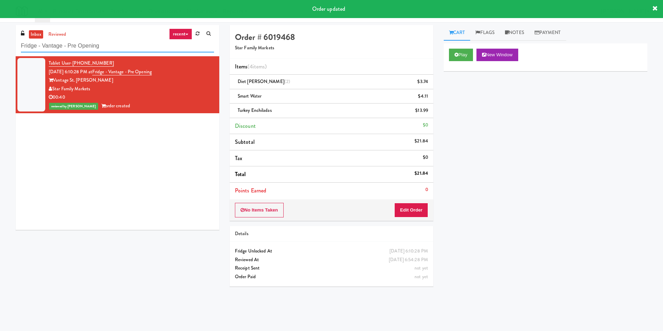
drag, startPoint x: 0, startPoint y: 47, endPoint x: 5, endPoint y: 48, distance: 5.2
click at [0, 50] on div "inbox reviewed recent all unclear take inventory issue suspicious failed recent…" at bounding box center [331, 164] width 663 height 279
paste input "The Sound at [PERSON_NAME][GEOGRAPHIC_DATA]"
type input "The Sound at [PERSON_NAME][GEOGRAPHIC_DATA]"
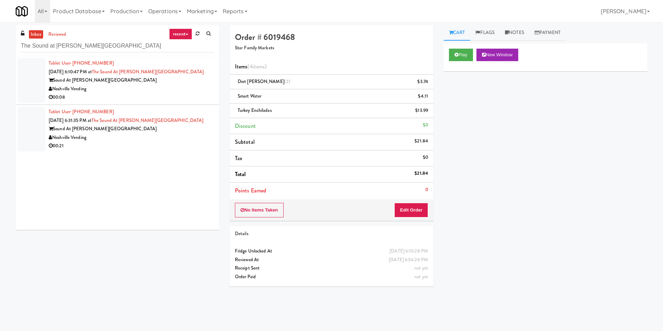
click at [174, 89] on div "Noshville Vending" at bounding box center [131, 89] width 165 height 9
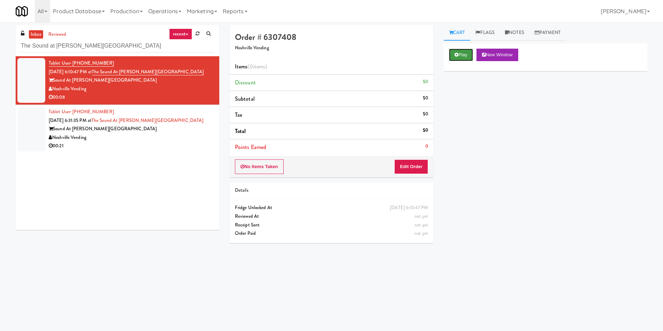
click at [456, 49] on button "Play" at bounding box center [461, 55] width 24 height 13
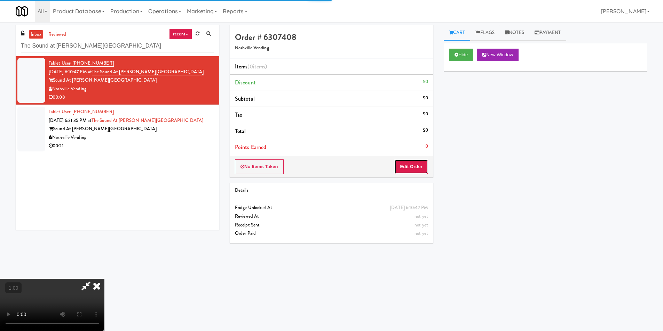
click at [417, 164] on button "Edit Order" at bounding box center [411, 167] width 34 height 15
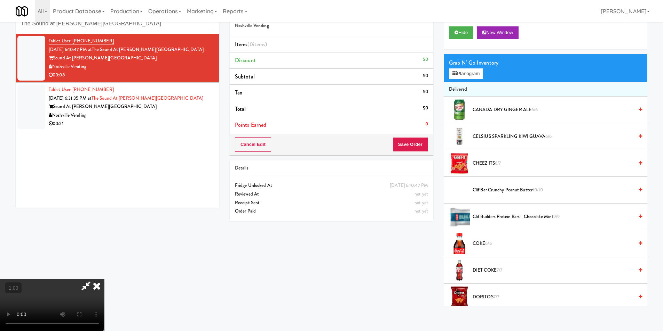
click at [104, 279] on video at bounding box center [52, 305] width 104 height 52
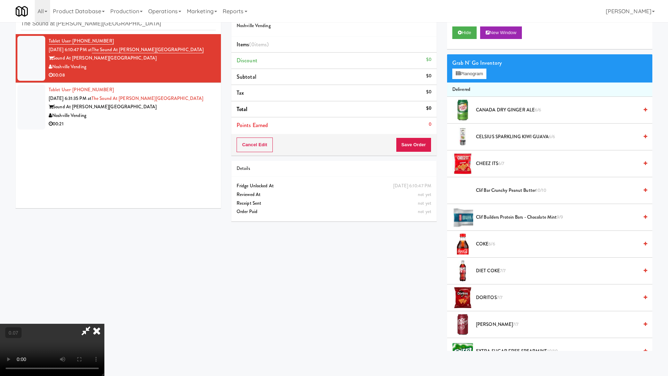
click at [104, 323] on video at bounding box center [52, 349] width 104 height 52
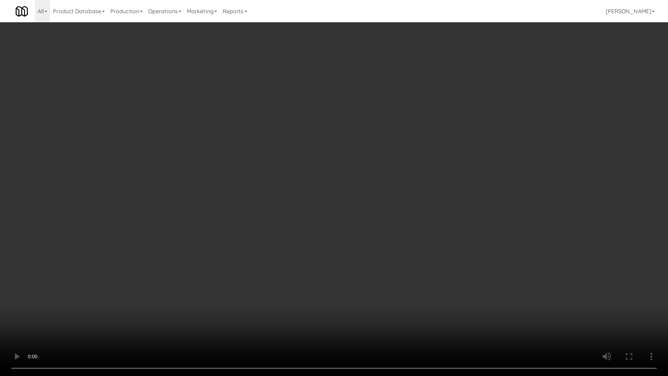
click at [183, 300] on video at bounding box center [334, 188] width 668 height 376
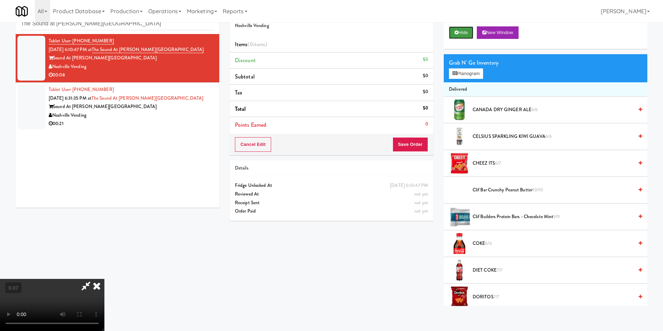
click at [460, 36] on button "Hide" at bounding box center [461, 32] width 24 height 13
click at [104, 279] on video at bounding box center [52, 305] width 104 height 52
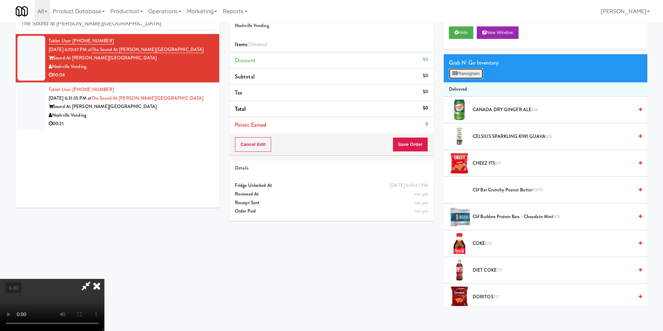
click at [460, 74] on button "Planogram" at bounding box center [466, 74] width 34 height 10
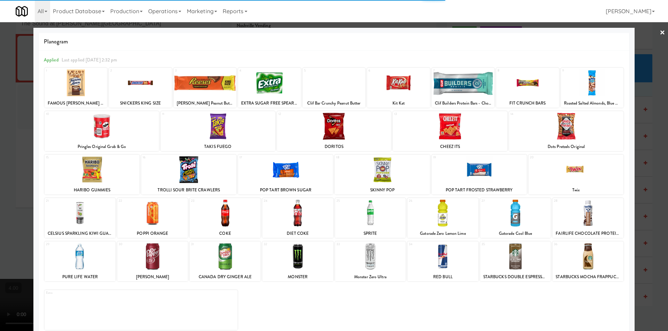
click at [334, 129] on div at bounding box center [334, 126] width 114 height 27
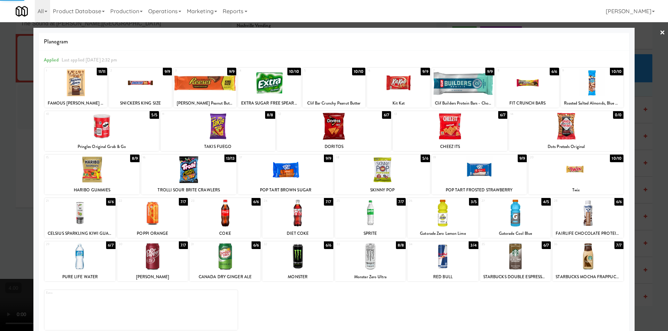
click at [217, 171] on div at bounding box center [188, 169] width 95 height 27
click at [0, 153] on div at bounding box center [334, 165] width 668 height 331
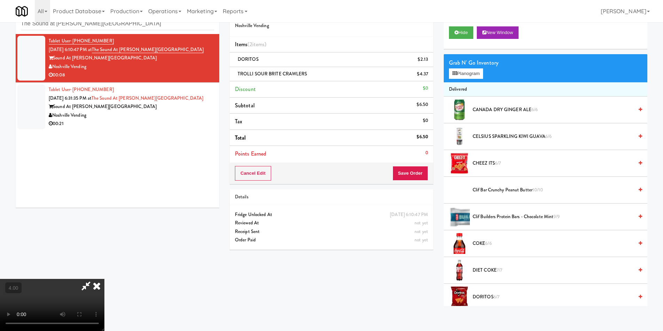
click at [104, 279] on icon at bounding box center [96, 286] width 15 height 14
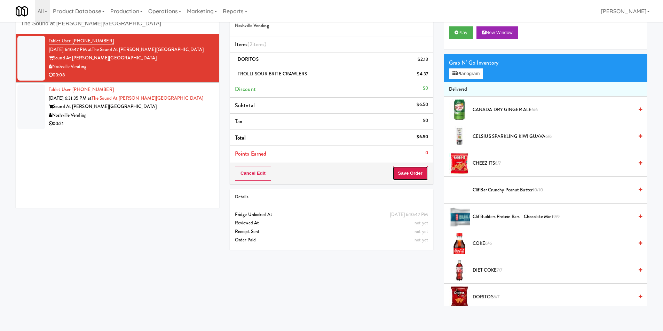
click at [400, 172] on button "Save Order" at bounding box center [409, 173] width 35 height 15
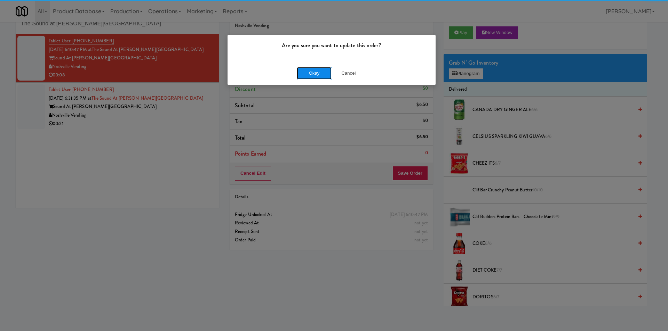
click at [308, 68] on button "Okay" at bounding box center [314, 73] width 35 height 13
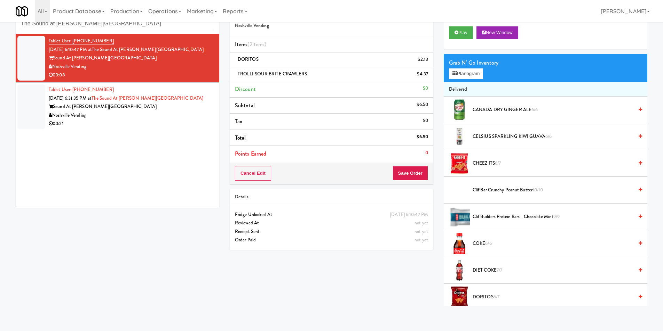
click at [197, 109] on div "Sound At [PERSON_NAME][GEOGRAPHIC_DATA]" at bounding box center [131, 107] width 165 height 9
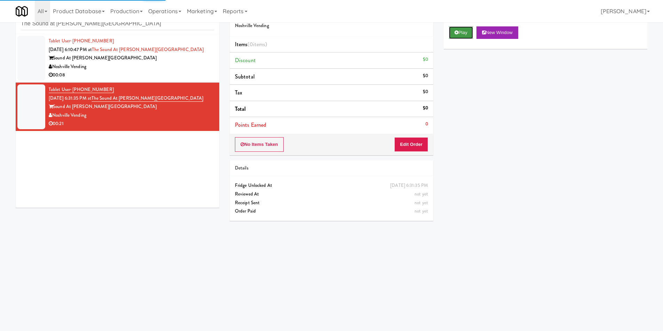
click at [454, 37] on button "Play" at bounding box center [461, 32] width 24 height 13
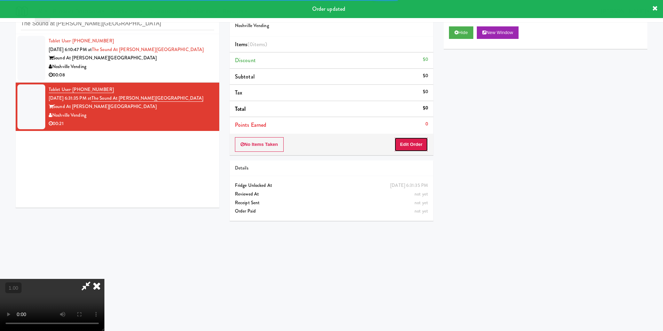
click at [414, 145] on button "Edit Order" at bounding box center [411, 144] width 34 height 15
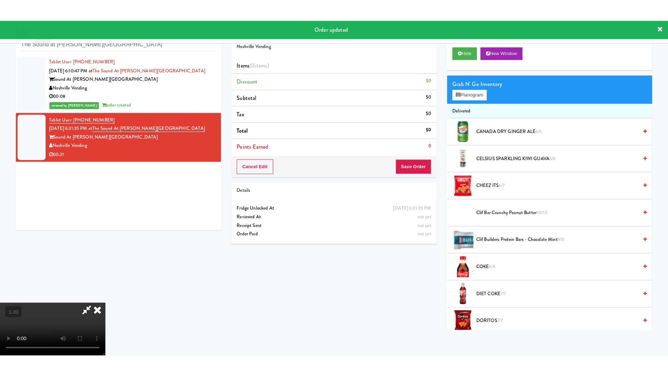
scroll to position [105, 0]
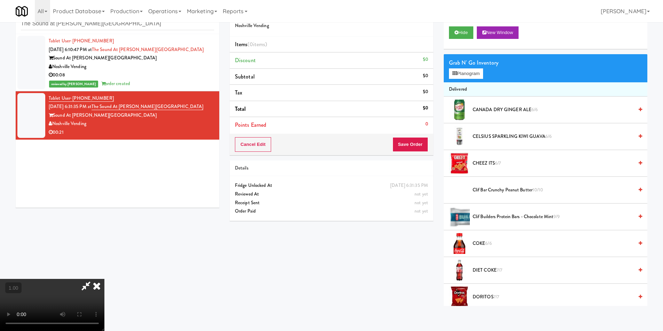
click at [104, 279] on video at bounding box center [52, 305] width 104 height 52
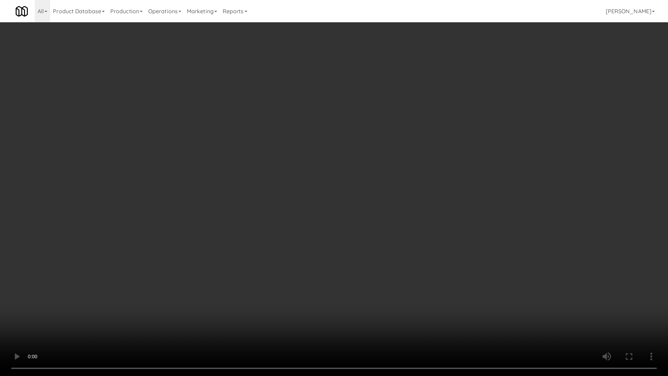
click at [404, 258] on video at bounding box center [334, 188] width 668 height 376
click at [331, 232] on video at bounding box center [334, 188] width 668 height 376
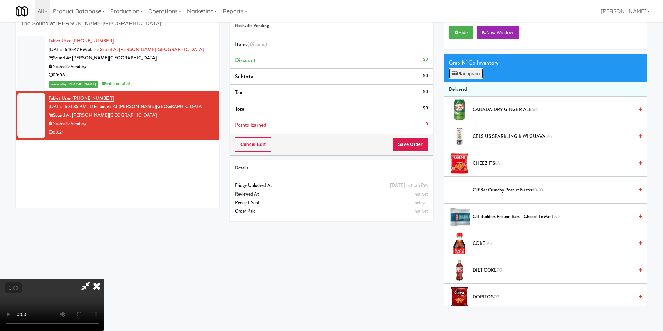
click at [471, 72] on button "Planogram" at bounding box center [466, 74] width 34 height 10
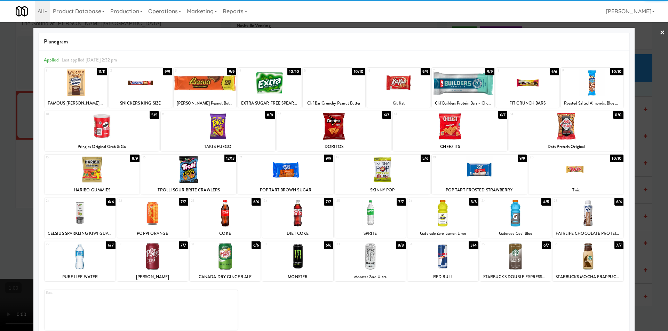
click at [79, 87] on div at bounding box center [76, 83] width 63 height 27
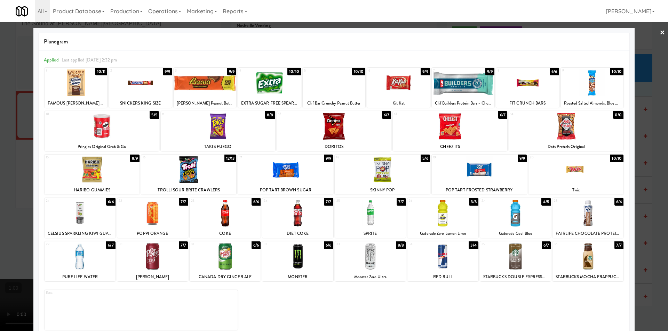
click at [501, 169] on div at bounding box center [479, 169] width 95 height 27
click at [651, 143] on div at bounding box center [334, 165] width 668 height 331
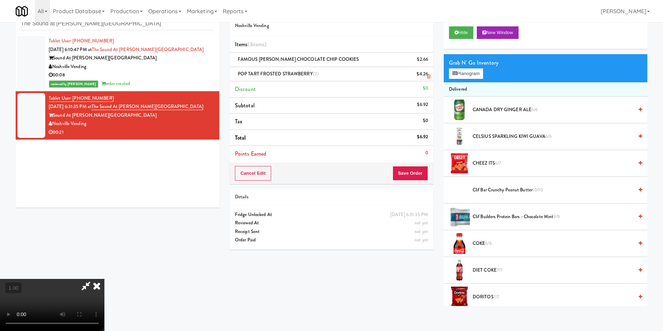
drag, startPoint x: 383, startPoint y: 34, endPoint x: 379, endPoint y: 74, distance: 40.5
click at [104, 279] on icon at bounding box center [96, 286] width 15 height 14
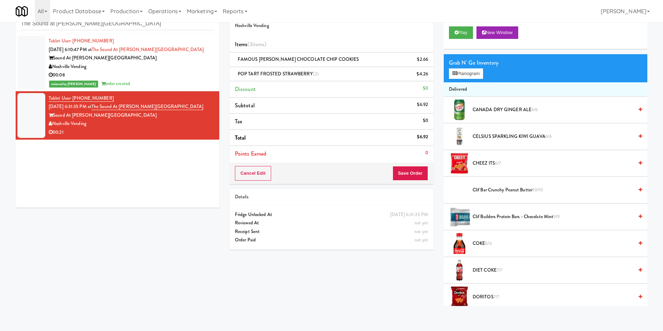
click at [417, 184] on div "Cancel Edit Save Order" at bounding box center [331, 174] width 203 height 22
click at [405, 178] on button "Save Order" at bounding box center [409, 173] width 35 height 15
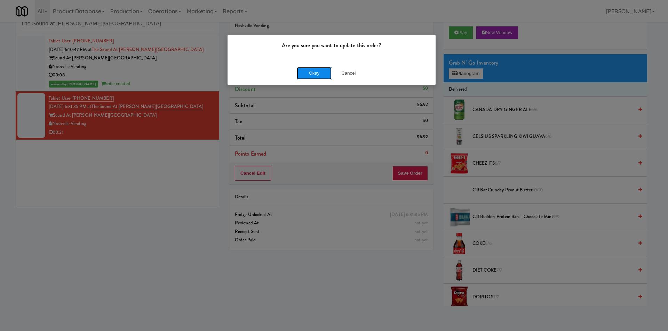
click at [302, 67] on button "Okay" at bounding box center [314, 73] width 35 height 13
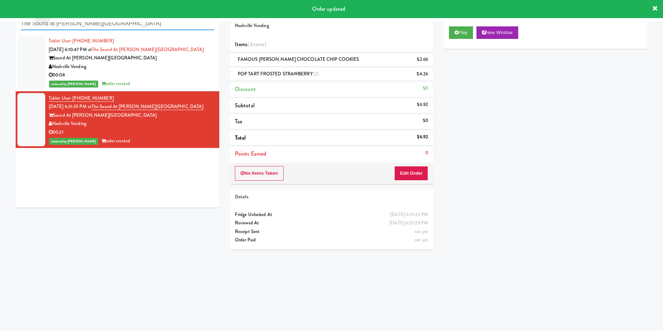
paste input "Avant HP - Cooler - Left"
drag, startPoint x: 123, startPoint y: 25, endPoint x: 0, endPoint y: 33, distance: 123.7
click at [0, 32] on div "inbox reviewed recent all unclear take inventory issue suspicious failed recent…" at bounding box center [331, 142] width 663 height 279
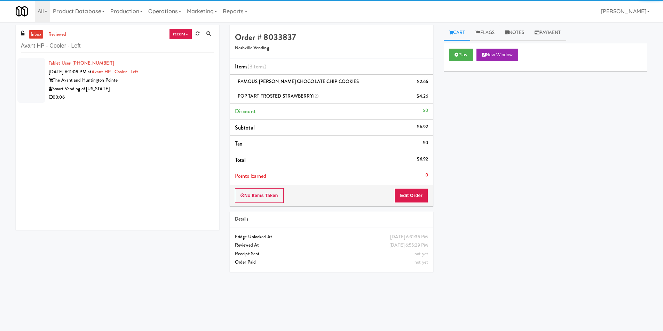
click at [183, 90] on div "Smart Vending of [US_STATE]" at bounding box center [131, 89] width 165 height 9
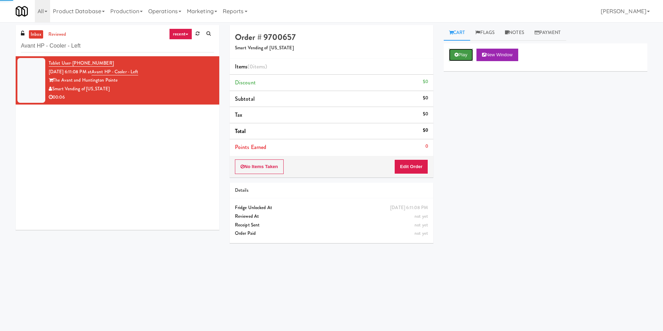
click at [467, 55] on button "Play" at bounding box center [461, 55] width 24 height 13
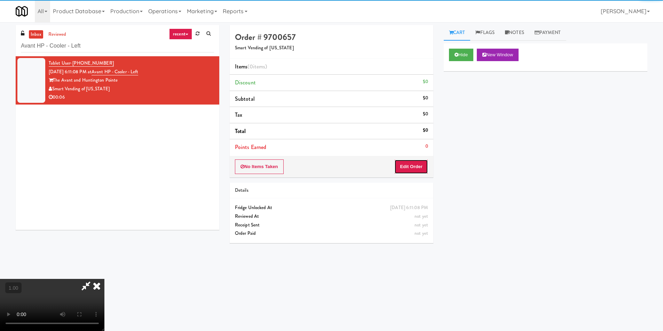
click at [412, 164] on button "Edit Order" at bounding box center [411, 167] width 34 height 15
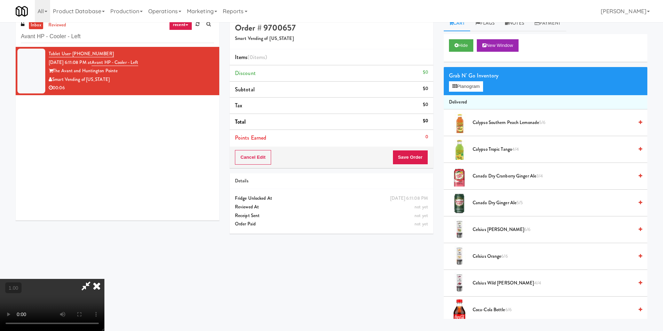
scroll to position [22, 0]
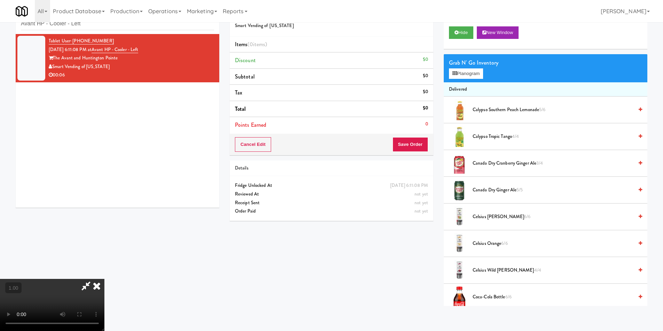
click at [104, 279] on video at bounding box center [52, 305] width 104 height 52
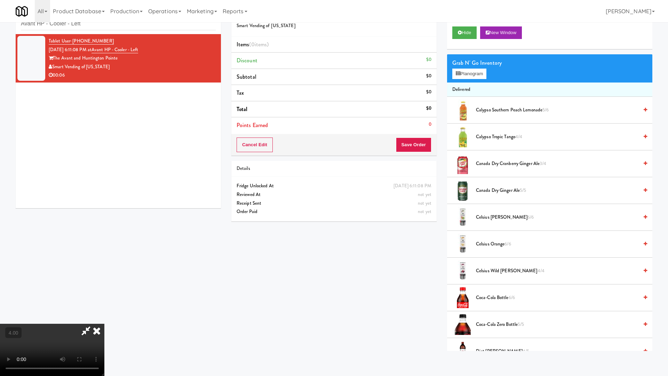
click at [104, 323] on video at bounding box center [52, 349] width 104 height 52
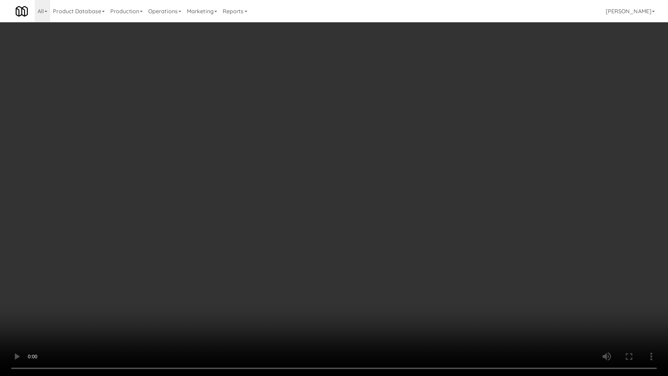
click at [181, 288] on video at bounding box center [334, 188] width 668 height 376
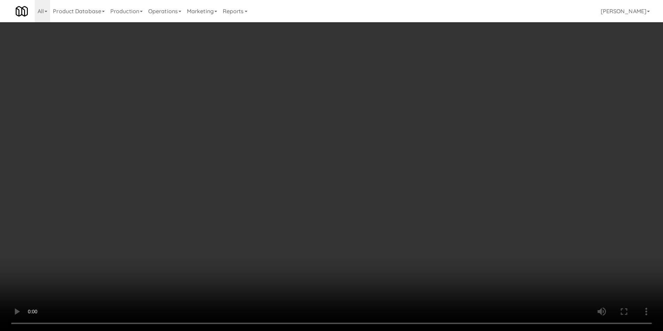
drag, startPoint x: 185, startPoint y: 255, endPoint x: 305, endPoint y: 184, distance: 139.7
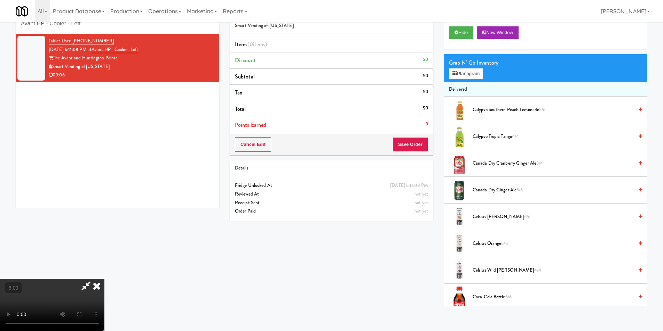
click at [104, 279] on video at bounding box center [52, 305] width 104 height 52
drag, startPoint x: 456, startPoint y: 77, endPoint x: 453, endPoint y: 79, distance: 3.8
click at [456, 77] on button "Planogram" at bounding box center [466, 74] width 34 height 10
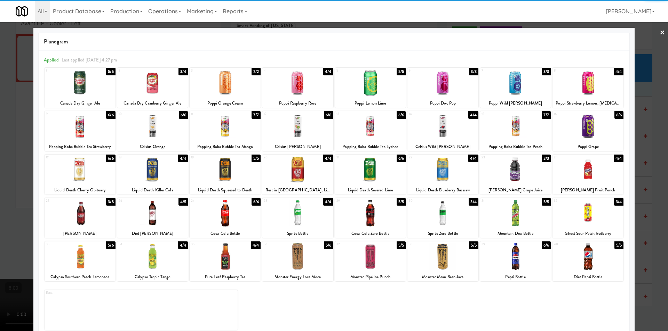
drag, startPoint x: 85, startPoint y: 219, endPoint x: 87, endPoint y: 217, distance: 3.7
click at [85, 219] on div at bounding box center [80, 213] width 71 height 27
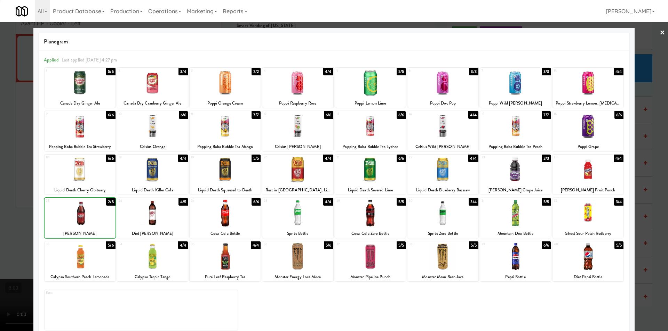
click at [87, 217] on div at bounding box center [80, 213] width 71 height 27
click at [2, 174] on div at bounding box center [334, 165] width 668 height 331
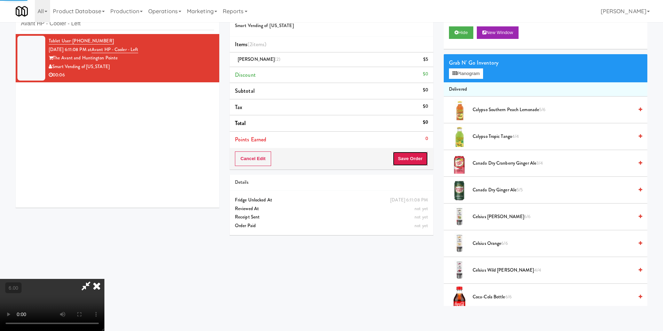
click at [409, 162] on button "Save Order" at bounding box center [409, 159] width 35 height 15
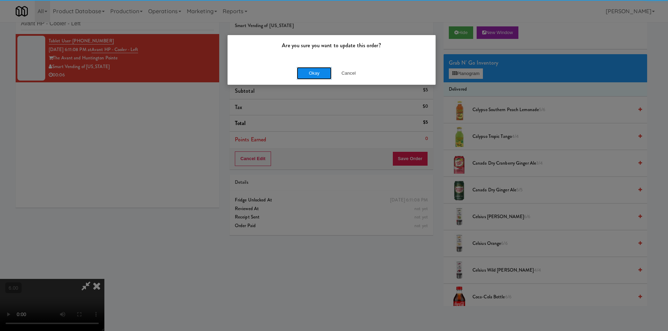
click at [314, 71] on button "Okay" at bounding box center [314, 73] width 35 height 13
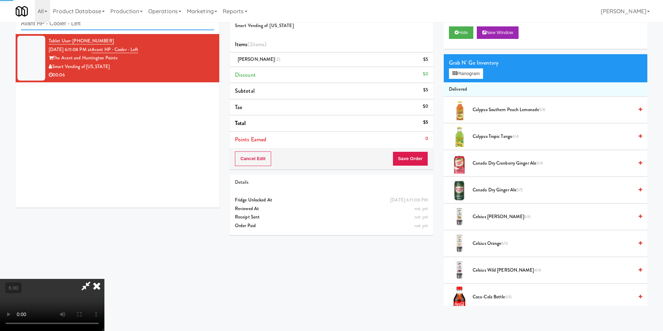
drag, startPoint x: 108, startPoint y: 29, endPoint x: 0, endPoint y: 45, distance: 109.4
click at [0, 40] on div "inbox reviewed recent all unclear take inventory issue suspicious failed recent…" at bounding box center [331, 155] width 663 height 304
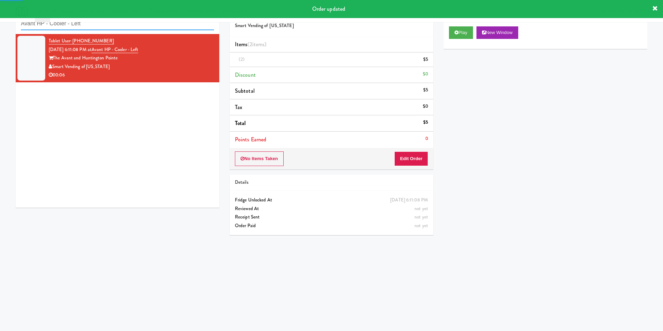
paste input "Fridge Bathroom!"
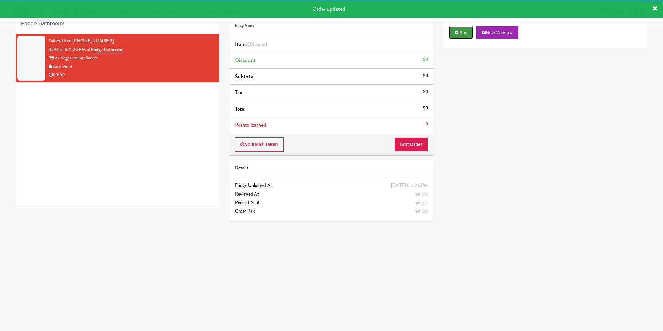
click at [468, 35] on button "Play" at bounding box center [461, 32] width 24 height 13
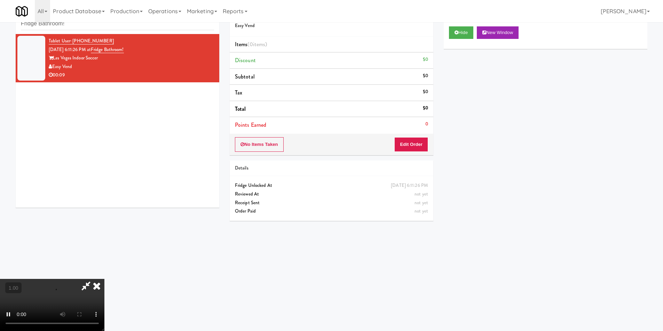
click at [104, 279] on video at bounding box center [52, 305] width 104 height 52
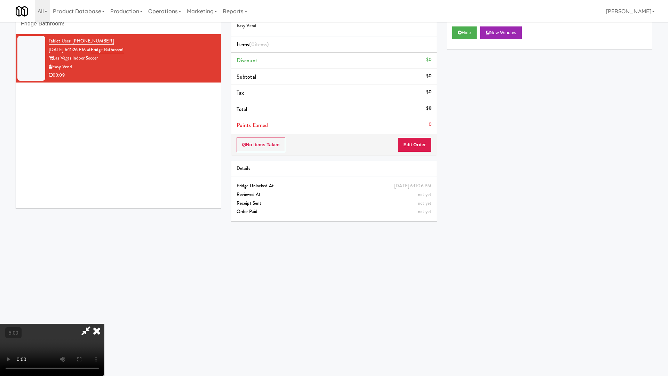
click at [104, 323] on video at bounding box center [52, 349] width 104 height 52
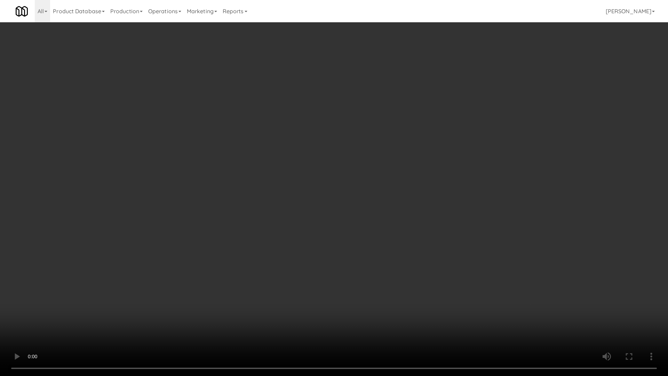
click at [357, 202] on video at bounding box center [334, 188] width 668 height 376
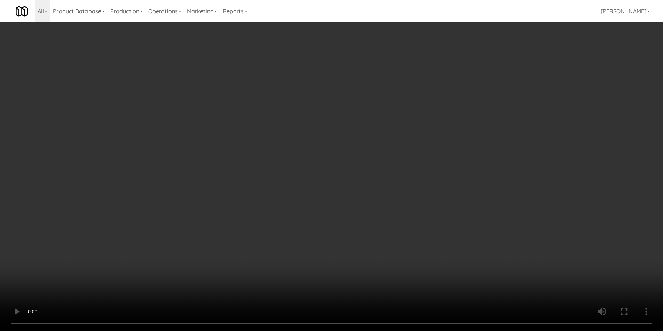
click at [412, 149] on button "Edit Order" at bounding box center [411, 144] width 34 height 15
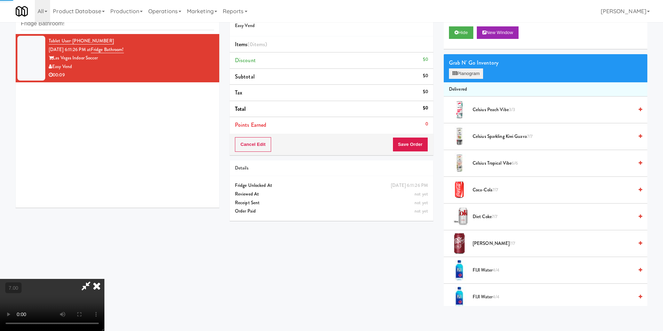
click at [461, 79] on div "Grab N' Go Inventory Planogram" at bounding box center [544, 68] width 203 height 28
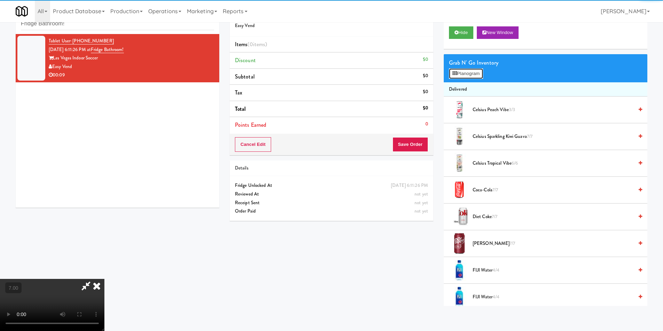
click at [464, 75] on button "Planogram" at bounding box center [466, 74] width 34 height 10
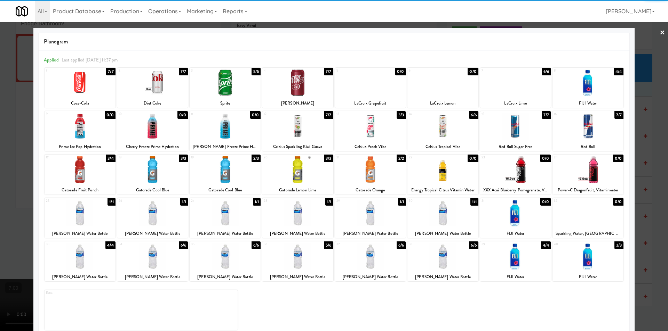
click at [156, 215] on div at bounding box center [152, 213] width 71 height 27
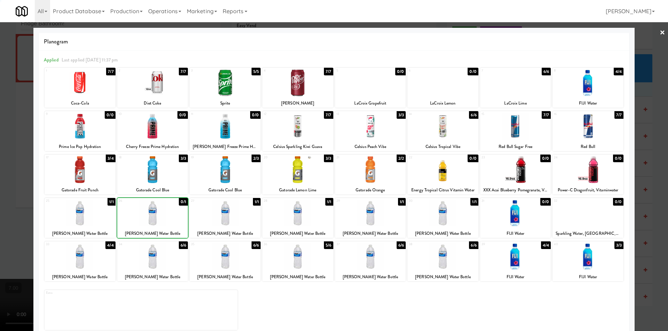
drag, startPoint x: 0, startPoint y: 187, endPoint x: 27, endPoint y: 187, distance: 27.5
click at [0, 189] on div at bounding box center [334, 165] width 668 height 331
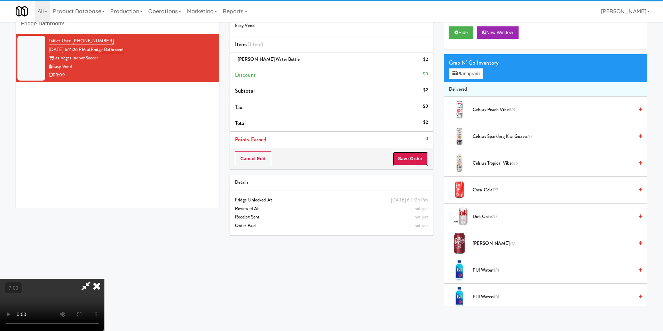
click at [403, 161] on button "Save Order" at bounding box center [409, 159] width 35 height 15
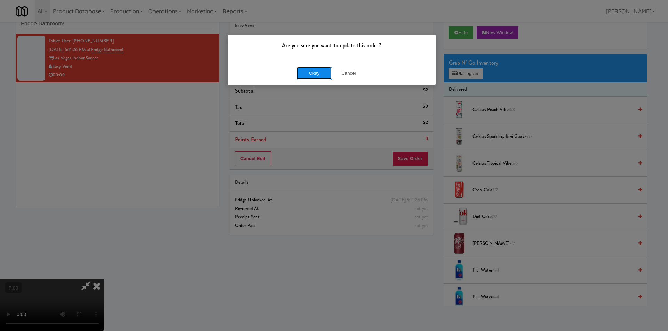
click at [299, 70] on button "Okay" at bounding box center [314, 73] width 35 height 13
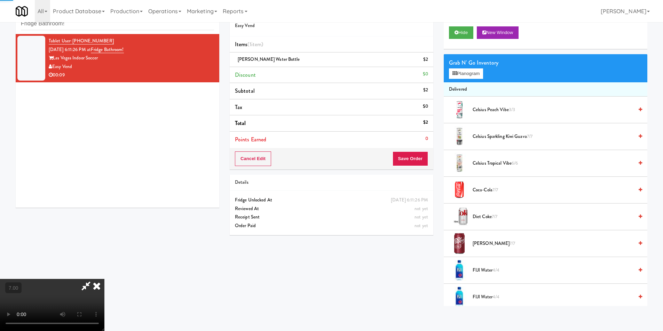
click at [104, 279] on icon at bounding box center [96, 286] width 15 height 14
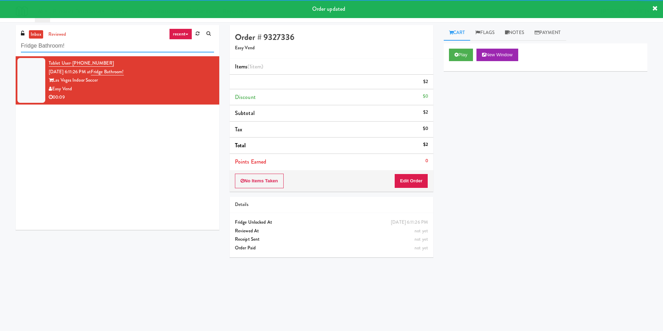
drag, startPoint x: 131, startPoint y: 45, endPoint x: 0, endPoint y: 60, distance: 131.6
click at [0, 60] on div "inbox reviewed recent all unclear take inventory issue suspicious failed recent…" at bounding box center [331, 164] width 663 height 279
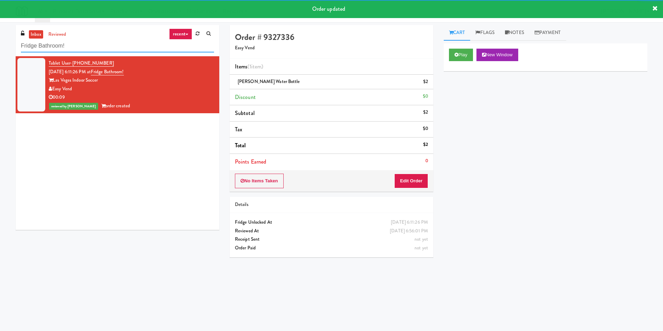
paste input "Revela 1 - Cooler - Left"
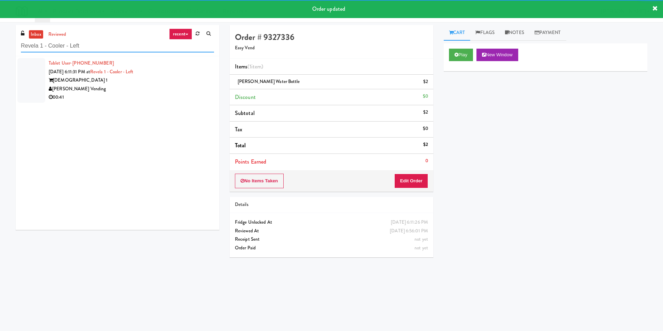
type input "Revela 1 - Cooler - Left"
click at [166, 97] on div "00:41" at bounding box center [131, 97] width 165 height 9
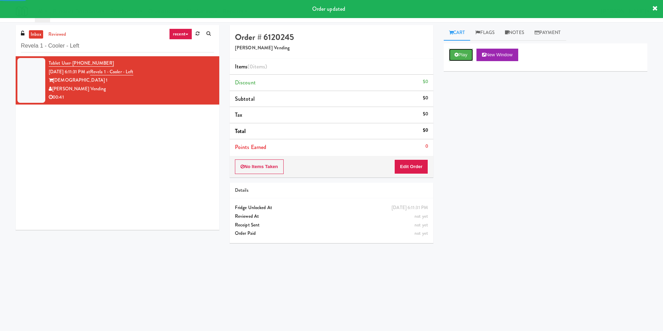
drag, startPoint x: 465, startPoint y: 55, endPoint x: 426, endPoint y: 126, distance: 81.0
click at [466, 55] on button "Play" at bounding box center [461, 55] width 24 height 13
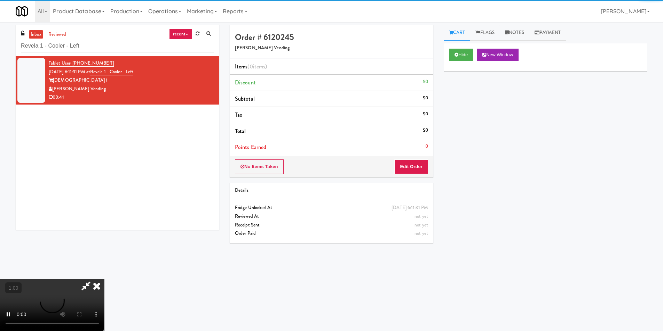
click at [417, 159] on div "No Items Taken Edit Order" at bounding box center [331, 167] width 203 height 22
click at [407, 162] on button "Edit Order" at bounding box center [411, 167] width 34 height 15
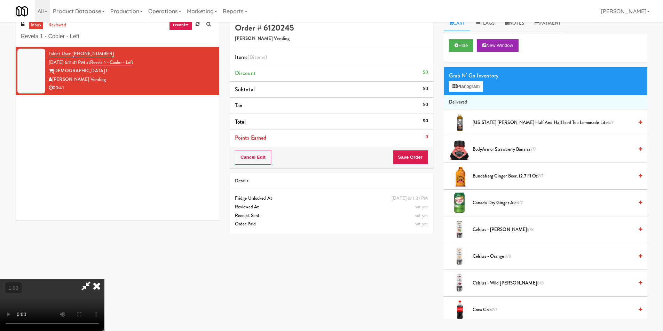
scroll to position [22, 0]
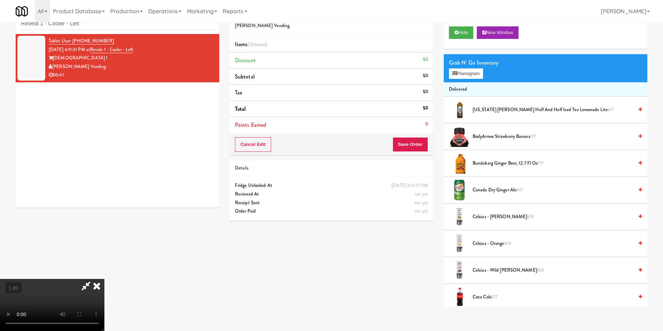
click at [104, 279] on video at bounding box center [52, 305] width 104 height 52
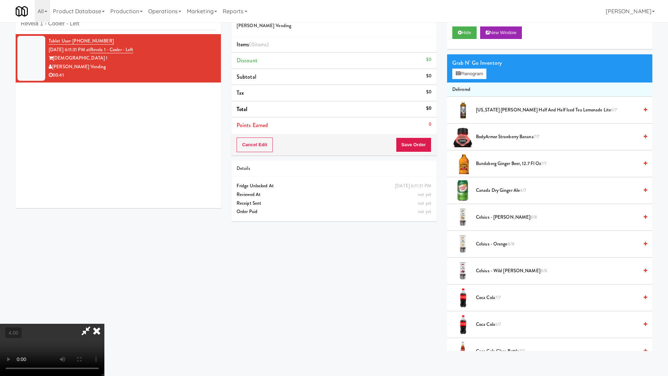
click at [104, 323] on video at bounding box center [52, 349] width 104 height 52
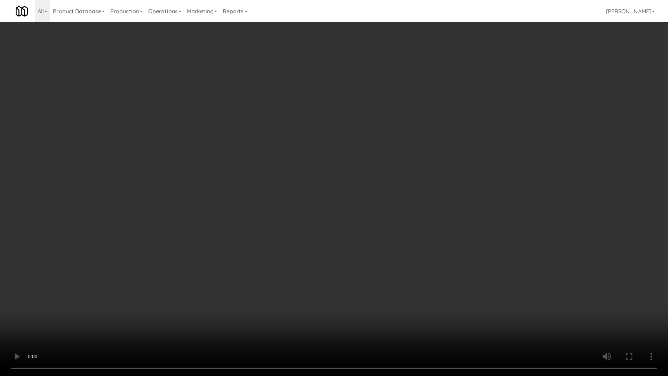
click at [214, 277] on video at bounding box center [334, 188] width 668 height 376
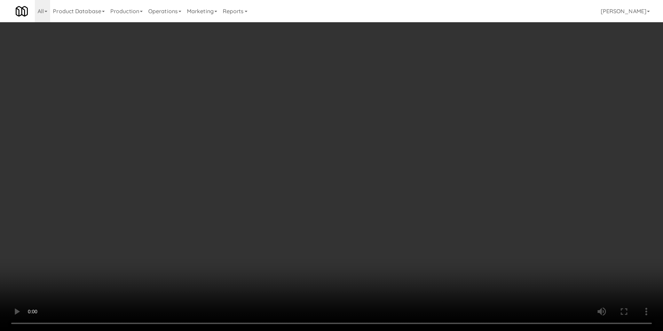
drag, startPoint x: 463, startPoint y: 73, endPoint x: 442, endPoint y: 83, distance: 22.9
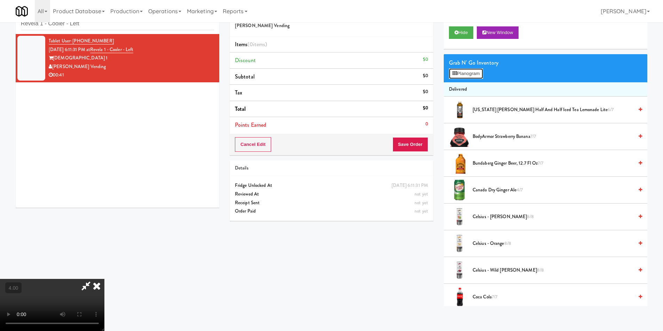
click at [463, 73] on button "Planogram" at bounding box center [466, 74] width 34 height 10
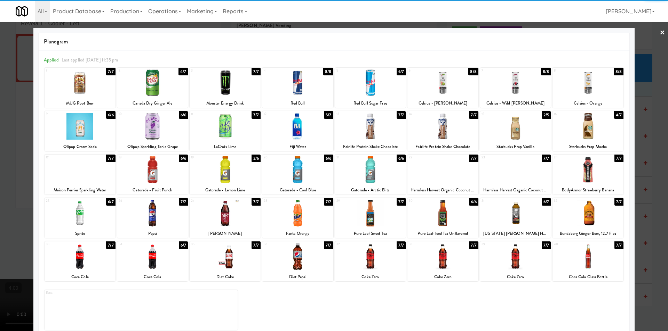
click at [297, 206] on div at bounding box center [297, 213] width 71 height 27
drag, startPoint x: 297, startPoint y: 206, endPoint x: 161, endPoint y: 175, distance: 139.7
click at [297, 206] on div at bounding box center [297, 213] width 71 height 27
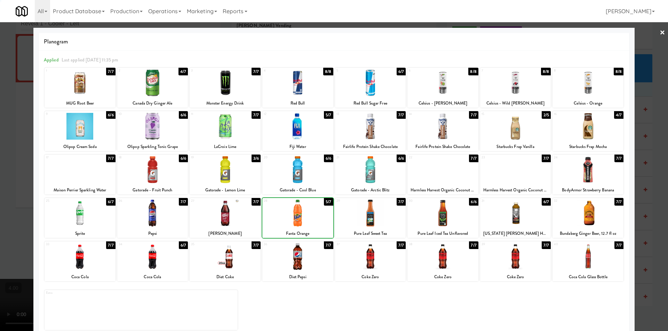
drag, startPoint x: 0, startPoint y: 157, endPoint x: 151, endPoint y: 172, distance: 151.7
click at [0, 156] on div at bounding box center [334, 165] width 668 height 331
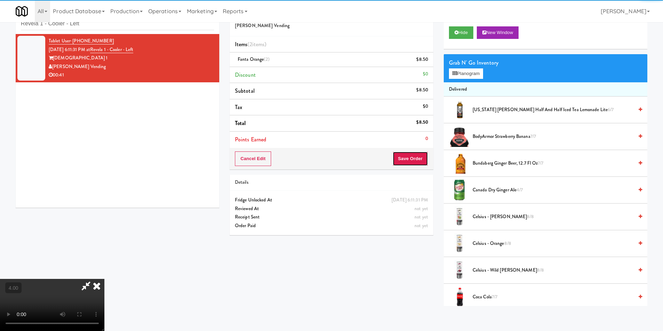
drag, startPoint x: 421, startPoint y: 158, endPoint x: 351, endPoint y: 151, distance: 70.2
click at [421, 158] on button "Save Order" at bounding box center [409, 159] width 35 height 15
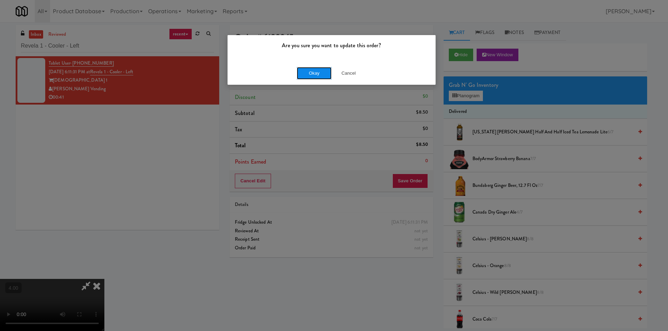
click at [304, 71] on button "Okay" at bounding box center [314, 73] width 35 height 13
